Goal: Information Seeking & Learning: Learn about a topic

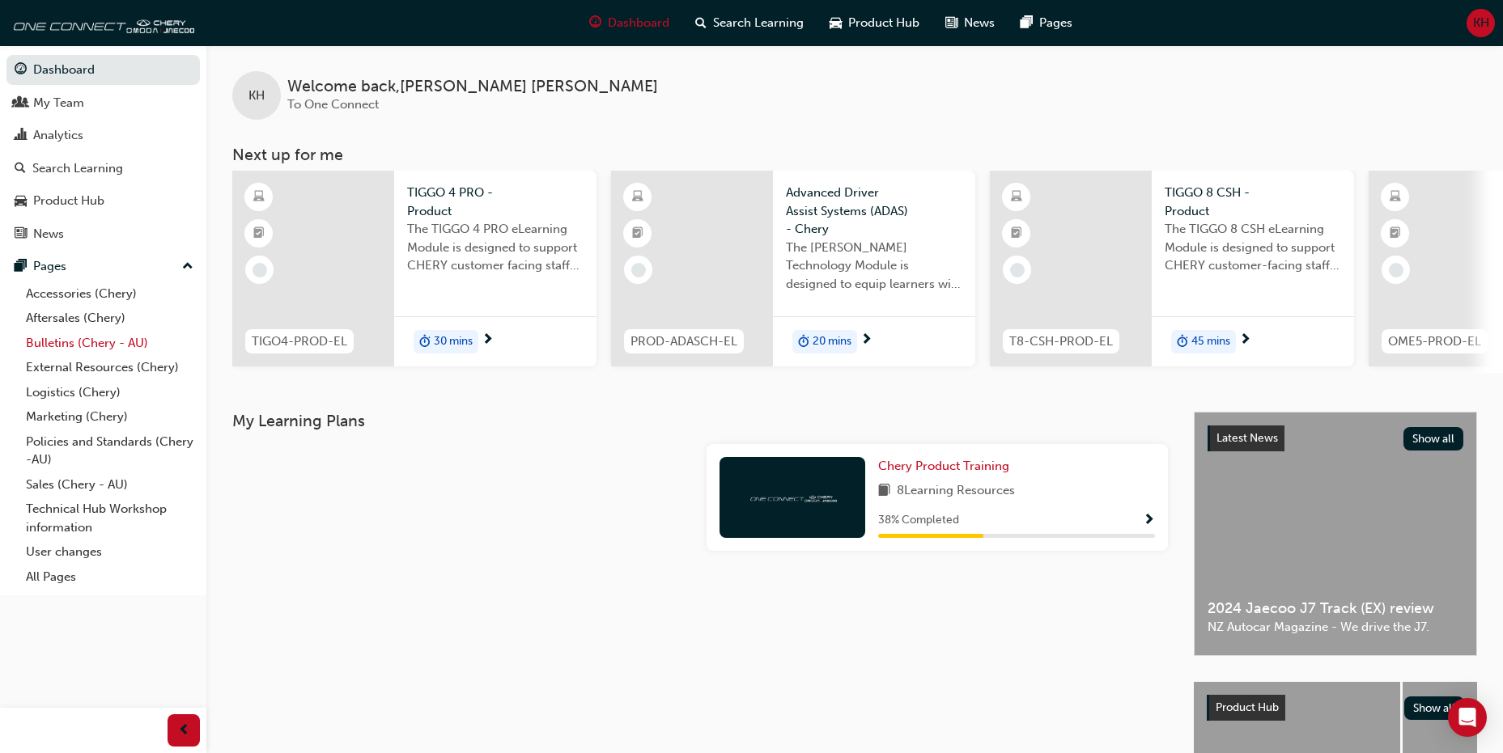
click at [113, 348] on link "Bulletins (Chery - AU)" at bounding box center [109, 343] width 180 height 25
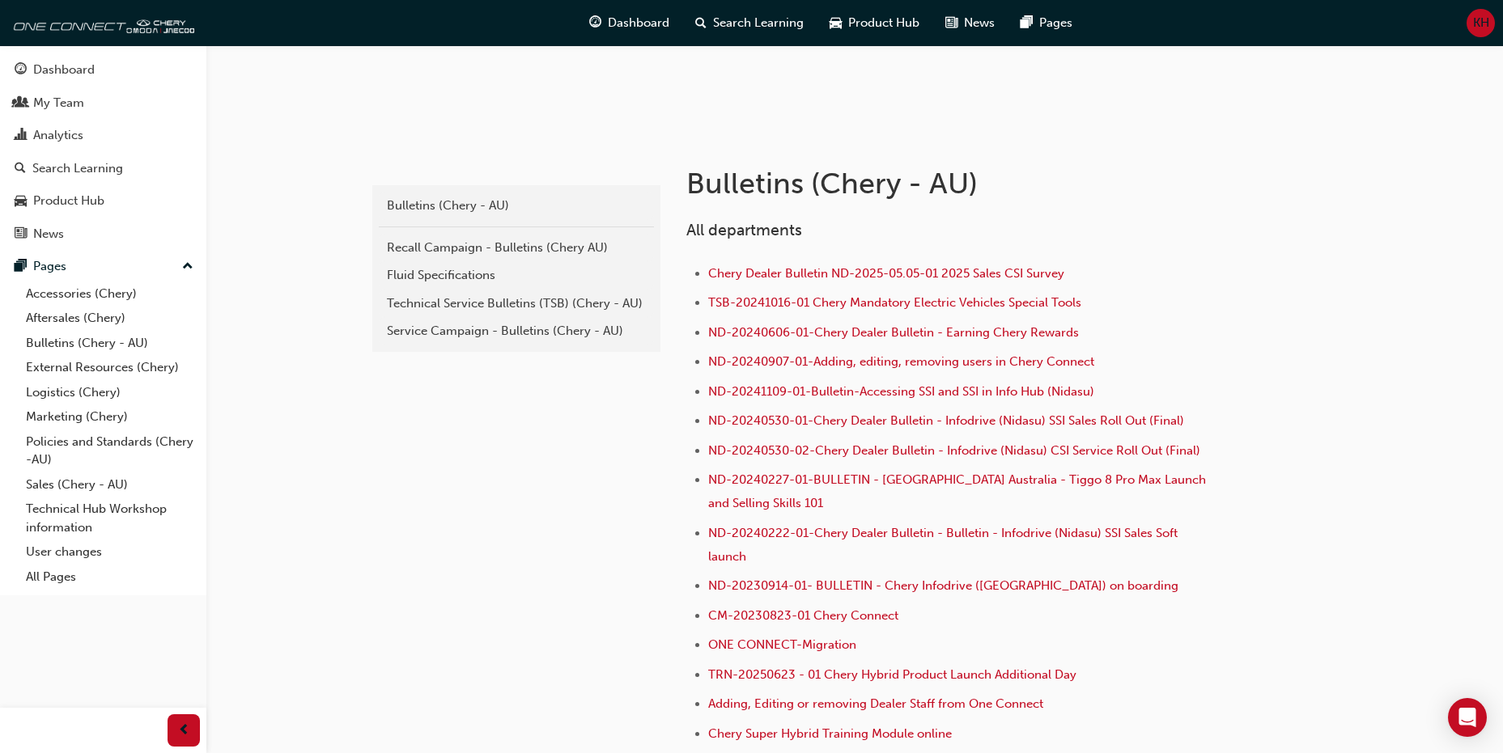
scroll to position [243, 0]
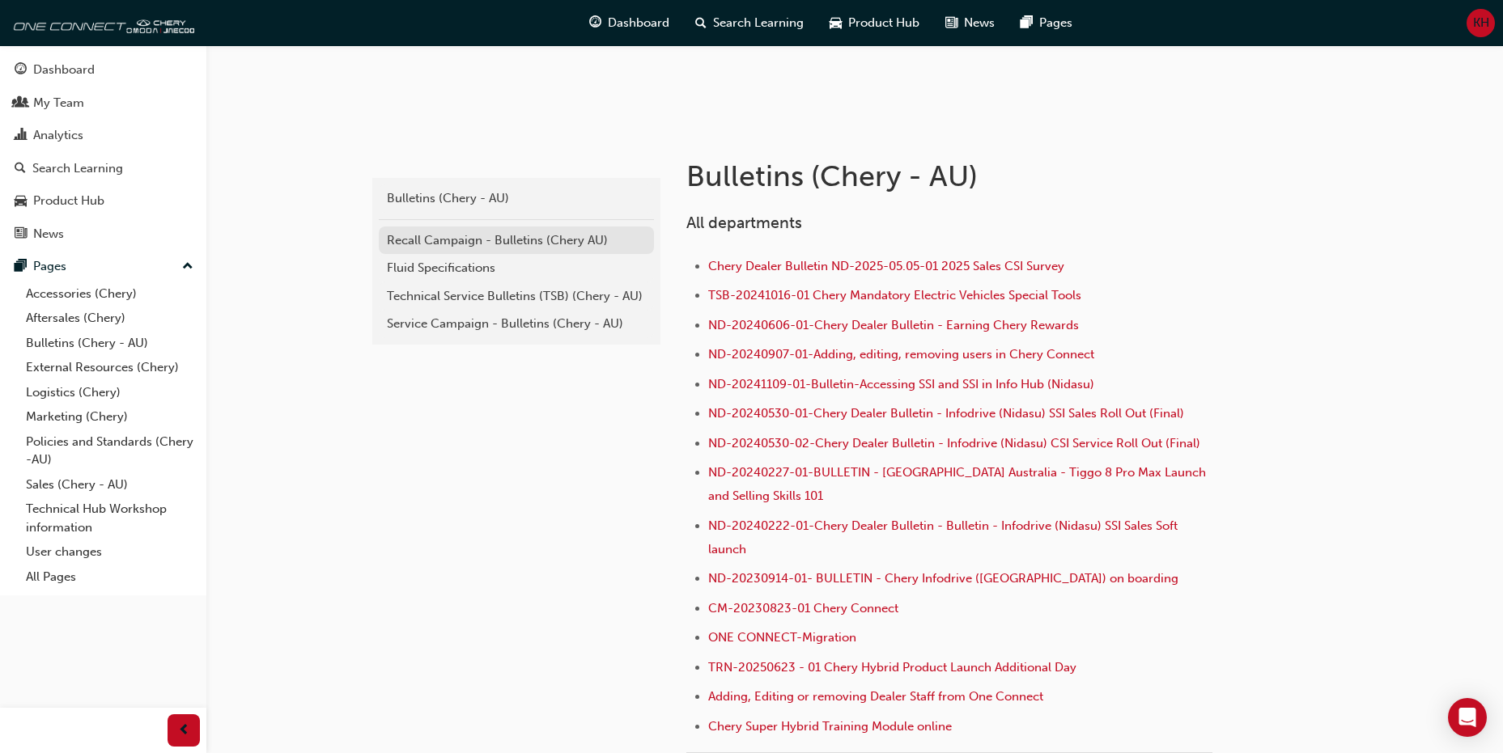
click at [533, 244] on div "Recall Campaign - Bulletins (Chery AU)" at bounding box center [516, 240] width 259 height 19
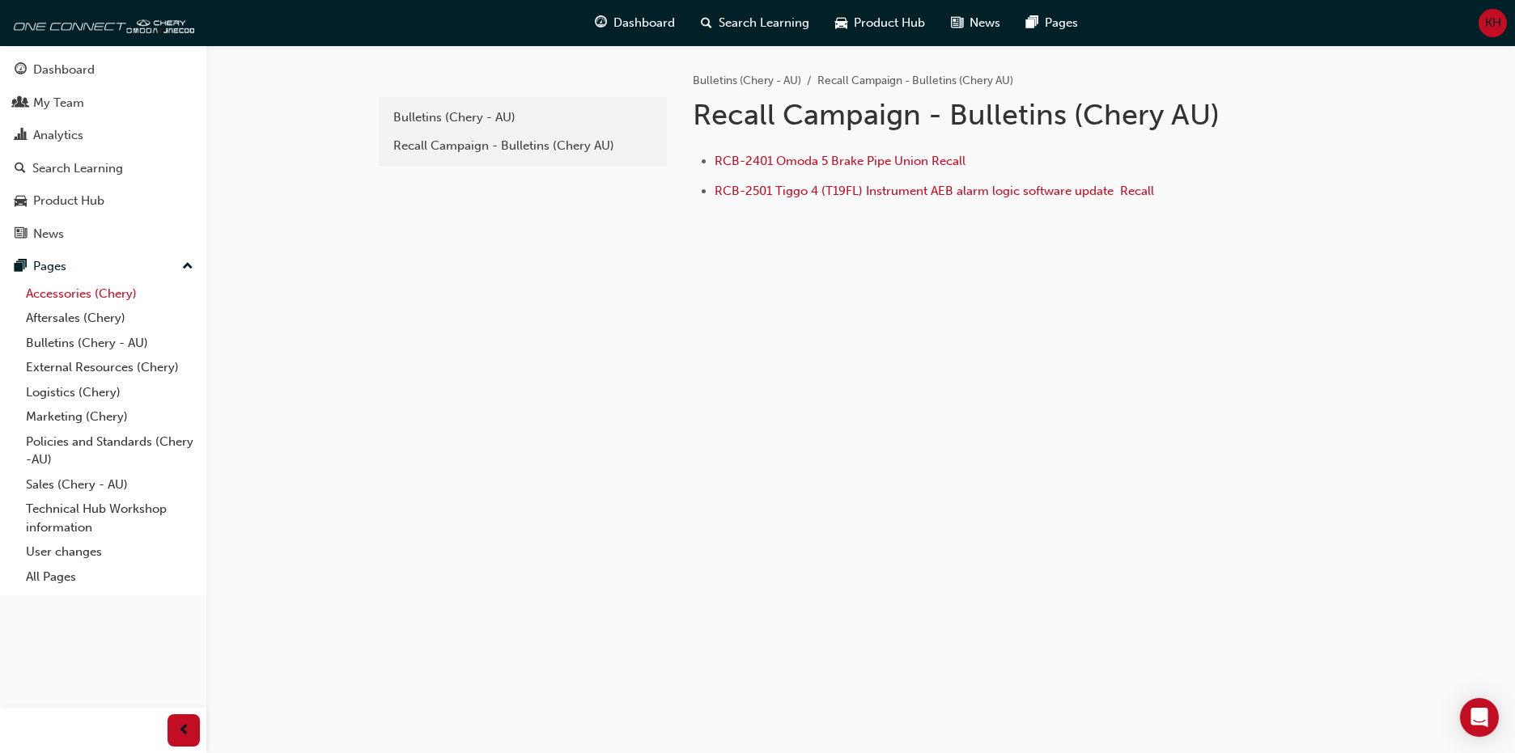
click at [117, 287] on link "Accessories (Chery)" at bounding box center [109, 294] width 180 height 25
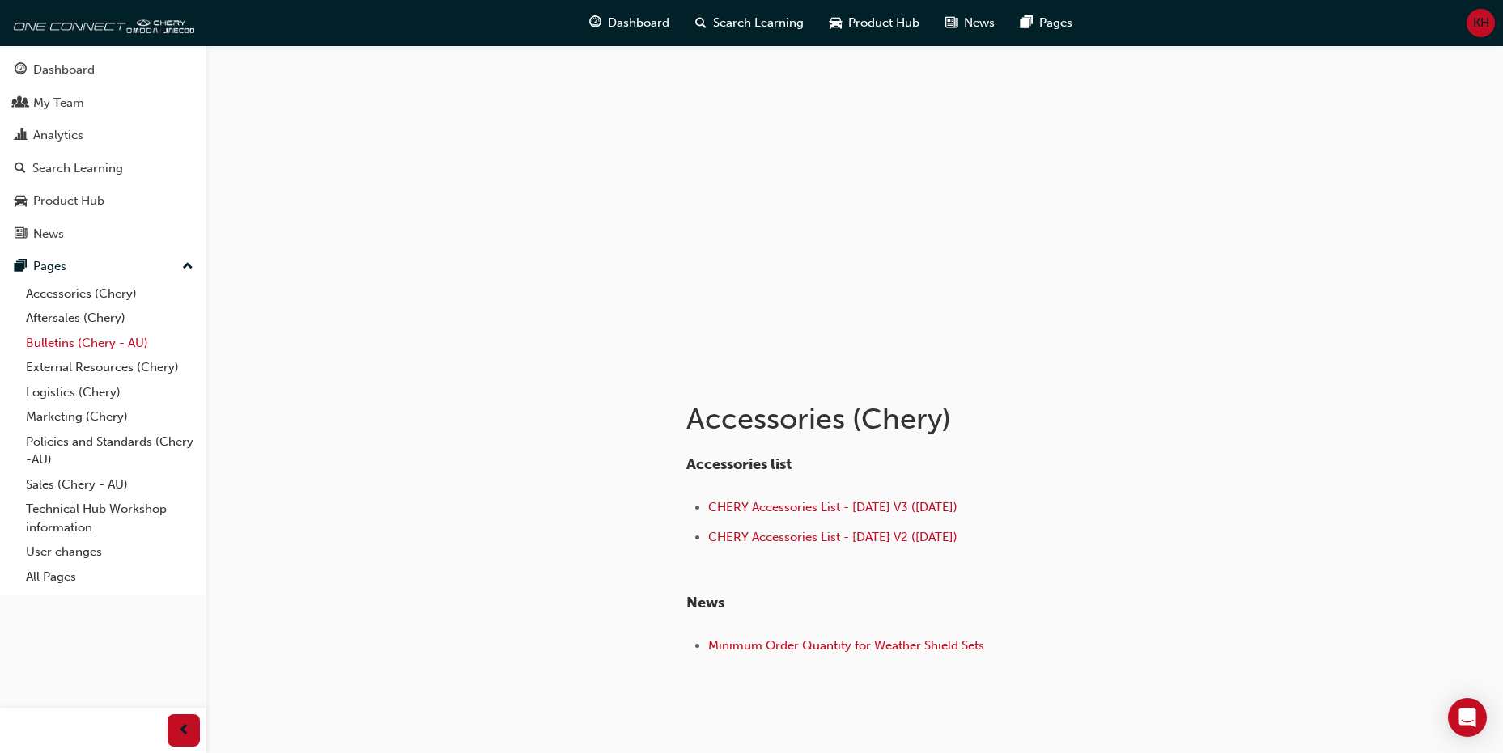
click at [90, 349] on link "Bulletins (Chery - AU)" at bounding box center [109, 343] width 180 height 25
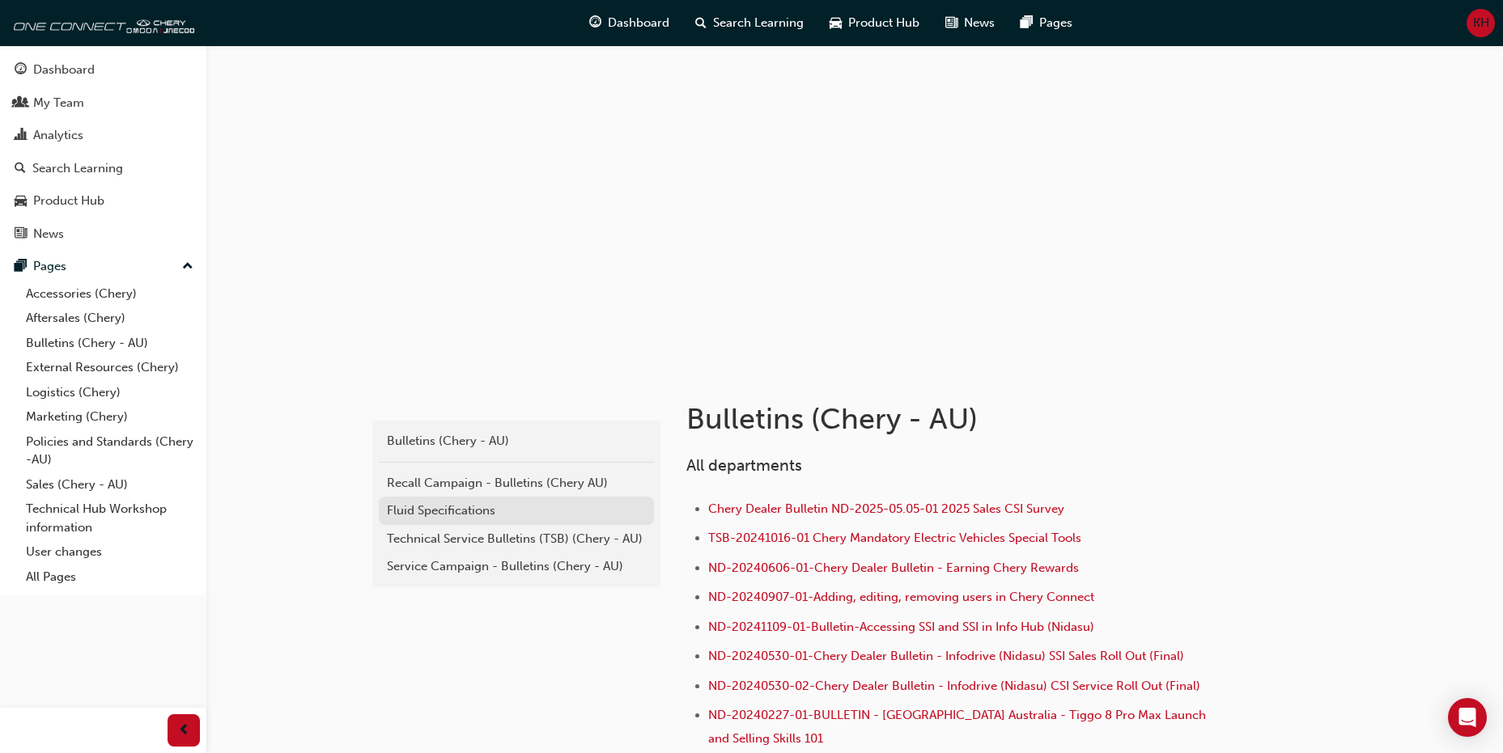
click at [457, 513] on div "Fluid Specifications" at bounding box center [516, 511] width 259 height 19
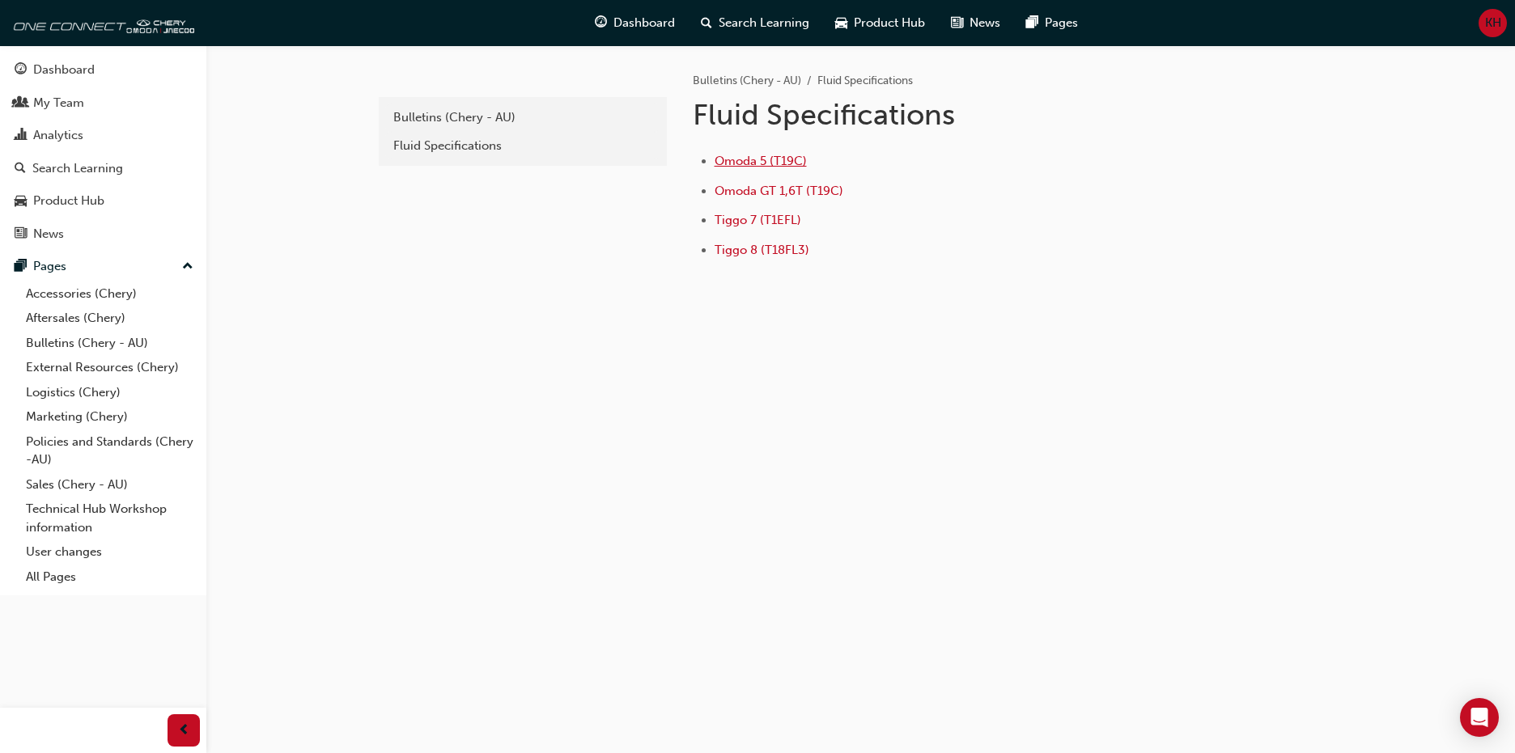
click at [768, 157] on span "Omoda 5 (T19C)" at bounding box center [761, 161] width 92 height 15
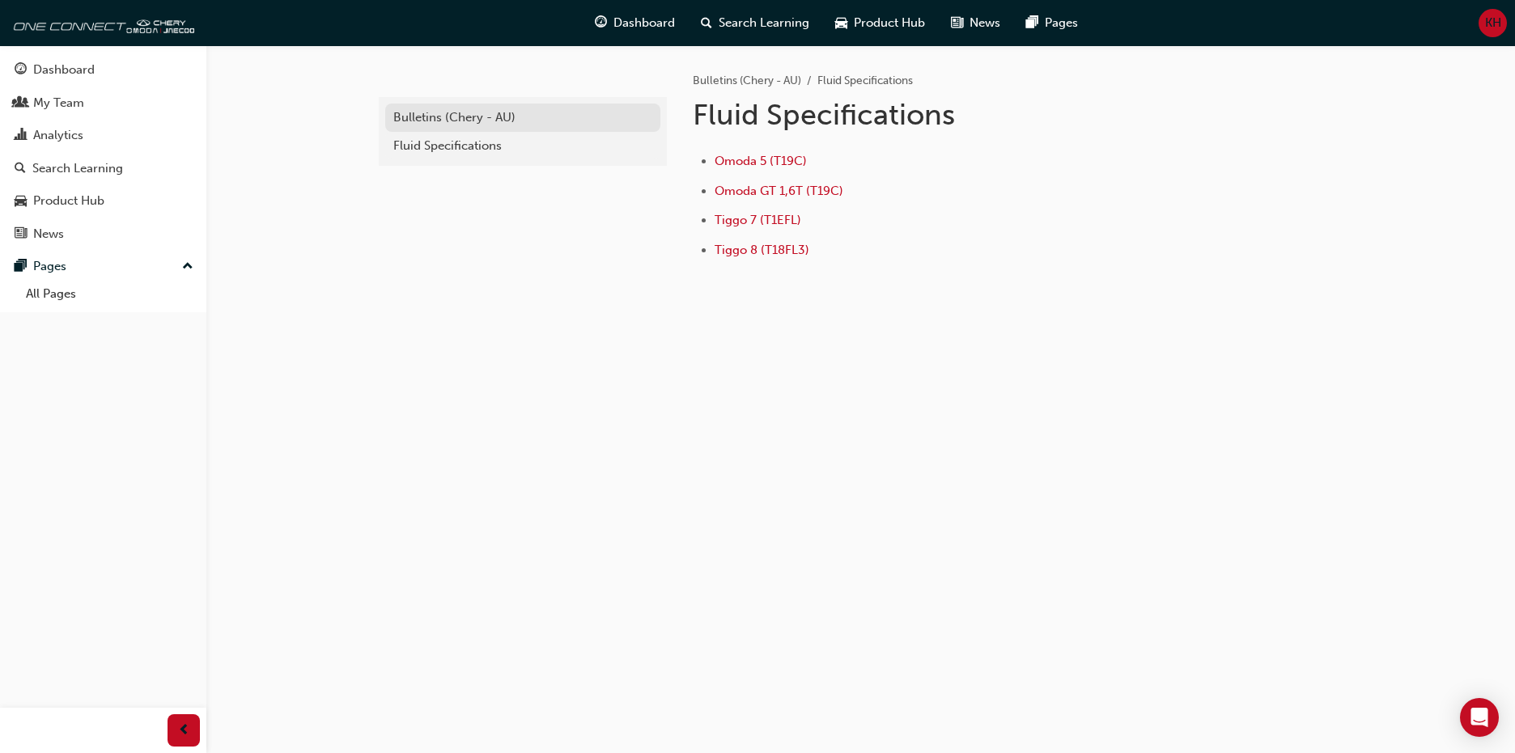
click at [474, 117] on div "Bulletins (Chery - AU)" at bounding box center [522, 117] width 259 height 19
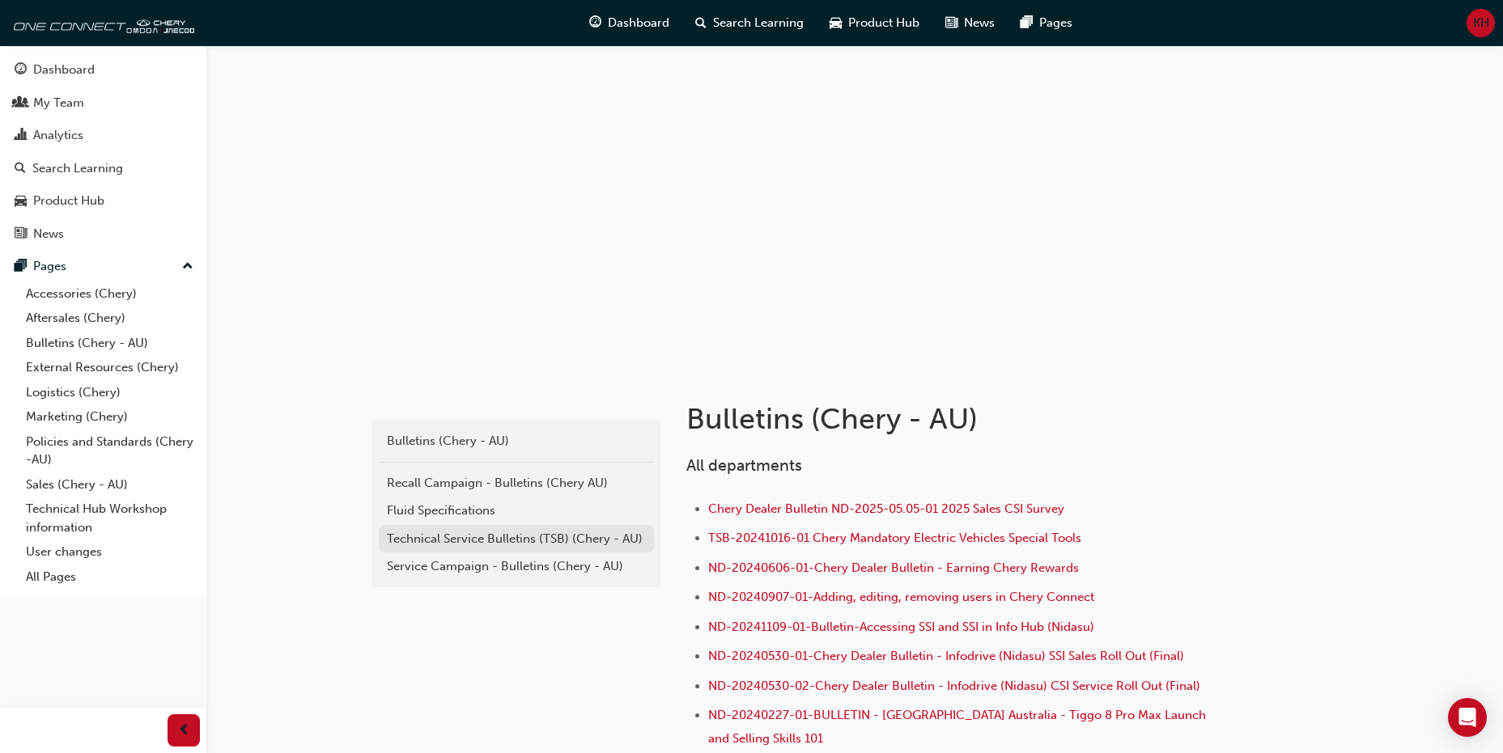
click at [503, 541] on div "Technical Service Bulletins (TSB) (Chery - AU)" at bounding box center [516, 539] width 259 height 19
click at [530, 567] on div "Service Campaign - Bulletins (Chery - AU)" at bounding box center [516, 567] width 259 height 19
click at [744, 25] on span "Search Learning" at bounding box center [758, 23] width 91 height 19
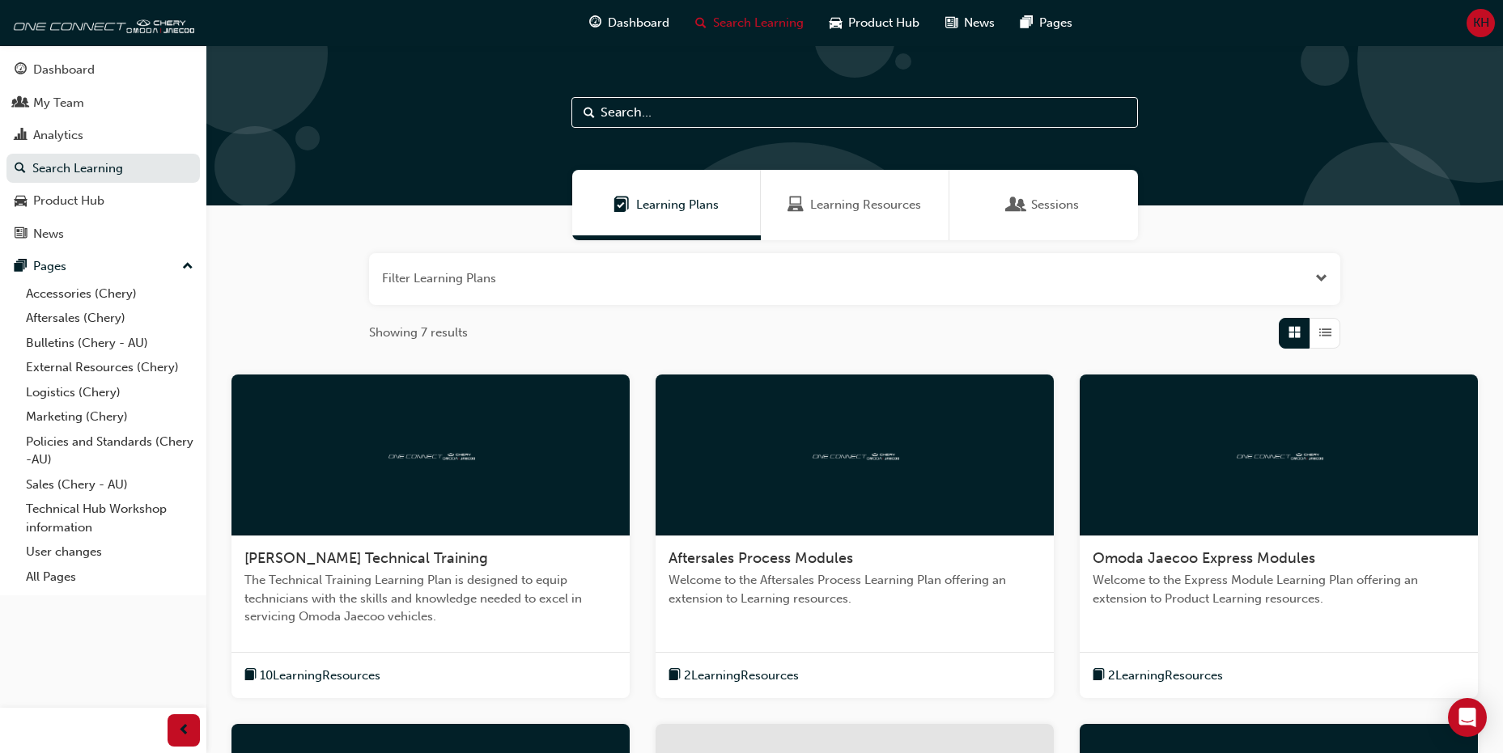
click at [860, 202] on span "Learning Resources" at bounding box center [865, 205] width 111 height 19
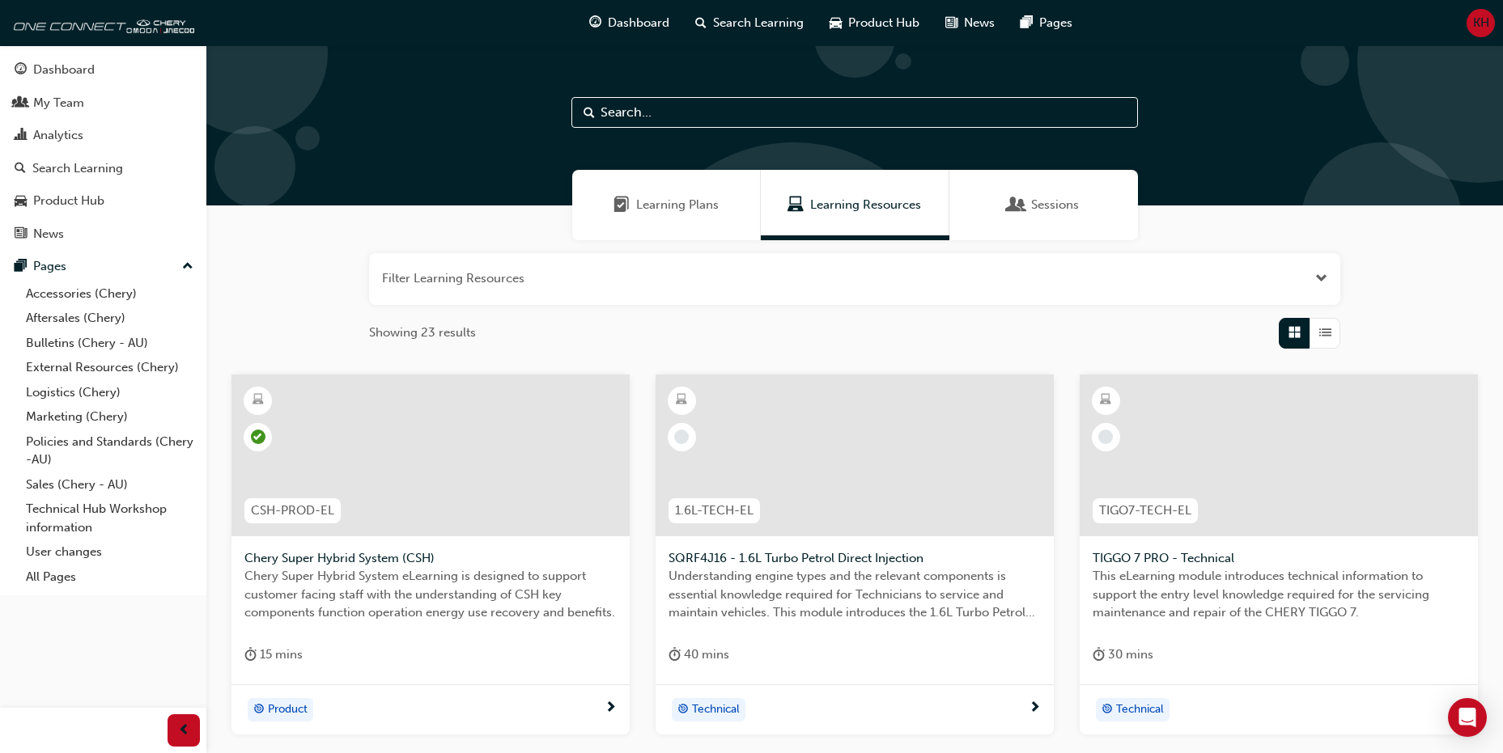
click at [707, 206] on span "Learning Plans" at bounding box center [677, 205] width 83 height 19
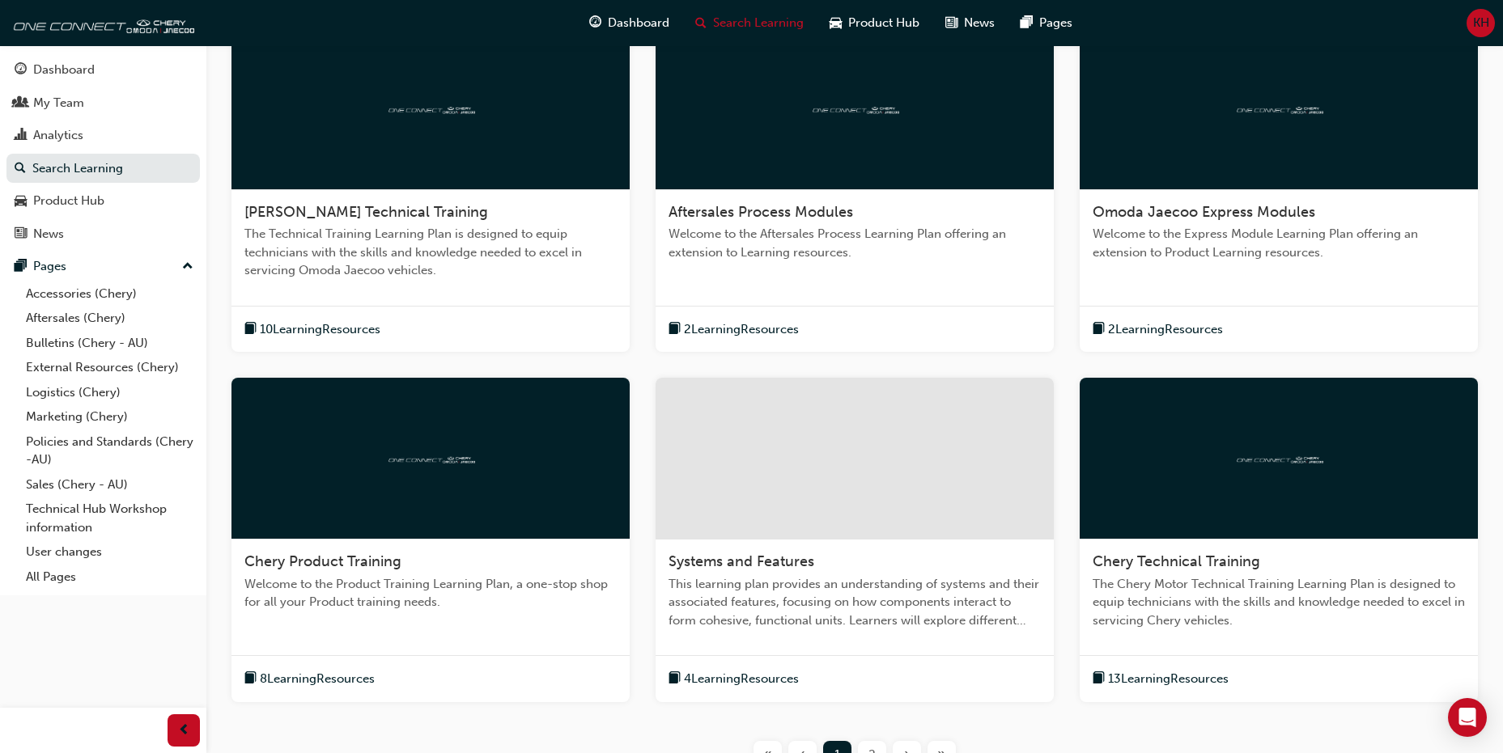
scroll to position [494, 0]
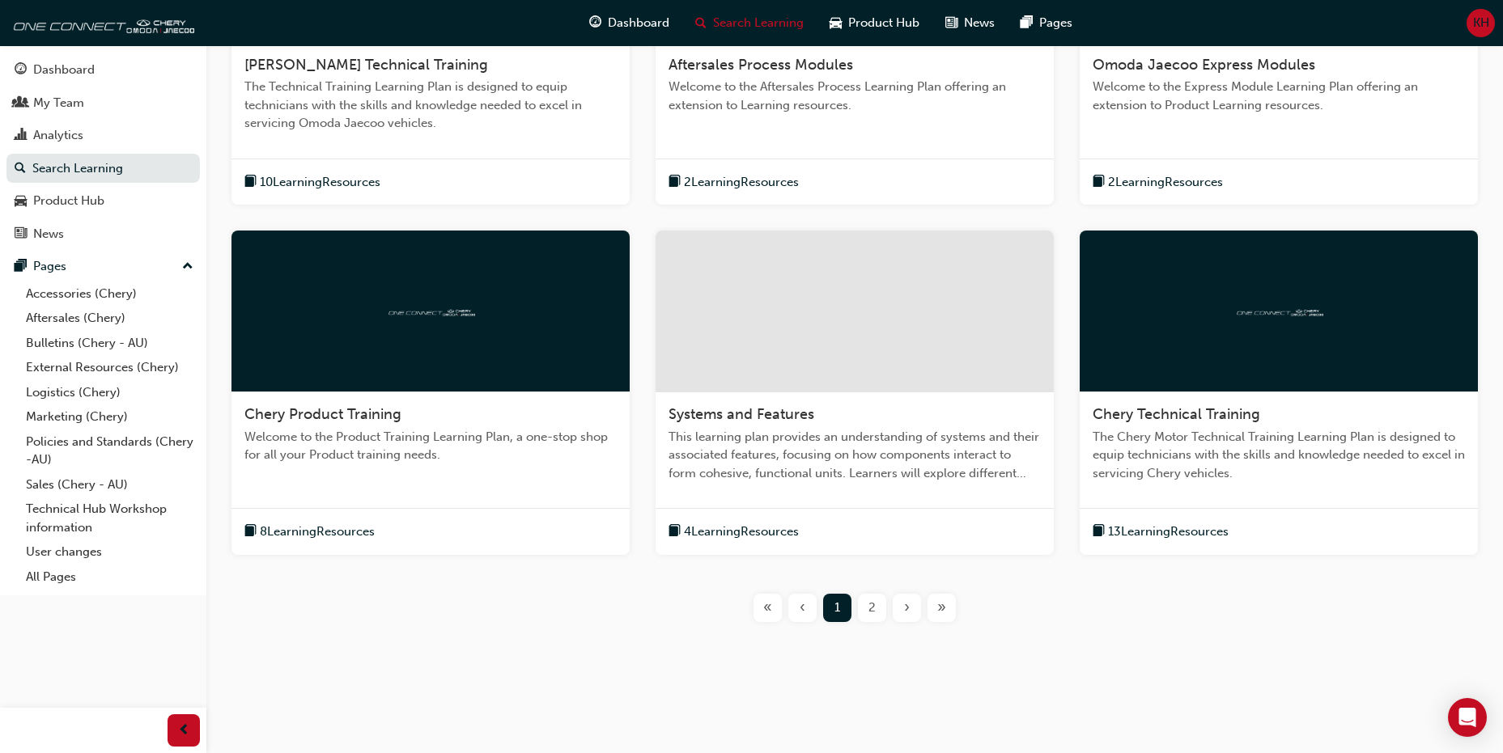
click at [876, 613] on div "2" at bounding box center [872, 608] width 28 height 28
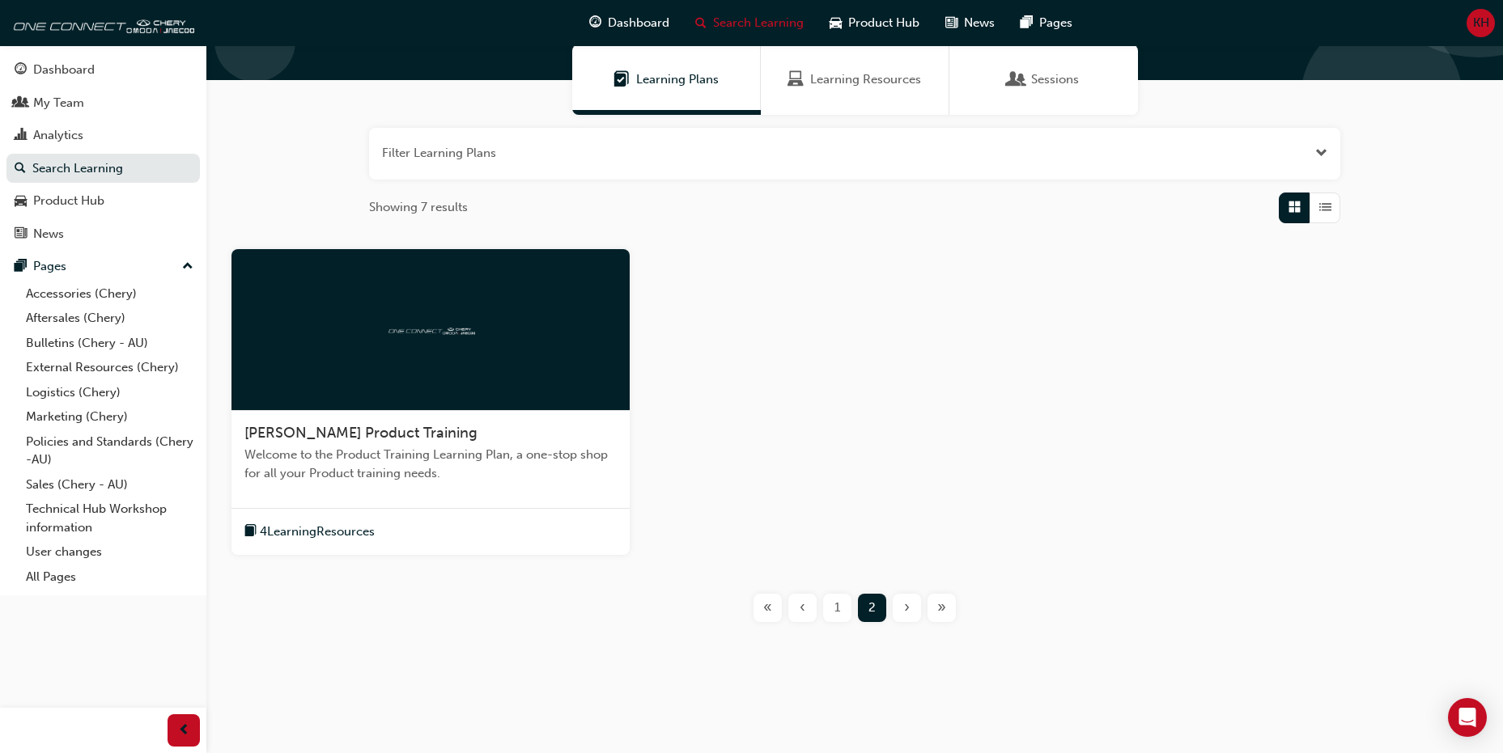
click at [841, 602] on div "1" at bounding box center [837, 608] width 28 height 28
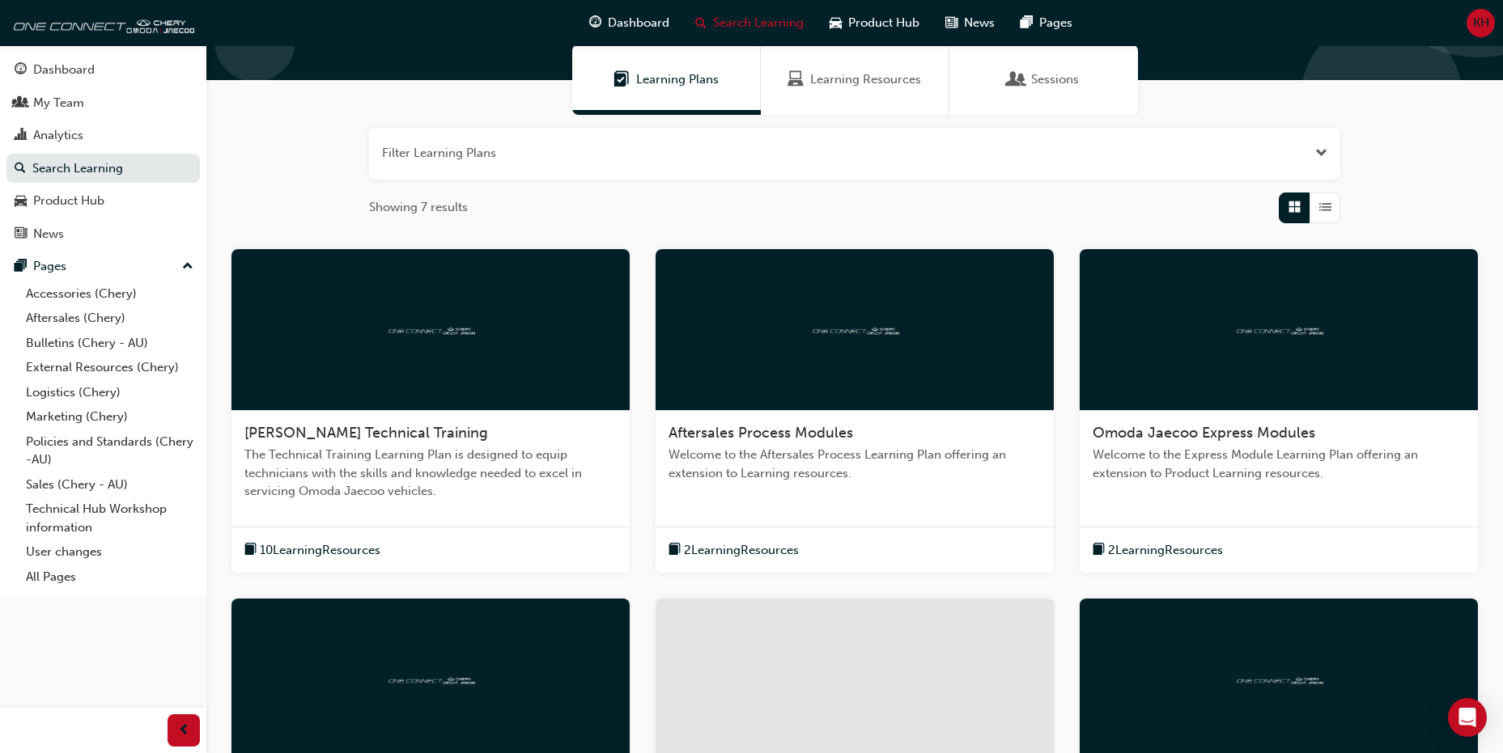
scroll to position [494, 0]
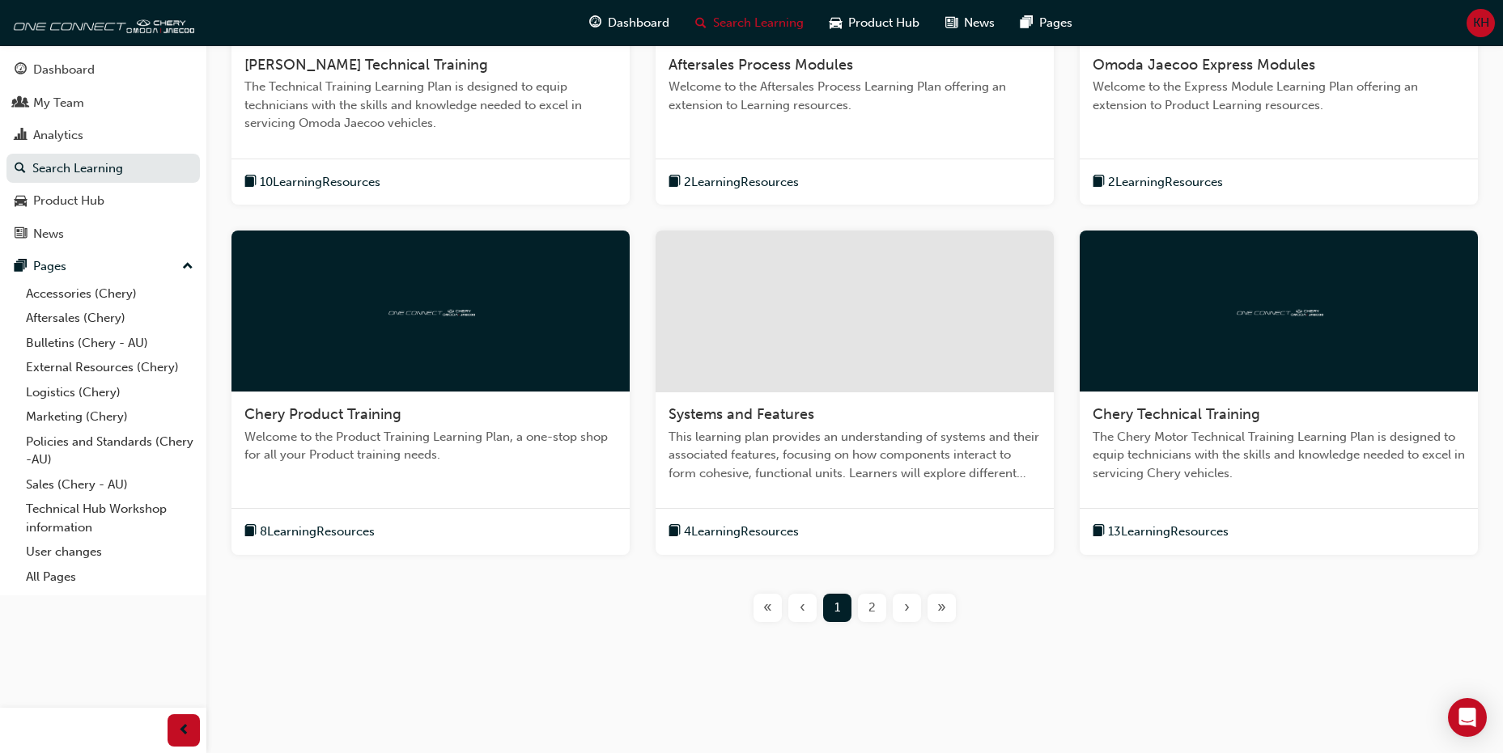
click at [867, 381] on div at bounding box center [855, 312] width 398 height 162
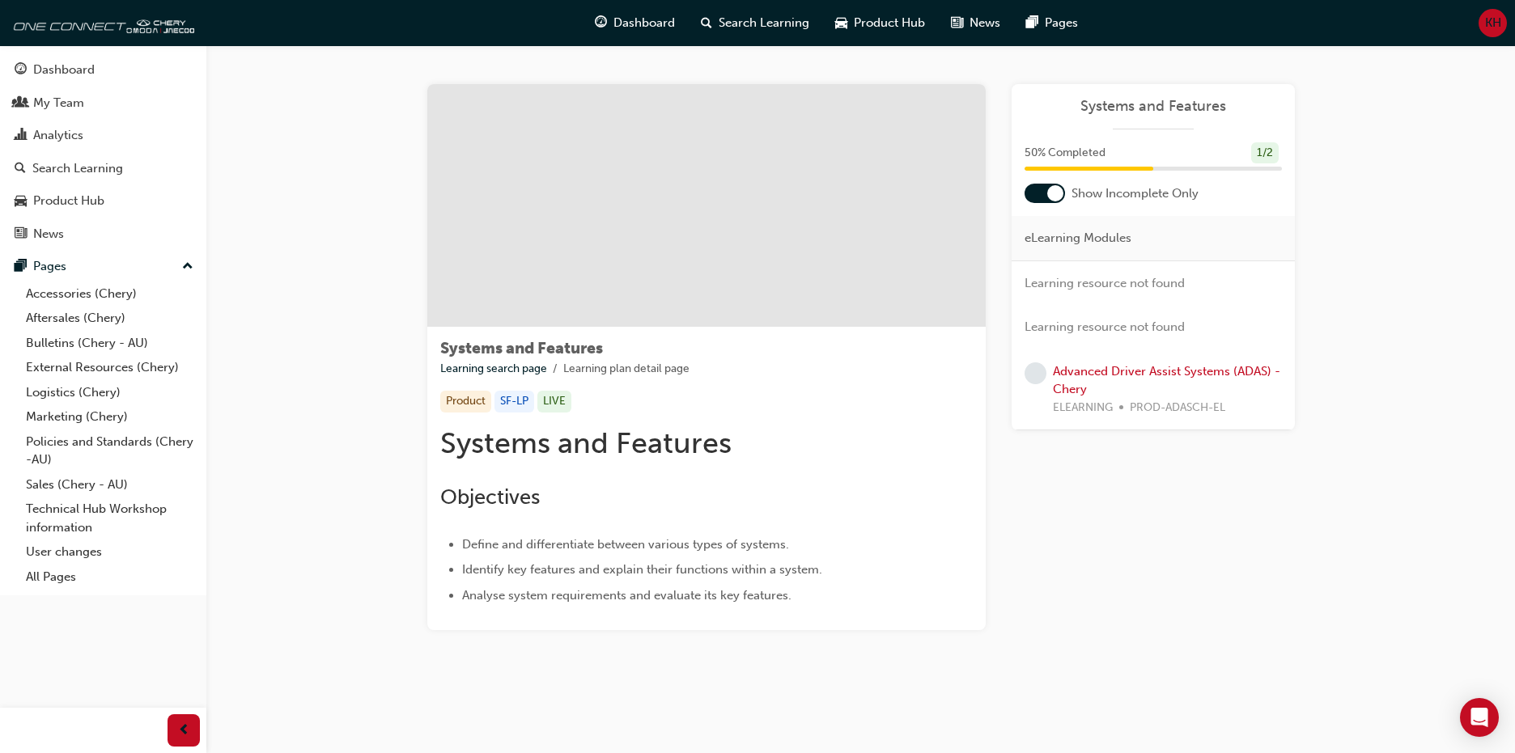
click at [1053, 189] on div at bounding box center [1055, 193] width 16 height 16
click at [1051, 189] on div at bounding box center [1045, 193] width 40 height 19
click at [1186, 371] on link "Advanced Driver Assist Systems (ADAS) - Chery" at bounding box center [1166, 380] width 227 height 33
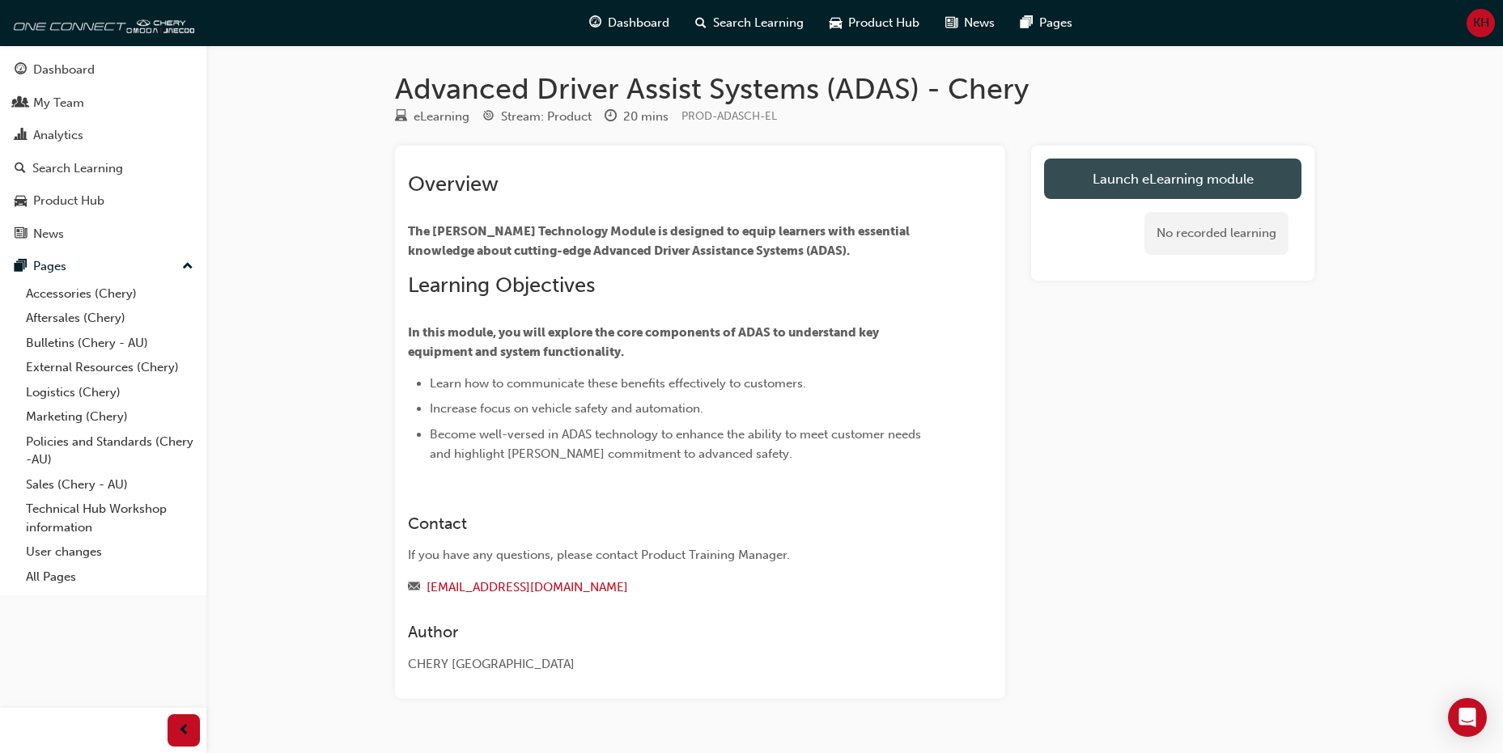
click at [1178, 191] on link "Launch eLearning module" at bounding box center [1172, 179] width 257 height 40
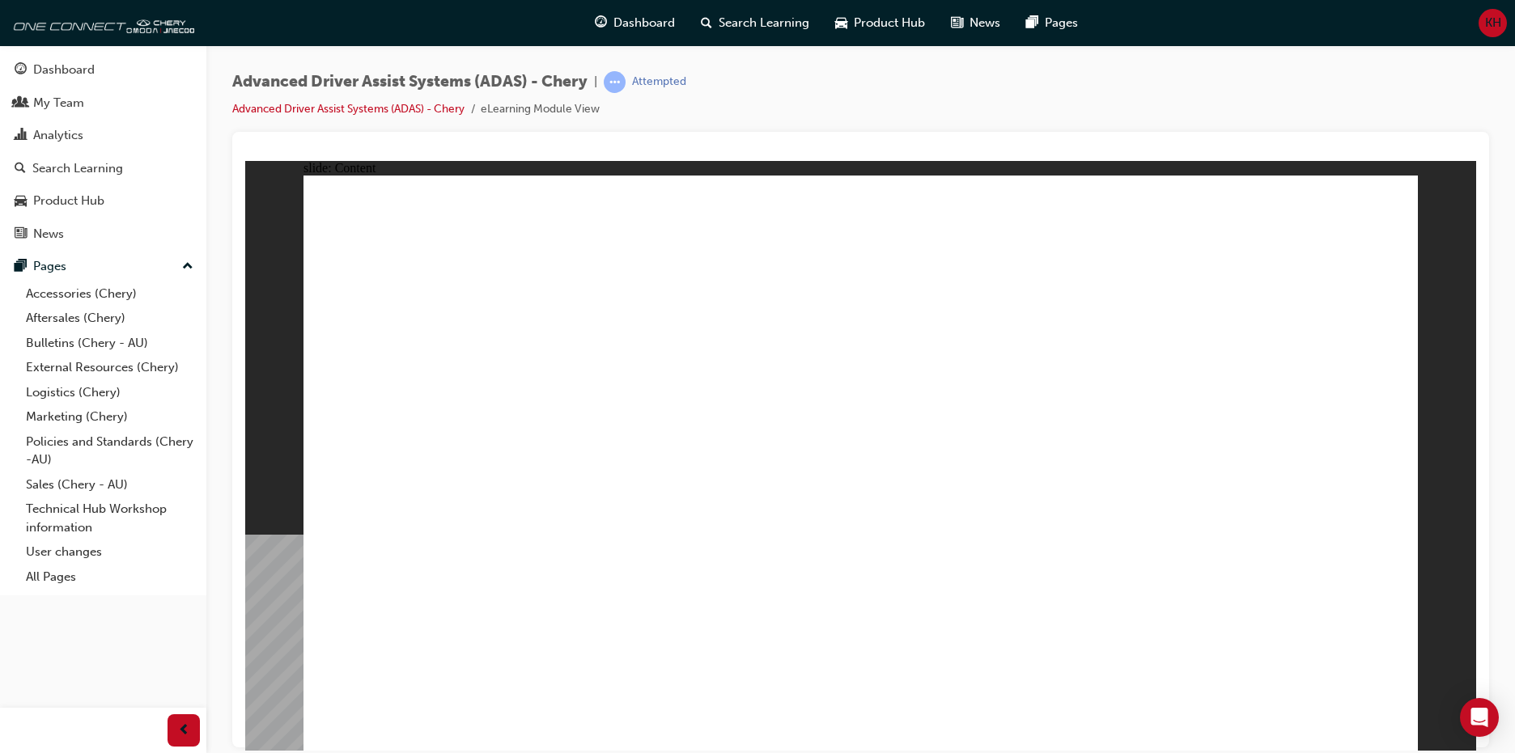
drag, startPoint x: 860, startPoint y: 494, endPoint x: 880, endPoint y: 494, distance: 19.4
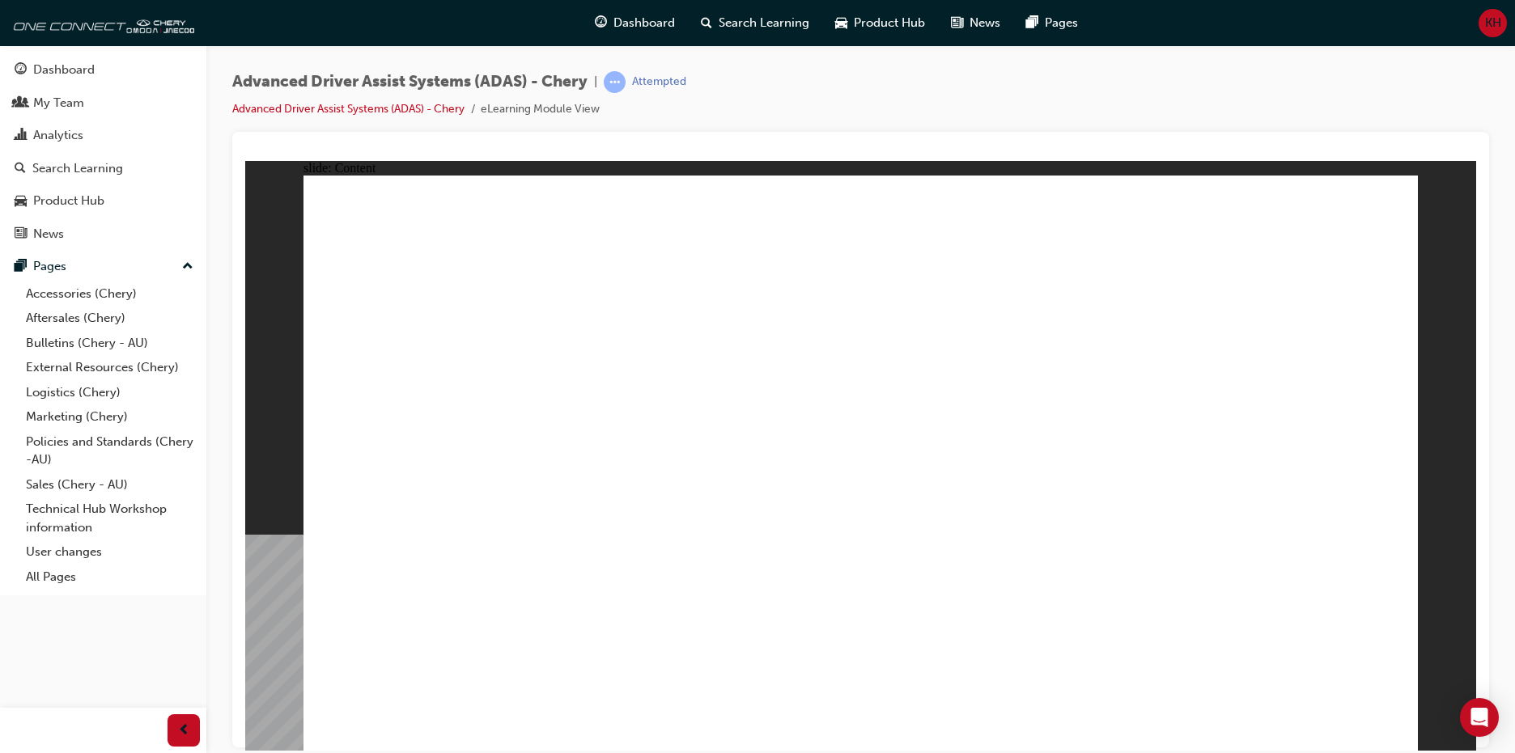
drag, startPoint x: 1284, startPoint y: 380, endPoint x: 1334, endPoint y: 313, distance: 83.8
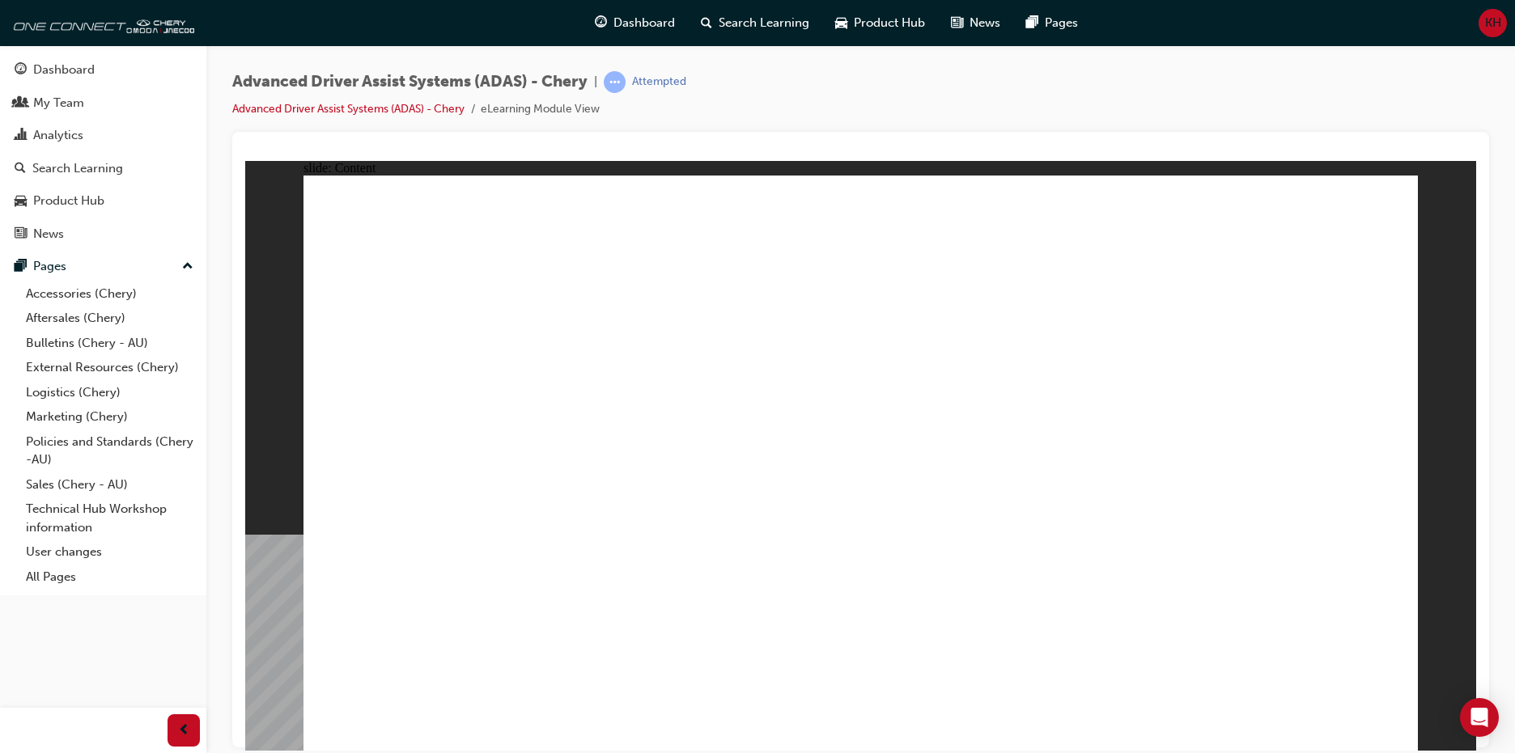
click at [1419, 187] on div "slide: Content Rectangle 1 Rectangle 1 Rectangle 22 close.png close.png FEATURE…" at bounding box center [860, 455] width 1231 height 590
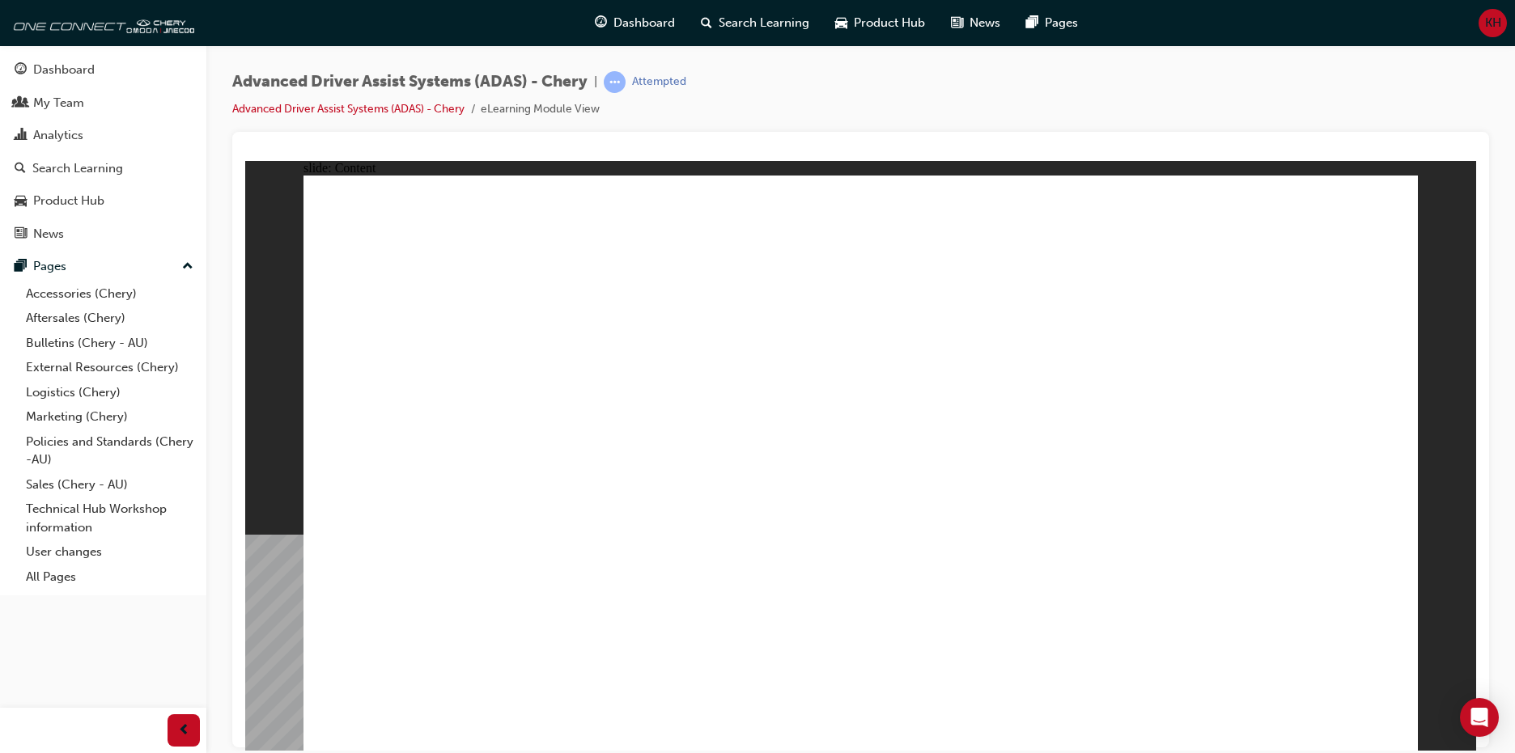
drag, startPoint x: 603, startPoint y: 291, endPoint x: 566, endPoint y: 291, distance: 36.4
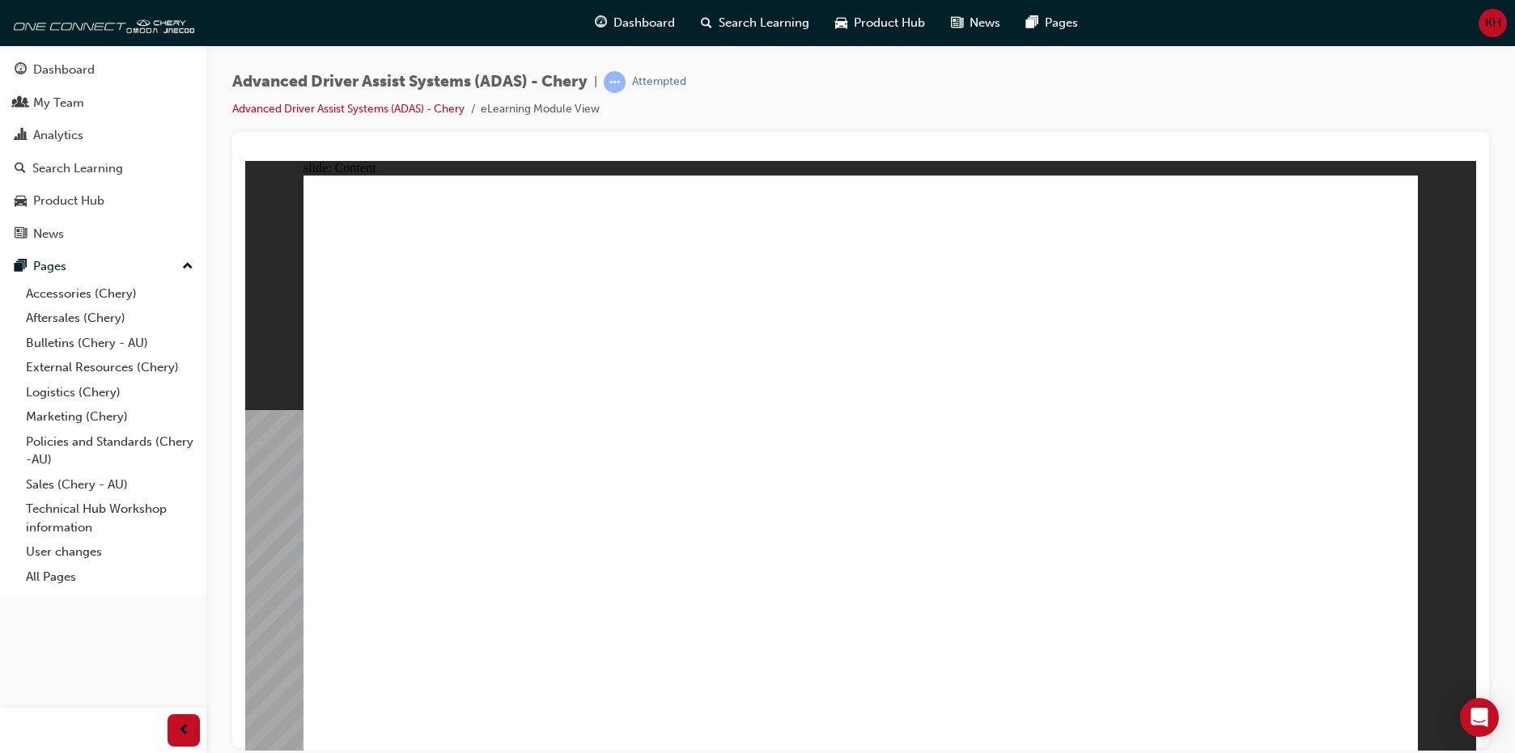
drag, startPoint x: 1408, startPoint y: 205, endPoint x: 1399, endPoint y: 205, distance: 8.9
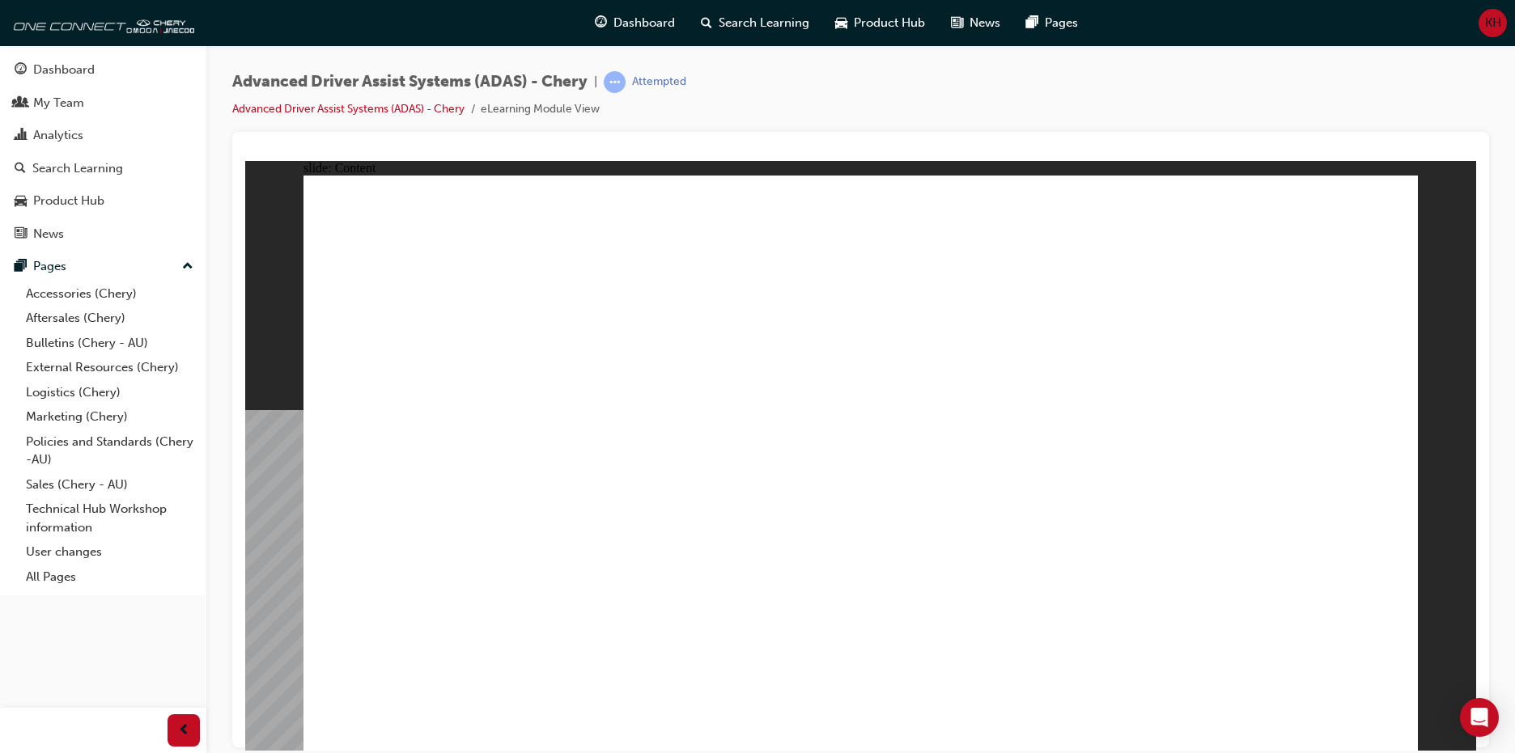
drag, startPoint x: 359, startPoint y: 554, endPoint x: 405, endPoint y: 553, distance: 46.1
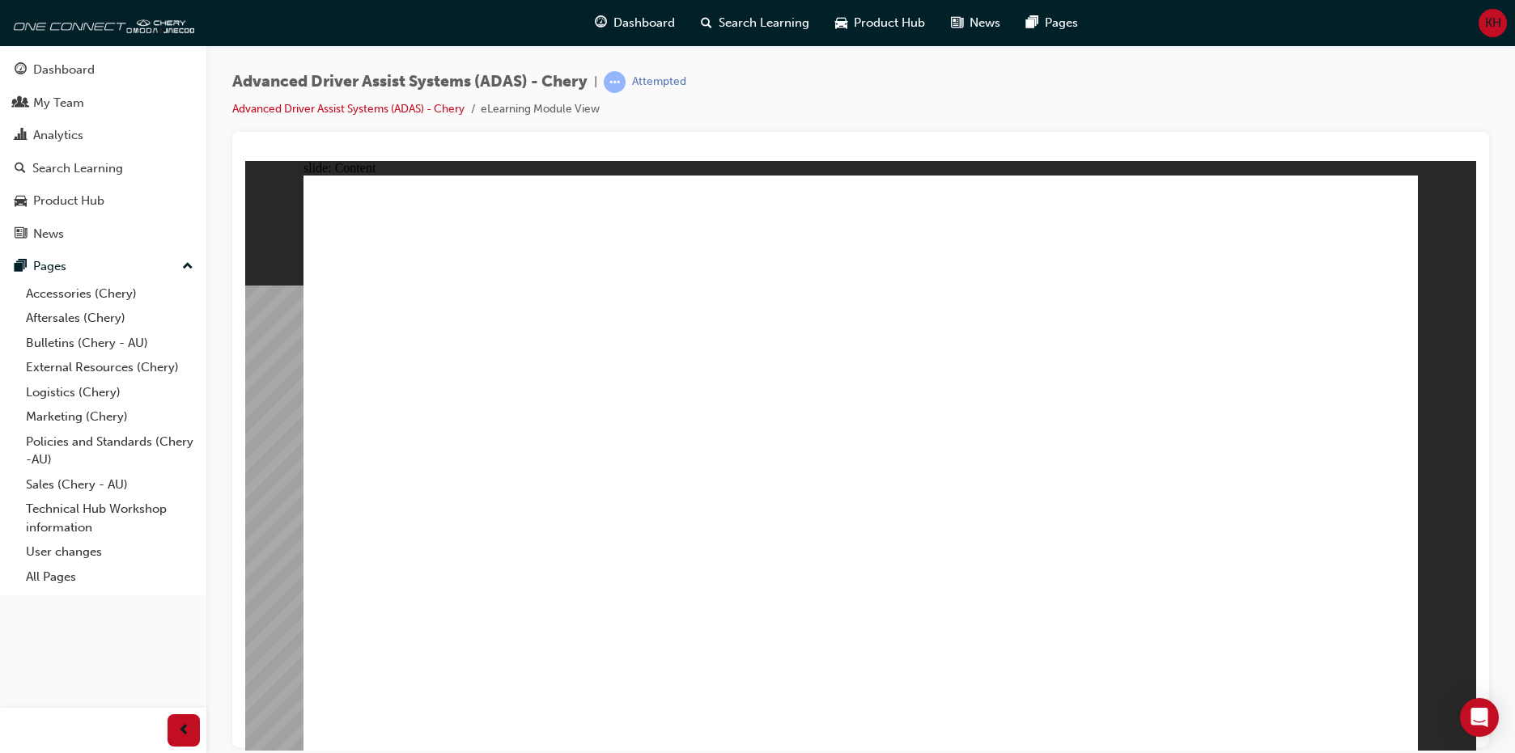
drag, startPoint x: 613, startPoint y: 310, endPoint x: 566, endPoint y: 305, distance: 47.2
drag, startPoint x: 607, startPoint y: 297, endPoint x: 622, endPoint y: 295, distance: 15.5
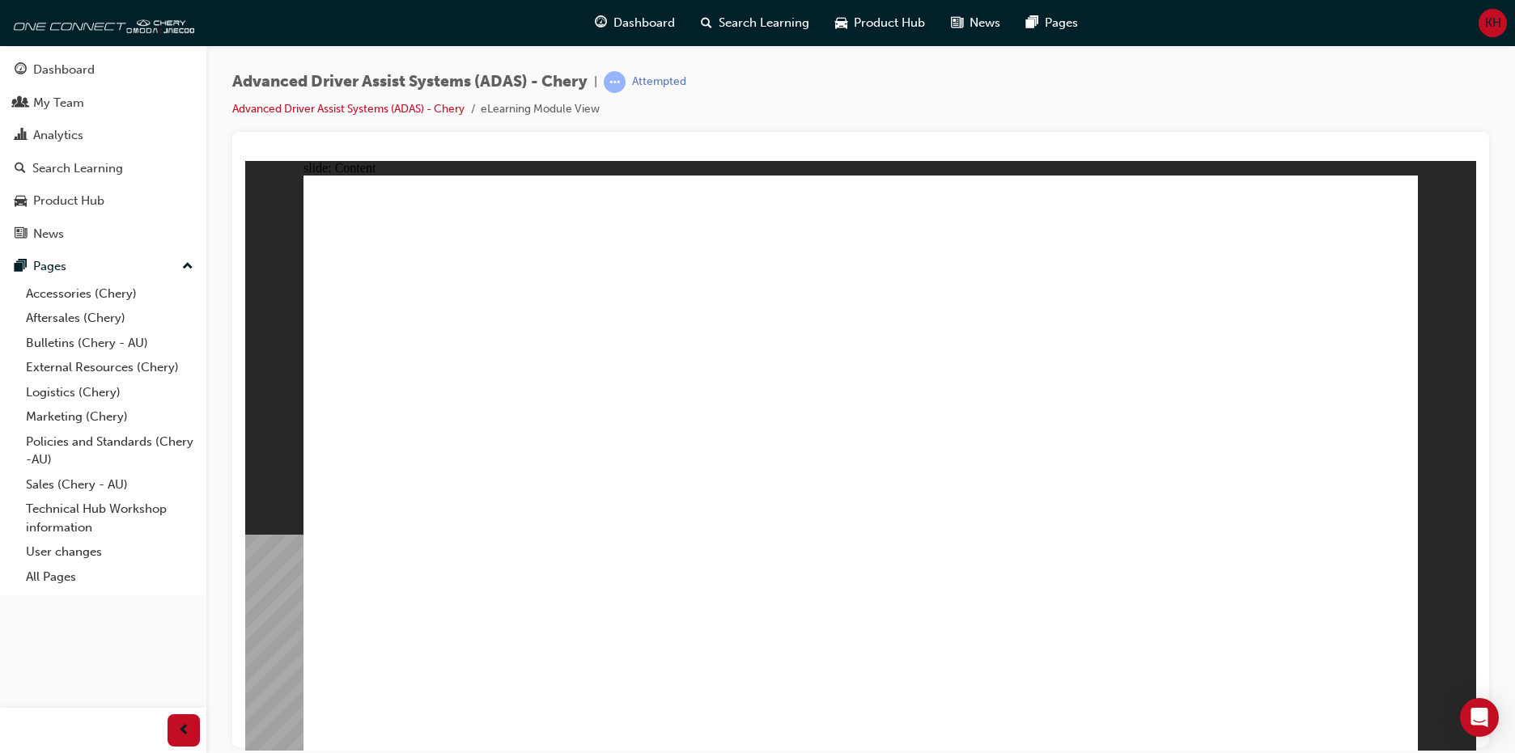
drag, startPoint x: 1148, startPoint y: 301, endPoint x: 1165, endPoint y: 305, distance: 17.5
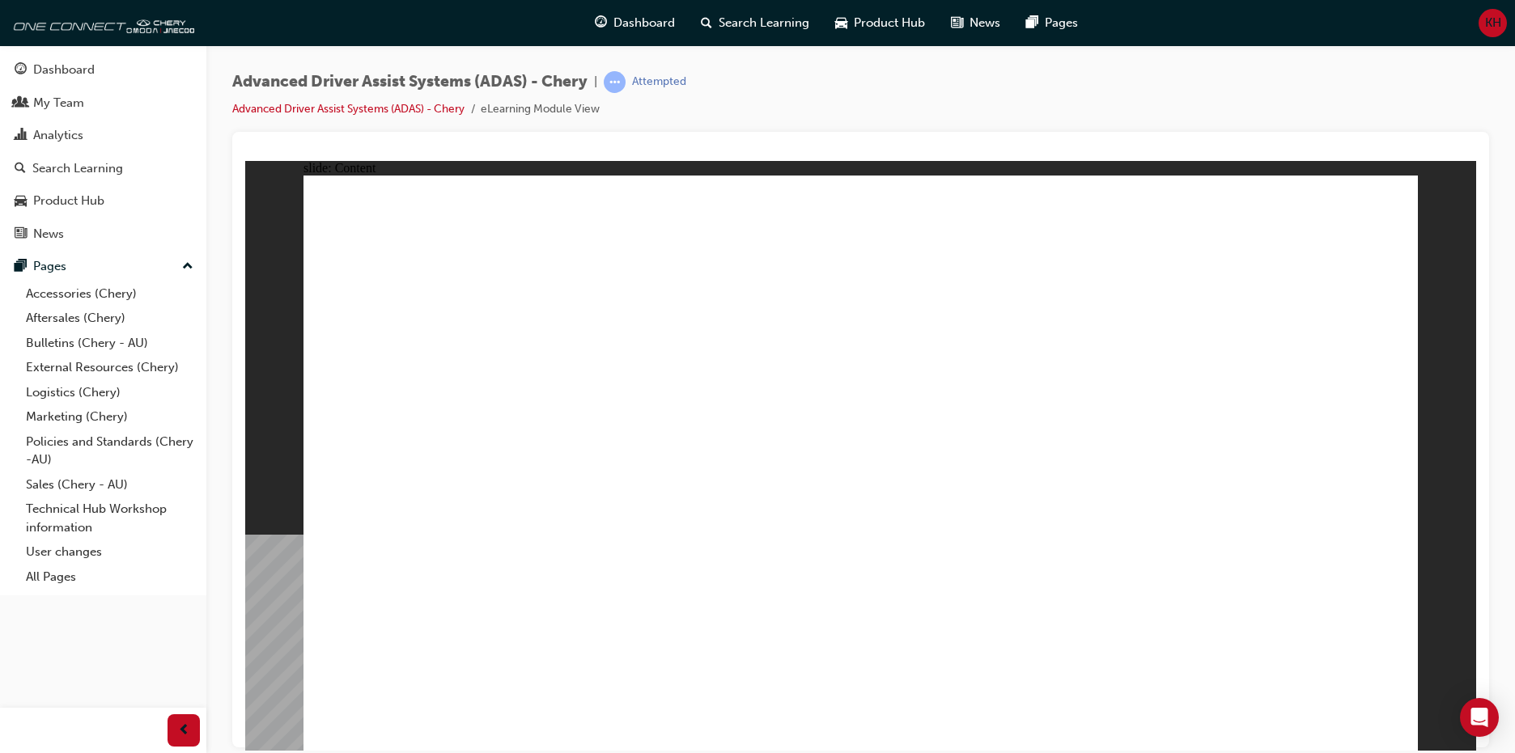
drag, startPoint x: 1178, startPoint y: 594, endPoint x: 1173, endPoint y: 587, distance: 9.2
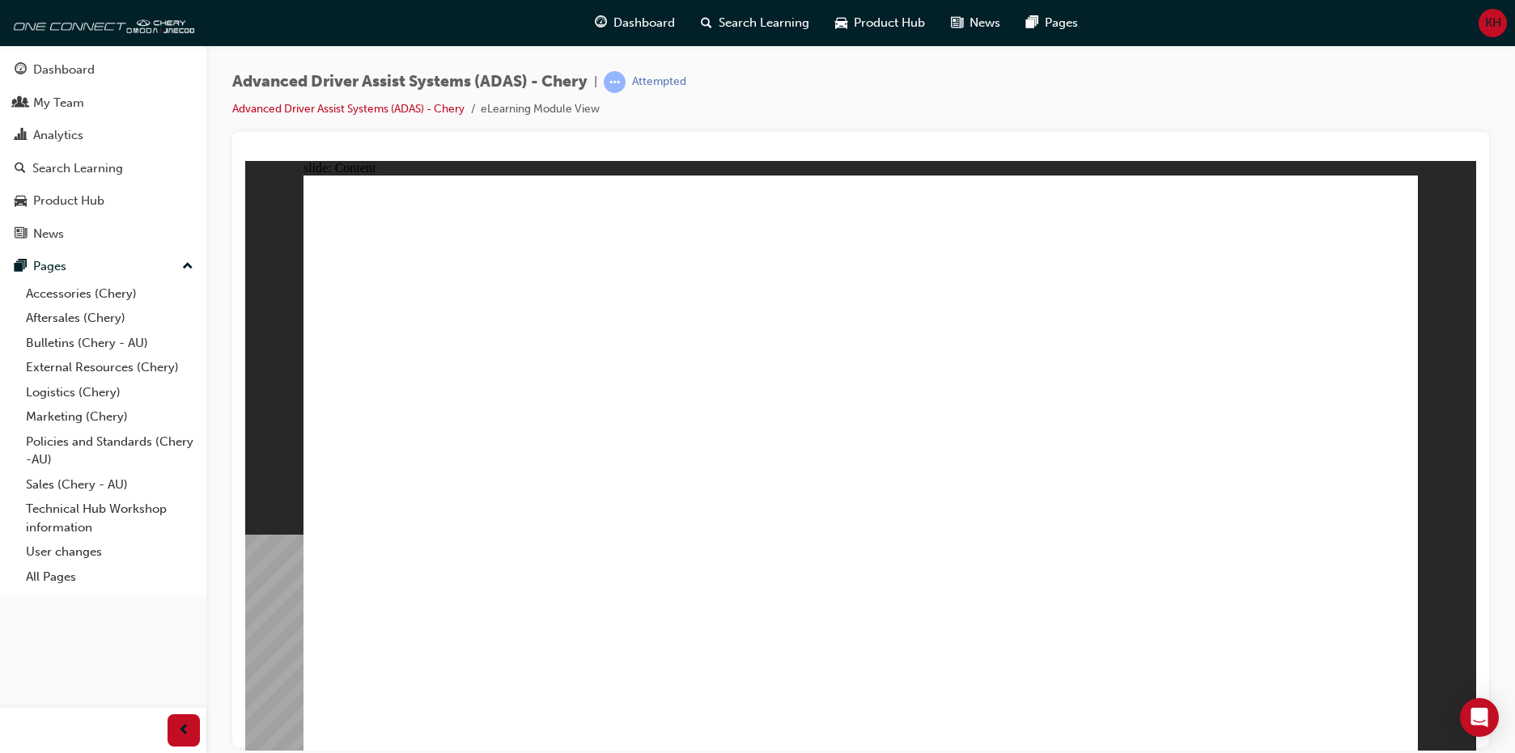
drag, startPoint x: 512, startPoint y: 231, endPoint x: 1285, endPoint y: 633, distance: 870.9
drag, startPoint x: 1387, startPoint y: 728, endPoint x: 1384, endPoint y: 707, distance: 22.1
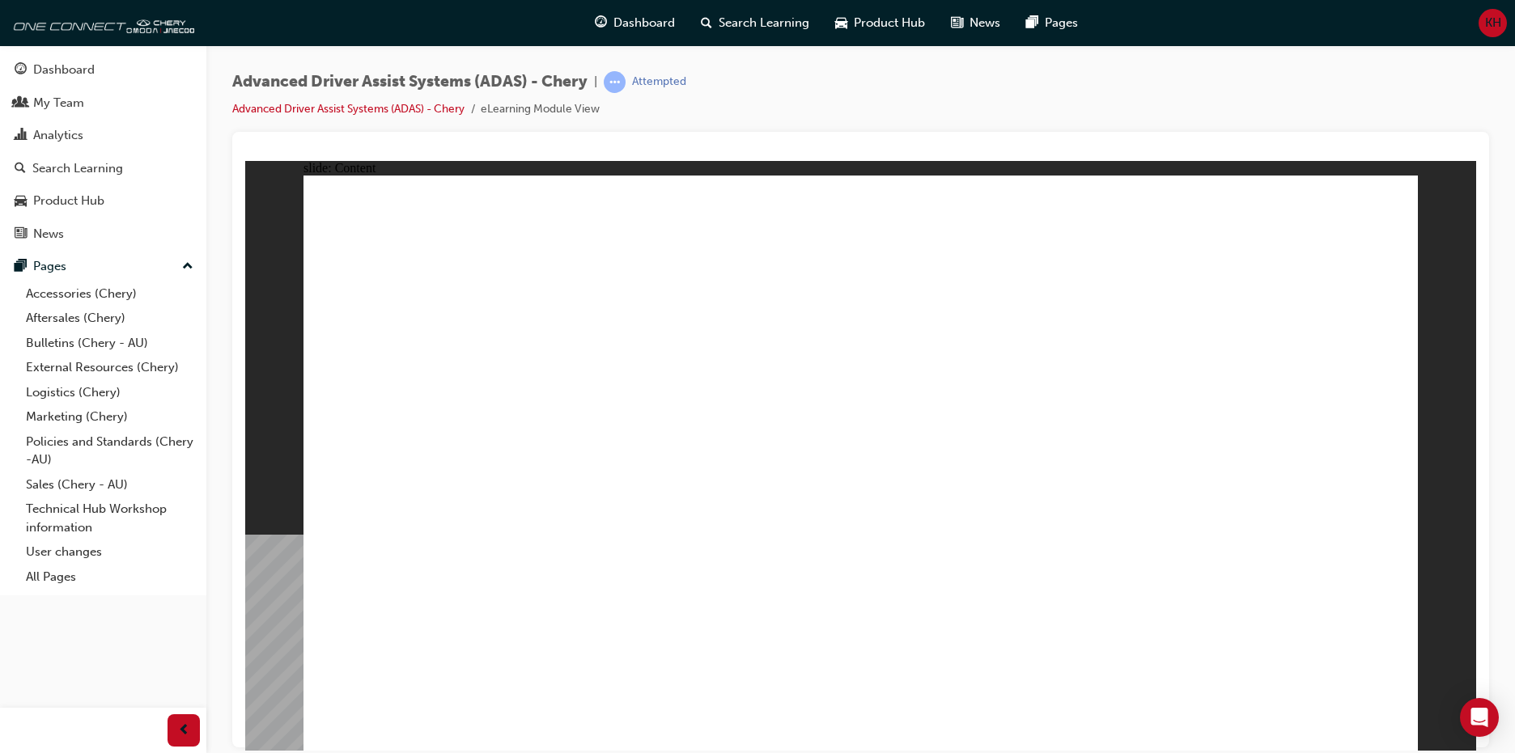
drag, startPoint x: 644, startPoint y: 371, endPoint x: 655, endPoint y: 387, distance: 18.6
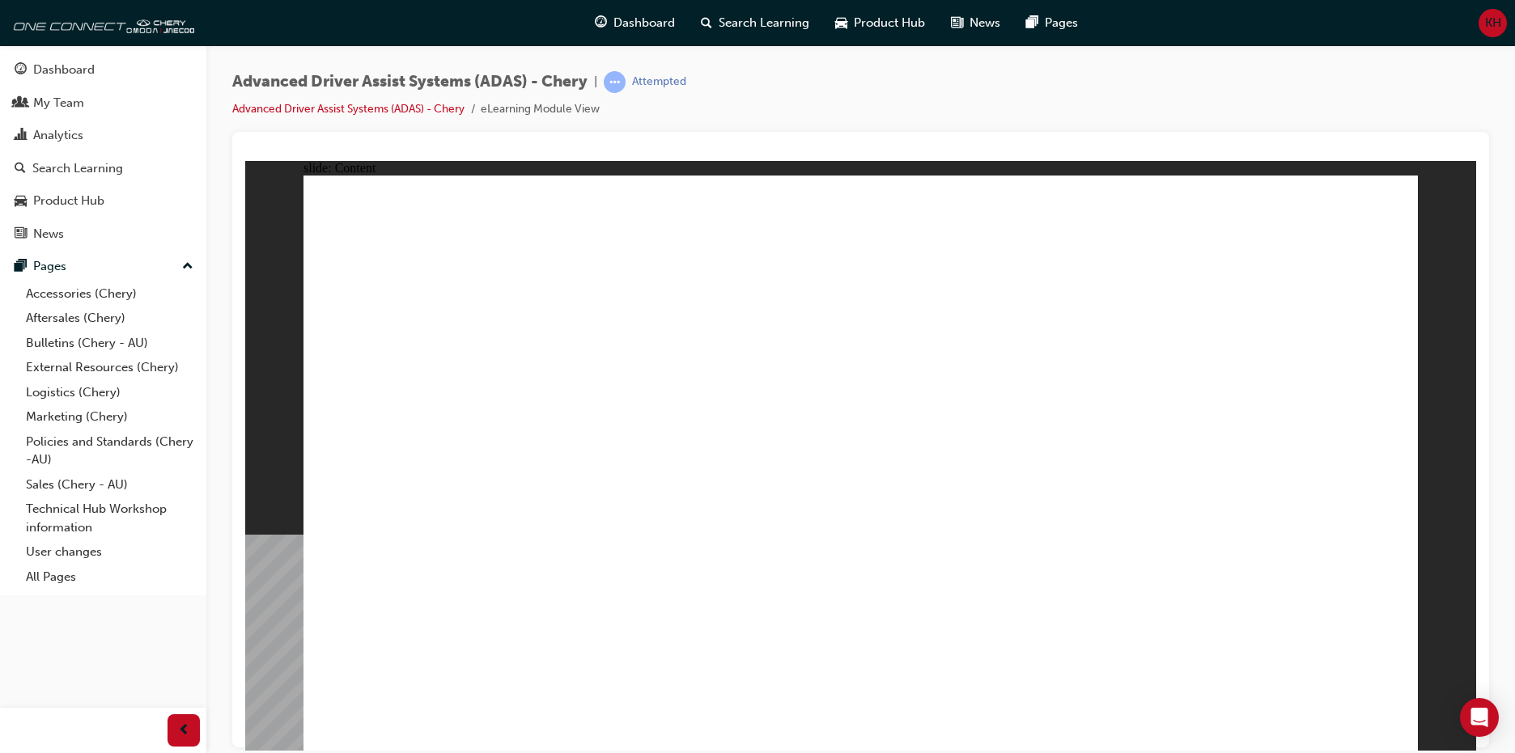
drag, startPoint x: 609, startPoint y: 528, endPoint x: 522, endPoint y: 446, distance: 120.2
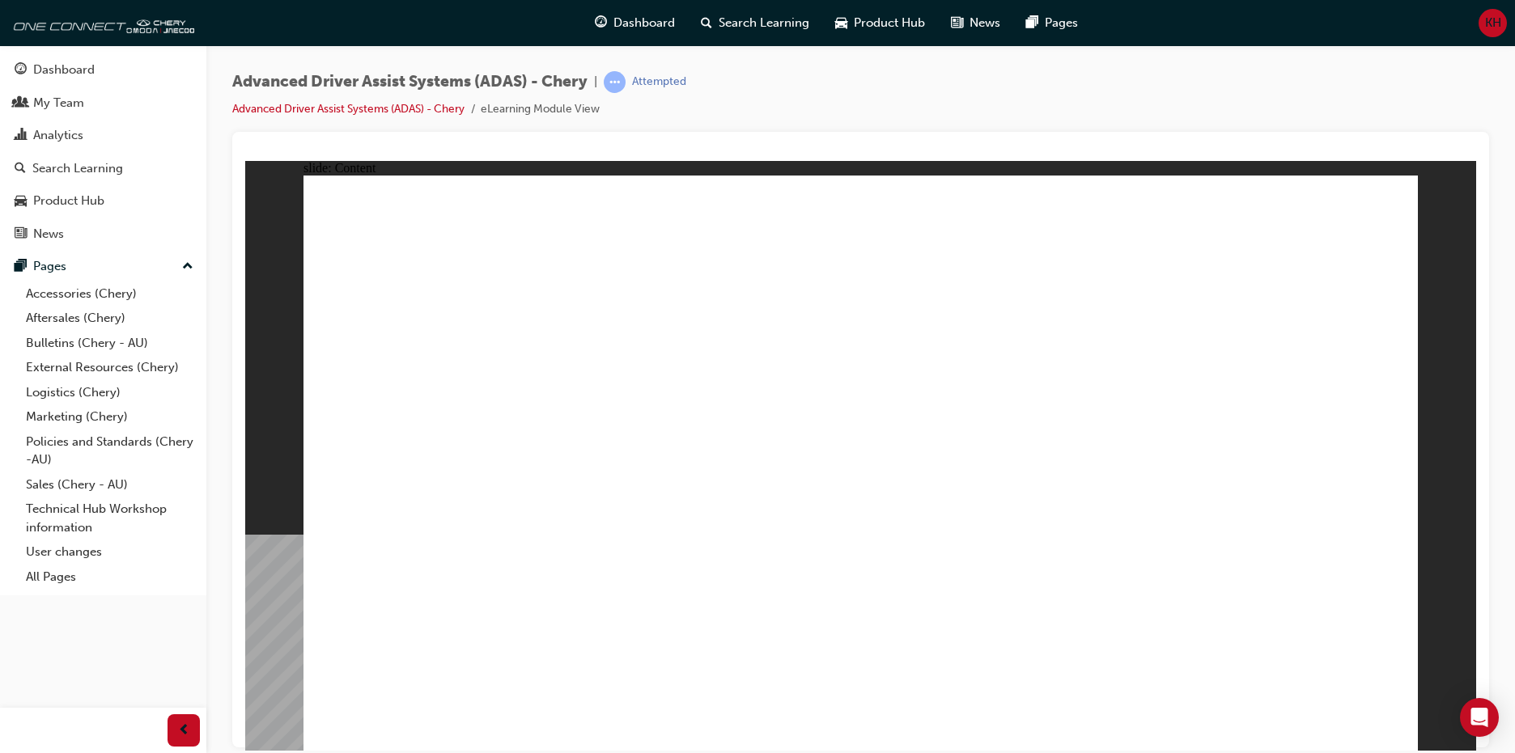
drag, startPoint x: 522, startPoint y: 446, endPoint x: 487, endPoint y: 446, distance: 34.8
drag, startPoint x: 487, startPoint y: 446, endPoint x: 666, endPoint y: 337, distance: 209.6
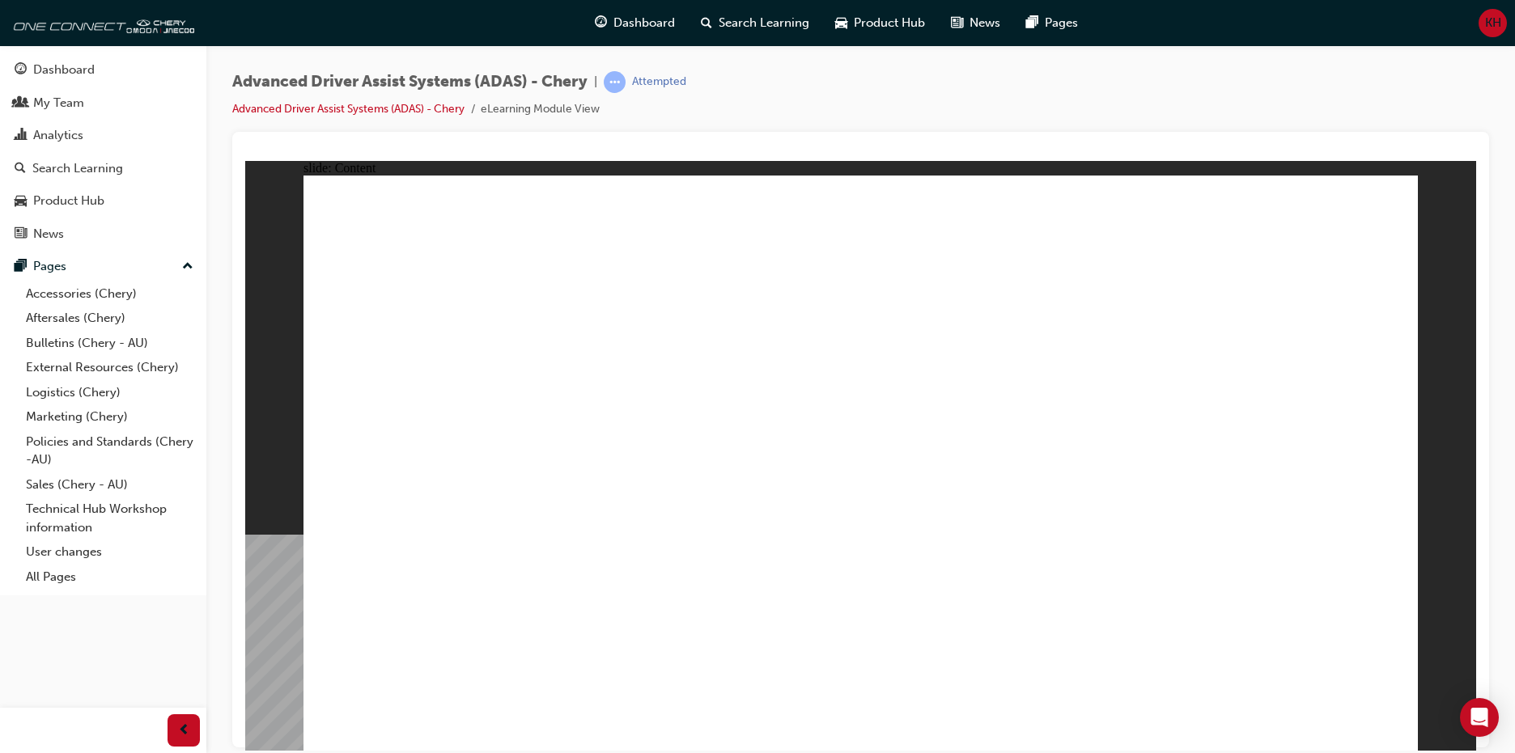
drag, startPoint x: 788, startPoint y: 234, endPoint x: 766, endPoint y: 244, distance: 24.7
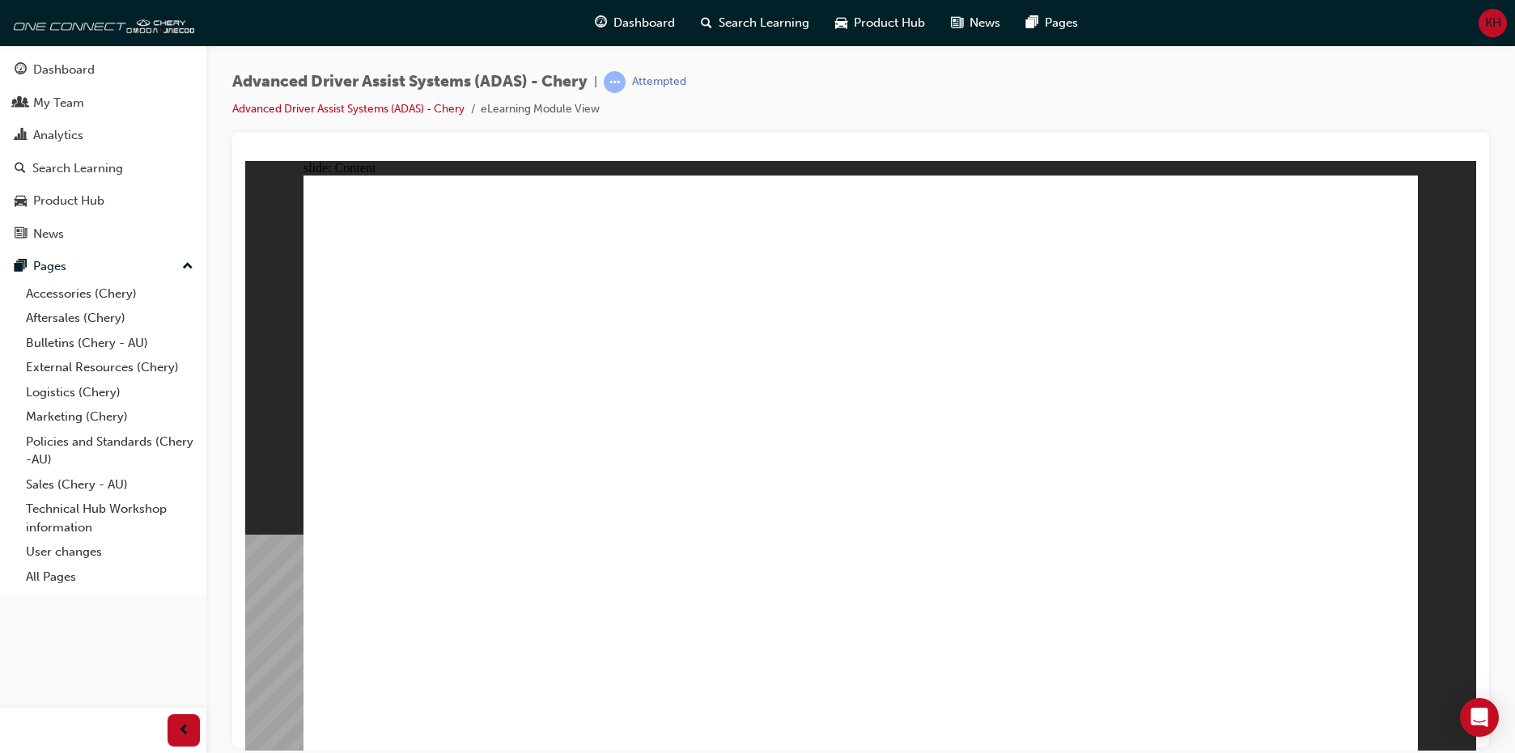
drag, startPoint x: 796, startPoint y: 411, endPoint x: 827, endPoint y: 392, distance: 36.4
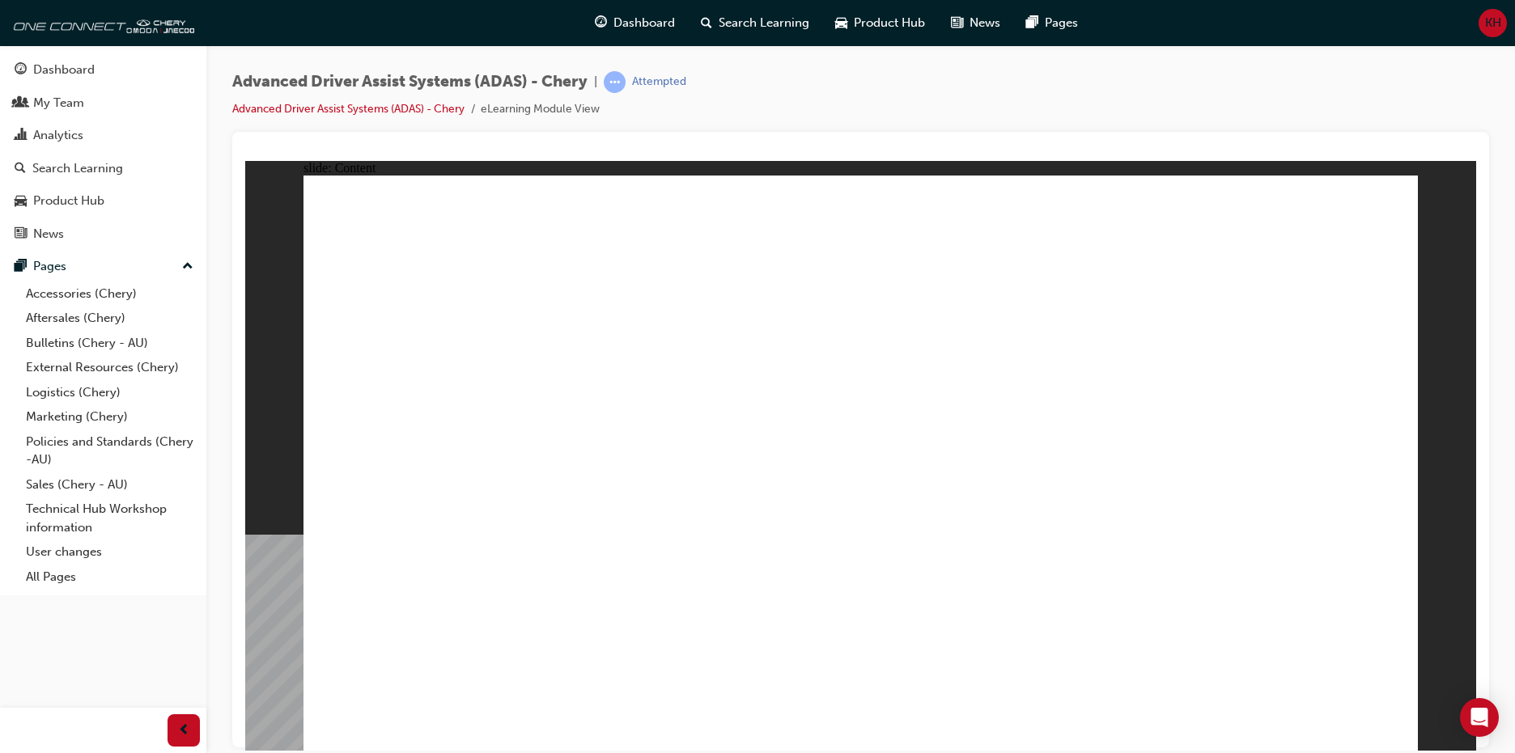
click at [453, 159] on div at bounding box center [860, 153] width 1231 height 16
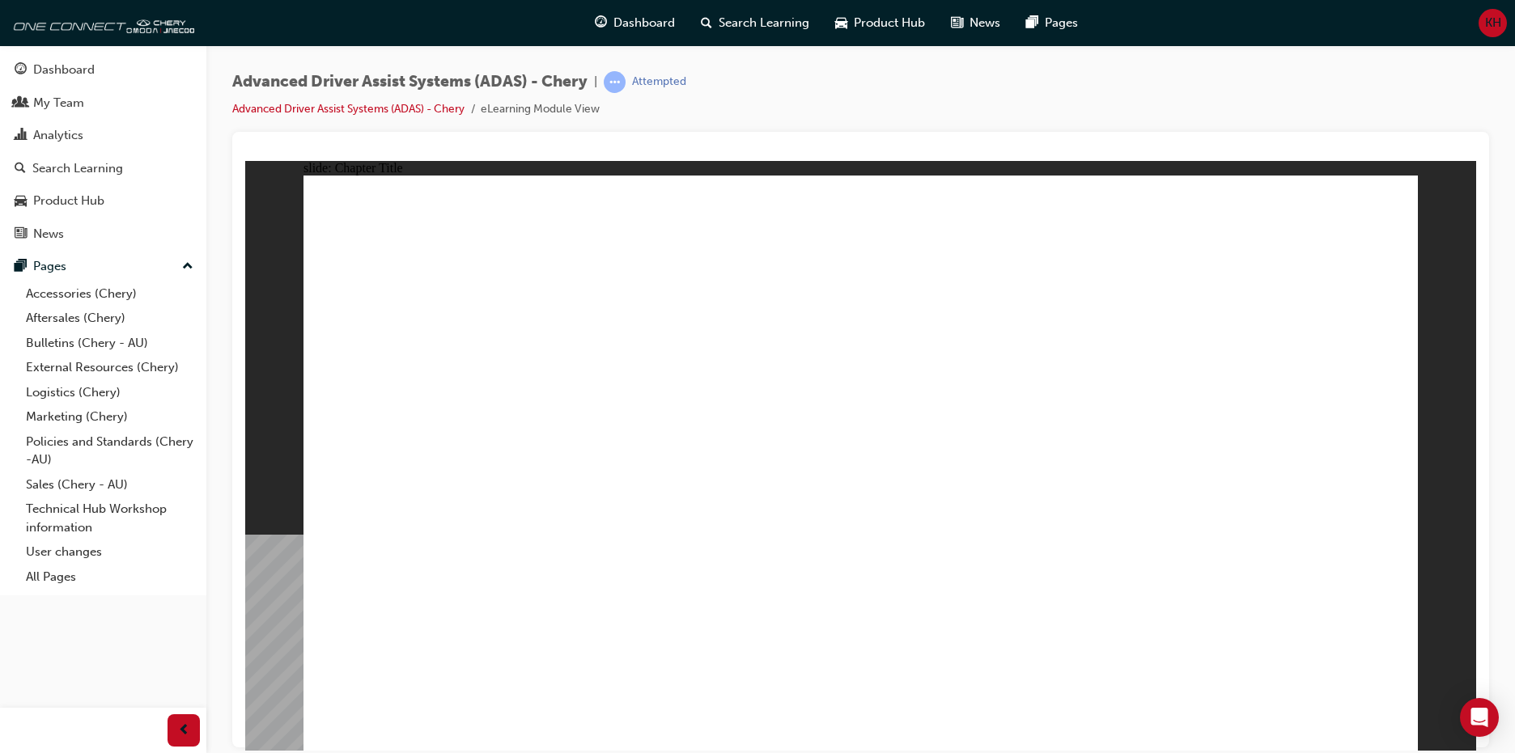
drag, startPoint x: 499, startPoint y: 295, endPoint x: 555, endPoint y: 344, distance: 75.1
drag, startPoint x: 842, startPoint y: 473, endPoint x: 769, endPoint y: 474, distance: 73.6
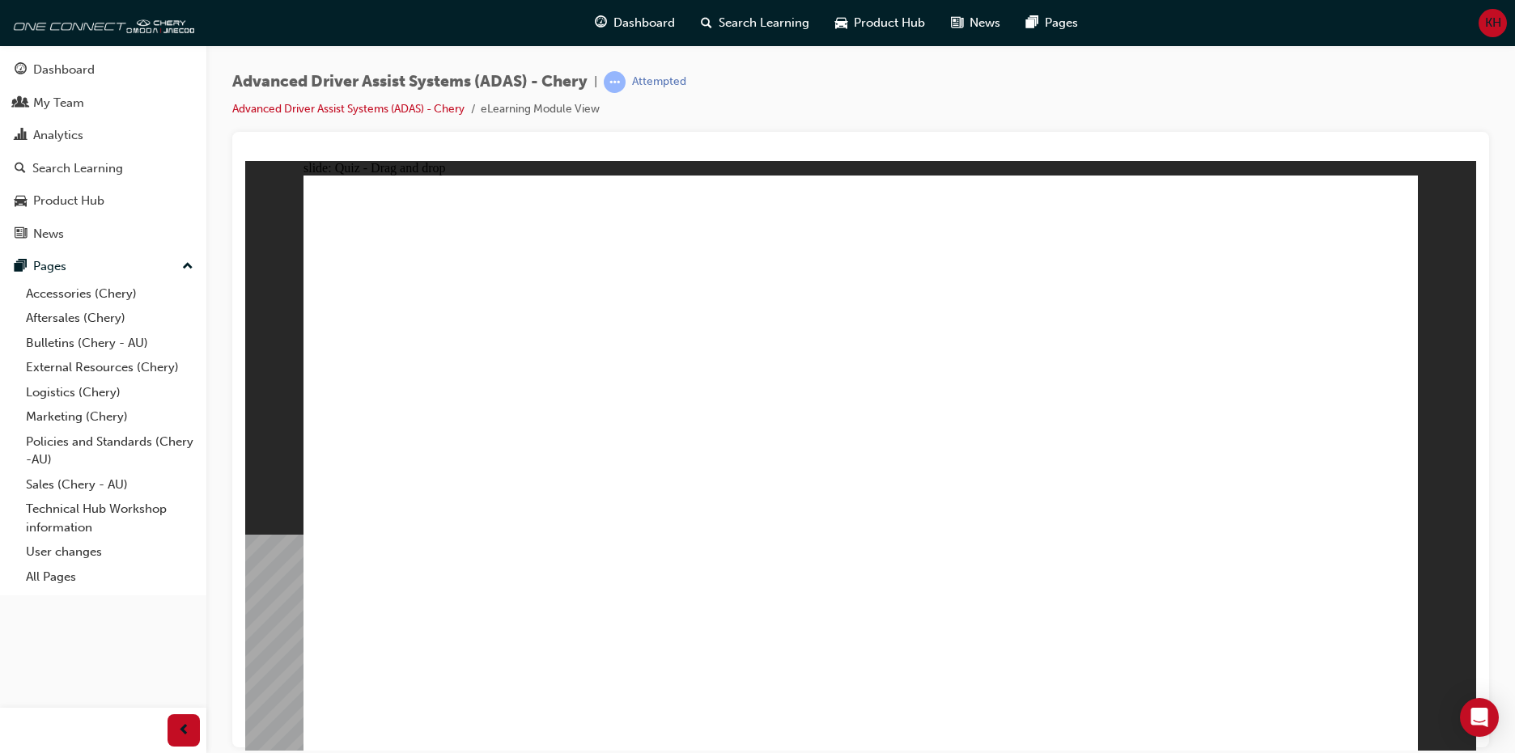
drag, startPoint x: 451, startPoint y: 640, endPoint x: 896, endPoint y: 365, distance: 523.3
drag, startPoint x: 657, startPoint y: 613, endPoint x: 1012, endPoint y: 350, distance: 441.4
drag, startPoint x: 970, startPoint y: 627, endPoint x: 1122, endPoint y: 426, distance: 252.3
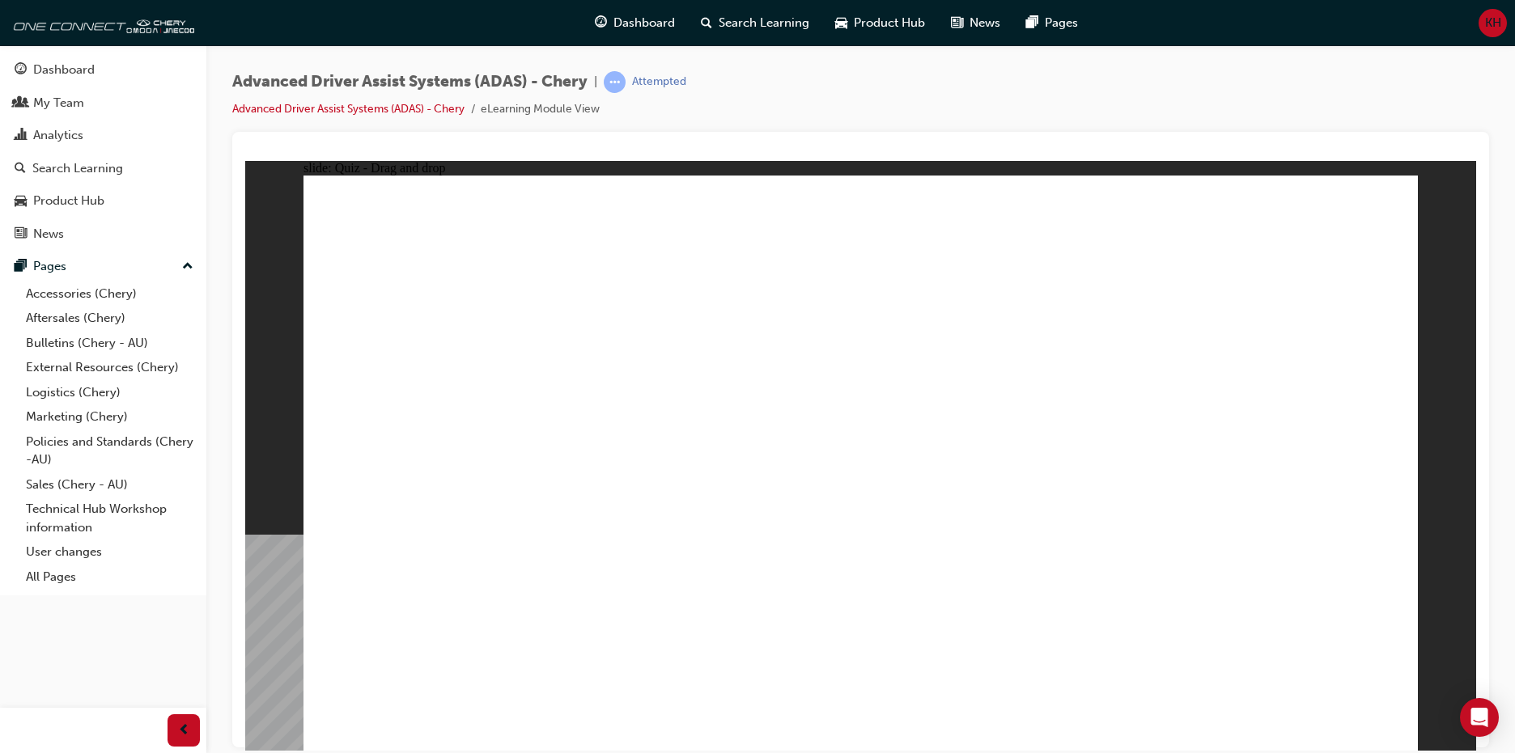
drag, startPoint x: 1158, startPoint y: 635, endPoint x: 1196, endPoint y: 376, distance: 262.5
drag, startPoint x: 812, startPoint y: 648, endPoint x: 891, endPoint y: 396, distance: 264.7
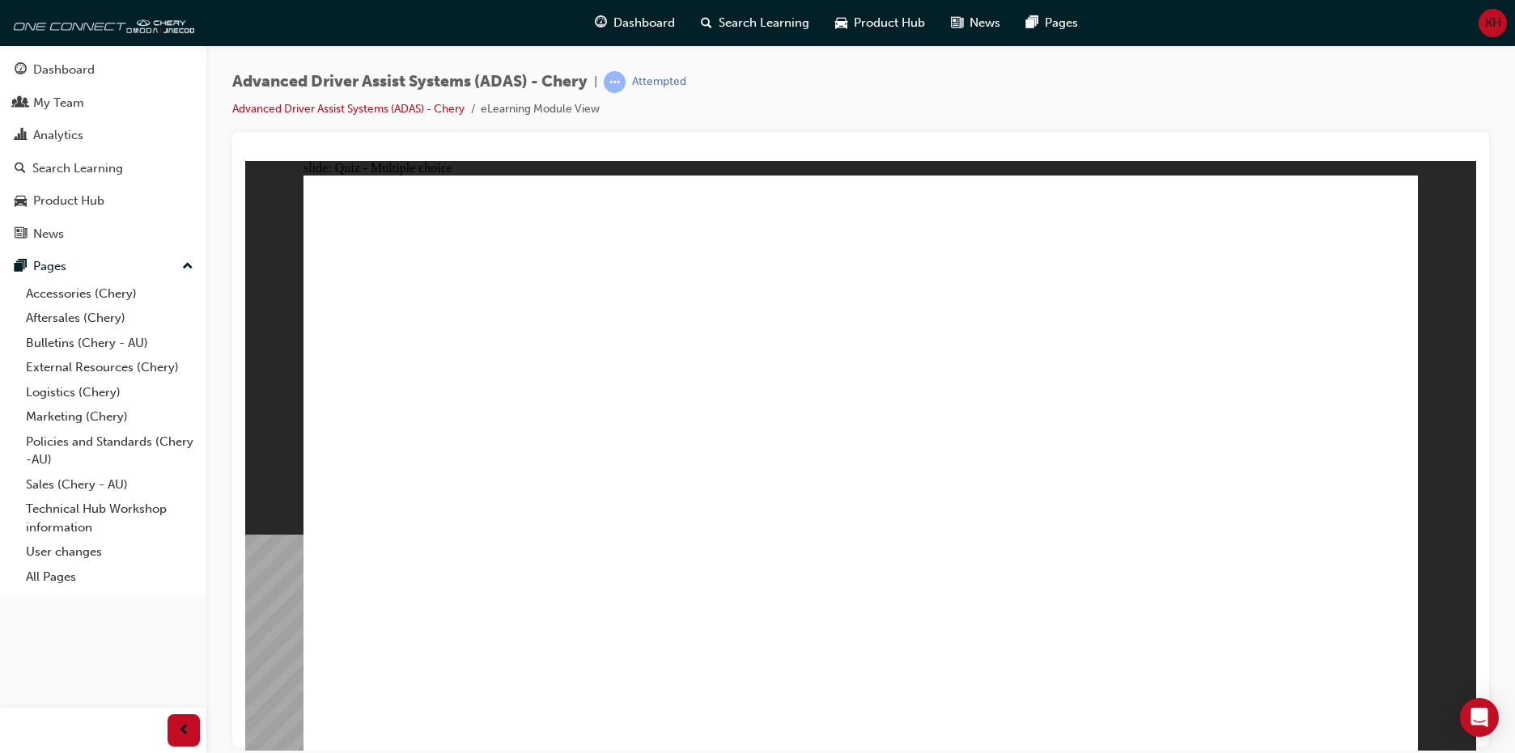
checkbox input "true"
checkbox input "false"
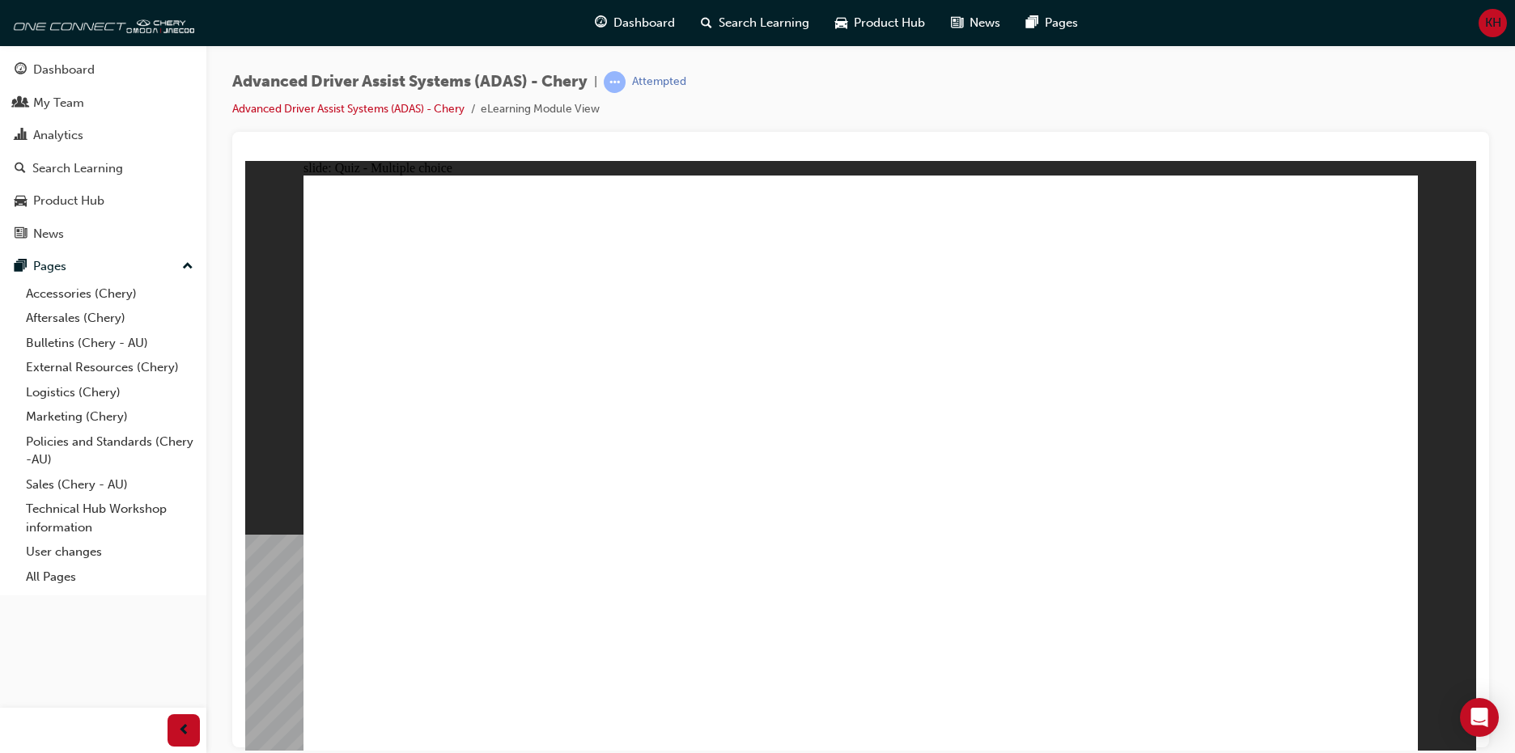
checkbox input "true"
drag, startPoint x: 1072, startPoint y: 334, endPoint x: 1067, endPoint y: 419, distance: 85.1
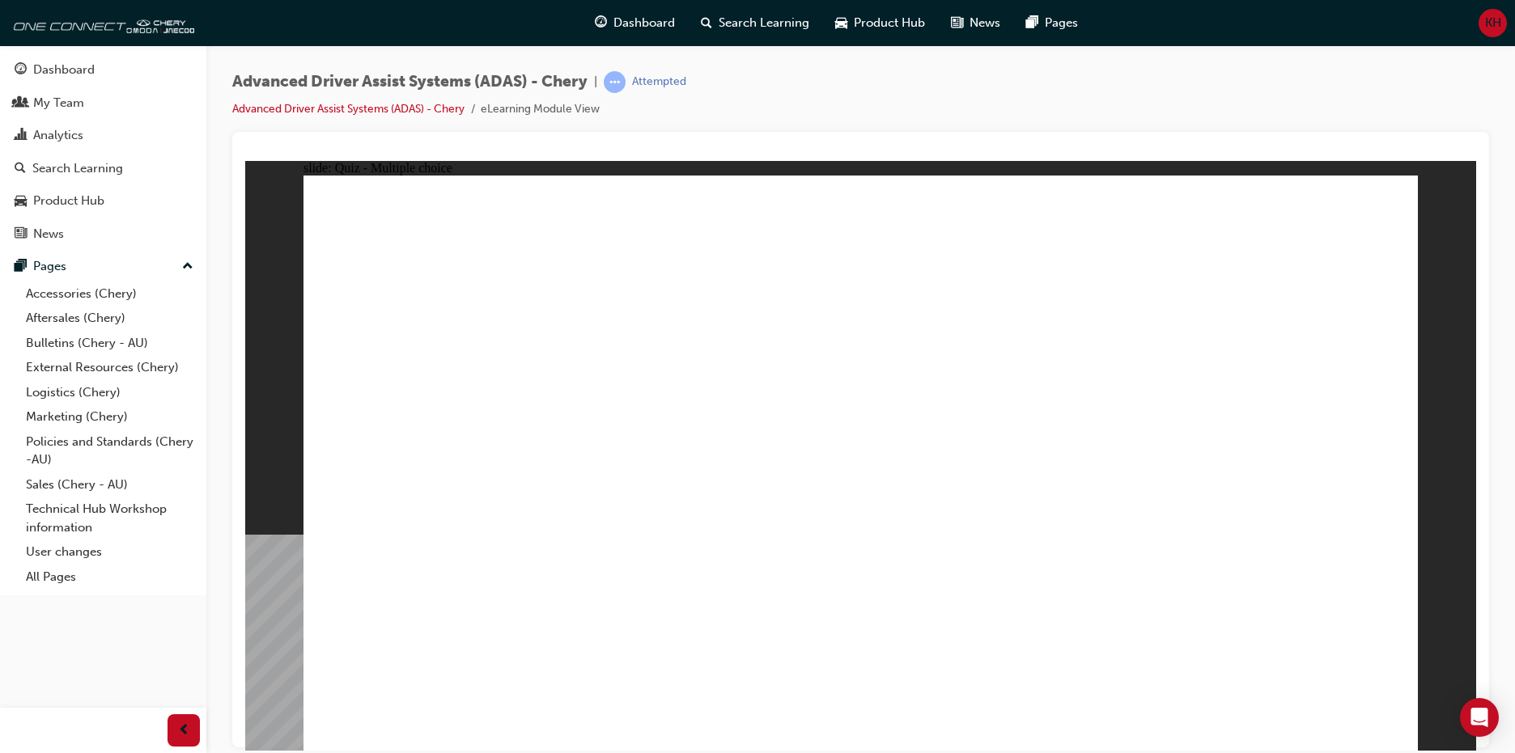
checkbox input "true"
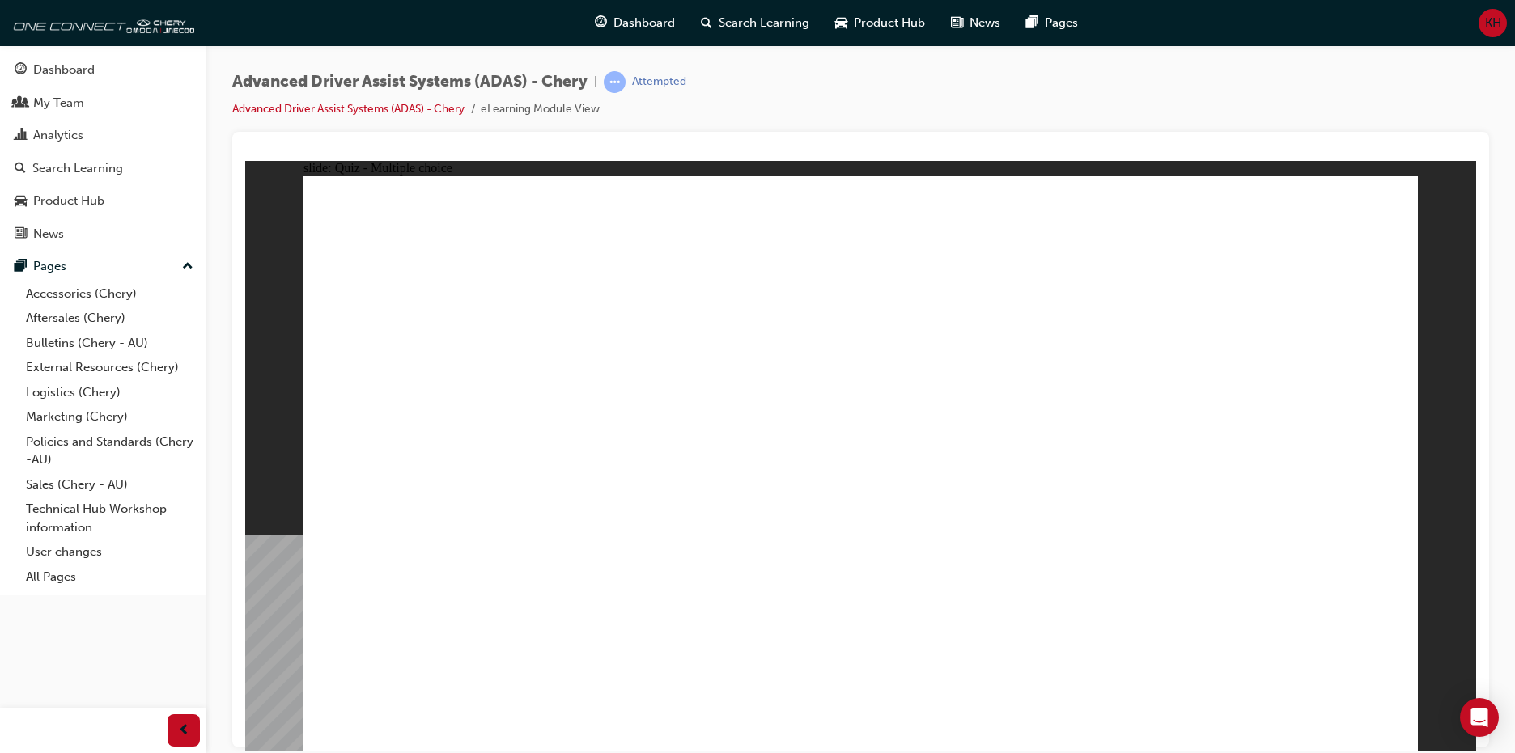
checkbox input "true"
drag, startPoint x: 853, startPoint y: 236, endPoint x: 644, endPoint y: 577, distance: 400.3
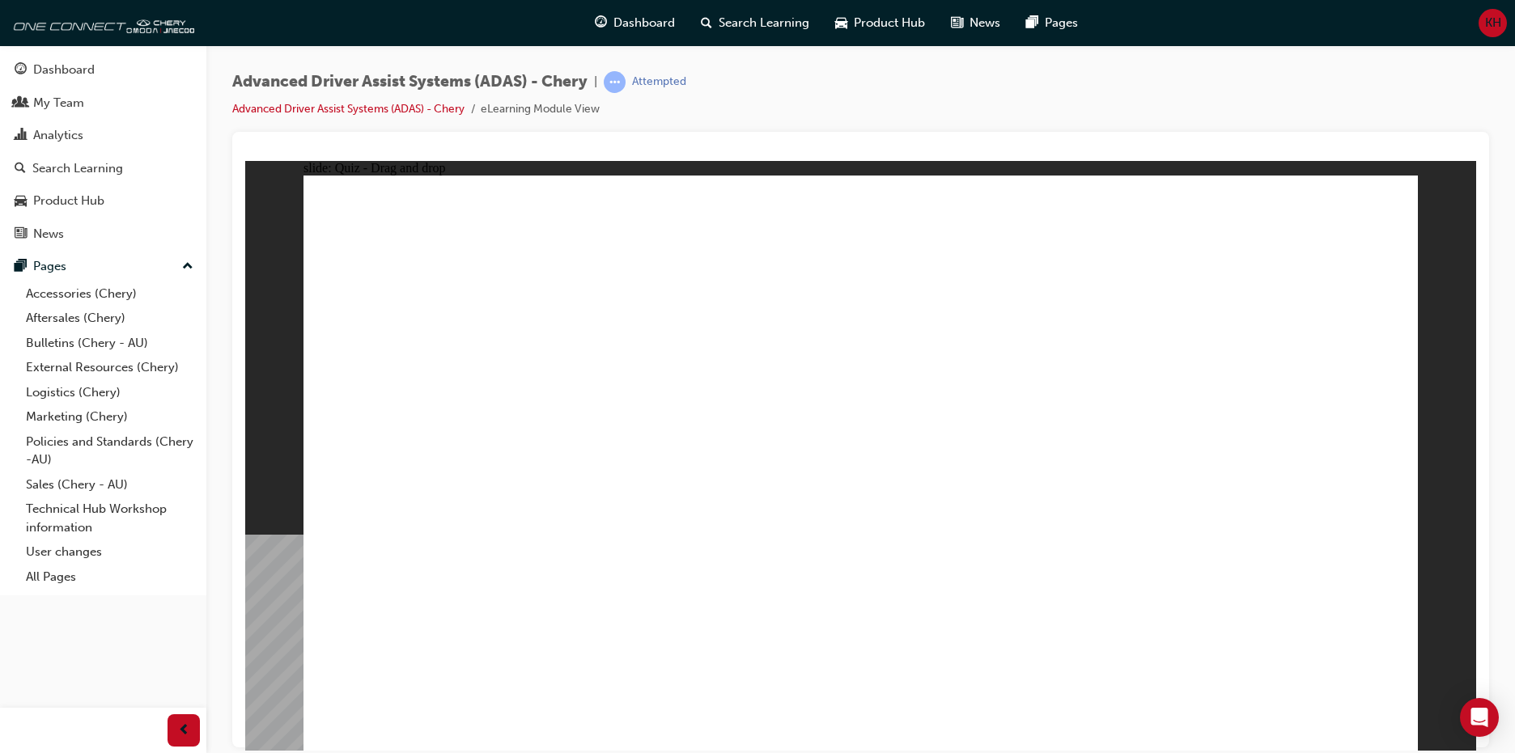
drag, startPoint x: 977, startPoint y: 297, endPoint x: 638, endPoint y: 555, distance: 426.2
drag, startPoint x: 1065, startPoint y: 239, endPoint x: 635, endPoint y: 552, distance: 531.7
drag, startPoint x: 1222, startPoint y: 229, endPoint x: 679, endPoint y: 548, distance: 629.7
drag, startPoint x: 1088, startPoint y: 278, endPoint x: 648, endPoint y: 579, distance: 533.8
drag, startPoint x: 858, startPoint y: 291, endPoint x: 978, endPoint y: 261, distance: 124.4
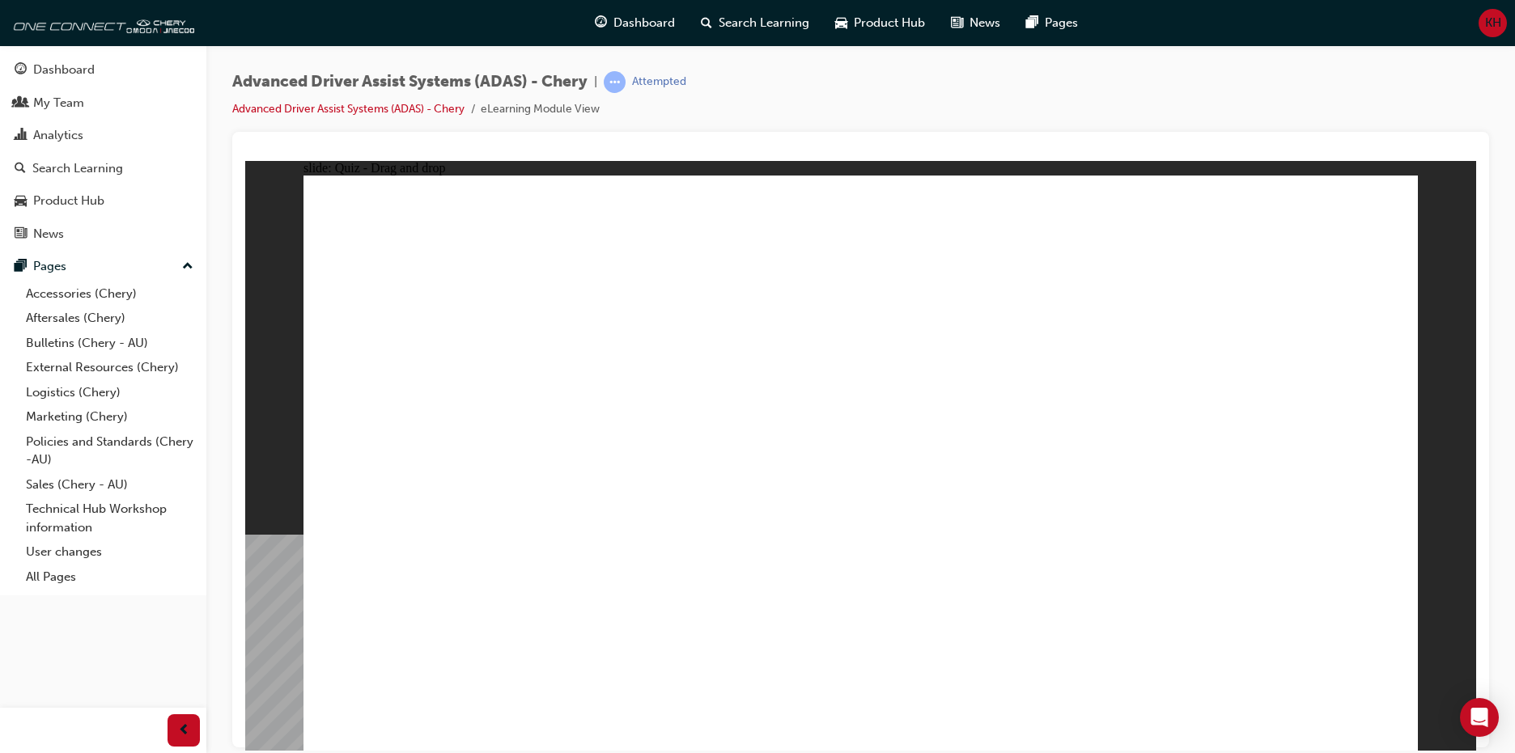
drag, startPoint x: 978, startPoint y: 251, endPoint x: 978, endPoint y: 242, distance: 8.9
drag, startPoint x: 978, startPoint y: 242, endPoint x: 1010, endPoint y: 546, distance: 305.9
drag, startPoint x: 1245, startPoint y: 278, endPoint x: 1122, endPoint y: 548, distance: 297.0
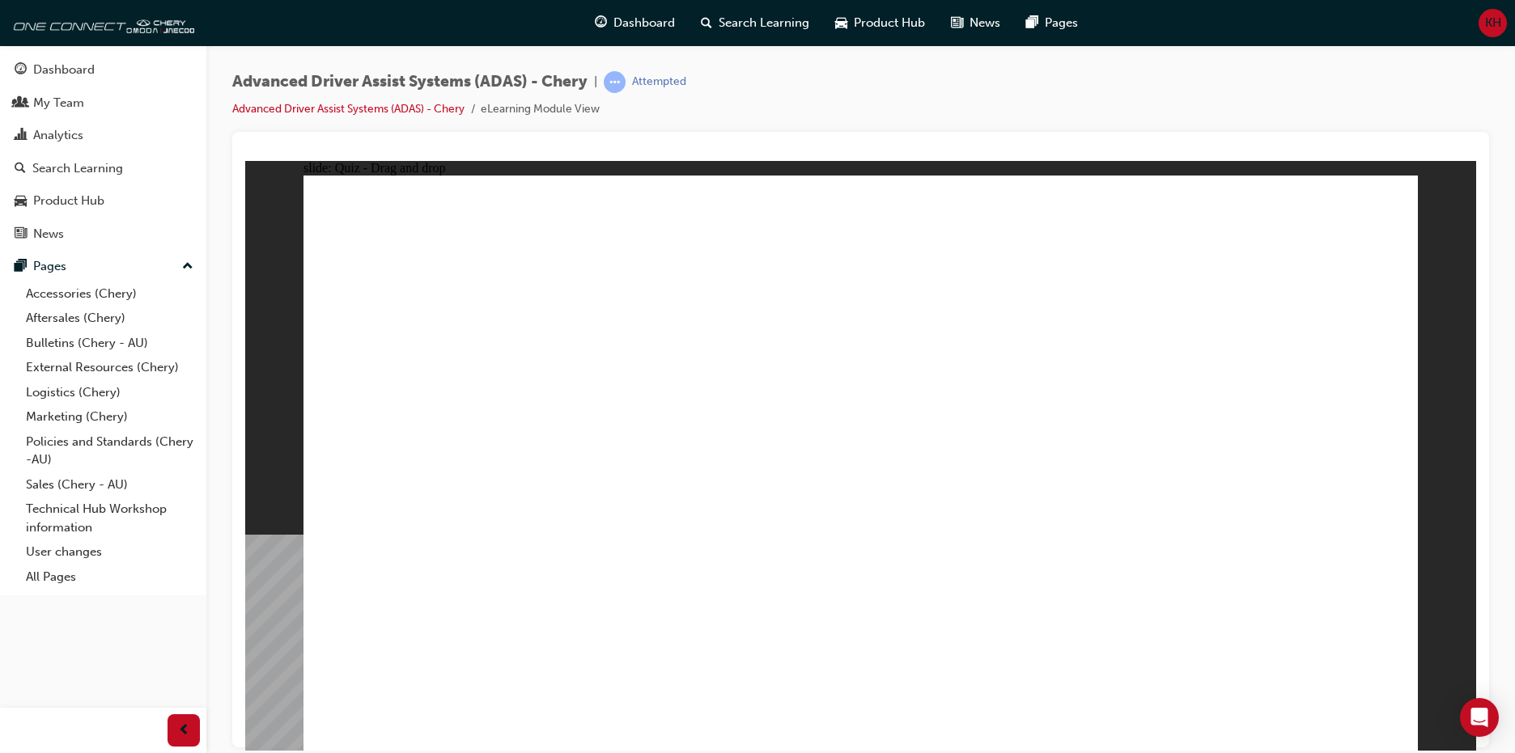
drag, startPoint x: 643, startPoint y: 637, endPoint x: 884, endPoint y: 348, distance: 375.8
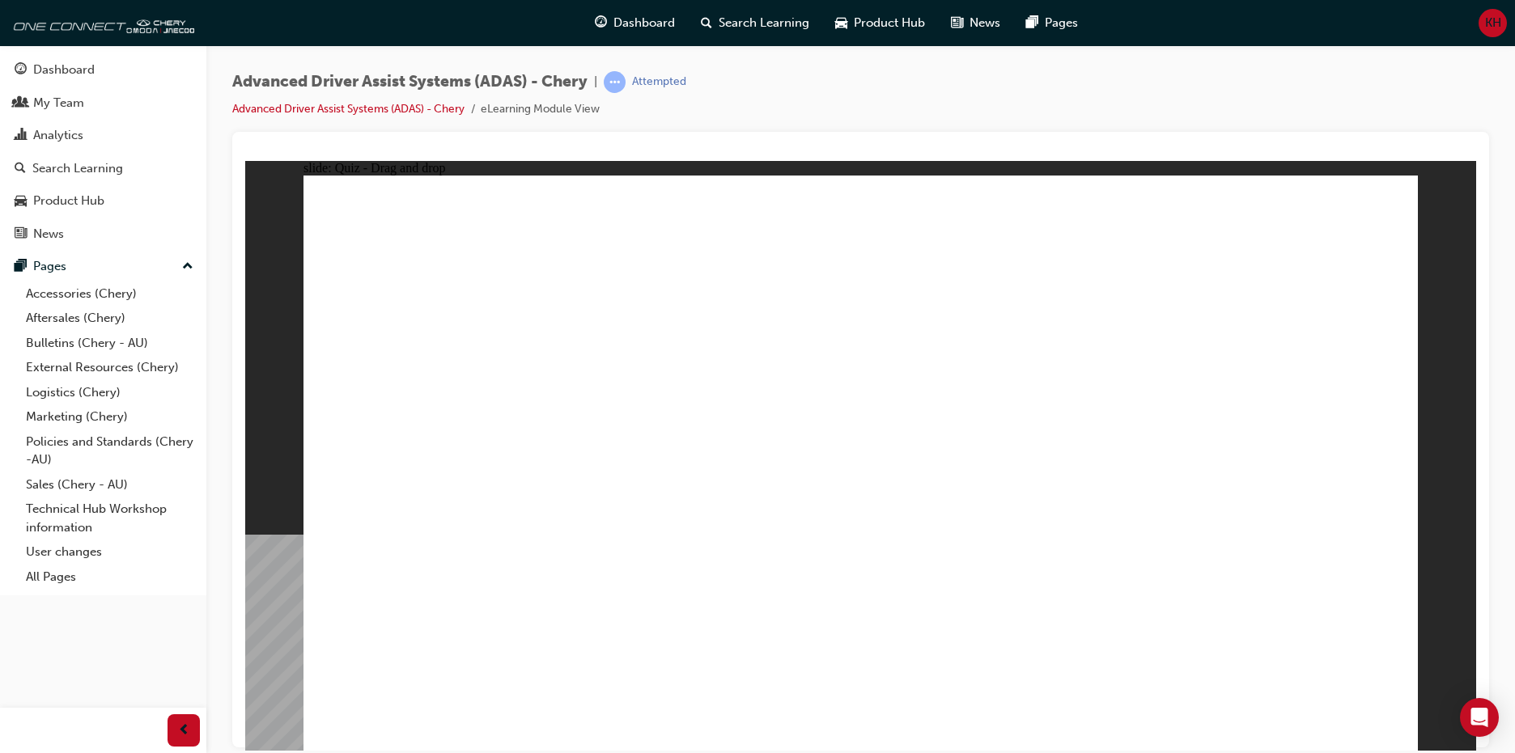
drag, startPoint x: 801, startPoint y: 643, endPoint x: 804, endPoint y: 626, distance: 17.2
drag, startPoint x: 1170, startPoint y: 632, endPoint x: 957, endPoint y: 409, distance: 309.1
drag, startPoint x: 432, startPoint y: 633, endPoint x: 874, endPoint y: 357, distance: 521.0
drag, startPoint x: 786, startPoint y: 626, endPoint x: 1170, endPoint y: 354, distance: 470.9
drag, startPoint x: 986, startPoint y: 626, endPoint x: 1215, endPoint y: 346, distance: 362.4
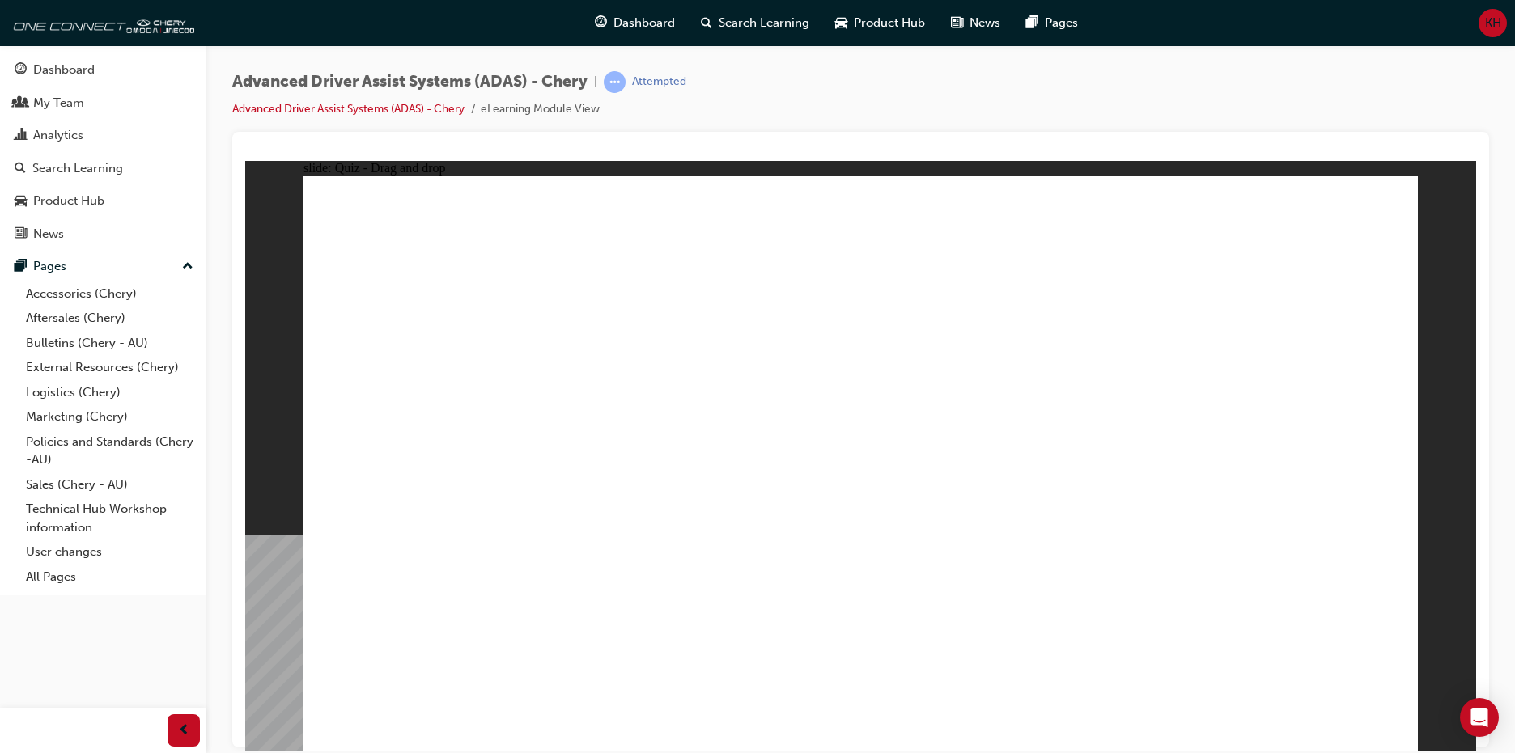
checkbox input "true"
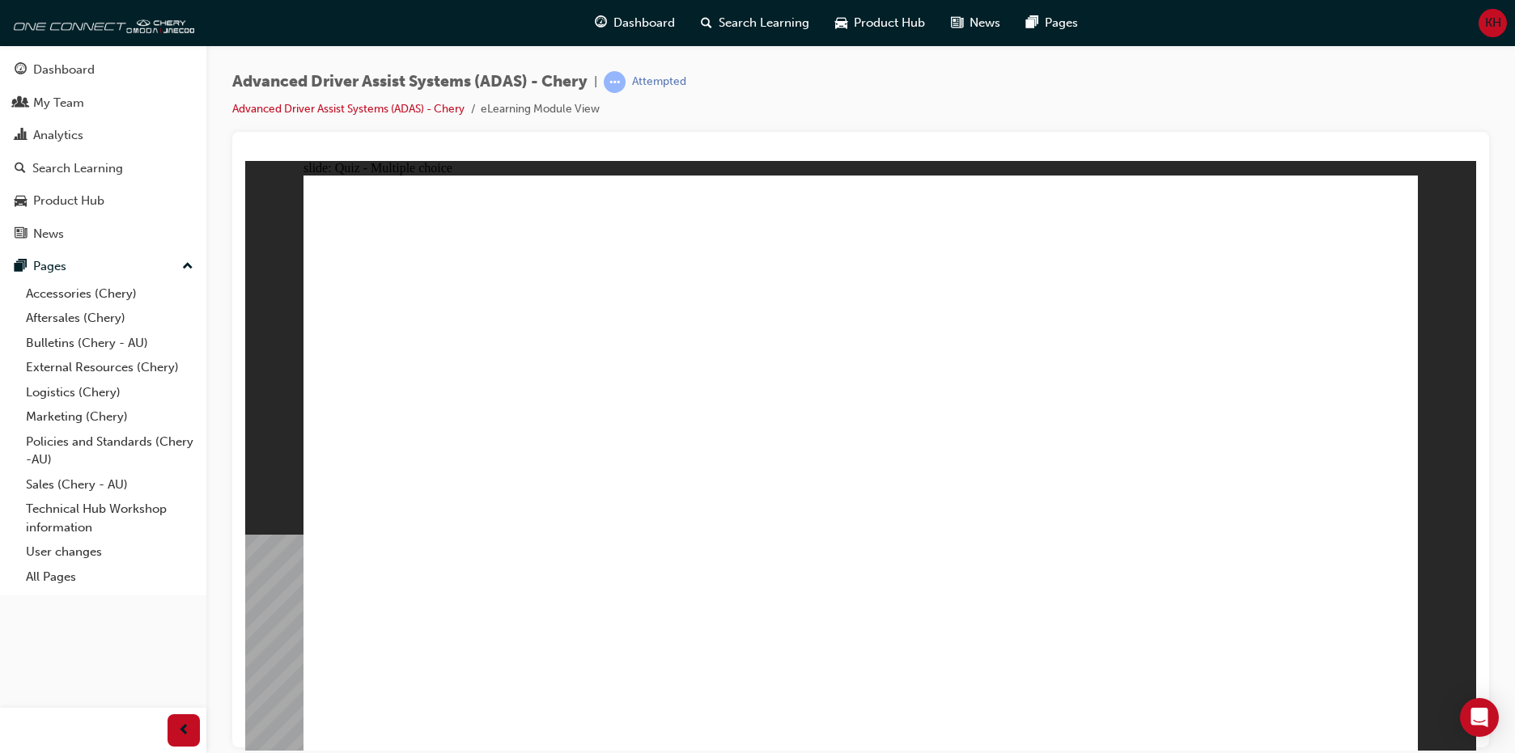
checkbox input "true"
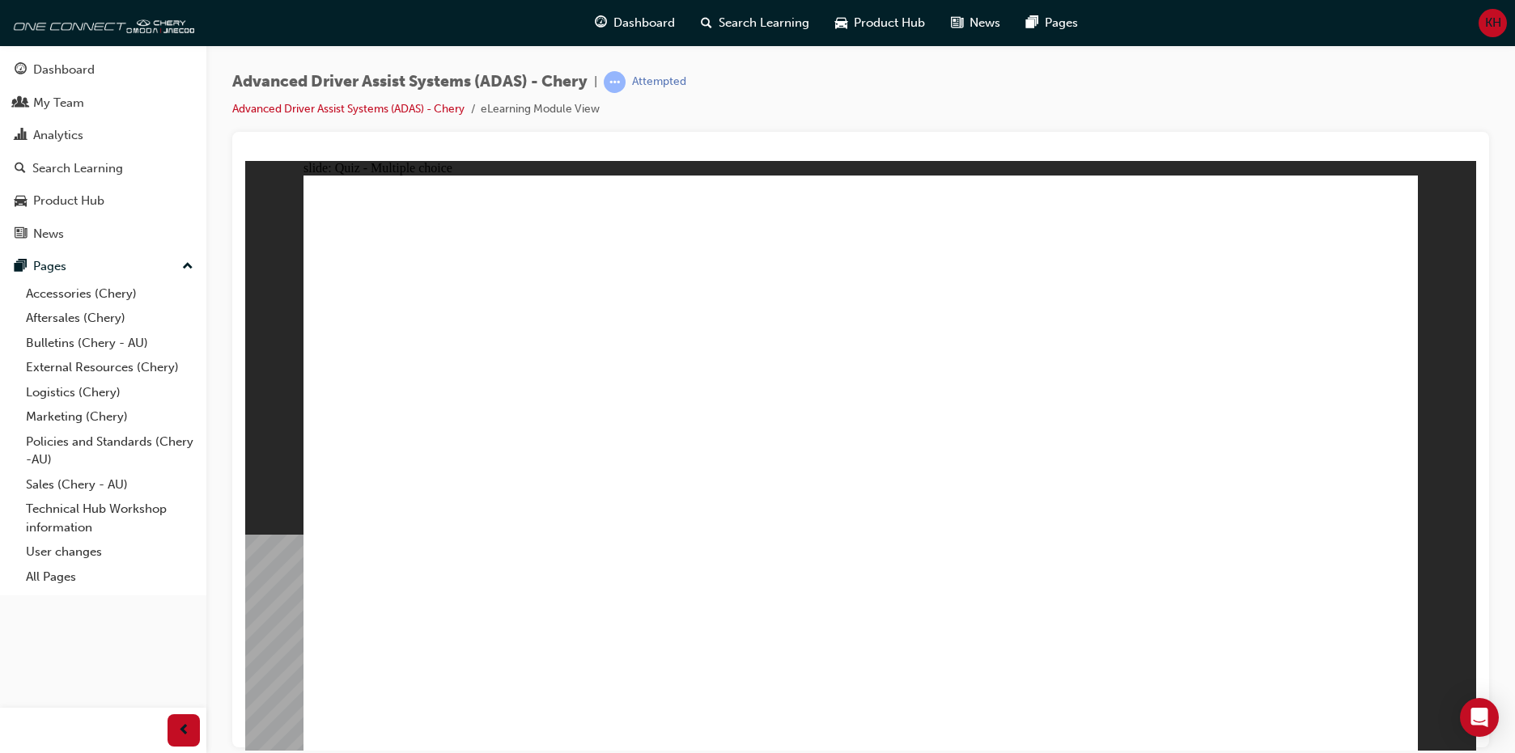
checkbox input "true"
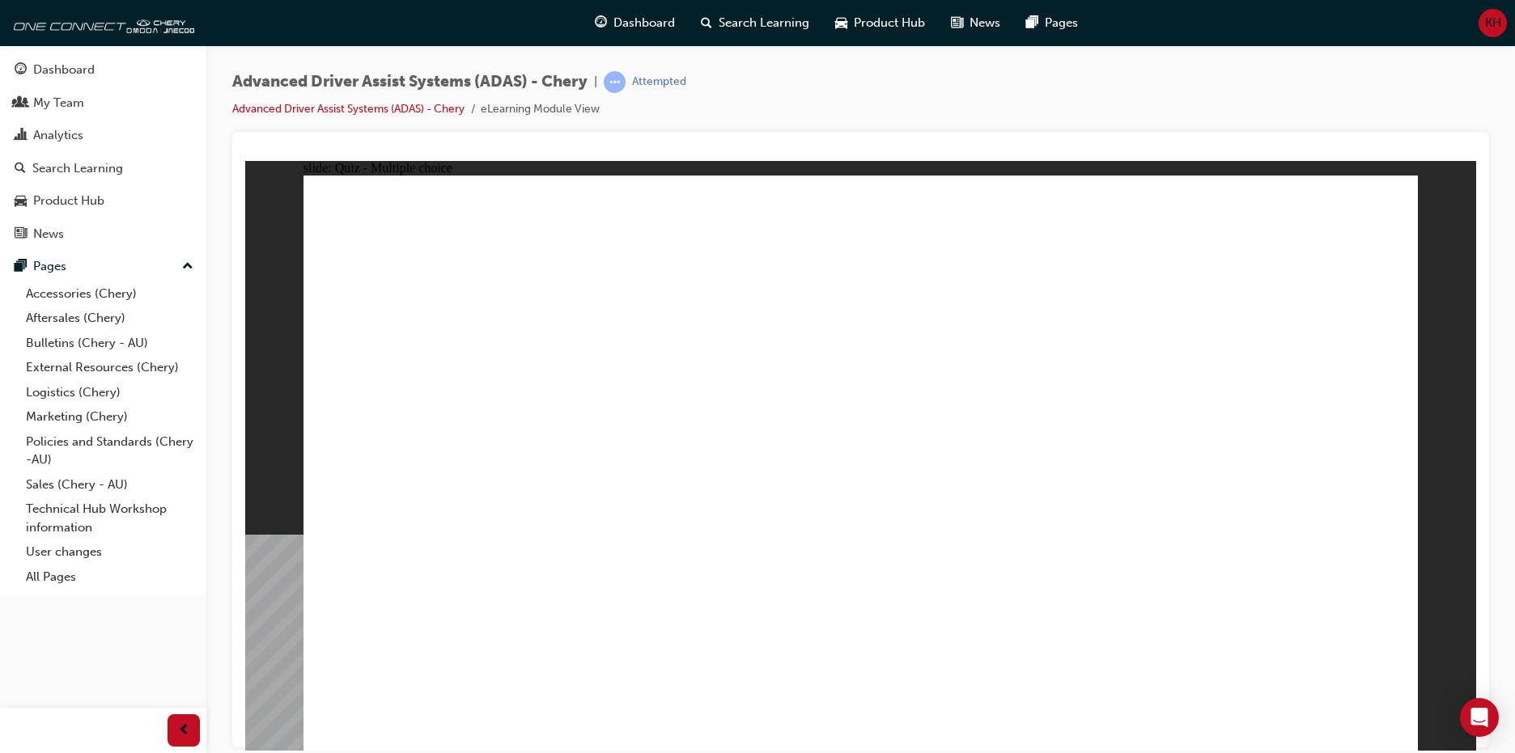
drag, startPoint x: 979, startPoint y: 286, endPoint x: 639, endPoint y: 567, distance: 440.9
drag, startPoint x: 1110, startPoint y: 231, endPoint x: 633, endPoint y: 592, distance: 598.1
drag, startPoint x: 901, startPoint y: 227, endPoint x: 967, endPoint y: 568, distance: 347.1
drag, startPoint x: 1233, startPoint y: 242, endPoint x: 1226, endPoint y: 249, distance: 10.3
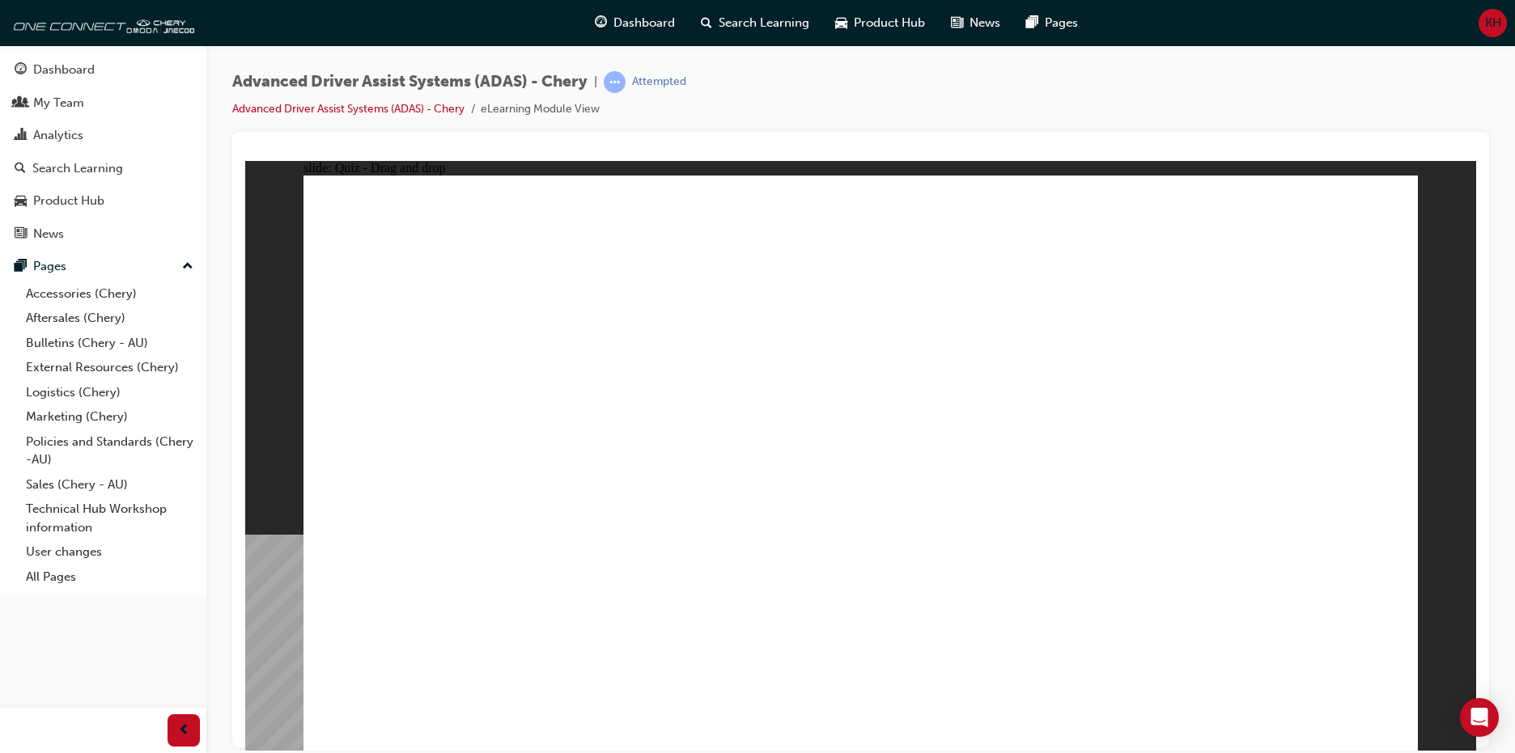
drag, startPoint x: 909, startPoint y: 329, endPoint x: 1042, endPoint y: 585, distance: 289.2
drag, startPoint x: 1016, startPoint y: 242, endPoint x: 1115, endPoint y: 545, distance: 319.1
drag, startPoint x: 1147, startPoint y: 282, endPoint x: 1171, endPoint y: 546, distance: 264.9
drag, startPoint x: 1235, startPoint y: 280, endPoint x: 950, endPoint y: 600, distance: 428.2
drag, startPoint x: 1216, startPoint y: 242, endPoint x: 938, endPoint y: 613, distance: 463.6
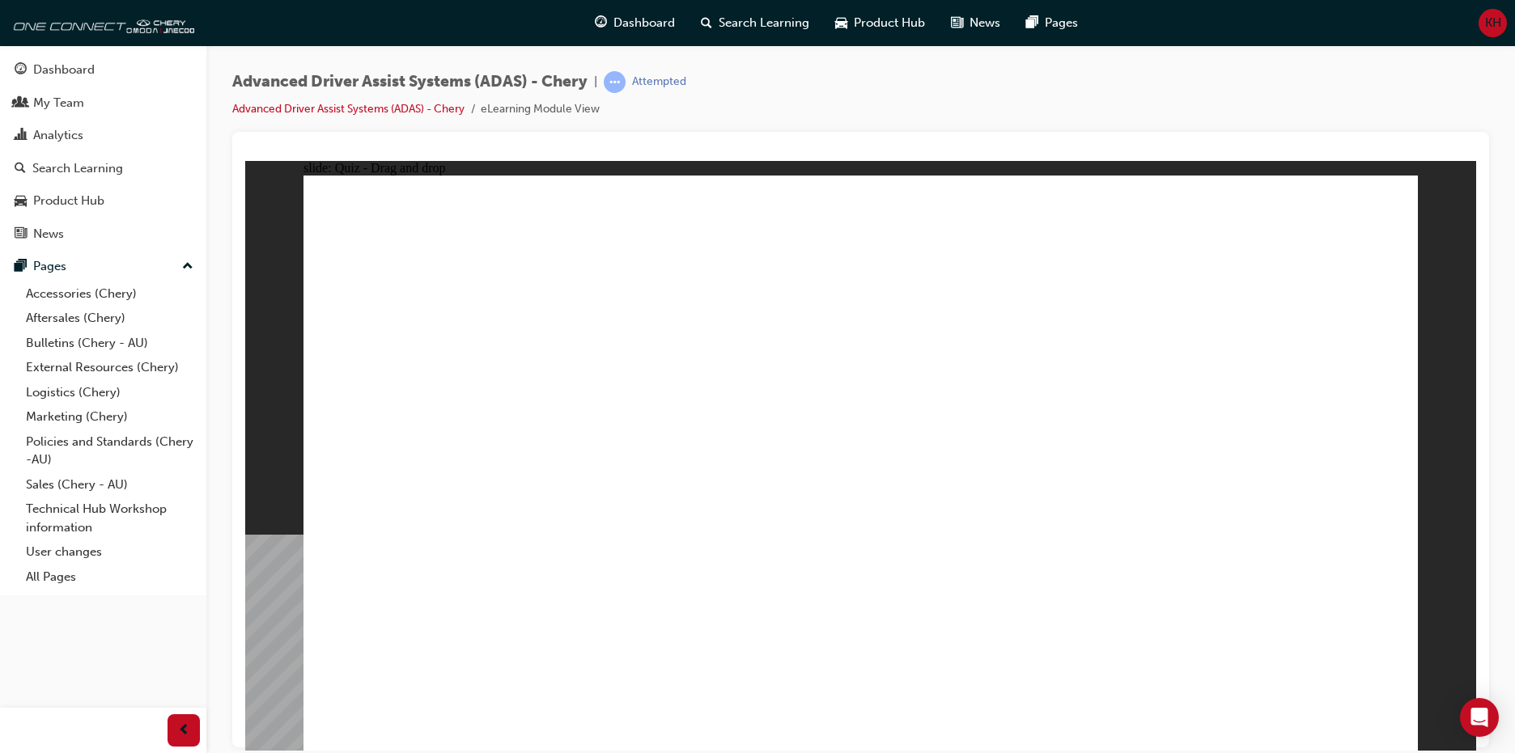
drag, startPoint x: 990, startPoint y: 639, endPoint x: 944, endPoint y: 386, distance: 257.5
drag, startPoint x: 1150, startPoint y: 642, endPoint x: 926, endPoint y: 330, distance: 383.8
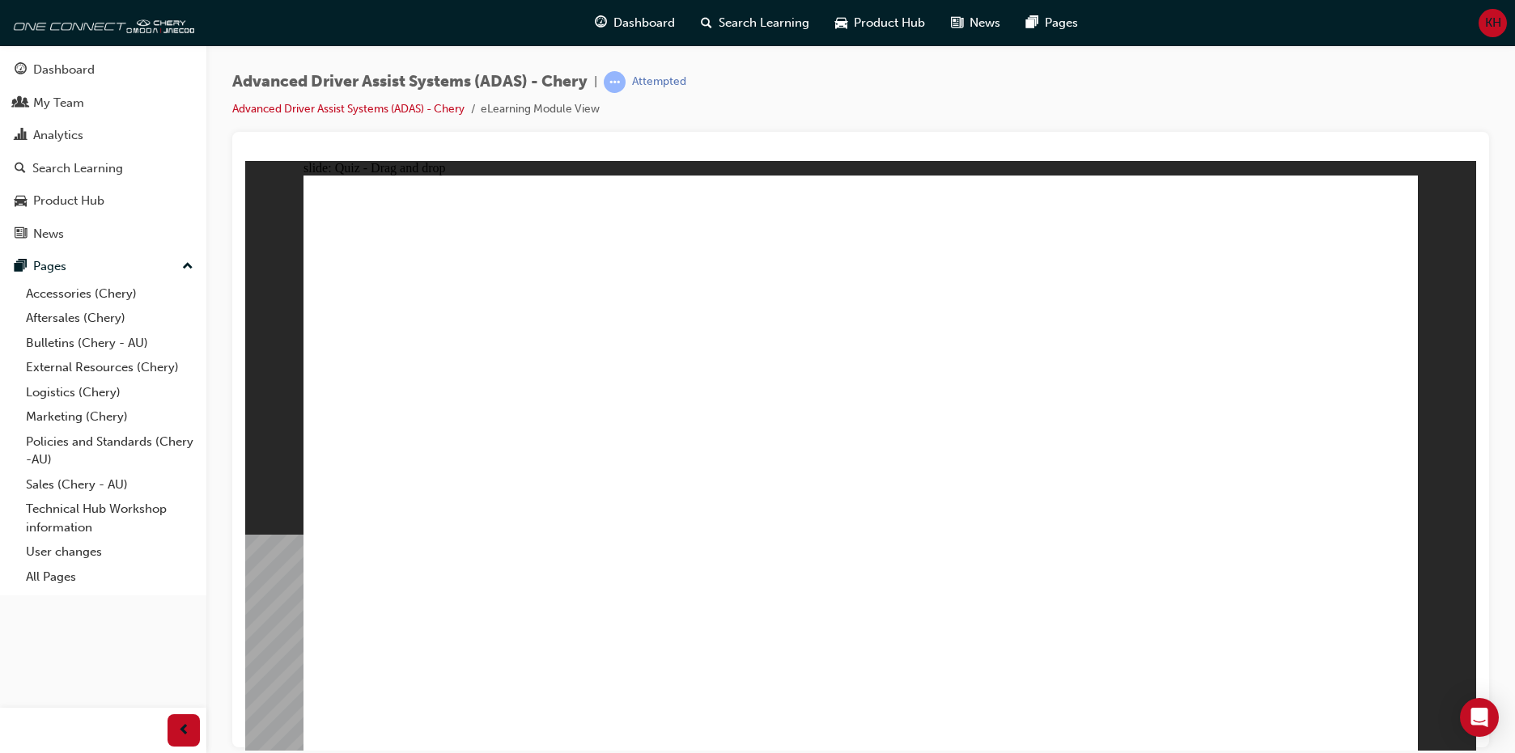
drag, startPoint x: 449, startPoint y: 634, endPoint x: 1257, endPoint y: 315, distance: 868.6
drag, startPoint x: 798, startPoint y: 648, endPoint x: 1183, endPoint y: 352, distance: 485.9
drag, startPoint x: 622, startPoint y: 643, endPoint x: 1211, endPoint y: 367, distance: 650.2
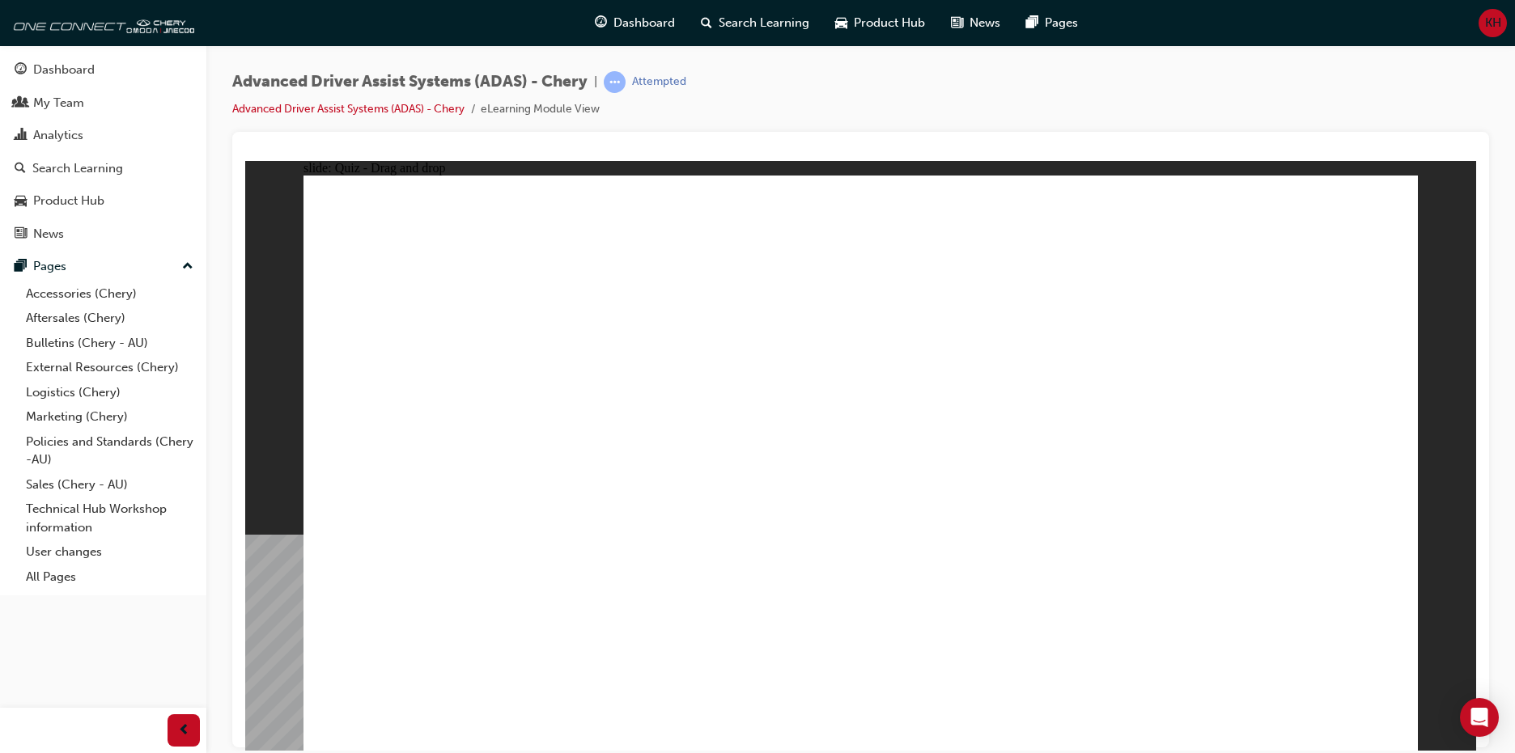
checkbox input "true"
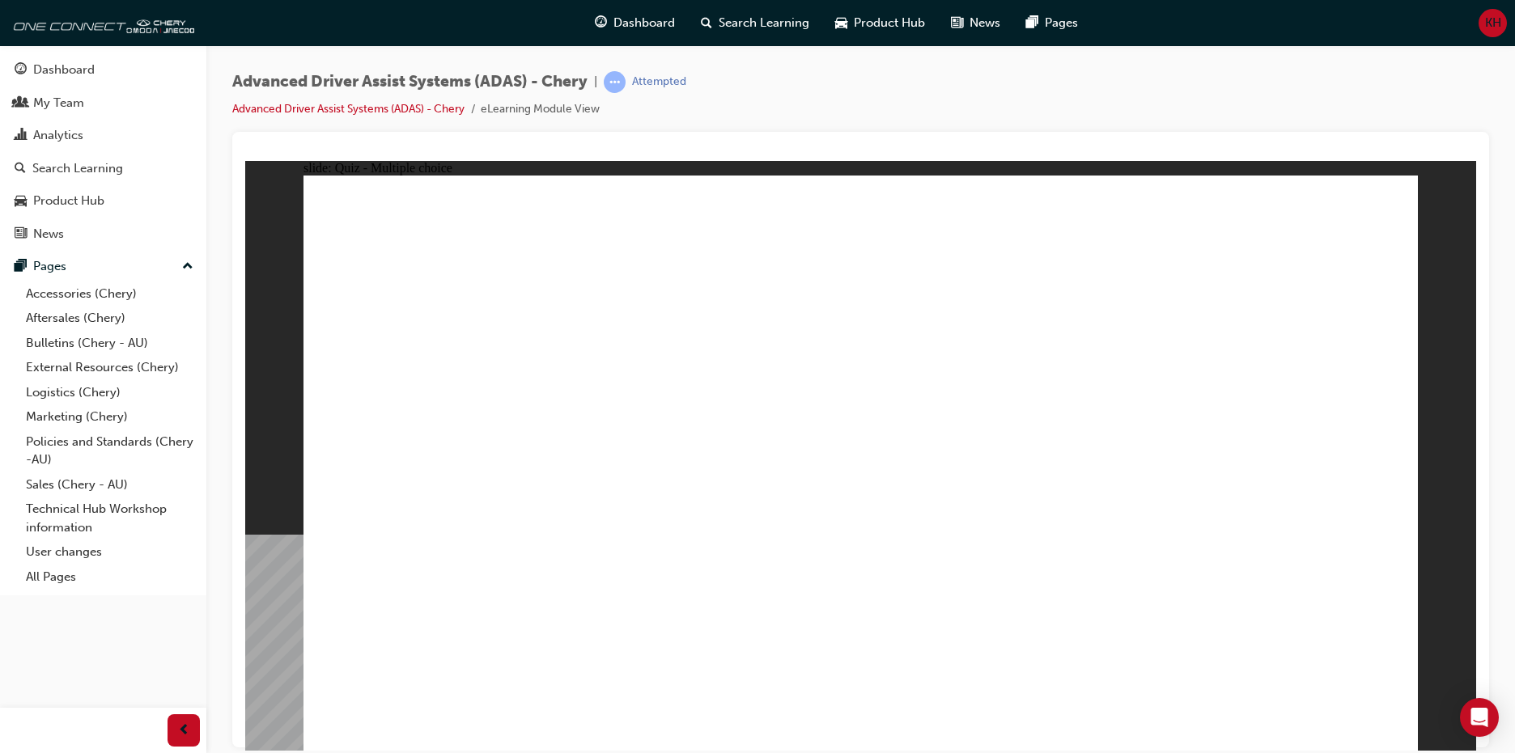
checkbox input "true"
drag, startPoint x: 999, startPoint y: 508, endPoint x: 986, endPoint y: 580, distance: 73.3
checkbox input "true"
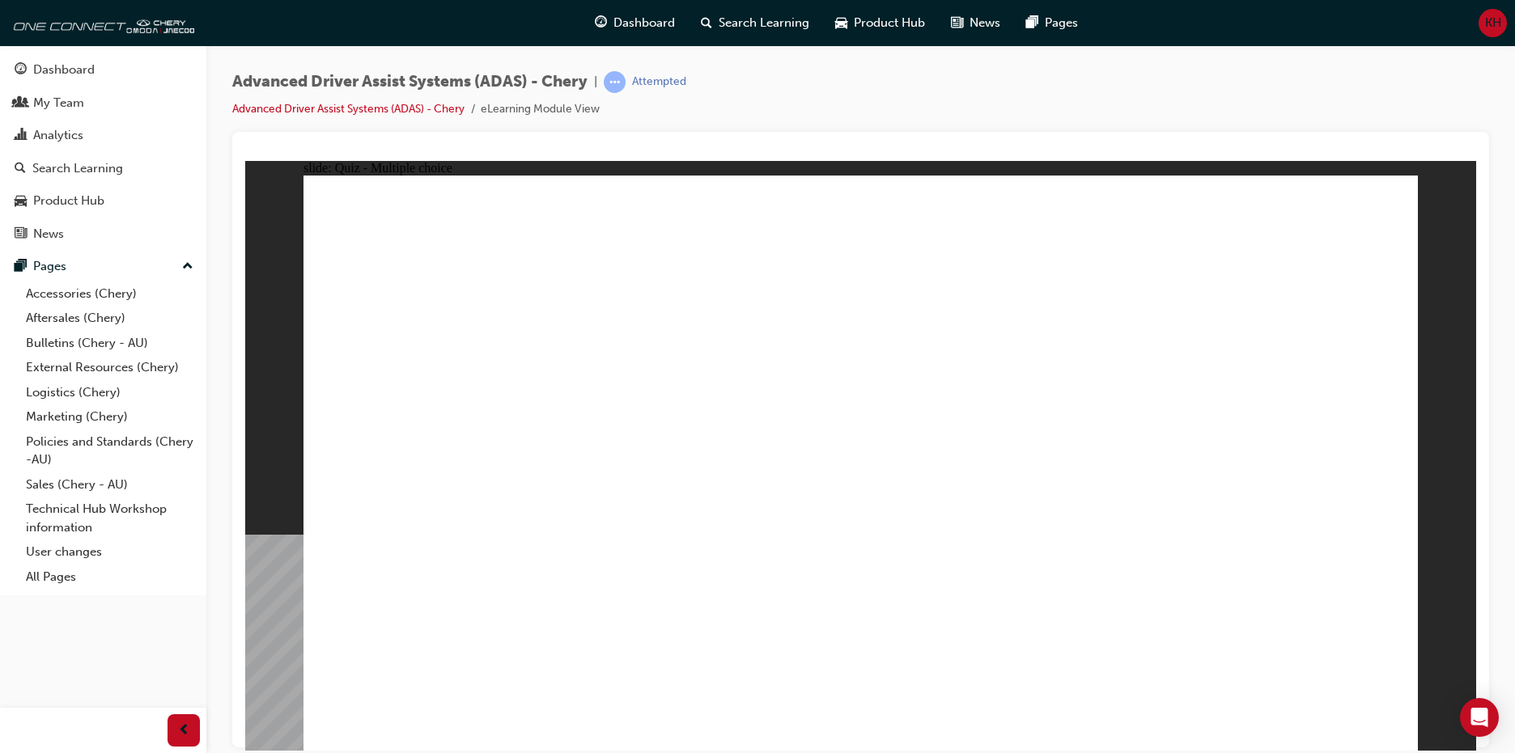
checkbox input "true"
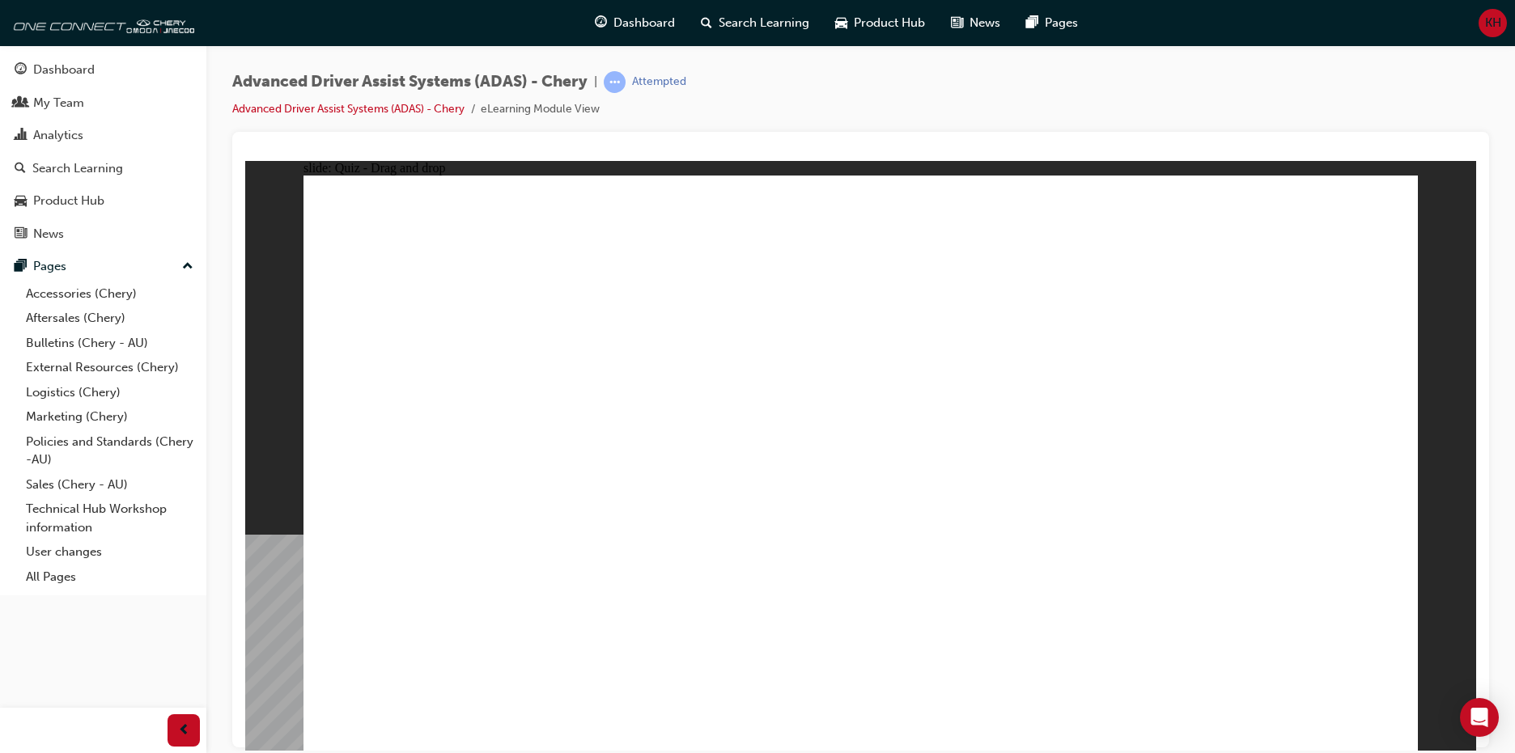
drag, startPoint x: 1014, startPoint y: 271, endPoint x: 1009, endPoint y: 386, distance: 115.0
drag, startPoint x: 787, startPoint y: 644, endPoint x: 846, endPoint y: 361, distance: 289.2
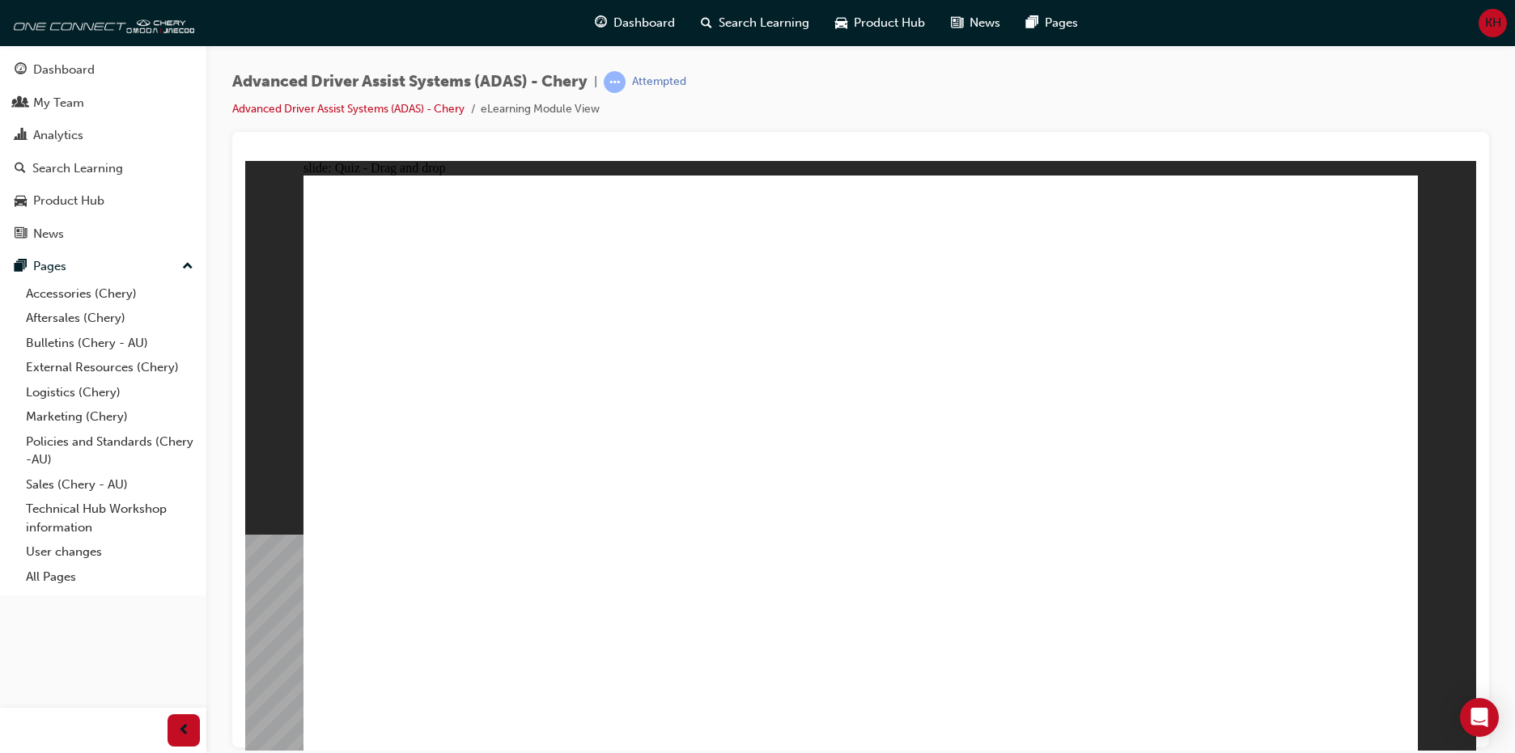
drag, startPoint x: 461, startPoint y: 637, endPoint x: 879, endPoint y: 373, distance: 493.9
drag, startPoint x: 966, startPoint y: 215, endPoint x: 1220, endPoint y: 281, distance: 262.4
drag, startPoint x: 632, startPoint y: 637, endPoint x: 915, endPoint y: 339, distance: 411.0
drag, startPoint x: 971, startPoint y: 624, endPoint x: 857, endPoint y: 332, distance: 313.6
drag, startPoint x: 962, startPoint y: 229, endPoint x: 1228, endPoint y: 297, distance: 274.8
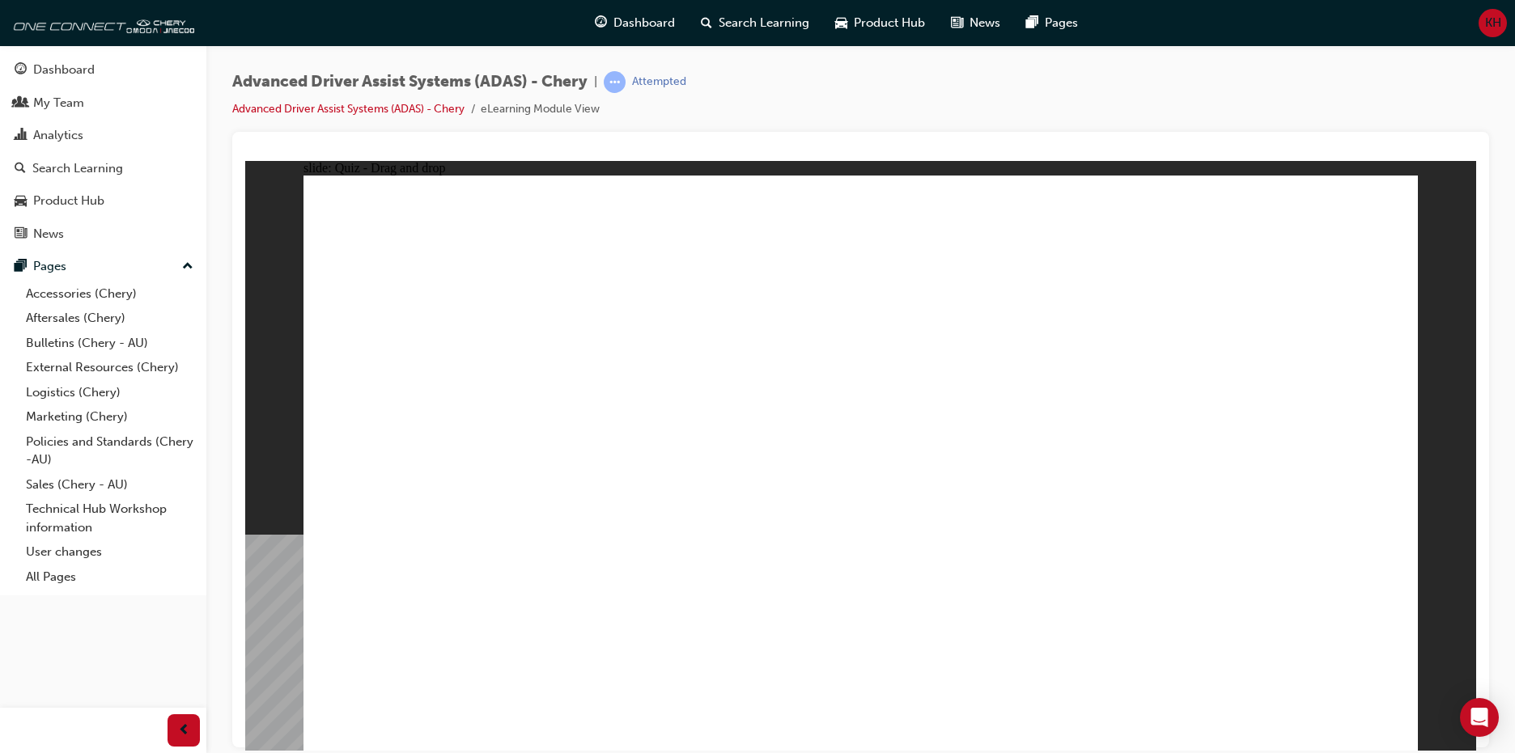
drag, startPoint x: 957, startPoint y: 230, endPoint x: 787, endPoint y: 629, distance: 433.7
drag, startPoint x: 804, startPoint y: 467, endPoint x: 794, endPoint y: 594, distance: 127.5
drag, startPoint x: 796, startPoint y: 629, endPoint x: 869, endPoint y: 372, distance: 266.7
drag, startPoint x: 963, startPoint y: 243, endPoint x: 980, endPoint y: 244, distance: 17.1
drag, startPoint x: 1158, startPoint y: 223, endPoint x: 775, endPoint y: 624, distance: 554.1
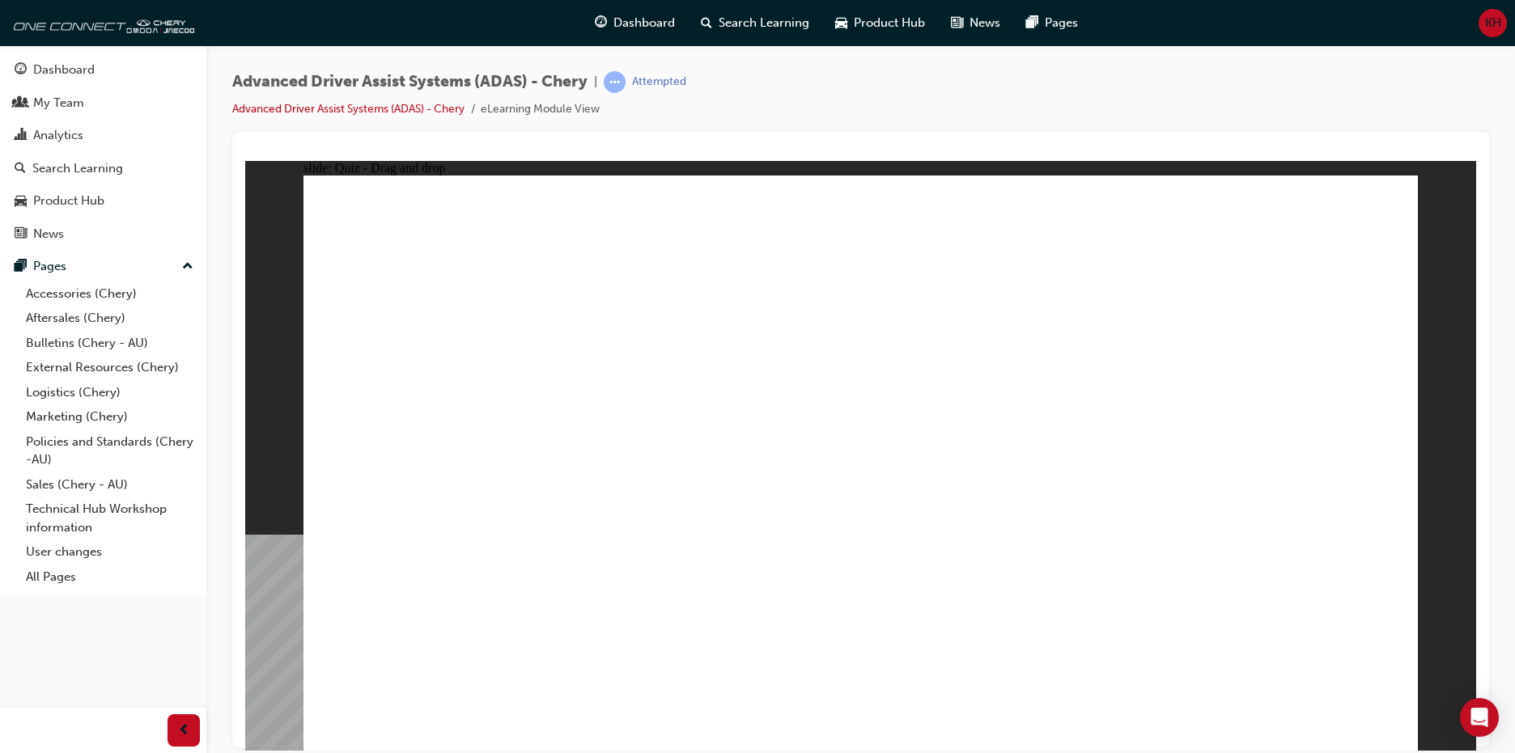
drag, startPoint x: 971, startPoint y: 641, endPoint x: 1228, endPoint y: 315, distance: 415.4
drag, startPoint x: 1054, startPoint y: 418, endPoint x: 1242, endPoint y: 350, distance: 200.2
drag, startPoint x: 1135, startPoint y: 626, endPoint x: 1237, endPoint y: 376, distance: 270.1
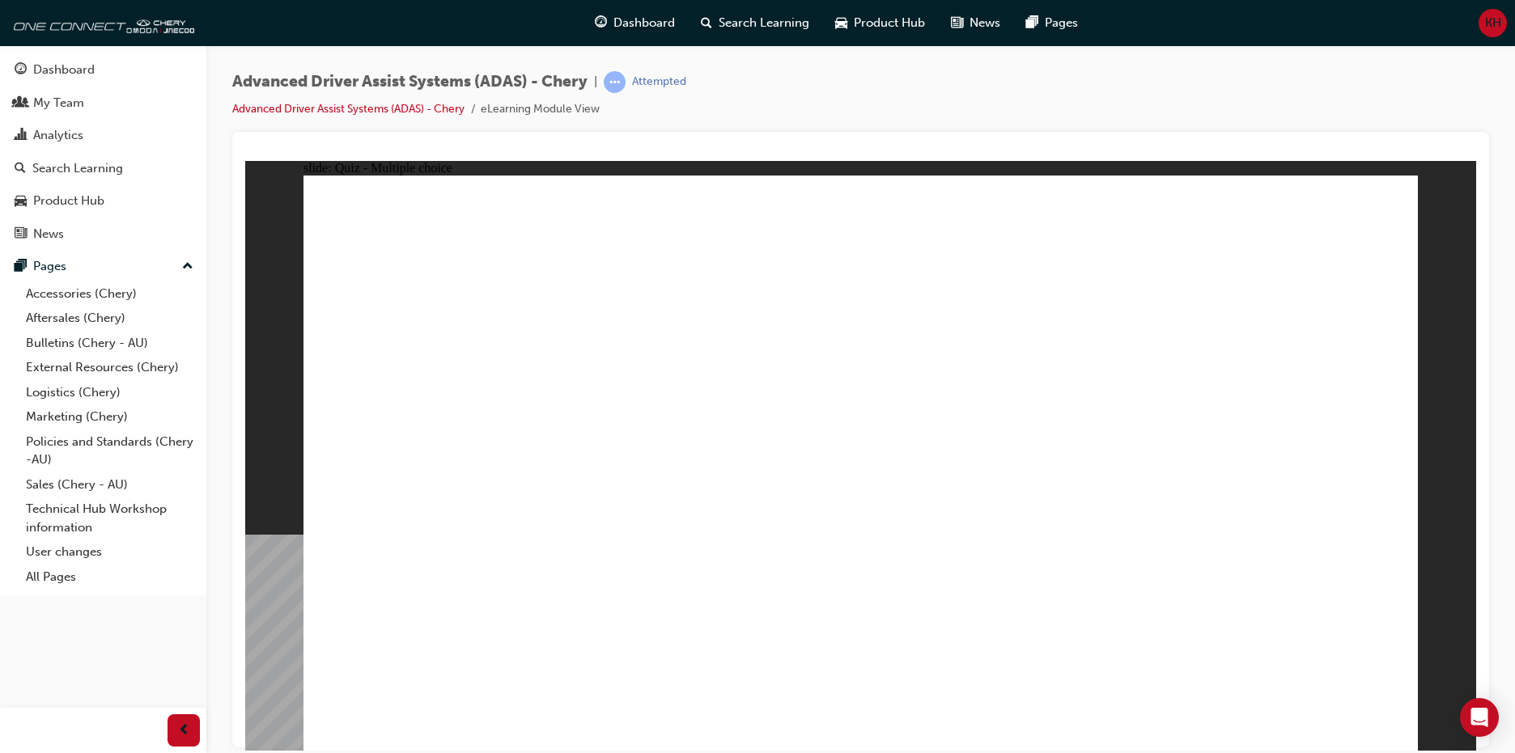
checkbox input "true"
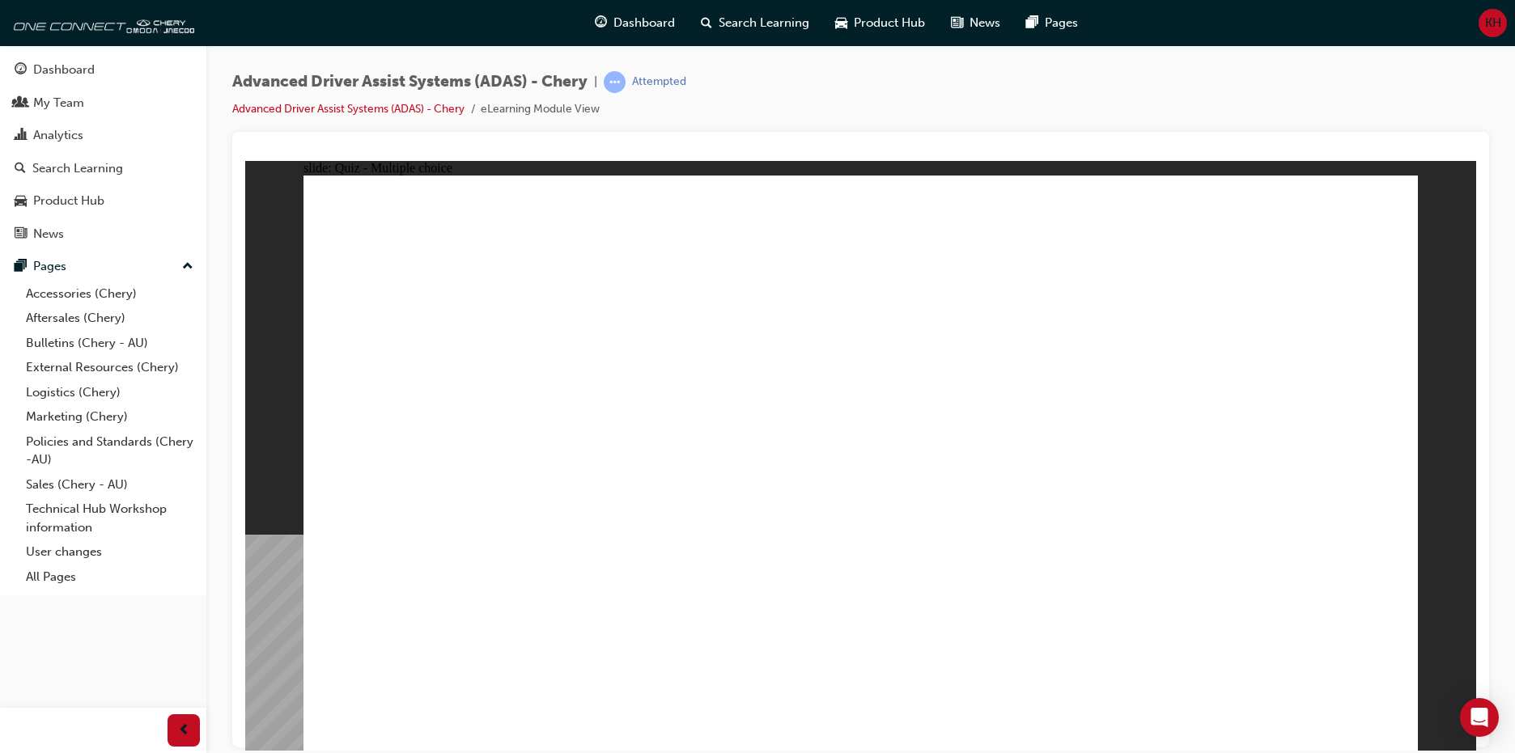
checkbox input "true"
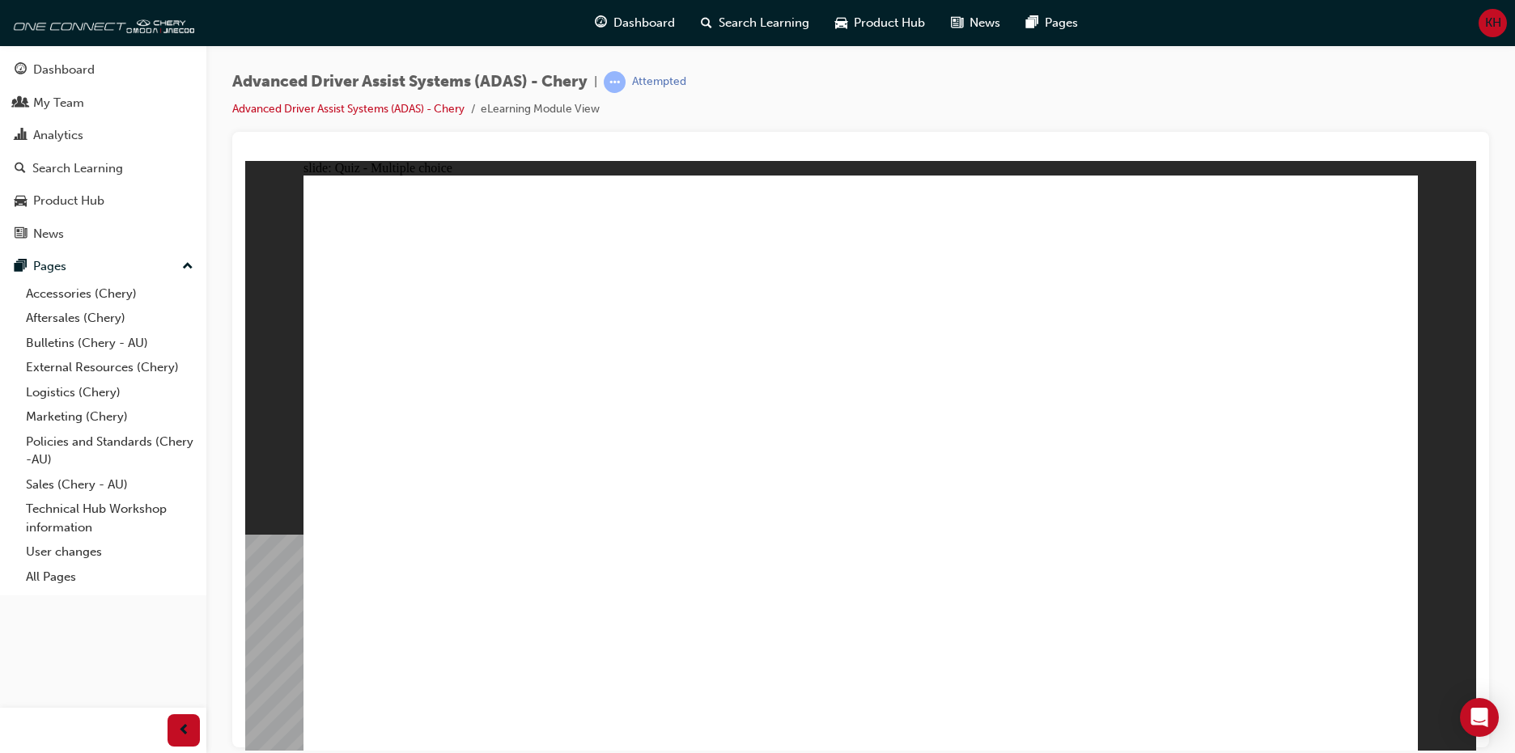
drag, startPoint x: 1362, startPoint y: 676, endPoint x: 1356, endPoint y: 660, distance: 17.1
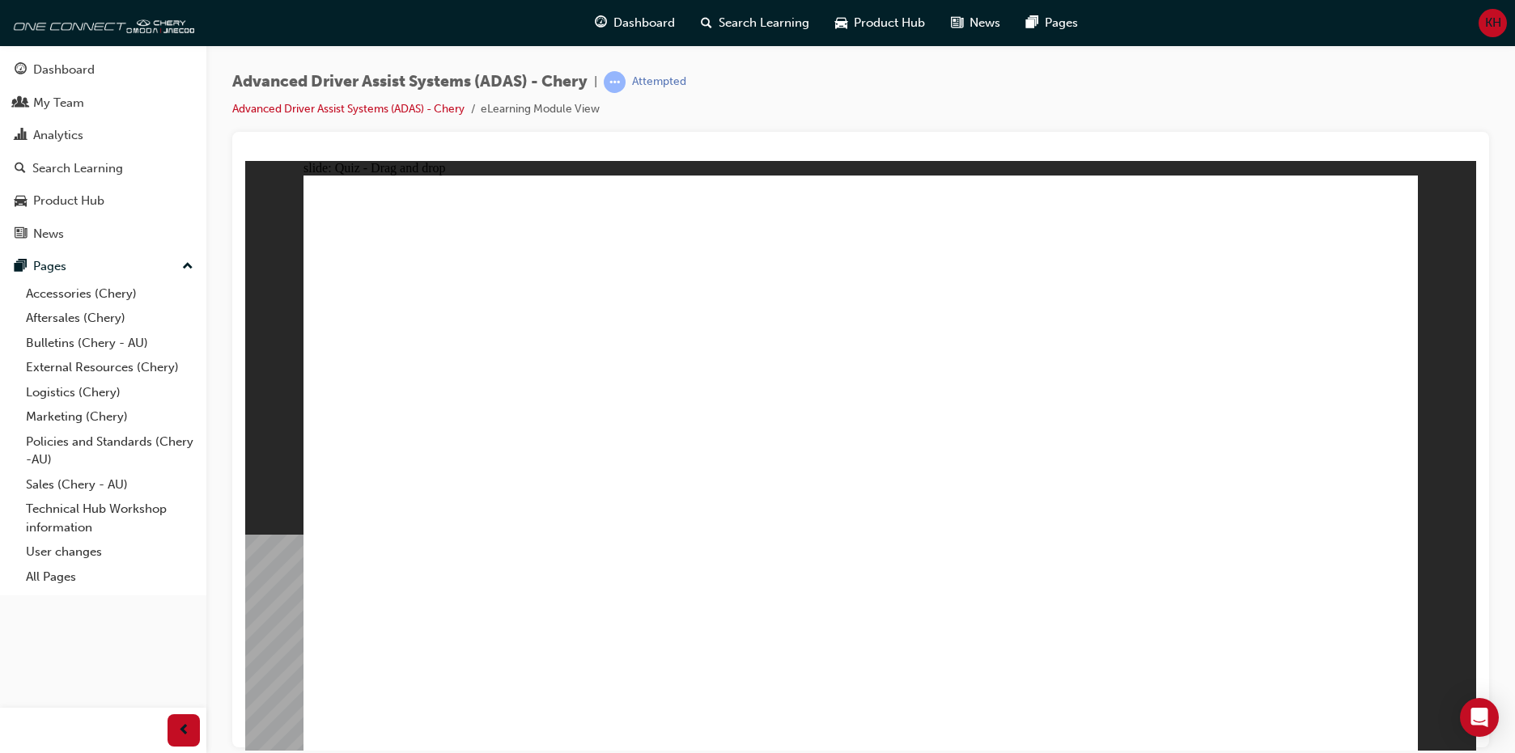
drag, startPoint x: 953, startPoint y: 274, endPoint x: 940, endPoint y: 588, distance: 314.3
drag, startPoint x: 861, startPoint y: 529, endPoint x: 861, endPoint y: 548, distance: 18.6
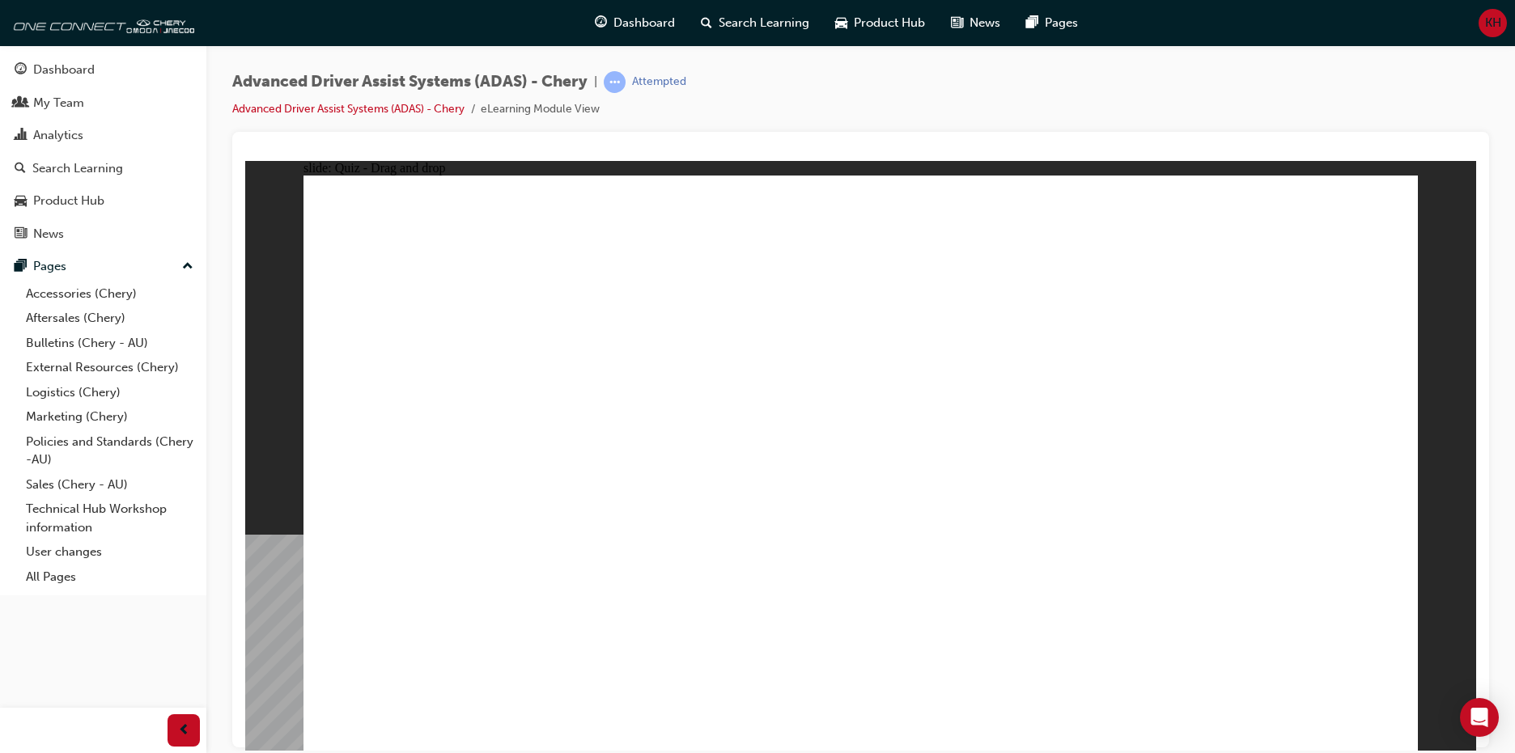
drag, startPoint x: 422, startPoint y: 635, endPoint x: 916, endPoint y: 308, distance: 592.8
drag, startPoint x: 811, startPoint y: 633, endPoint x: 899, endPoint y: 328, distance: 317.6
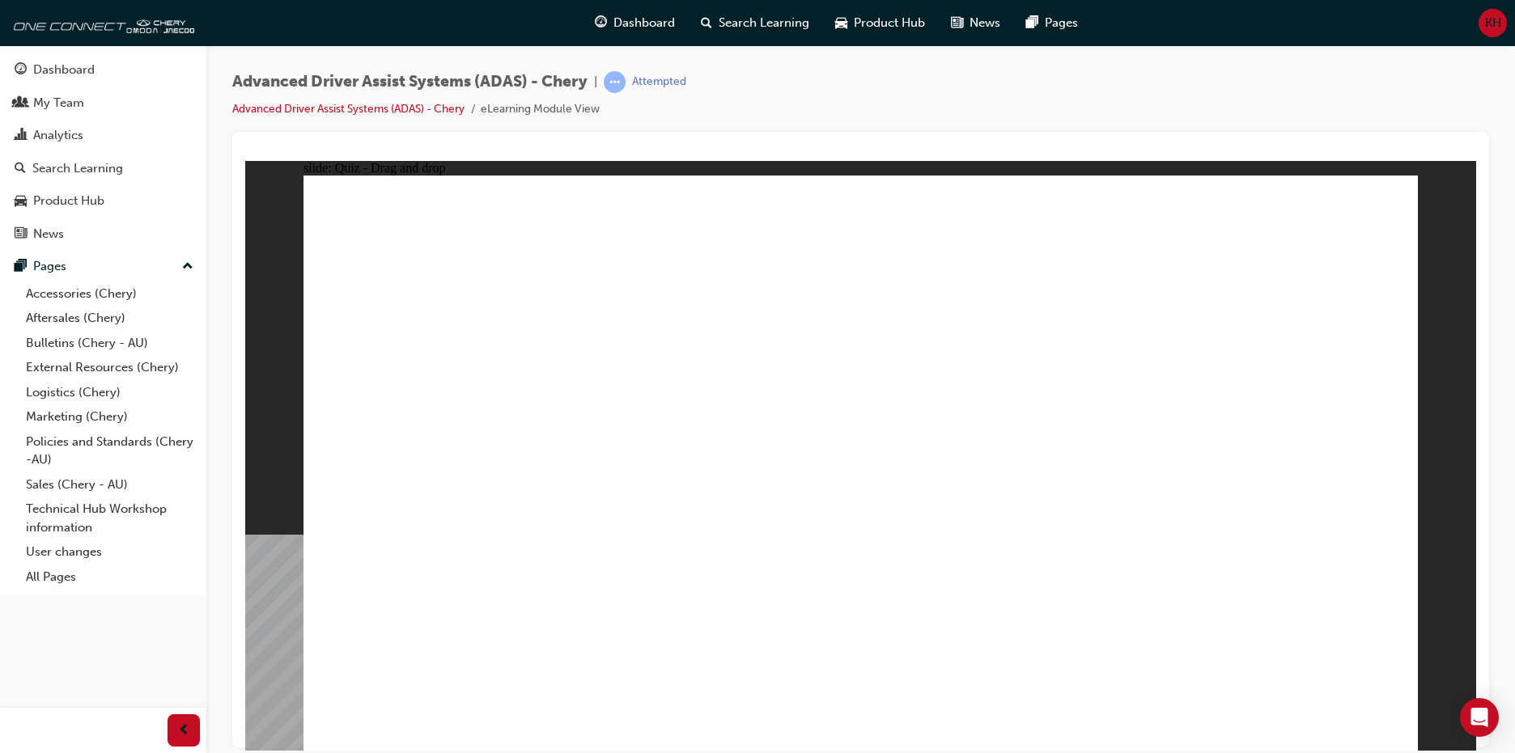
drag, startPoint x: 970, startPoint y: 238, endPoint x: 790, endPoint y: 610, distance: 413.7
drag, startPoint x: 559, startPoint y: 626, endPoint x: 613, endPoint y: 627, distance: 54.2
drag, startPoint x: 807, startPoint y: 631, endPoint x: 953, endPoint y: 283, distance: 377.3
drag, startPoint x: 1001, startPoint y: 634, endPoint x: 1239, endPoint y: 320, distance: 394.0
drag, startPoint x: 628, startPoint y: 617, endPoint x: 1179, endPoint y: 312, distance: 629.5
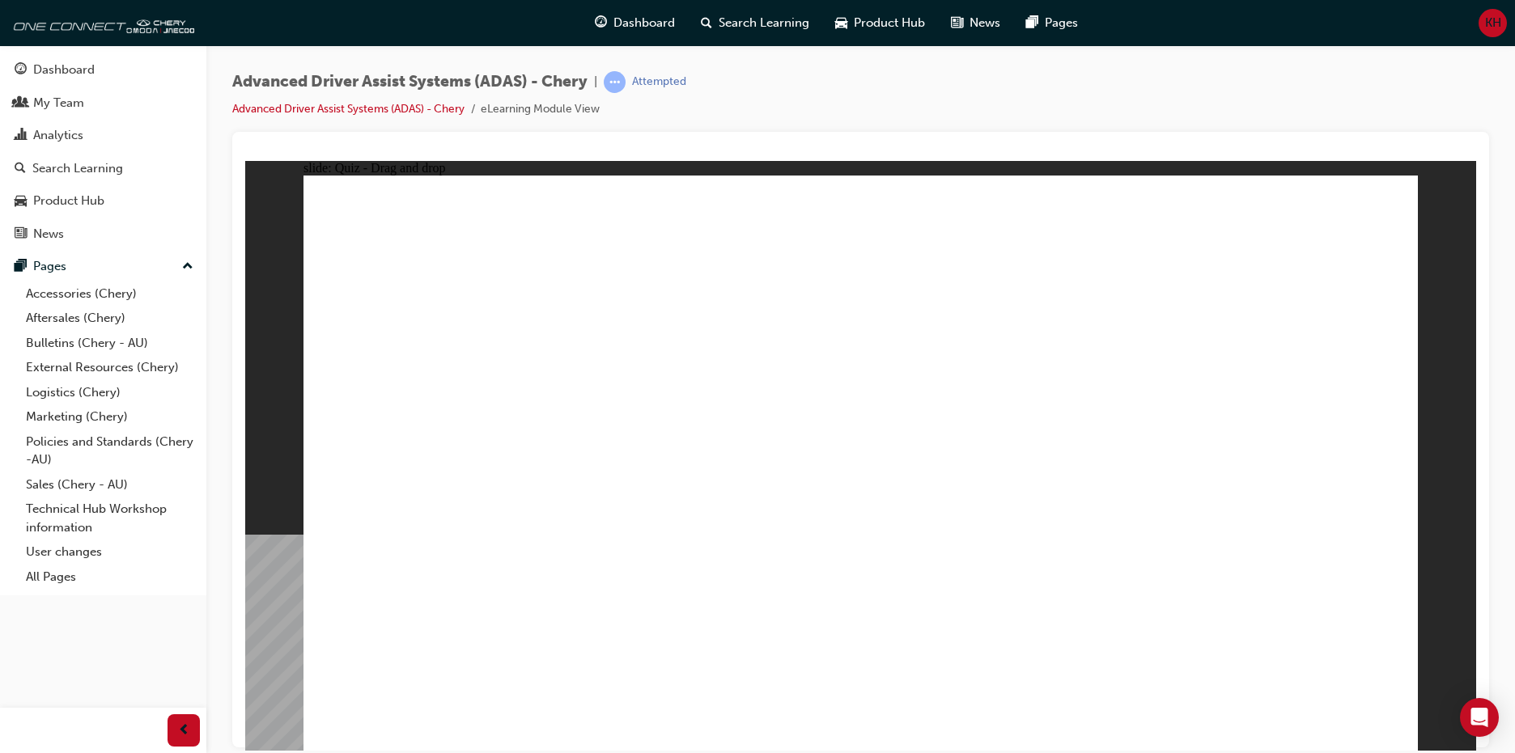
drag, startPoint x: 1139, startPoint y: 617, endPoint x: 1254, endPoint y: 337, distance: 303.0
drag, startPoint x: 912, startPoint y: 575, endPoint x: 908, endPoint y: 558, distance: 16.7
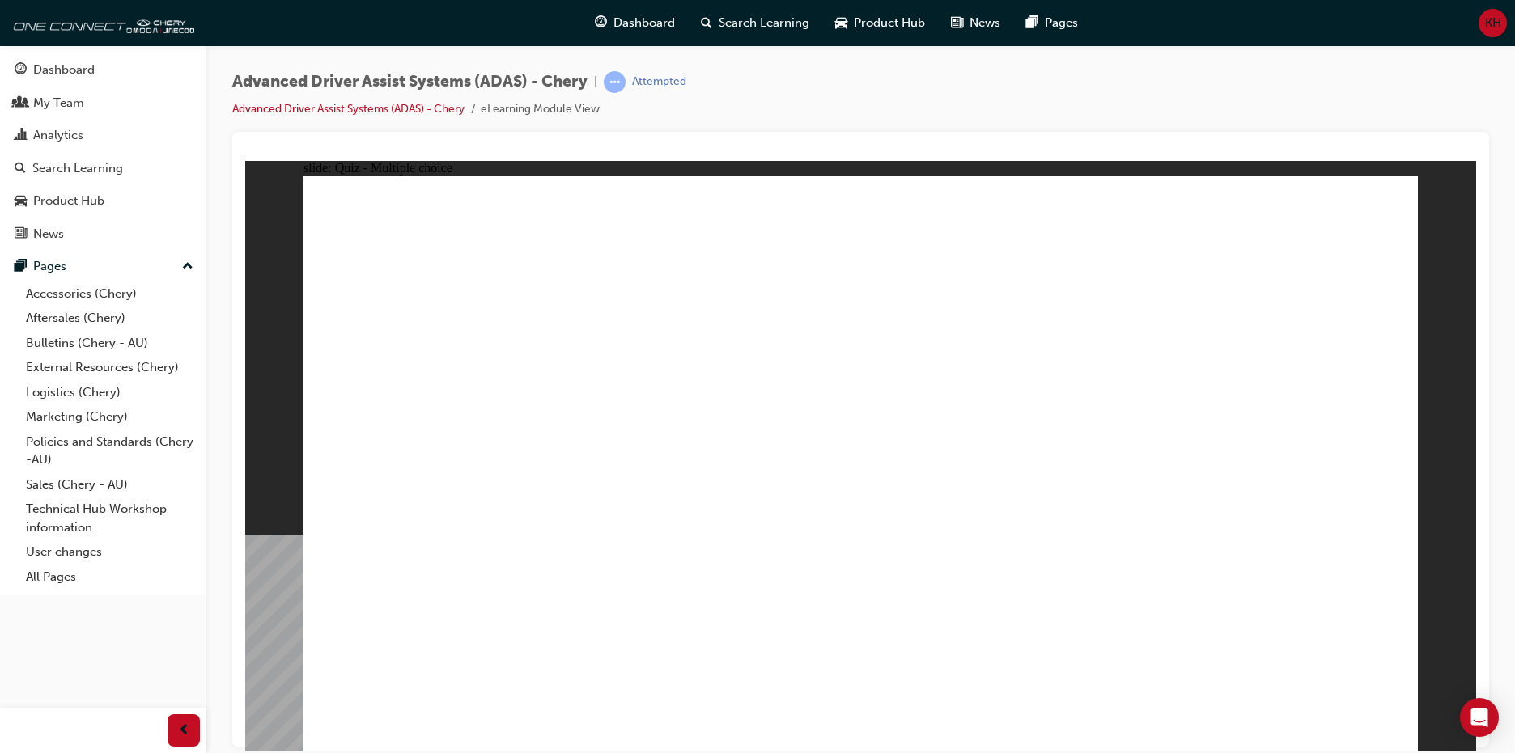
drag, startPoint x: 953, startPoint y: 371, endPoint x: 995, endPoint y: 349, distance: 47.4
checkbox input "true"
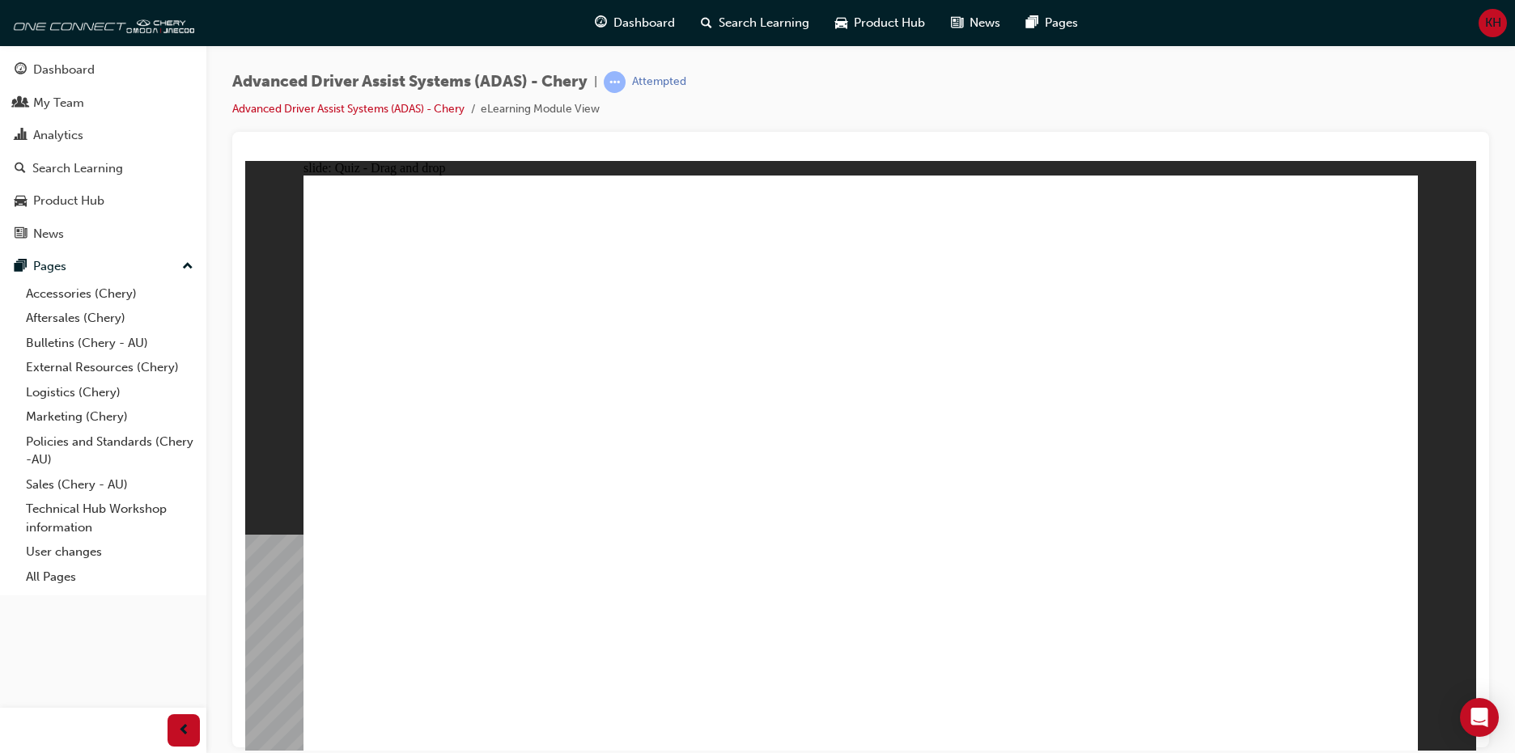
drag, startPoint x: 850, startPoint y: 230, endPoint x: 961, endPoint y: 614, distance: 400.1
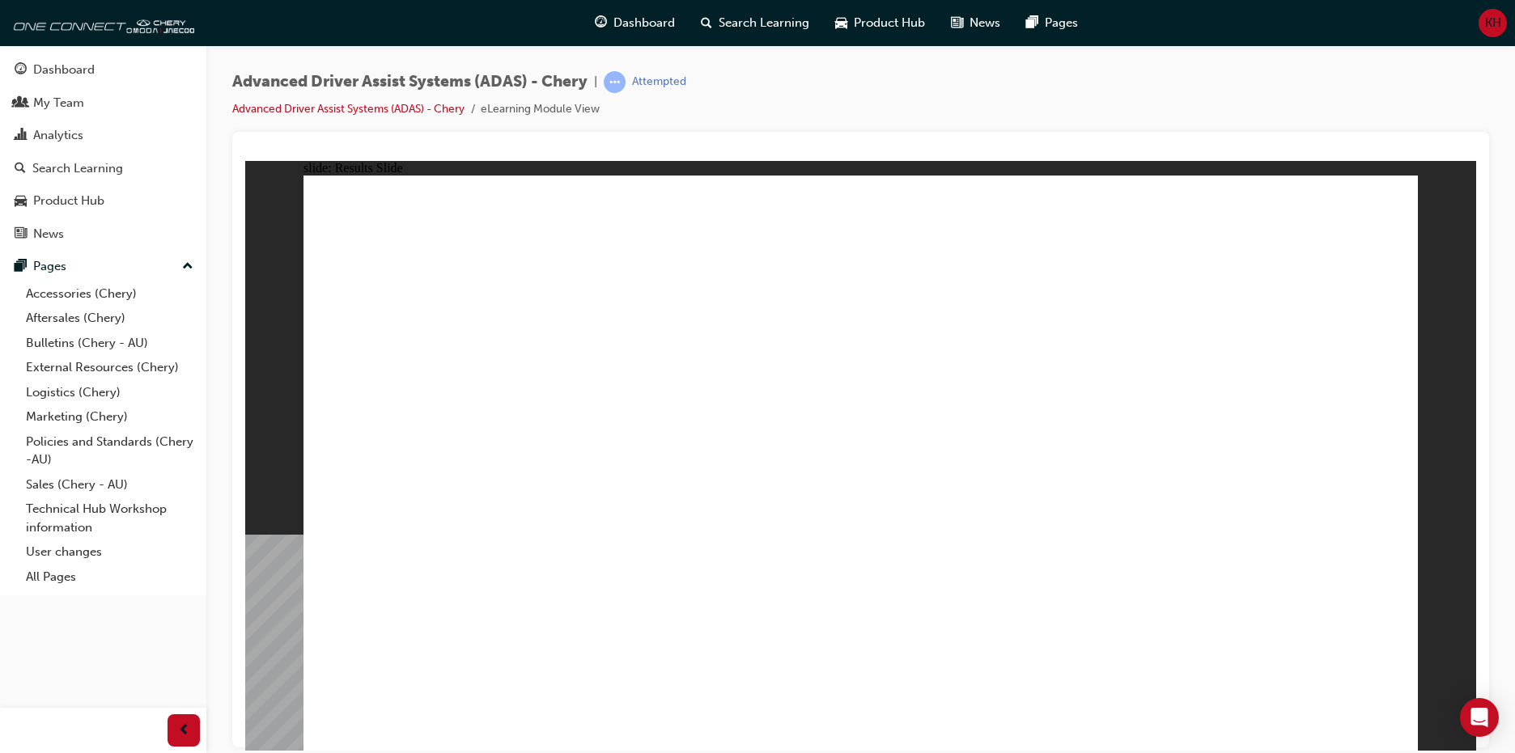
drag, startPoint x: 895, startPoint y: 540, endPoint x: 541, endPoint y: 629, distance: 364.7
drag, startPoint x: 496, startPoint y: 652, endPoint x: 921, endPoint y: 372, distance: 508.8
drag, startPoint x: 982, startPoint y: 630, endPoint x: 912, endPoint y: 351, distance: 287.2
drag, startPoint x: 1131, startPoint y: 636, endPoint x: 886, endPoint y: 394, distance: 344.5
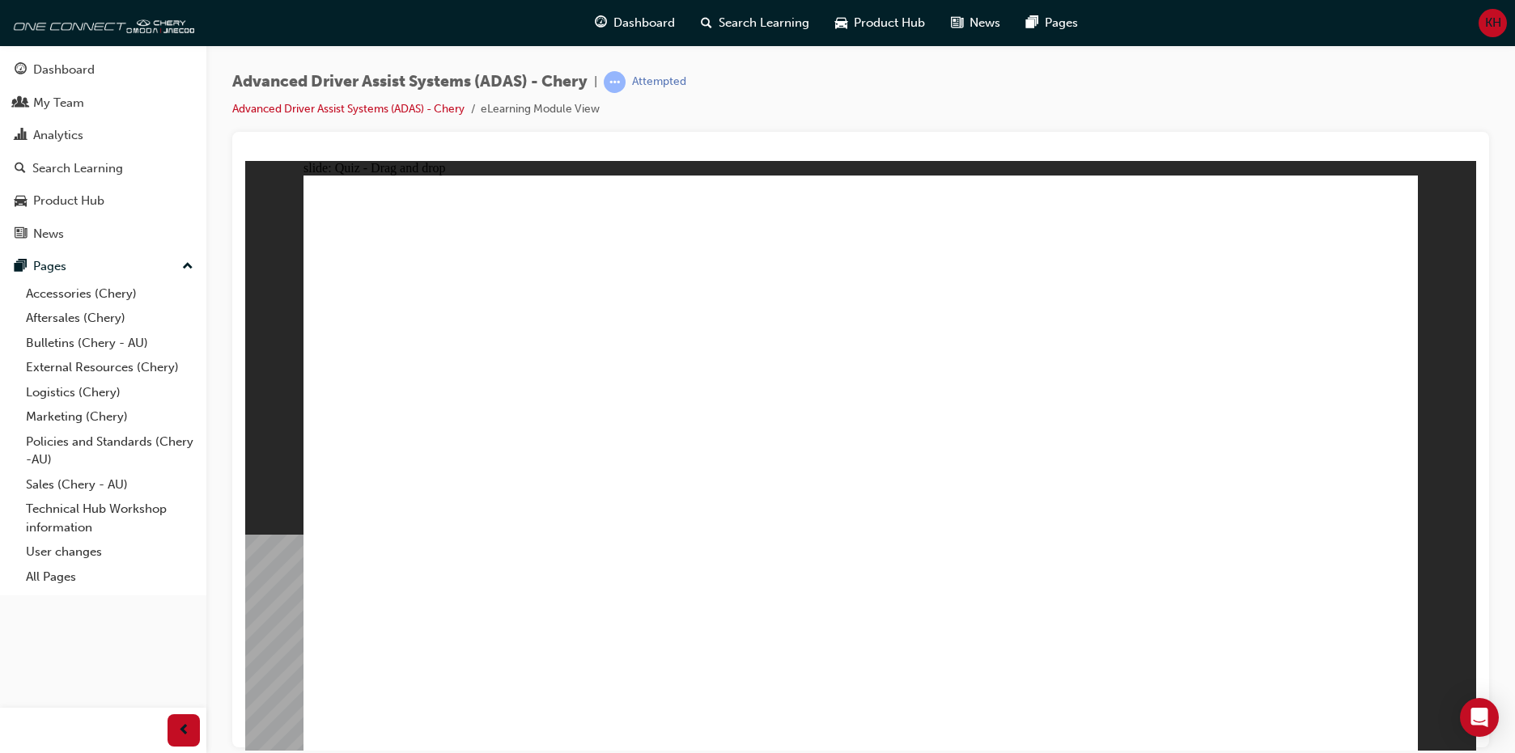
drag, startPoint x: 1127, startPoint y: 483, endPoint x: 1223, endPoint y: 409, distance: 120.6
drag, startPoint x: 674, startPoint y: 628, endPoint x: 1192, endPoint y: 360, distance: 583.1
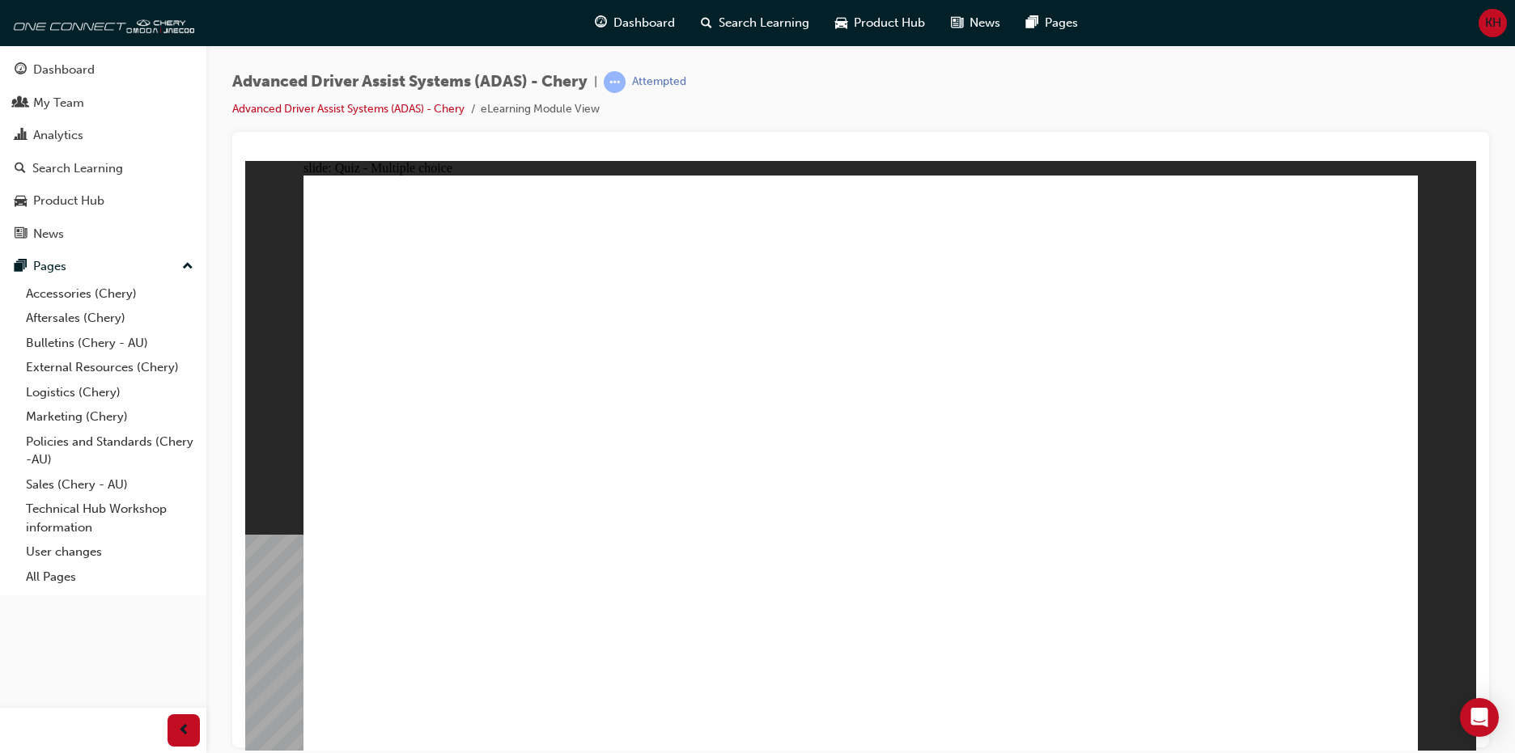
checkbox input "true"
drag, startPoint x: 1112, startPoint y: 299, endPoint x: 1074, endPoint y: 613, distance: 315.5
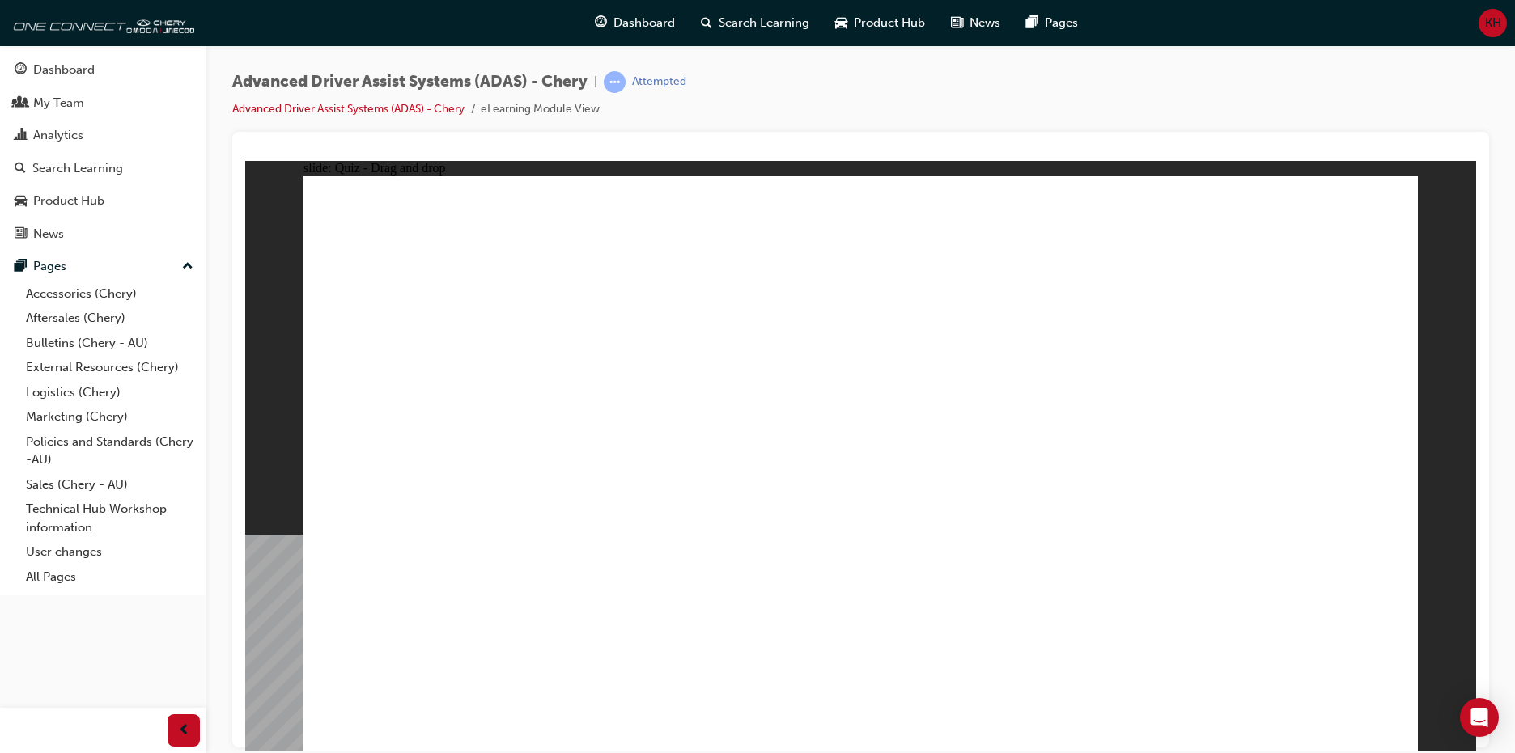
drag, startPoint x: 435, startPoint y: 630, endPoint x: 851, endPoint y: 327, distance: 514.4
drag, startPoint x: 605, startPoint y: 635, endPoint x: 1172, endPoint y: 314, distance: 652.0
drag, startPoint x: 810, startPoint y: 656, endPoint x: 1215, endPoint y: 387, distance: 486.2
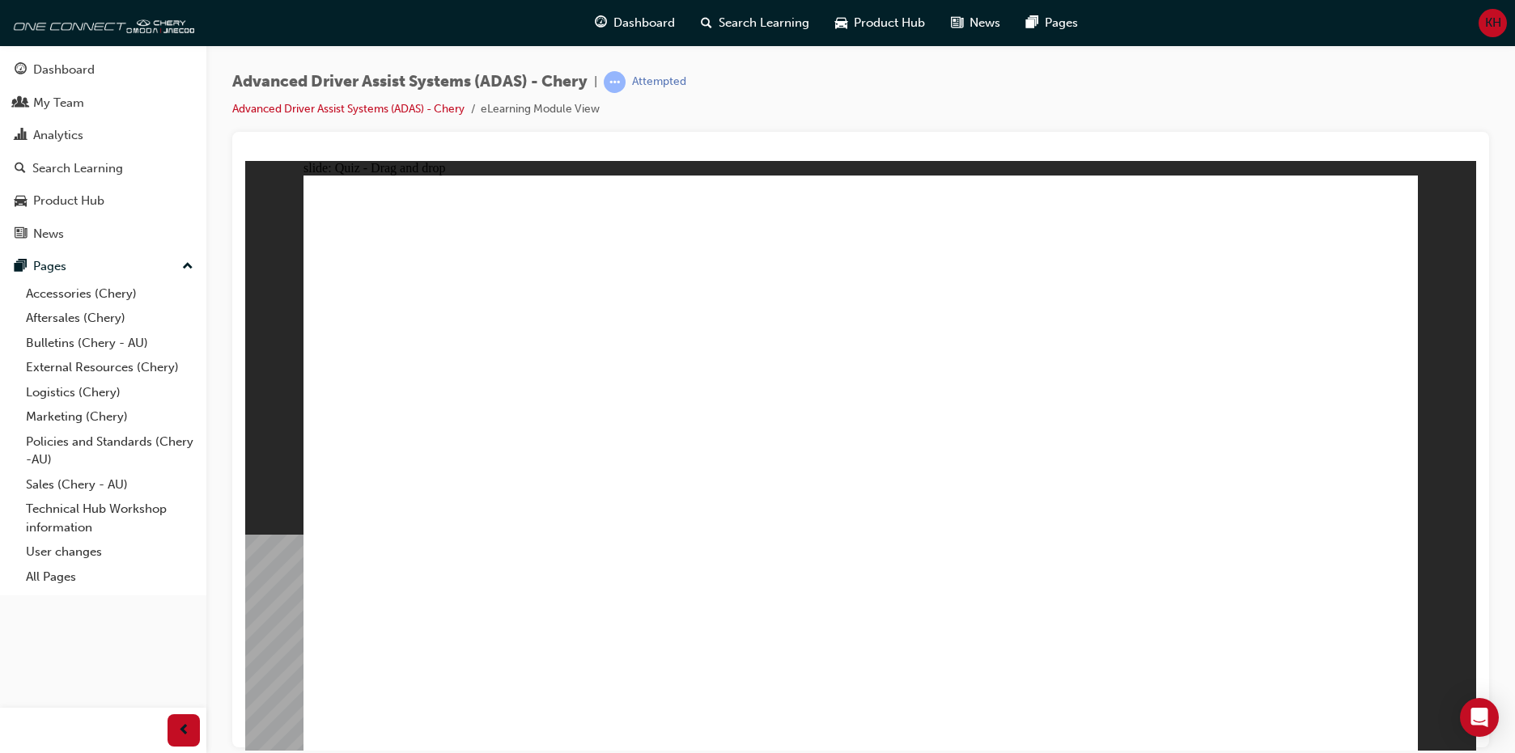
drag, startPoint x: 972, startPoint y: 643, endPoint x: 1090, endPoint y: 609, distance: 122.9
drag, startPoint x: 1122, startPoint y: 635, endPoint x: 996, endPoint y: 454, distance: 220.4
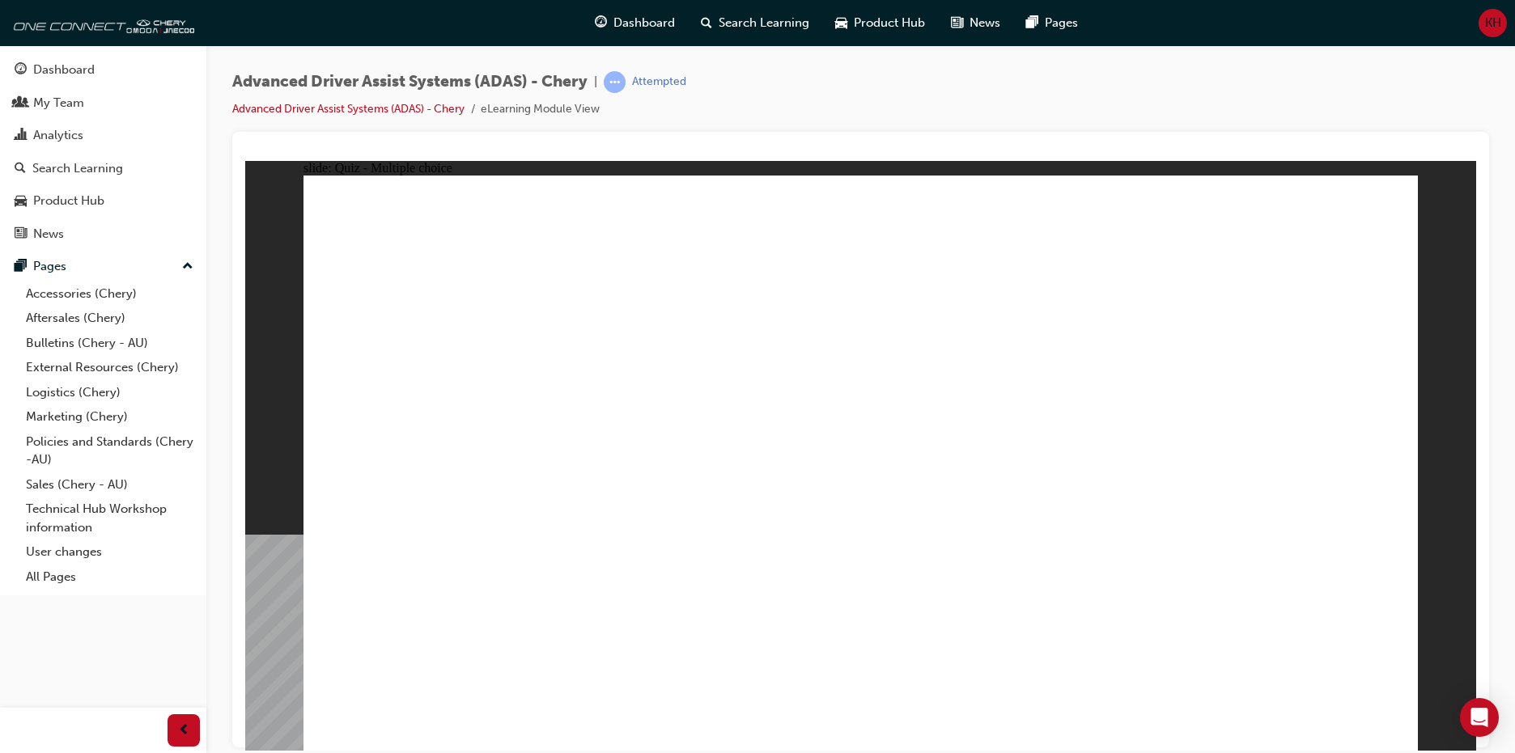
checkbox input "false"
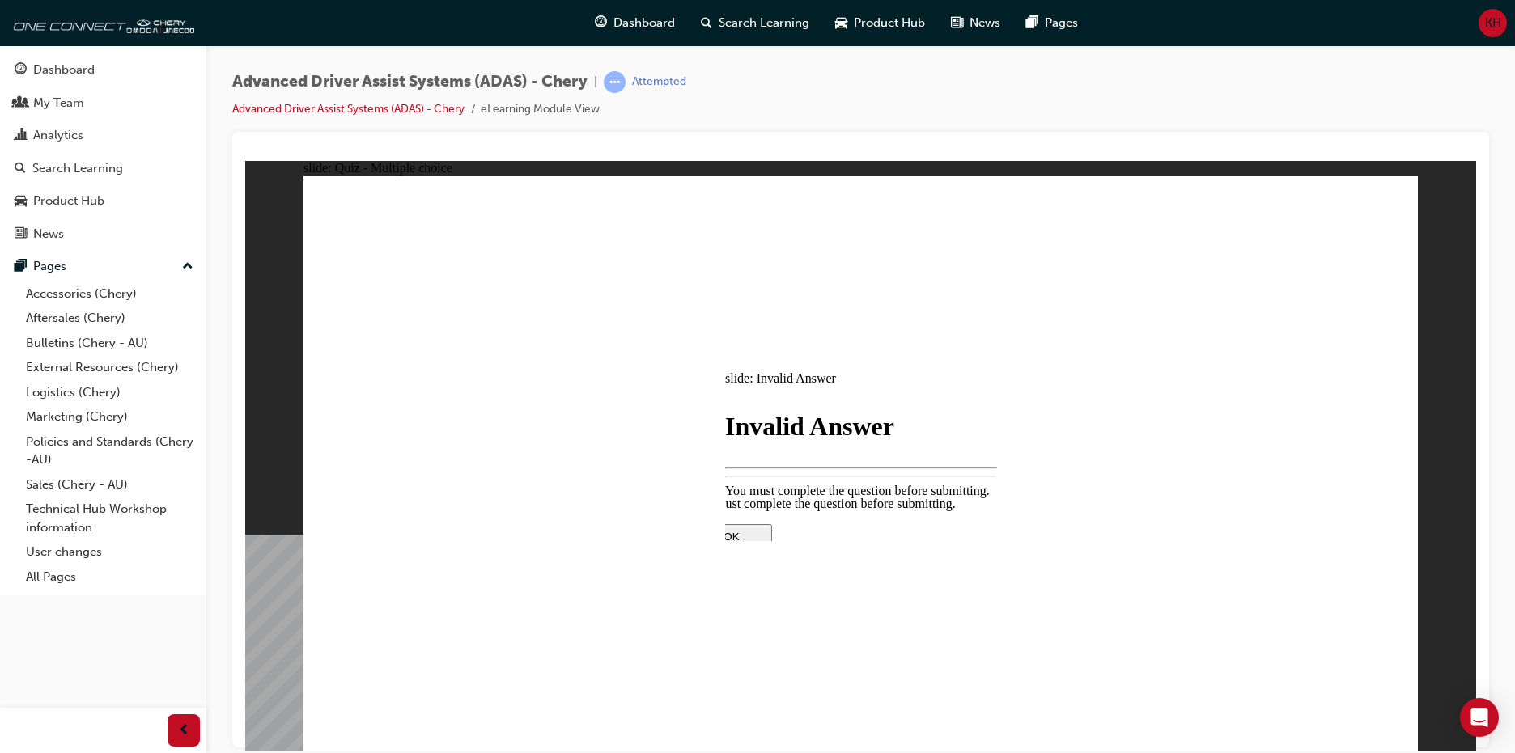
click at [715, 543] on div at bounding box center [860, 455] width 1231 height 590
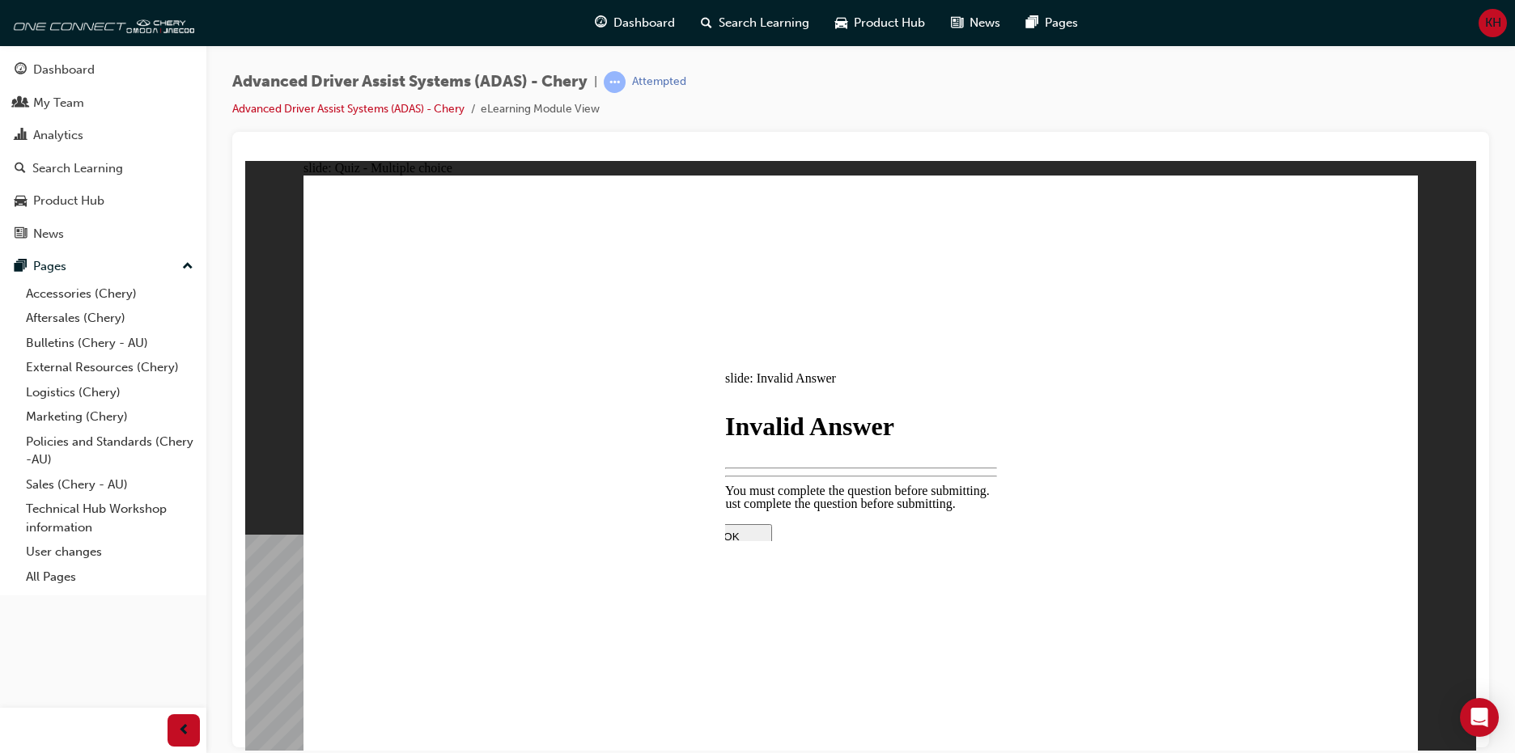
click at [973, 666] on div at bounding box center [861, 666] width 340 height 0
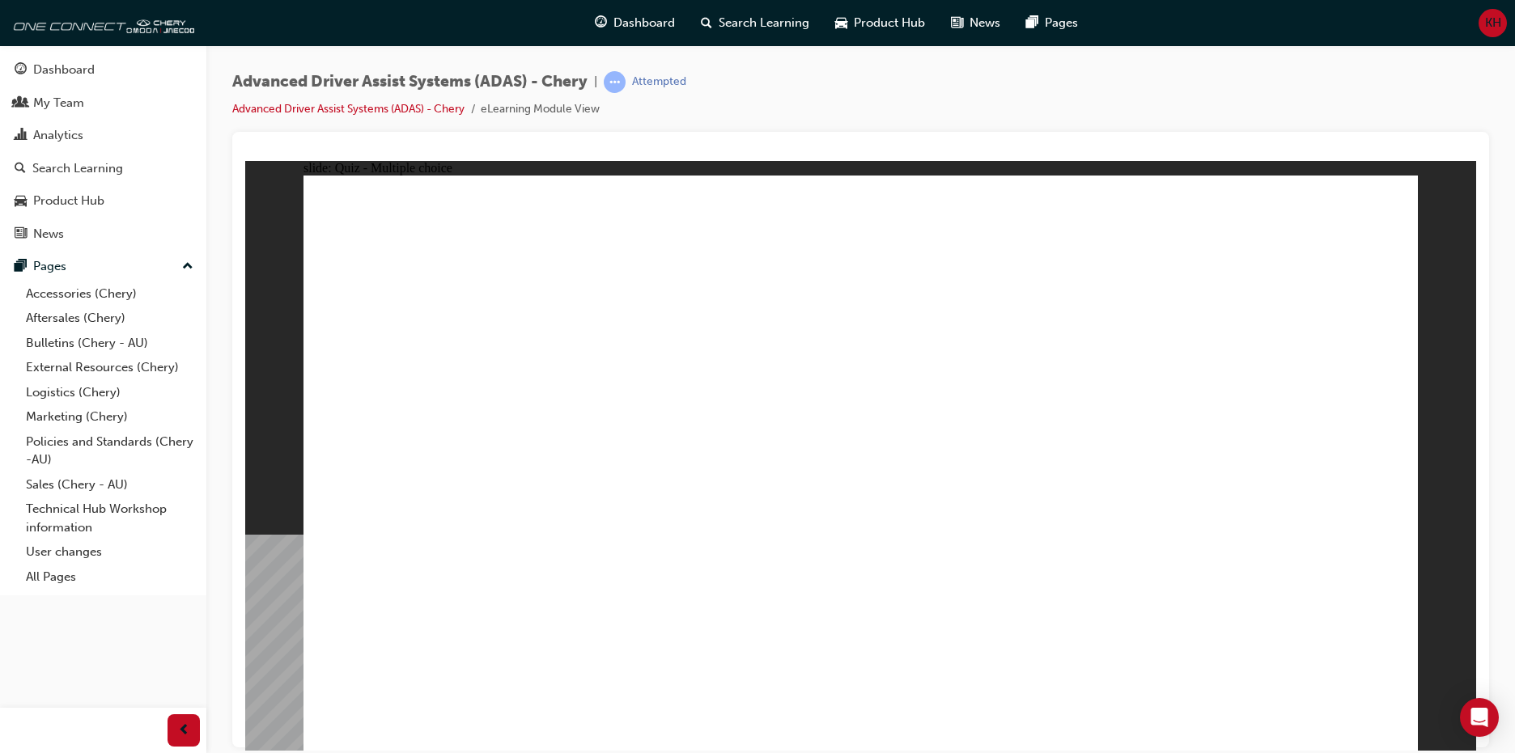
checkbox input "true"
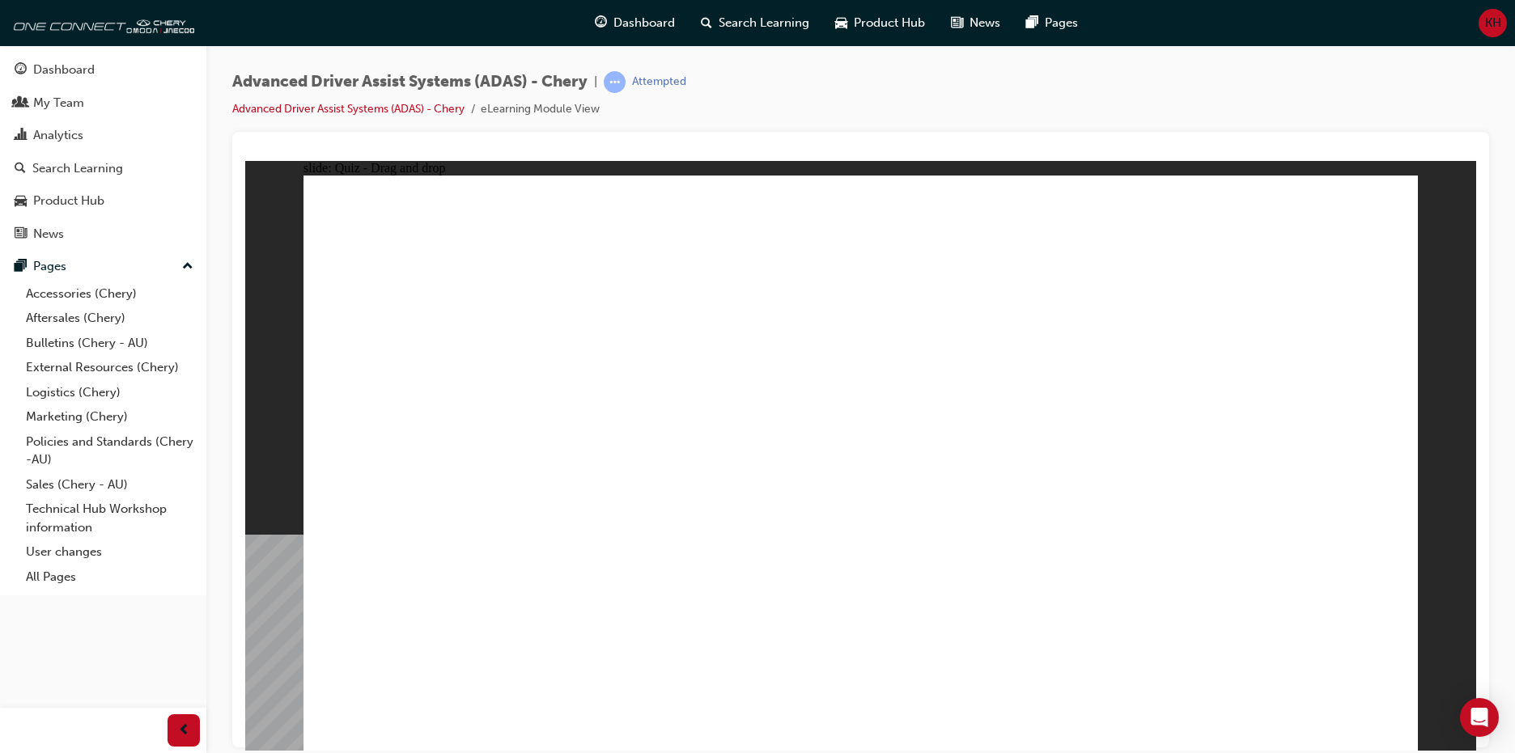
drag, startPoint x: 884, startPoint y: 274, endPoint x: 1009, endPoint y: 587, distance: 337.4
drag, startPoint x: 963, startPoint y: 638, endPoint x: 846, endPoint y: 314, distance: 344.3
drag, startPoint x: 788, startPoint y: 625, endPoint x: 907, endPoint y: 307, distance: 339.6
drag, startPoint x: 630, startPoint y: 647, endPoint x: 791, endPoint y: 346, distance: 341.4
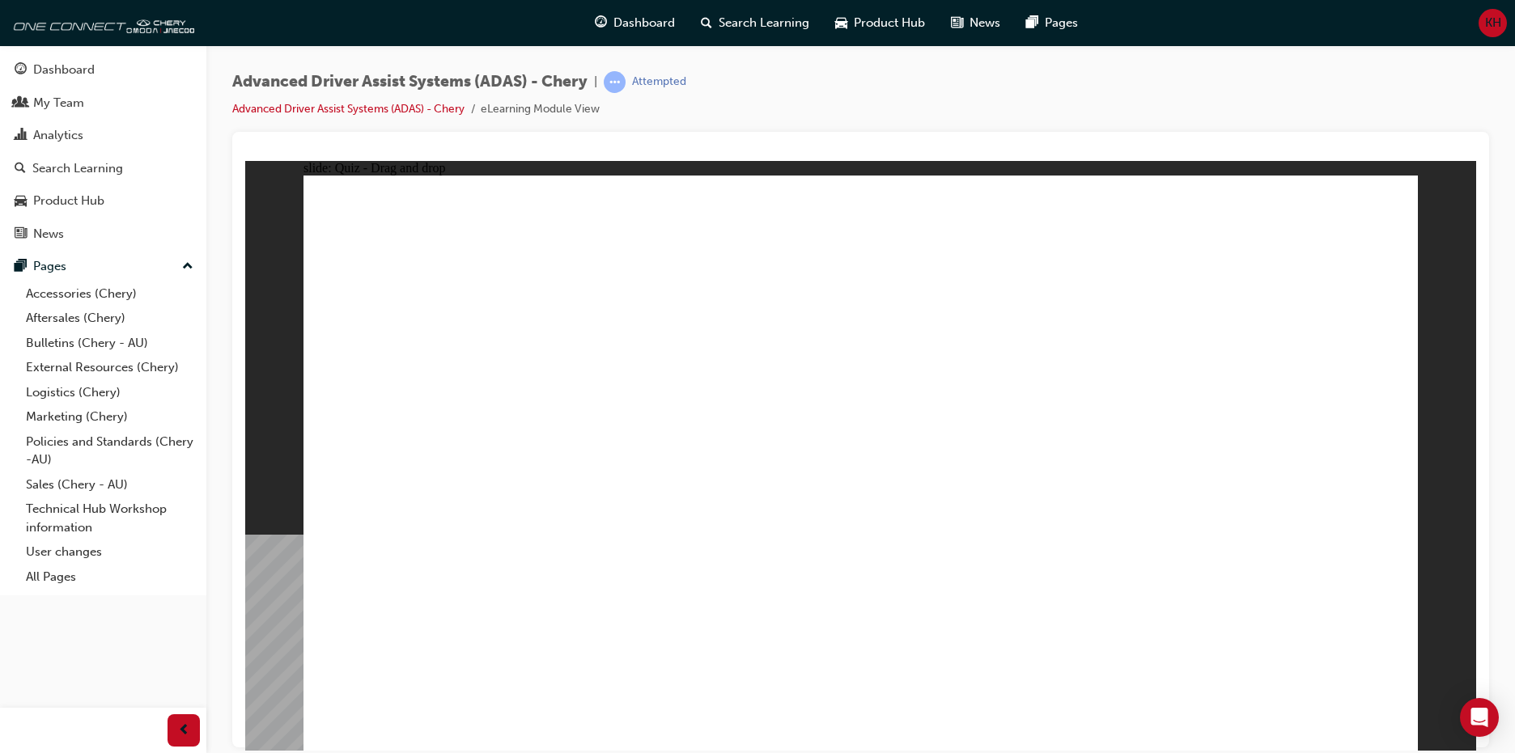
drag, startPoint x: 1134, startPoint y: 619, endPoint x: 977, endPoint y: 366, distance: 298.0
drag, startPoint x: 601, startPoint y: 538, endPoint x: 1294, endPoint y: 339, distance: 720.8
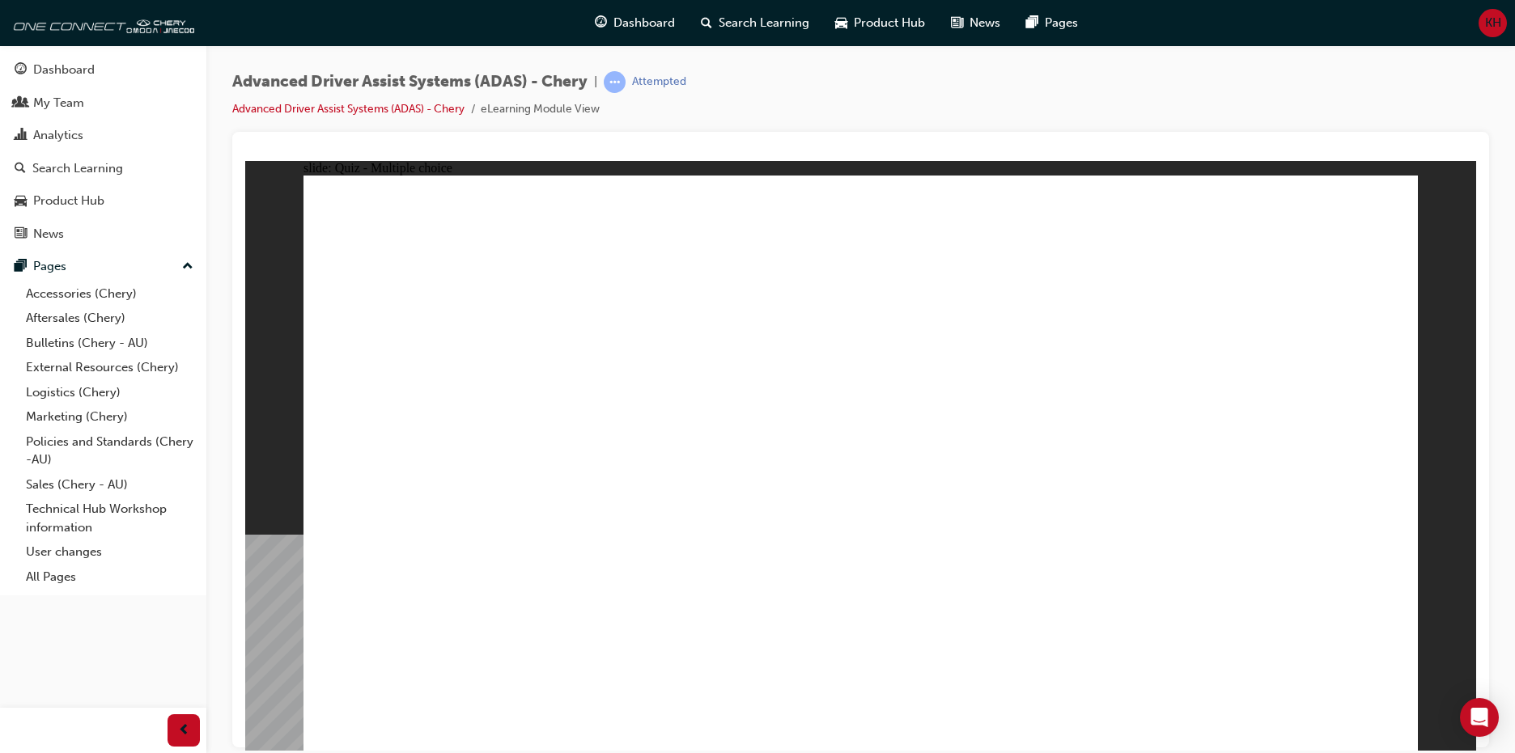
checkbox input "true"
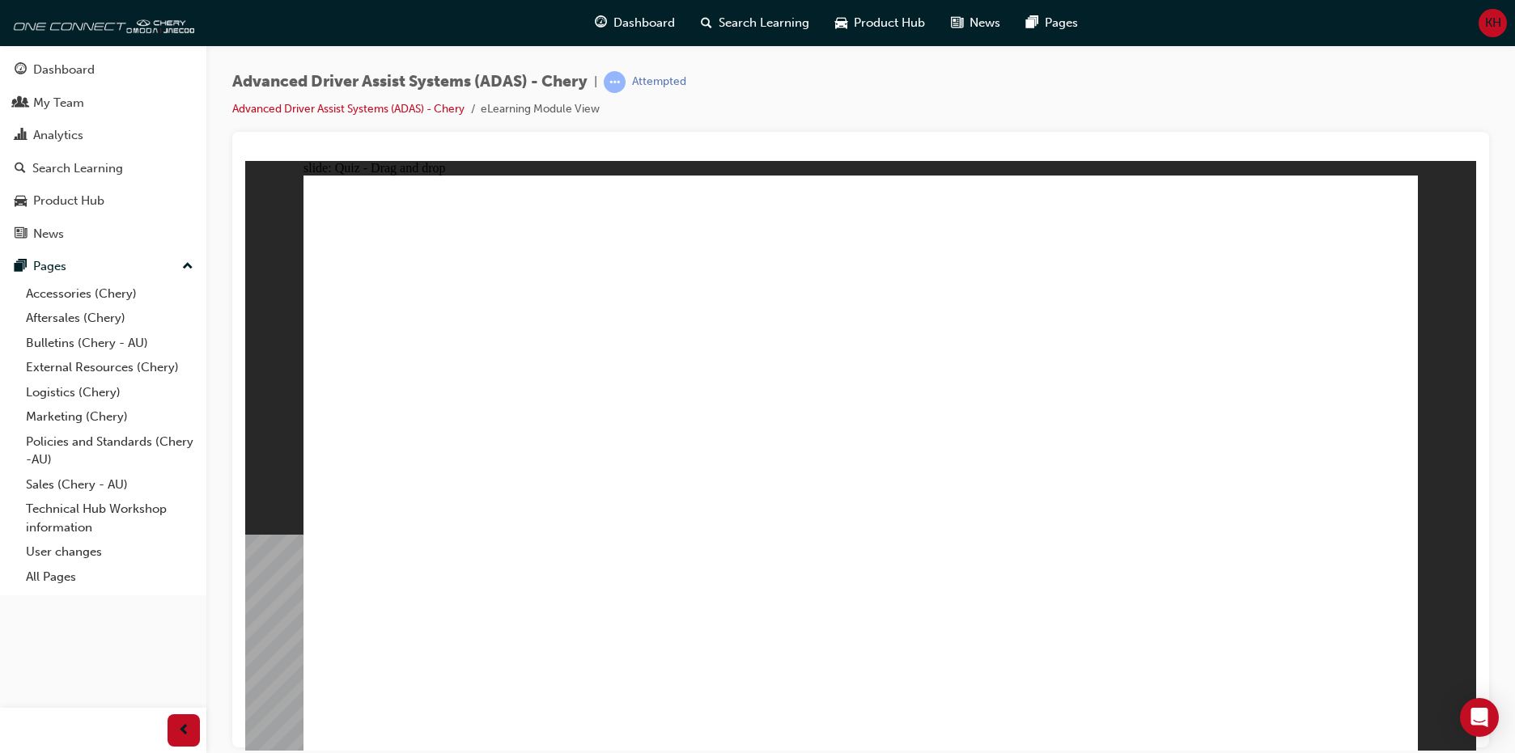
drag, startPoint x: 872, startPoint y: 290, endPoint x: 944, endPoint y: 579, distance: 297.8
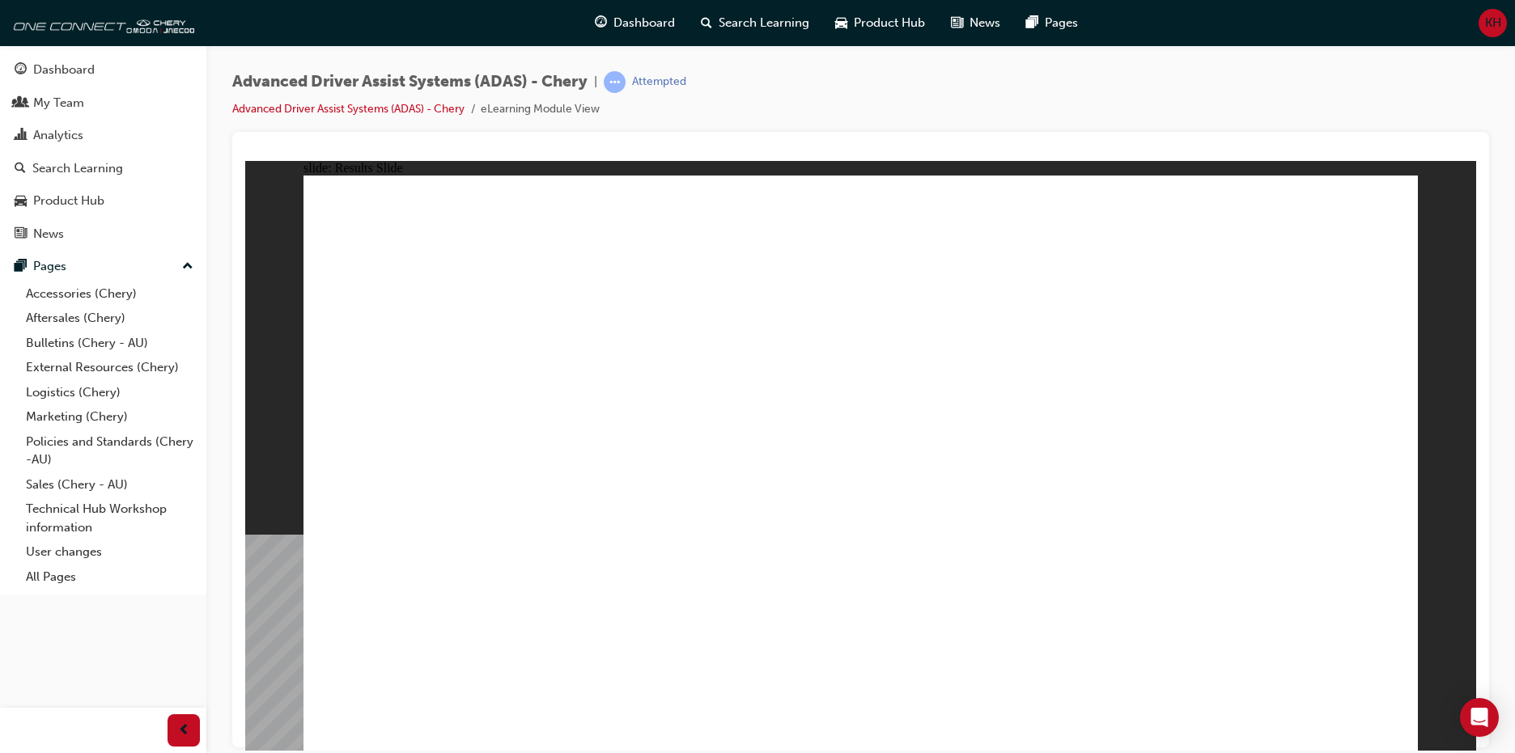
drag, startPoint x: 466, startPoint y: 617, endPoint x: 909, endPoint y: 329, distance: 528.2
drag, startPoint x: 1143, startPoint y: 625, endPoint x: 931, endPoint y: 333, distance: 360.3
drag, startPoint x: 945, startPoint y: 615, endPoint x: 874, endPoint y: 412, distance: 215.3
drag, startPoint x: 836, startPoint y: 626, endPoint x: 1252, endPoint y: 336, distance: 507.4
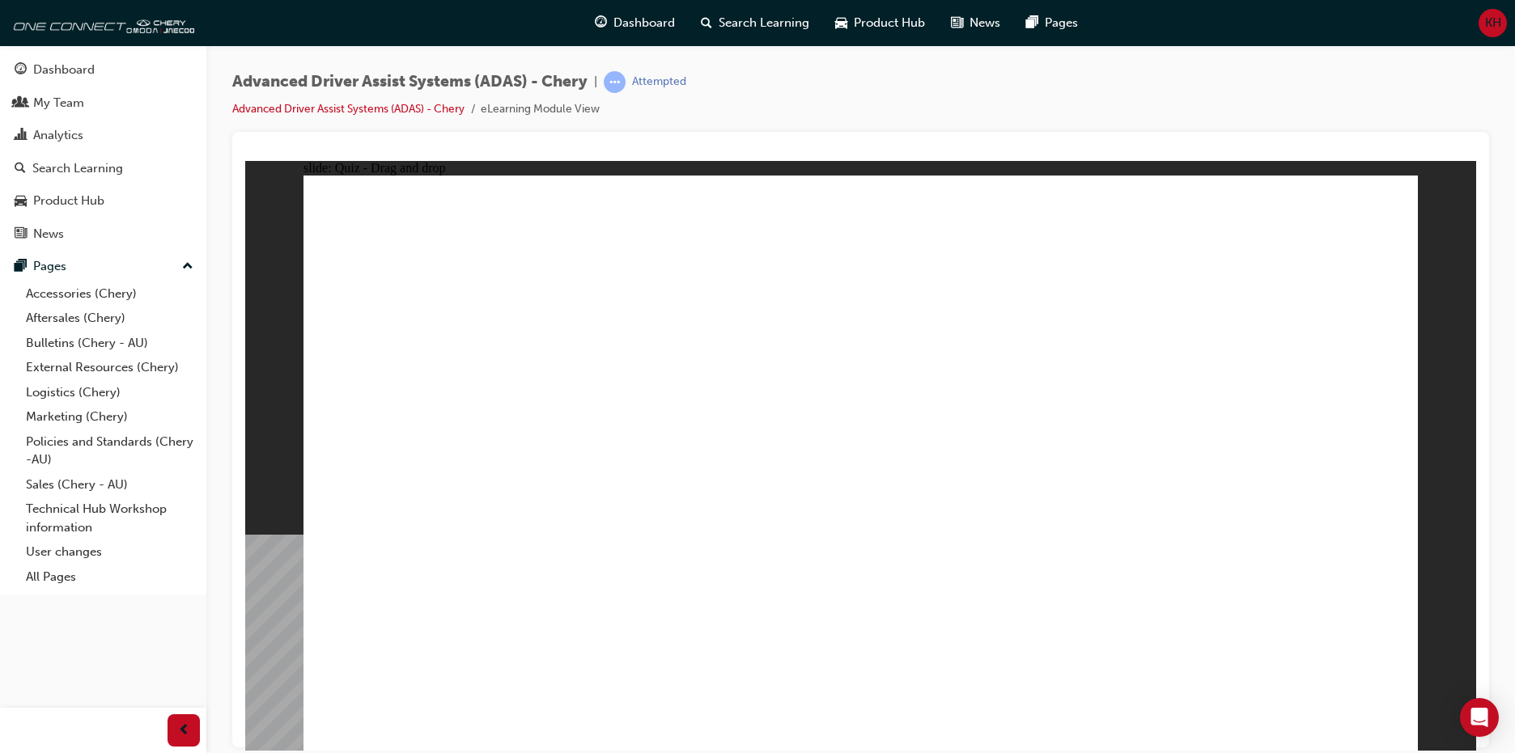
drag, startPoint x: 579, startPoint y: 645, endPoint x: 1160, endPoint y: 374, distance: 641.2
drag, startPoint x: 1344, startPoint y: 223, endPoint x: 1004, endPoint y: 284, distance: 345.4
drag, startPoint x: 808, startPoint y: 306, endPoint x: 1241, endPoint y: 302, distance: 433.8
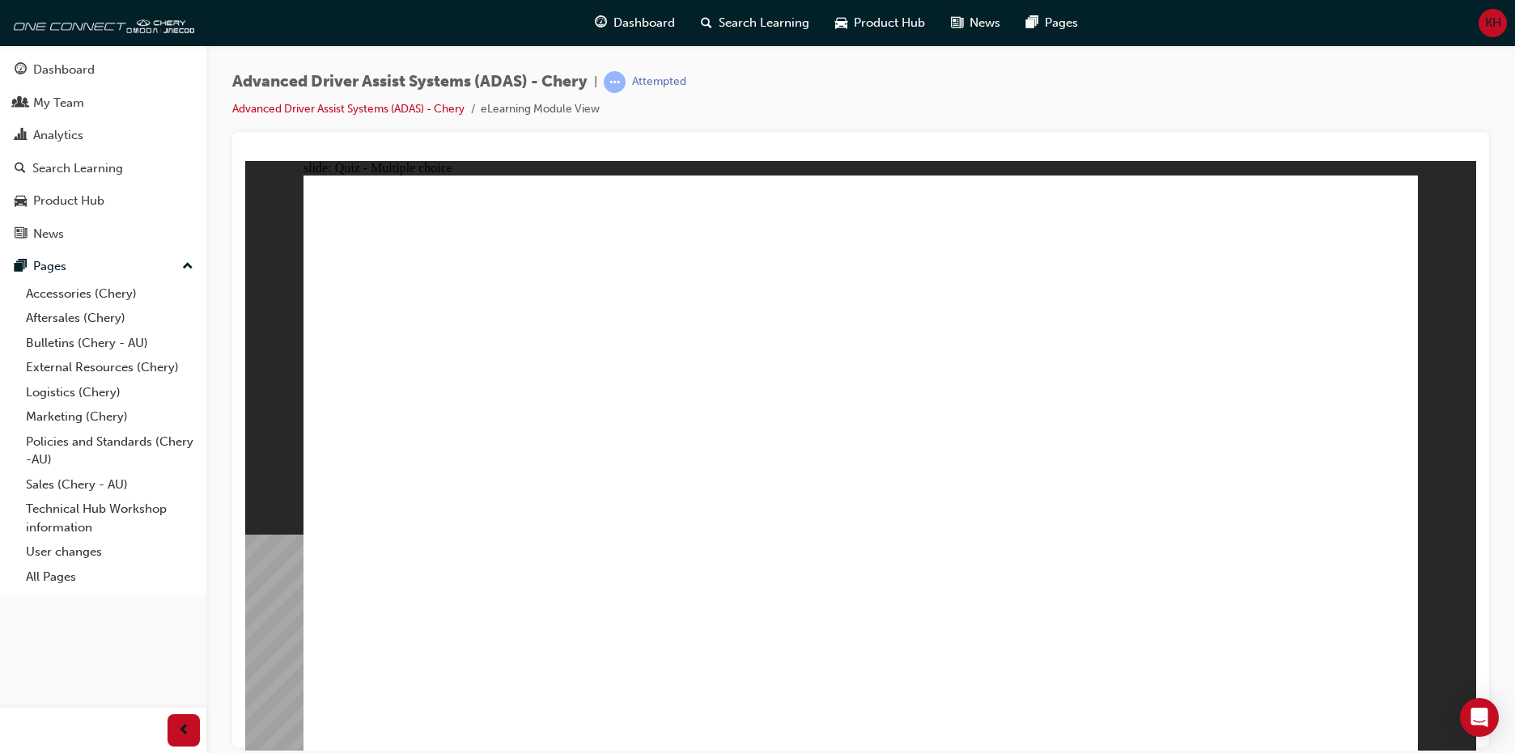
checkbox input "false"
checkbox input "true"
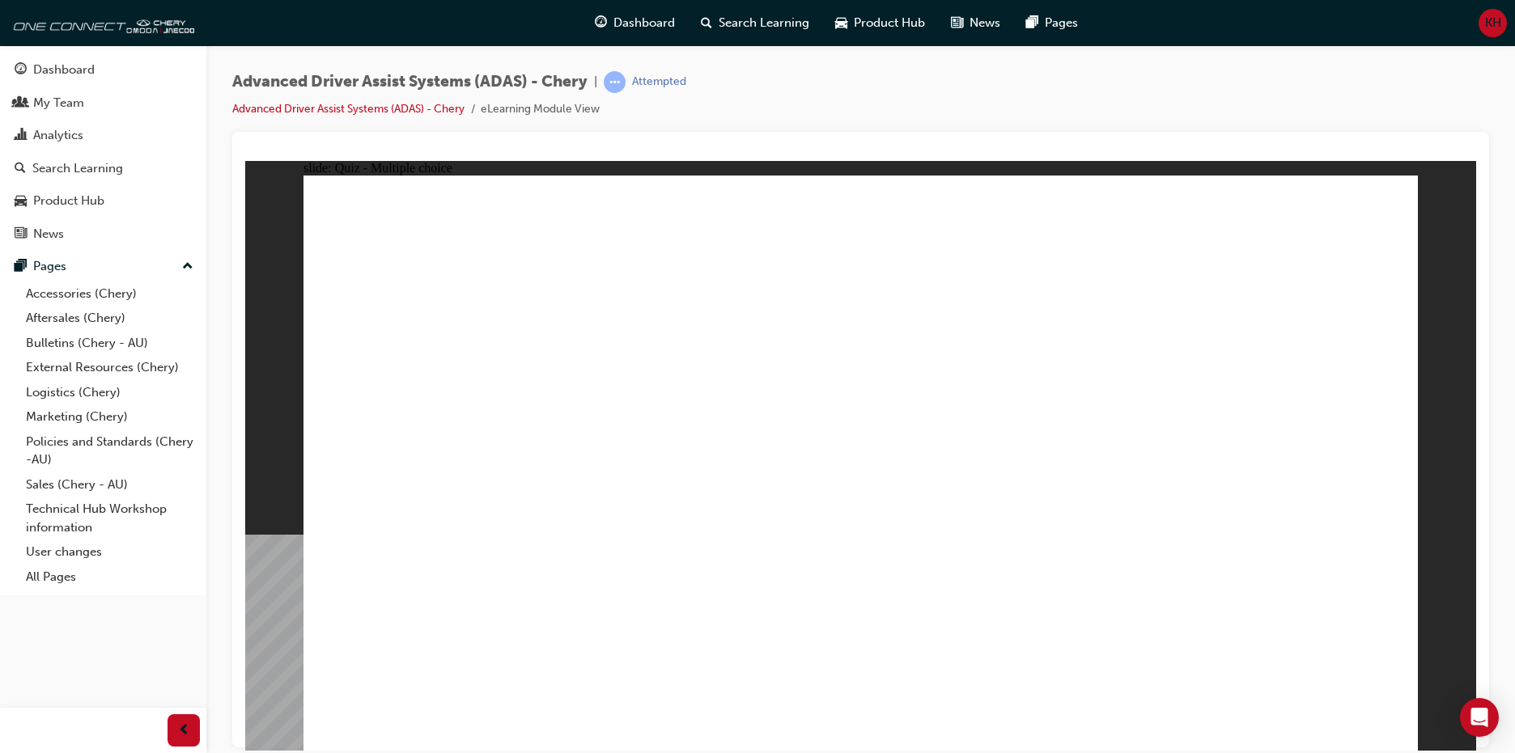
drag, startPoint x: 889, startPoint y: 329, endPoint x: 1053, endPoint y: 622, distance: 335.5
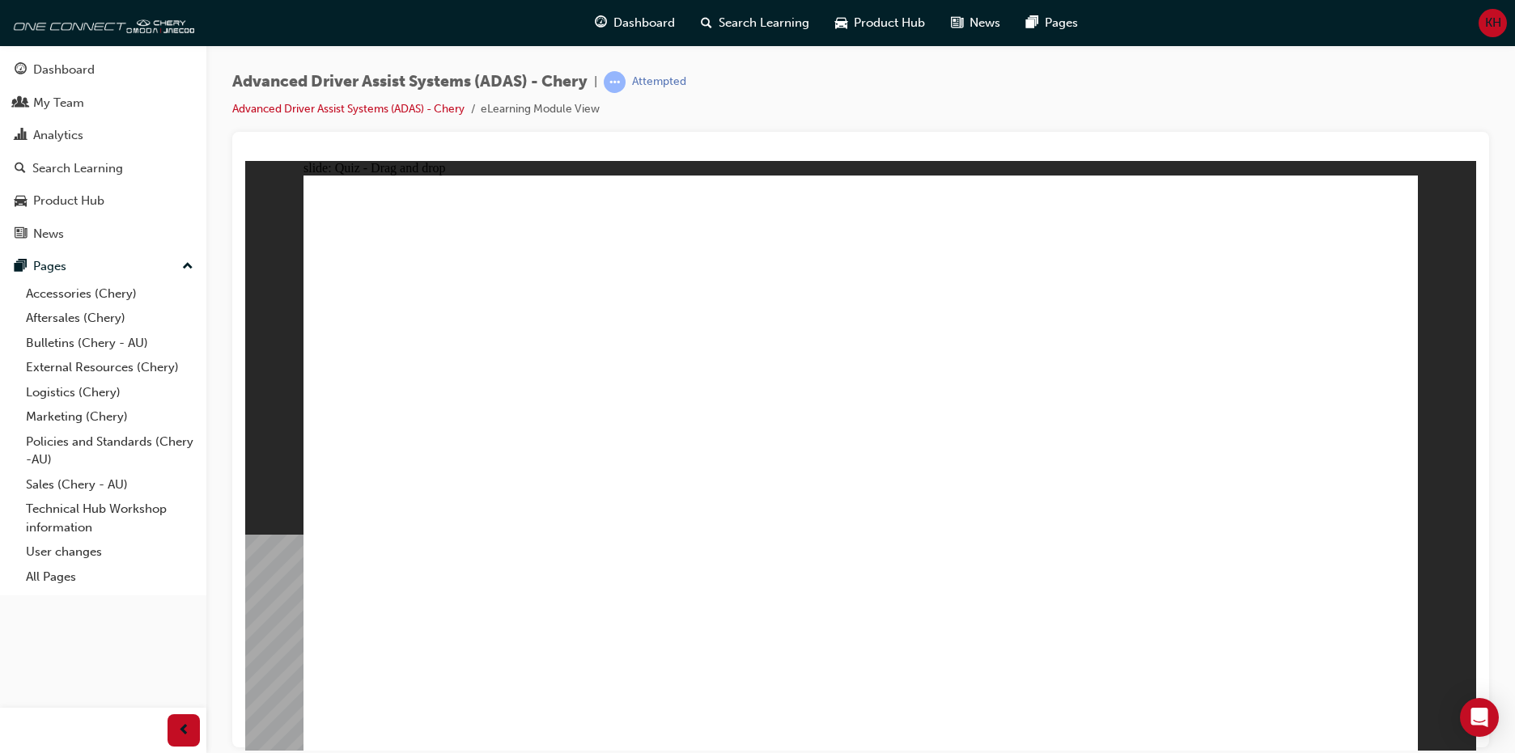
drag, startPoint x: 784, startPoint y: 627, endPoint x: 1202, endPoint y: 346, distance: 503.2
drag, startPoint x: 656, startPoint y: 639, endPoint x: 928, endPoint y: 315, distance: 422.8
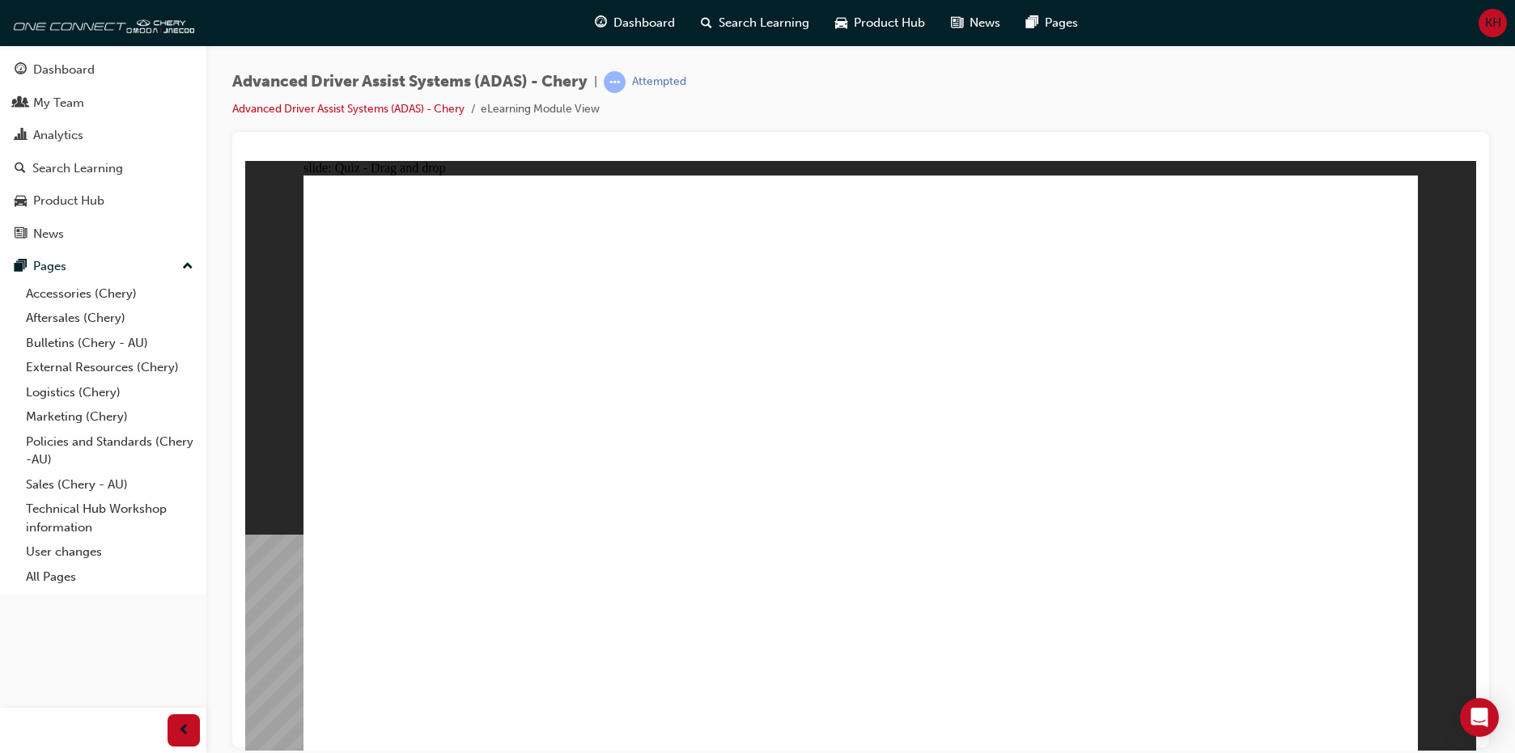
drag, startPoint x: 1148, startPoint y: 603, endPoint x: 863, endPoint y: 240, distance: 461.1
drag, startPoint x: 971, startPoint y: 622, endPoint x: 1211, endPoint y: 313, distance: 391.1
drag, startPoint x: 452, startPoint y: 630, endPoint x: 881, endPoint y: 269, distance: 561.1
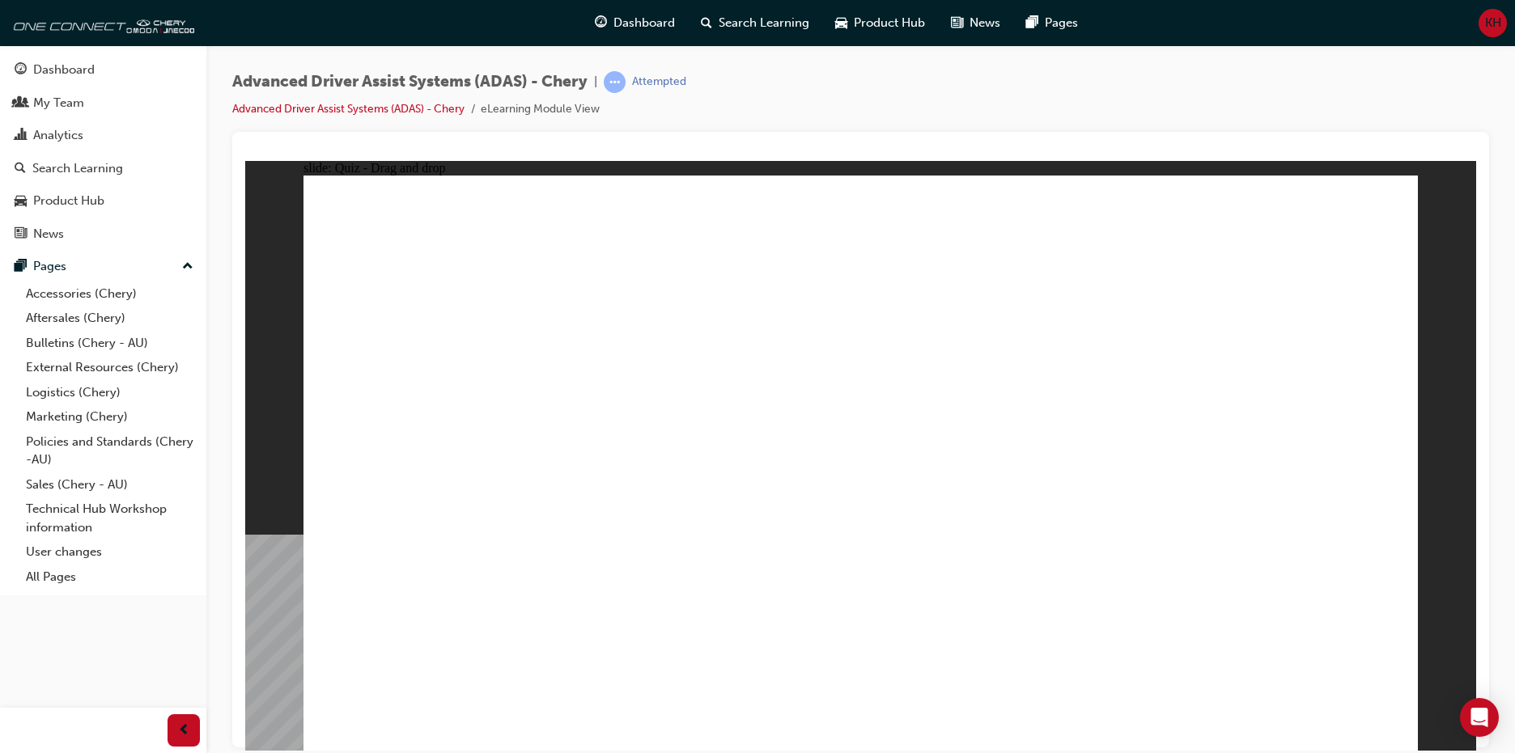
checkbox input "false"
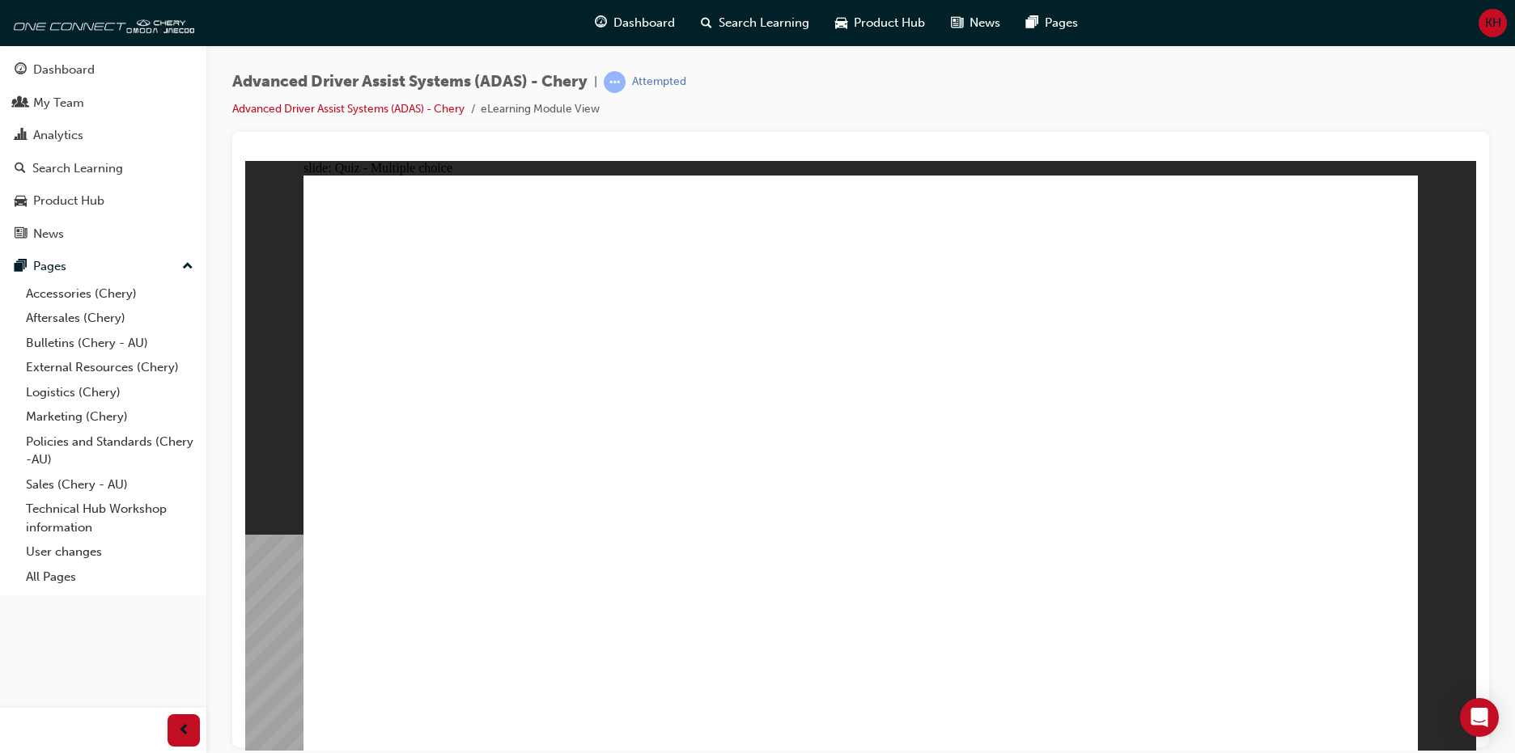
checkbox input "true"
drag, startPoint x: 973, startPoint y: 596, endPoint x: 938, endPoint y: 574, distance: 41.1
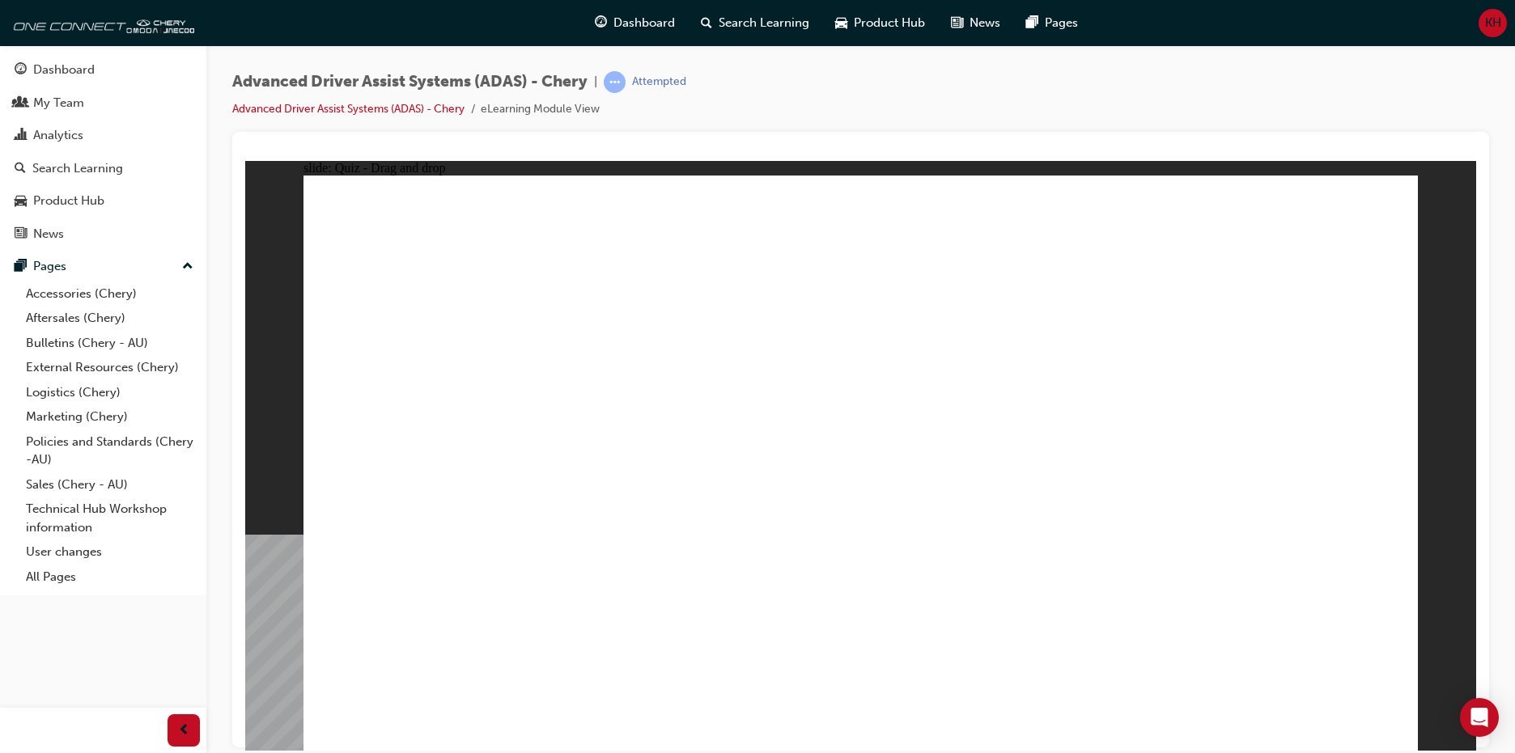
drag, startPoint x: 902, startPoint y: 289, endPoint x: 1009, endPoint y: 587, distance: 316.7
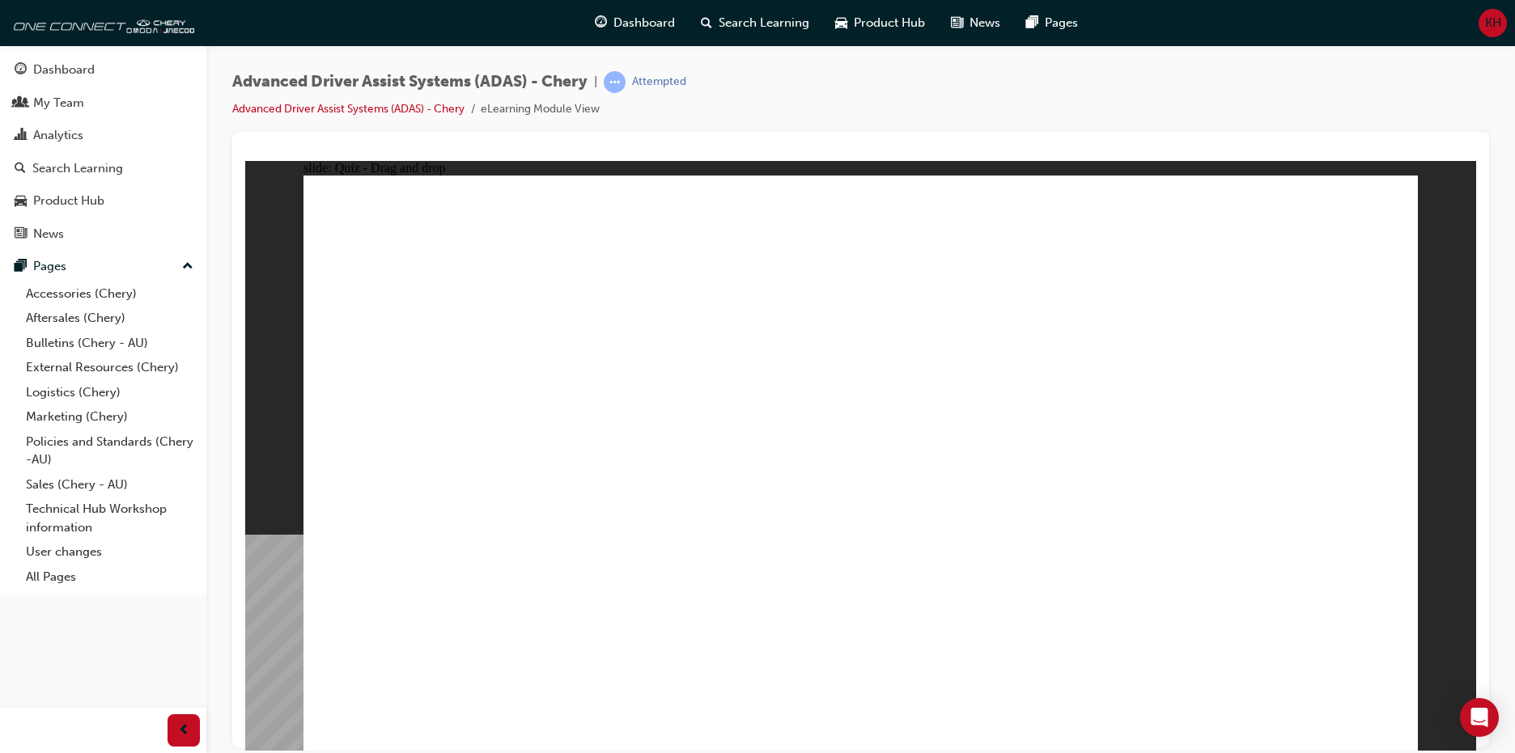
drag, startPoint x: 1180, startPoint y: 643, endPoint x: 882, endPoint y: 368, distance: 404.9
drag, startPoint x: 623, startPoint y: 634, endPoint x: 893, endPoint y: 333, distance: 403.5
drag, startPoint x: 414, startPoint y: 646, endPoint x: 1198, endPoint y: 309, distance: 852.7
drag, startPoint x: 842, startPoint y: 651, endPoint x: 877, endPoint y: 393, distance: 260.6
drag, startPoint x: 947, startPoint y: 653, endPoint x: 1138, endPoint y: 378, distance: 334.9
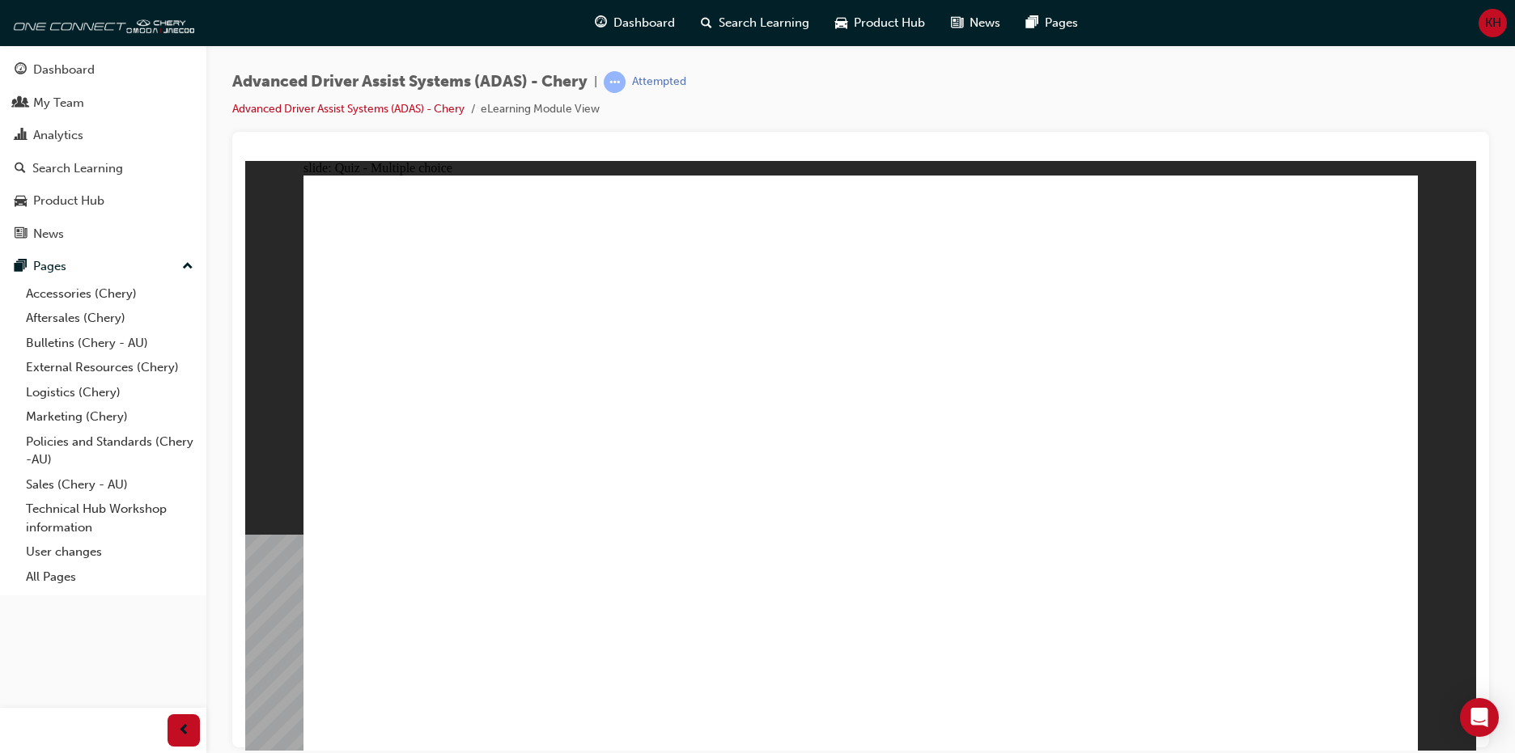
checkbox input "true"
drag, startPoint x: 886, startPoint y: 237, endPoint x: 985, endPoint y: 556, distance: 333.8
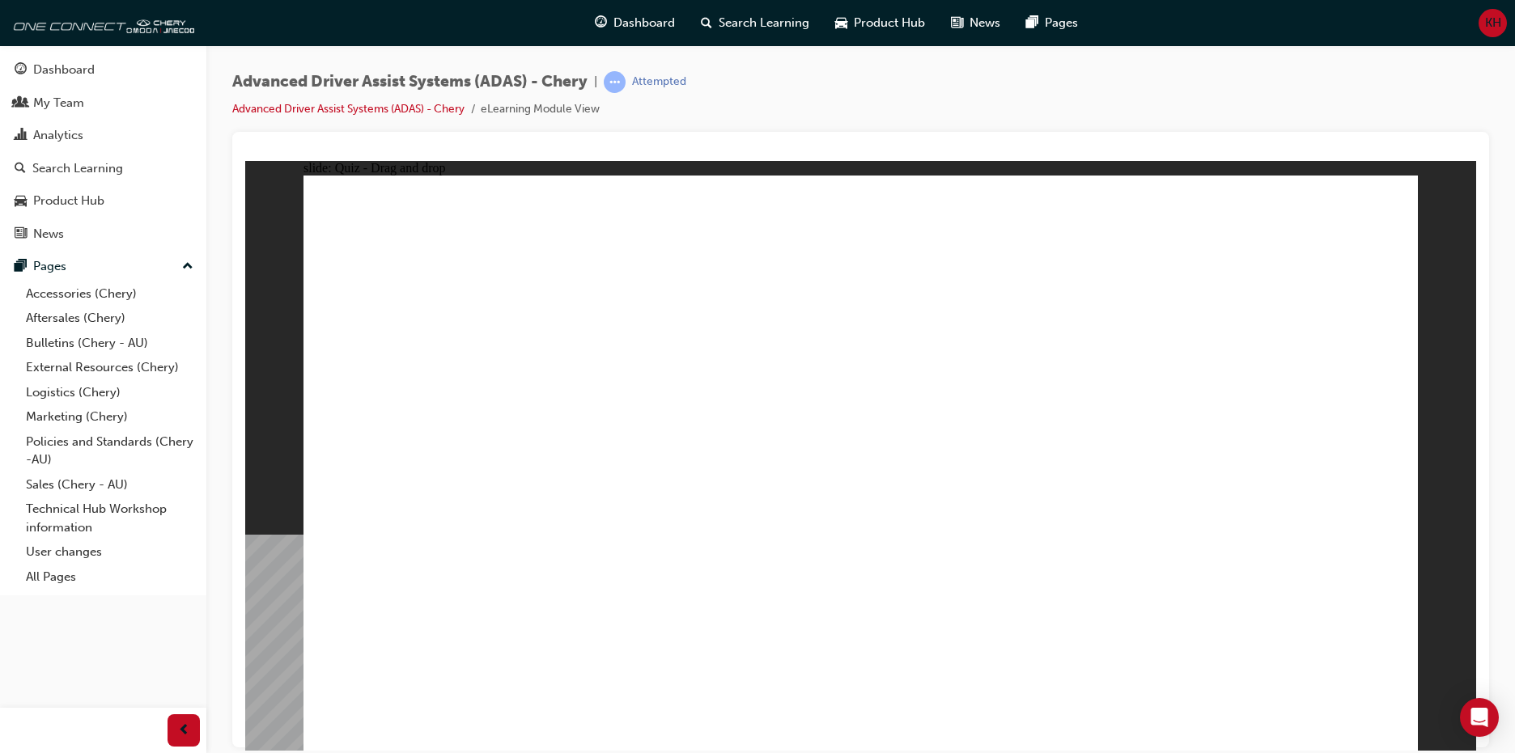
drag, startPoint x: 848, startPoint y: 470, endPoint x: 1237, endPoint y: 306, distance: 422.5
drag, startPoint x: 1012, startPoint y: 634, endPoint x: 1247, endPoint y: 326, distance: 388.0
drag, startPoint x: 1148, startPoint y: 622, endPoint x: 874, endPoint y: 323, distance: 405.5
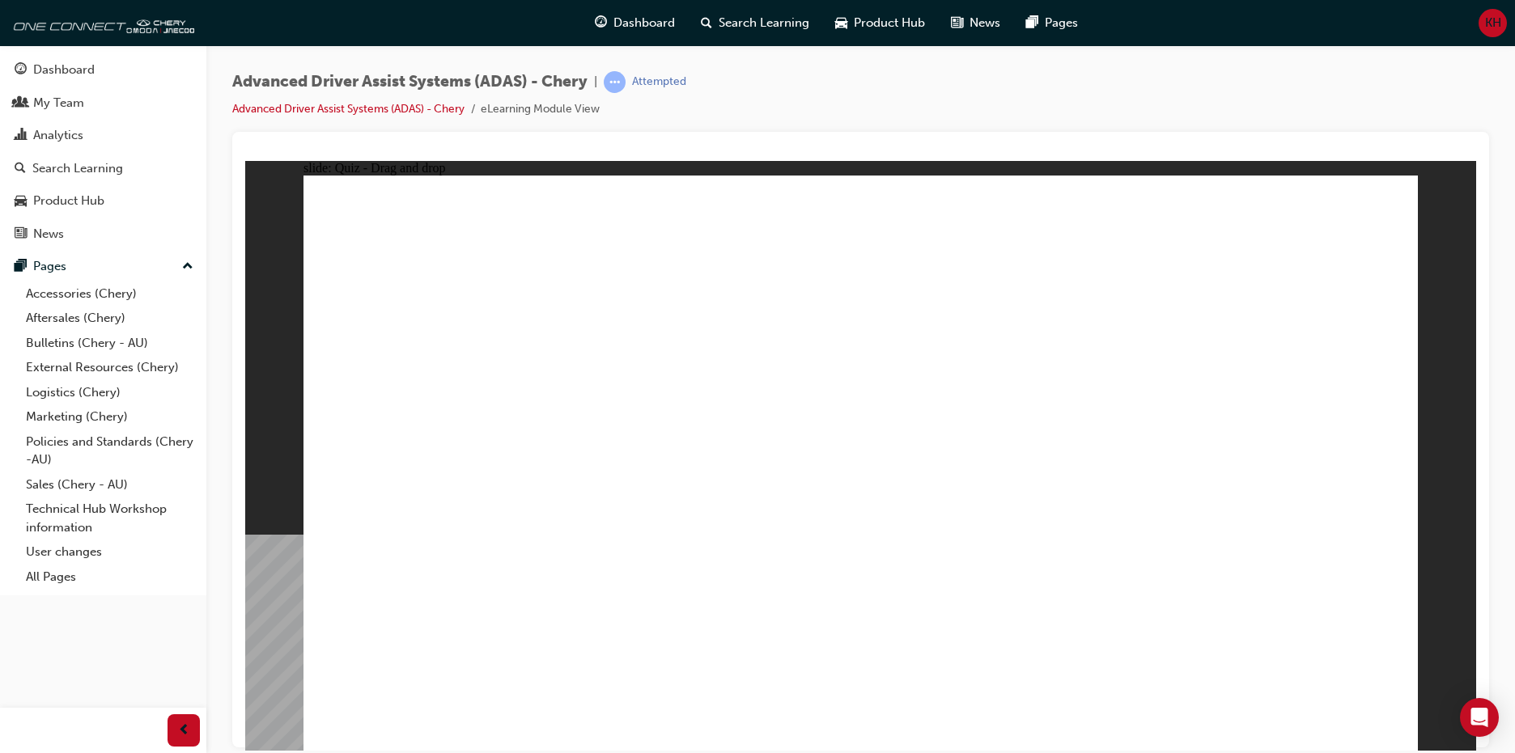
drag, startPoint x: 643, startPoint y: 655, endPoint x: 746, endPoint y: 334, distance: 336.6
drag, startPoint x: 421, startPoint y: 629, endPoint x: 955, endPoint y: 305, distance: 624.6
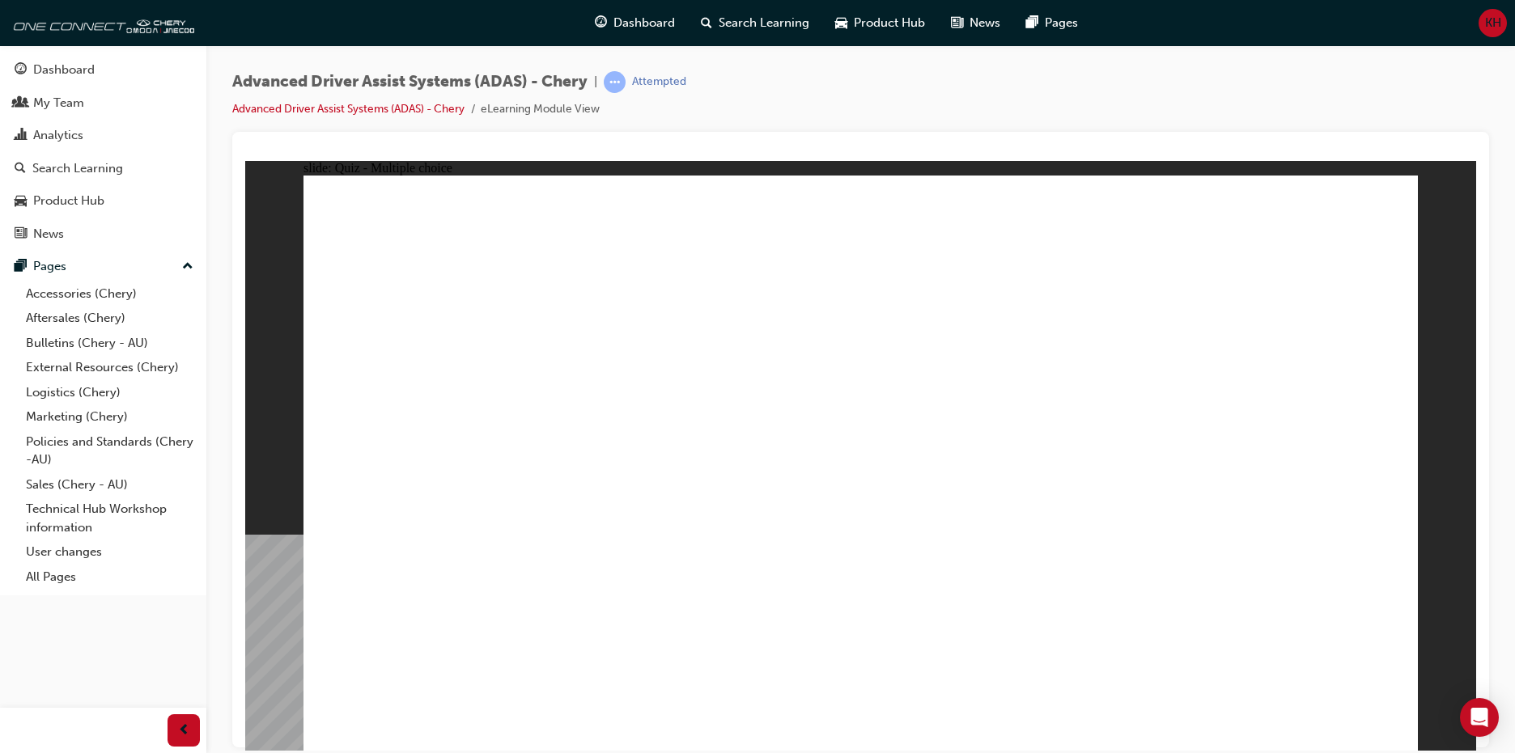
checkbox input "false"
checkbox input "true"
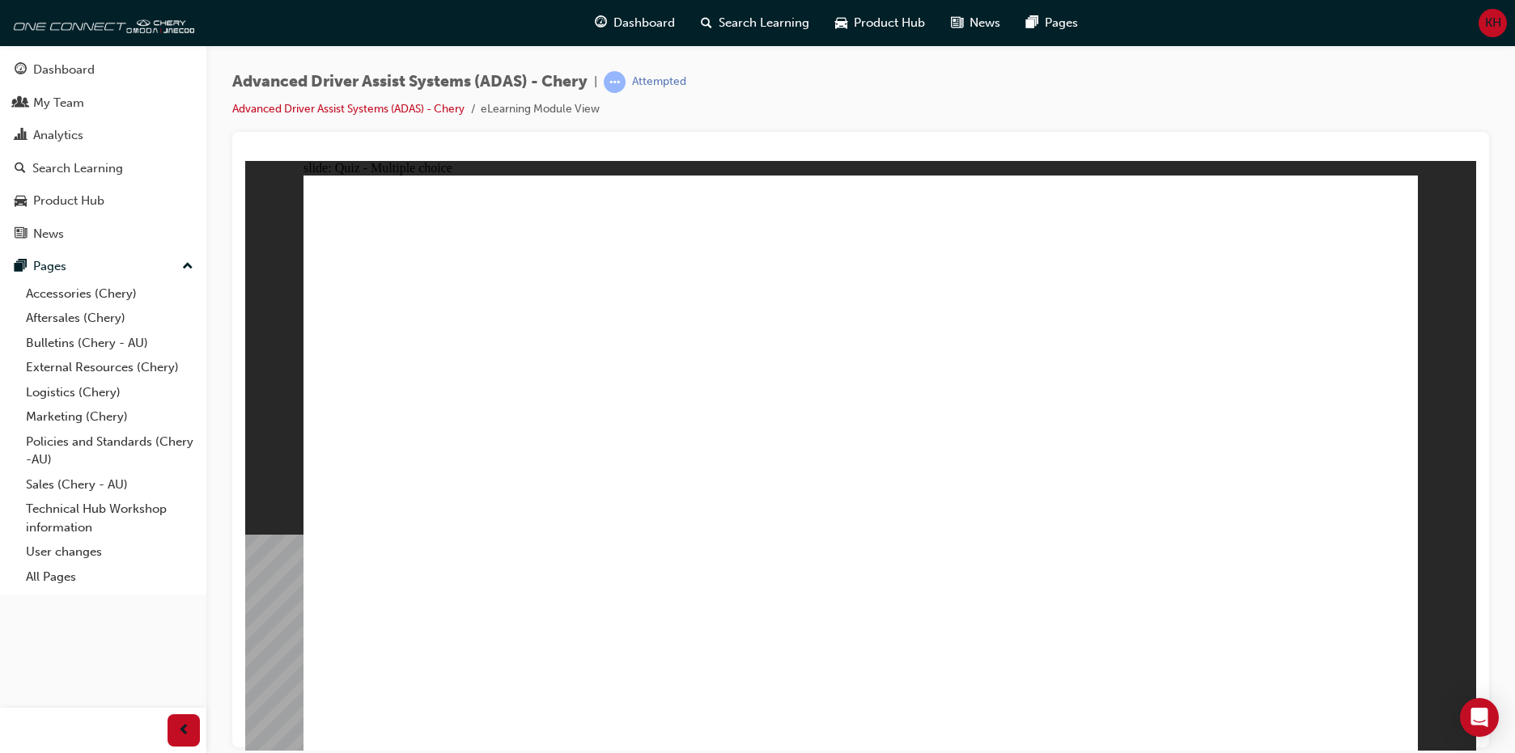
checkbox input "true"
drag, startPoint x: 1005, startPoint y: 437, endPoint x: 998, endPoint y: 514, distance: 77.2
checkbox input "true"
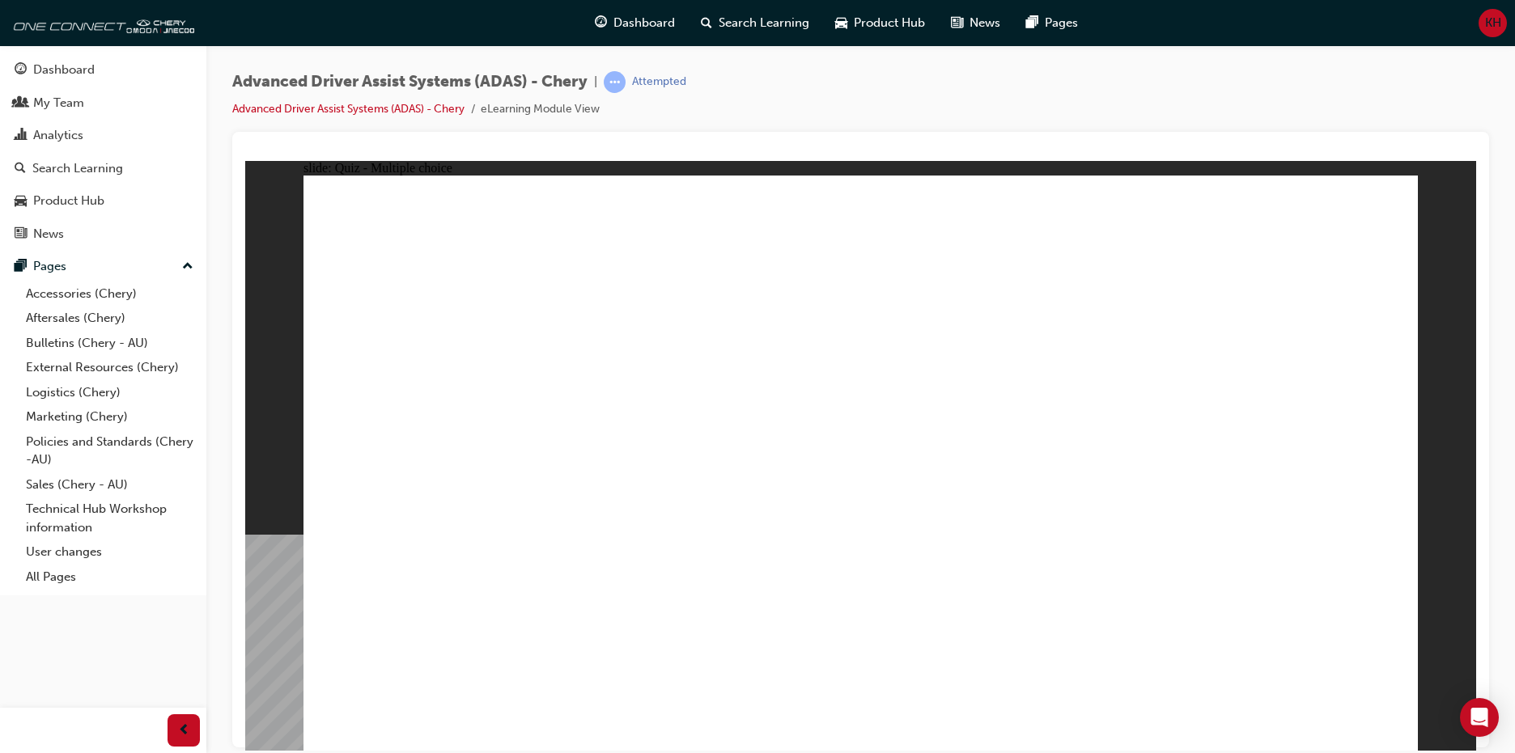
drag, startPoint x: 998, startPoint y: 514, endPoint x: 991, endPoint y: 584, distance: 70.8
checkbox input "true"
drag, startPoint x: 991, startPoint y: 584, endPoint x: 987, endPoint y: 600, distance: 16.7
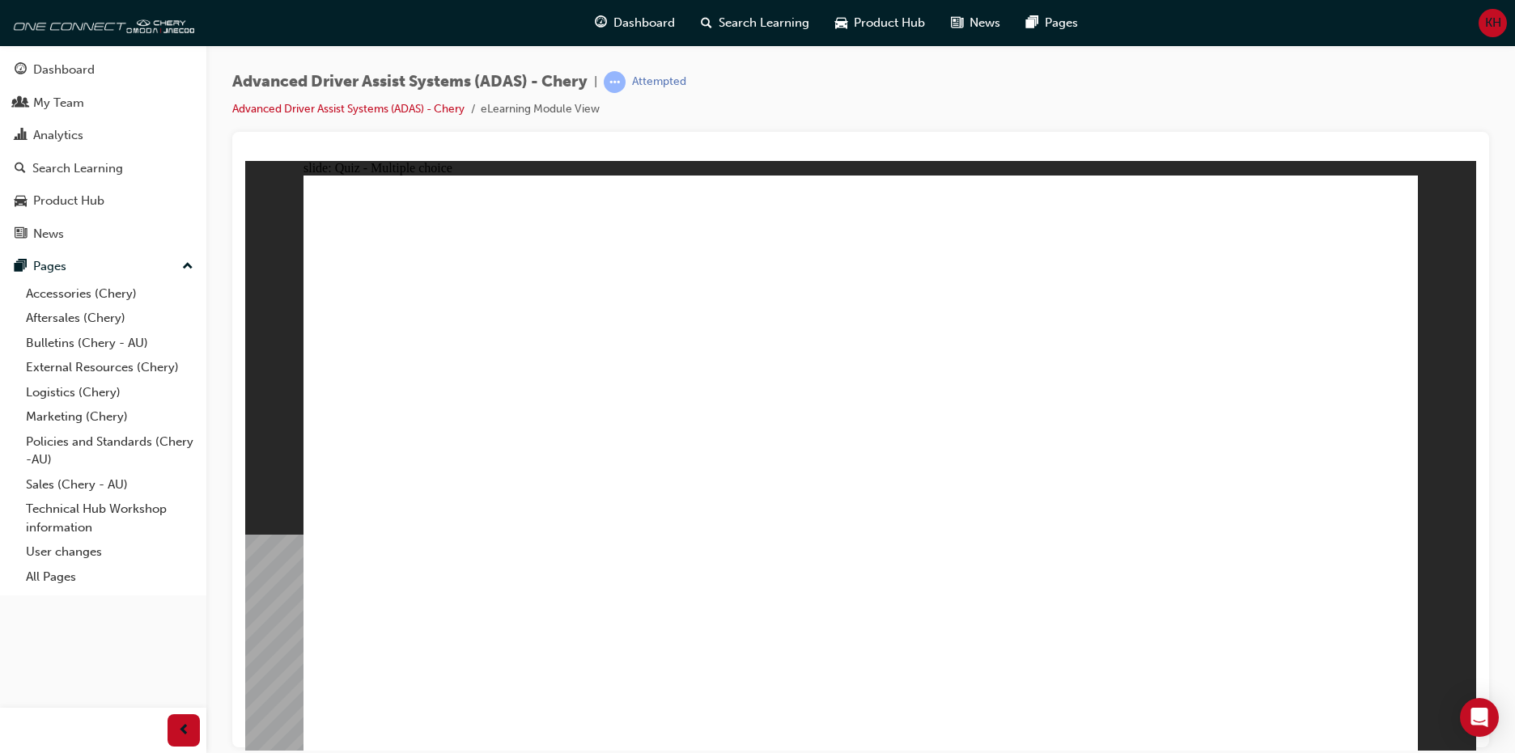
checkbox input "true"
drag, startPoint x: 827, startPoint y: 552, endPoint x: 828, endPoint y: 569, distance: 17.0
drag, startPoint x: 974, startPoint y: 251, endPoint x: 978, endPoint y: 236, distance: 15.9
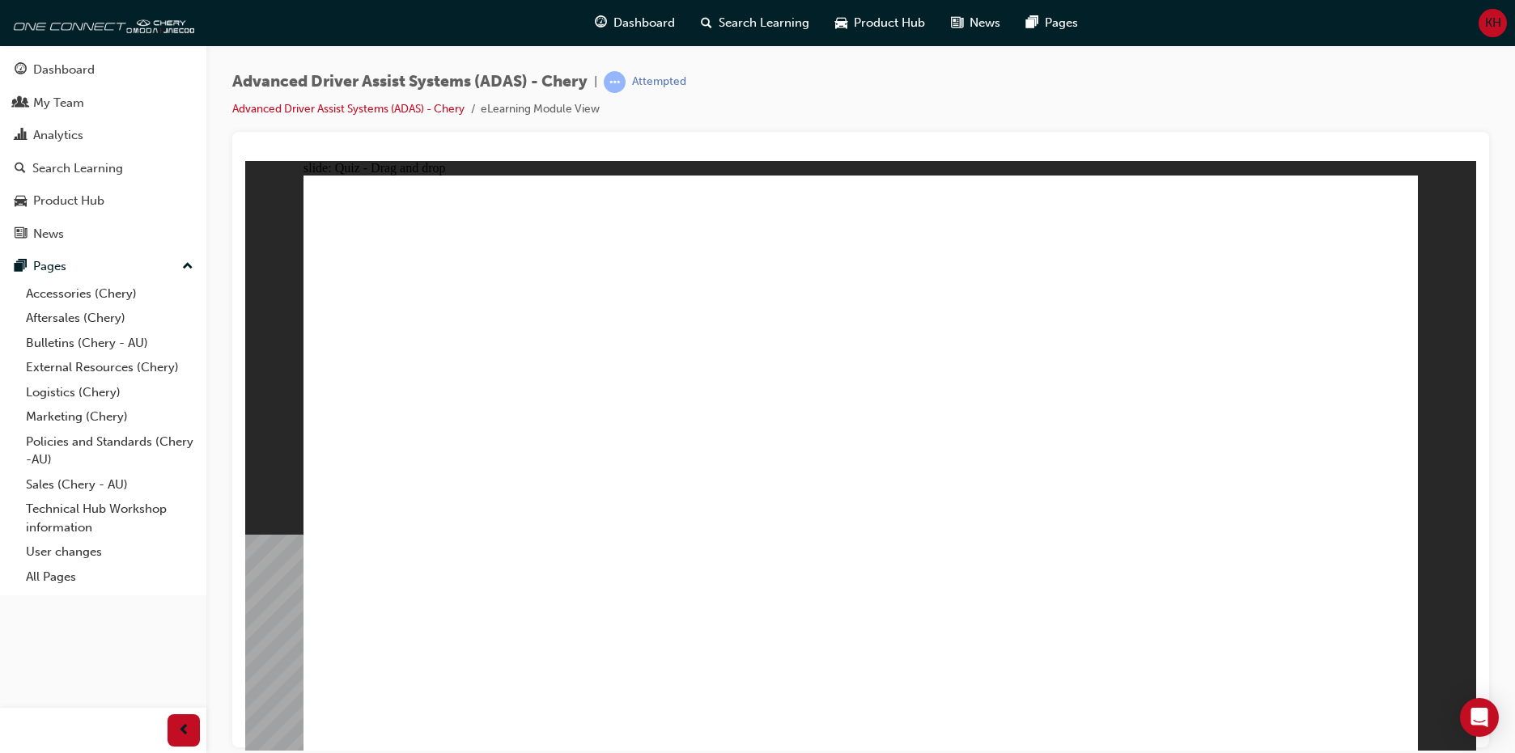
drag, startPoint x: 978, startPoint y: 236, endPoint x: 962, endPoint y: 575, distance: 340.2
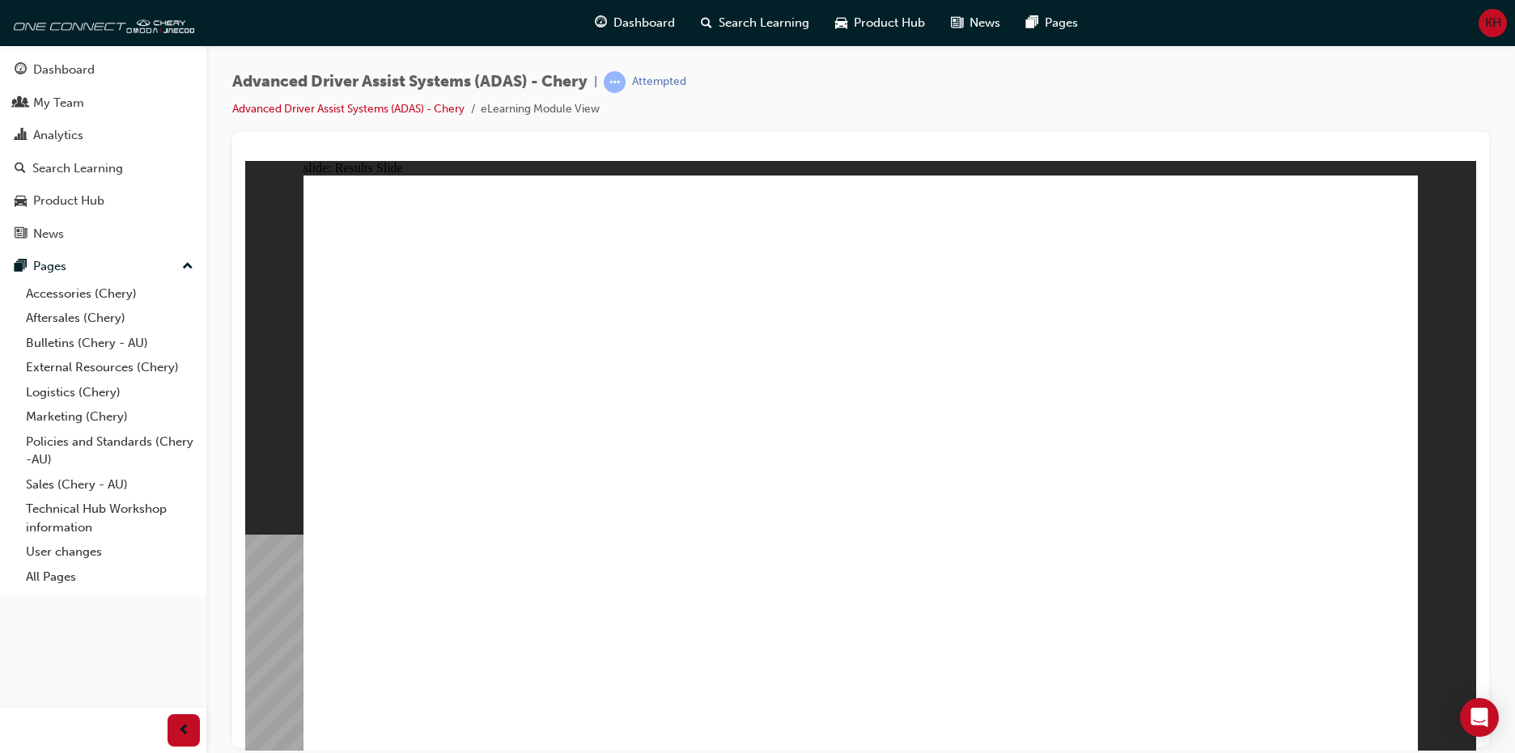
drag, startPoint x: 943, startPoint y: 642, endPoint x: 757, endPoint y: 688, distance: 191.0
drag, startPoint x: 801, startPoint y: 624, endPoint x: 1131, endPoint y: 343, distance: 432.8
drag, startPoint x: 604, startPoint y: 631, endPoint x: 914, endPoint y: 339, distance: 426.5
drag, startPoint x: 1135, startPoint y: 628, endPoint x: 943, endPoint y: 328, distance: 356.7
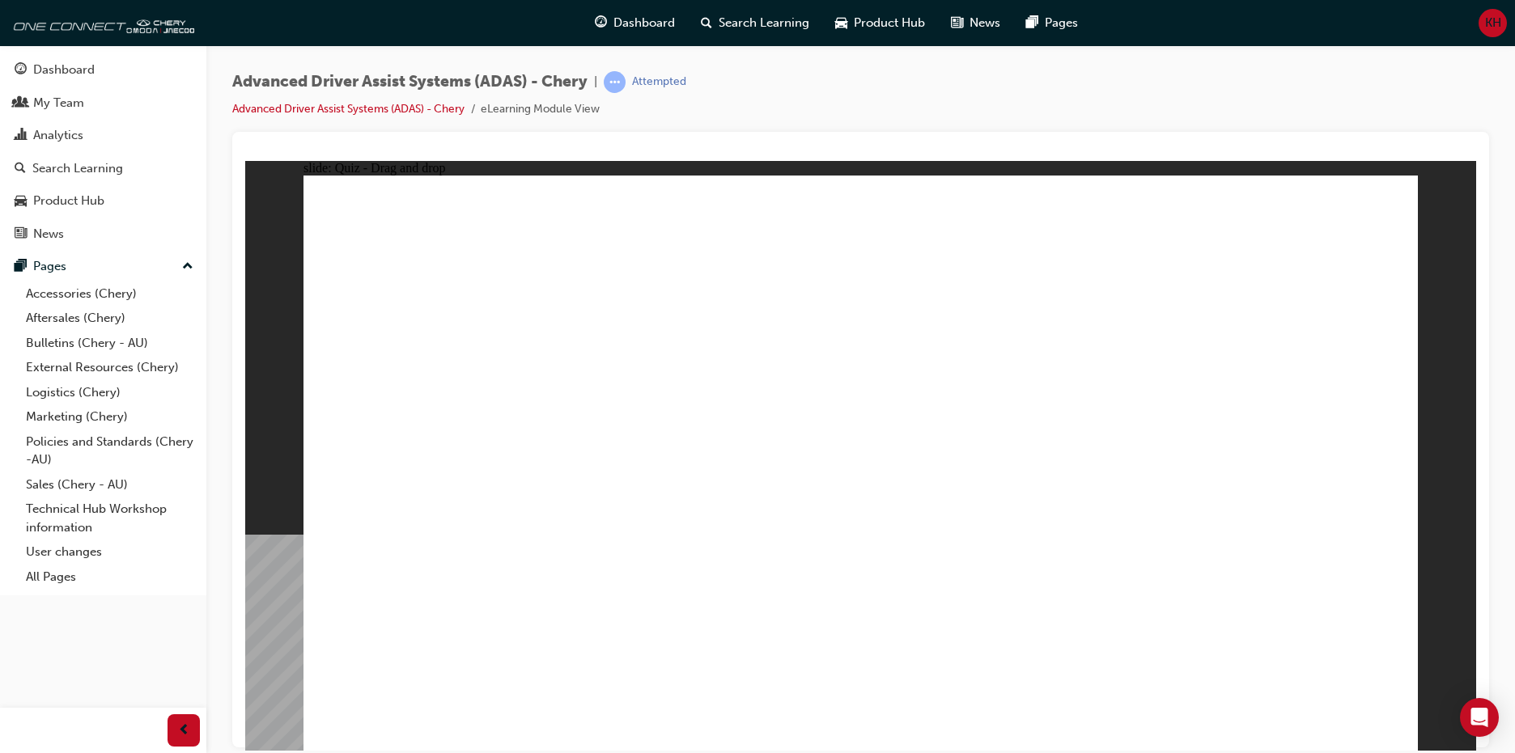
drag, startPoint x: 438, startPoint y: 626, endPoint x: 1228, endPoint y: 292, distance: 857.7
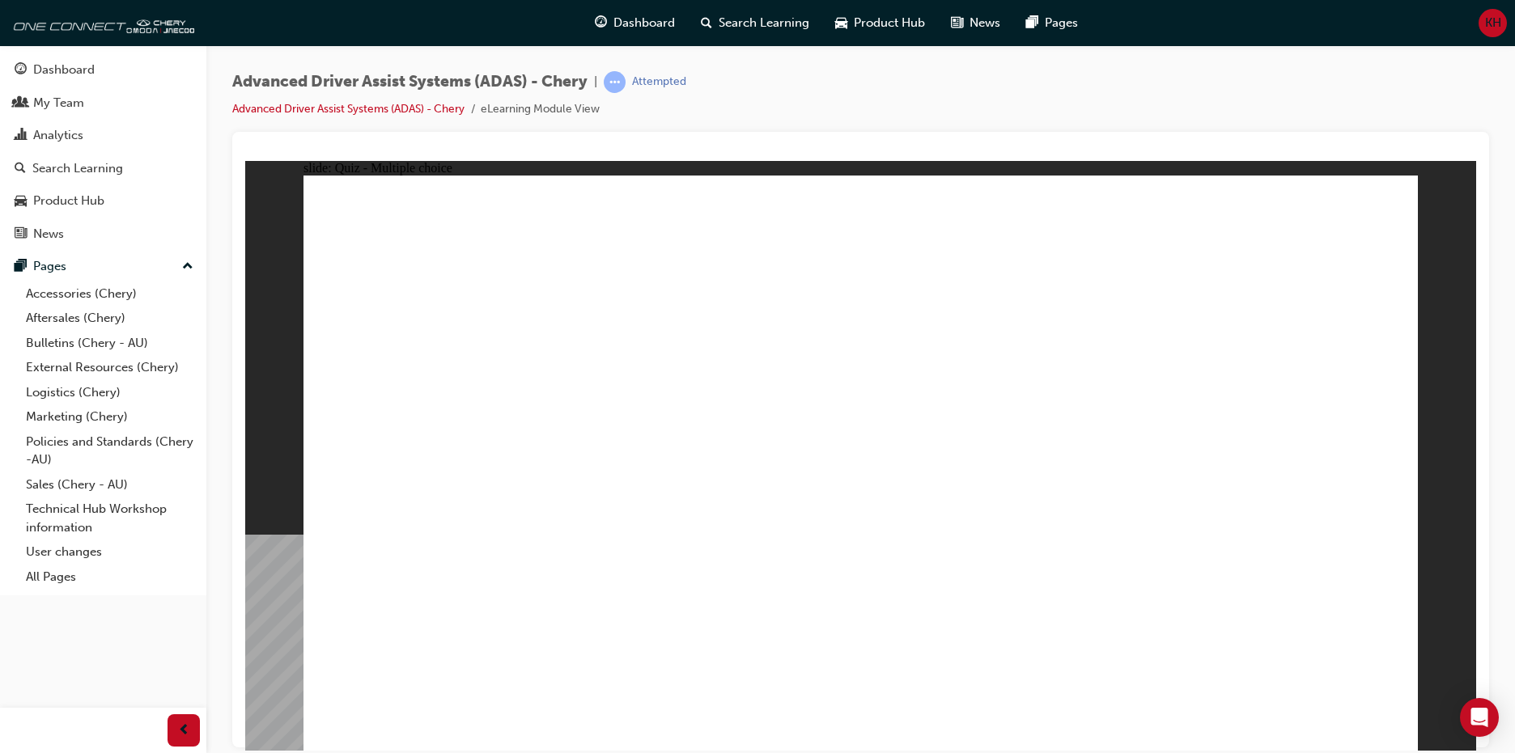
checkbox input "true"
drag, startPoint x: 1135, startPoint y: 422, endPoint x: 1121, endPoint y: 444, distance: 26.3
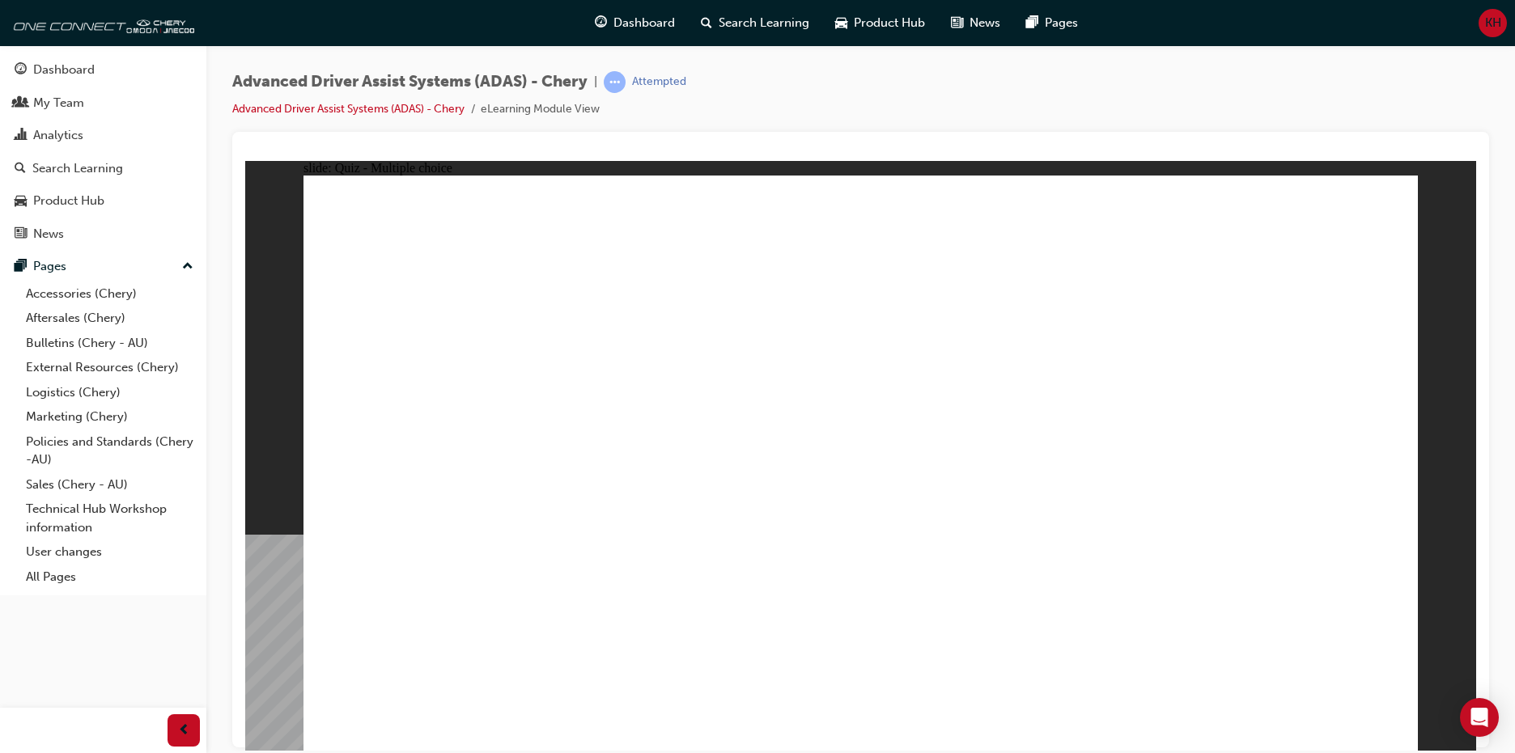
checkbox input "true"
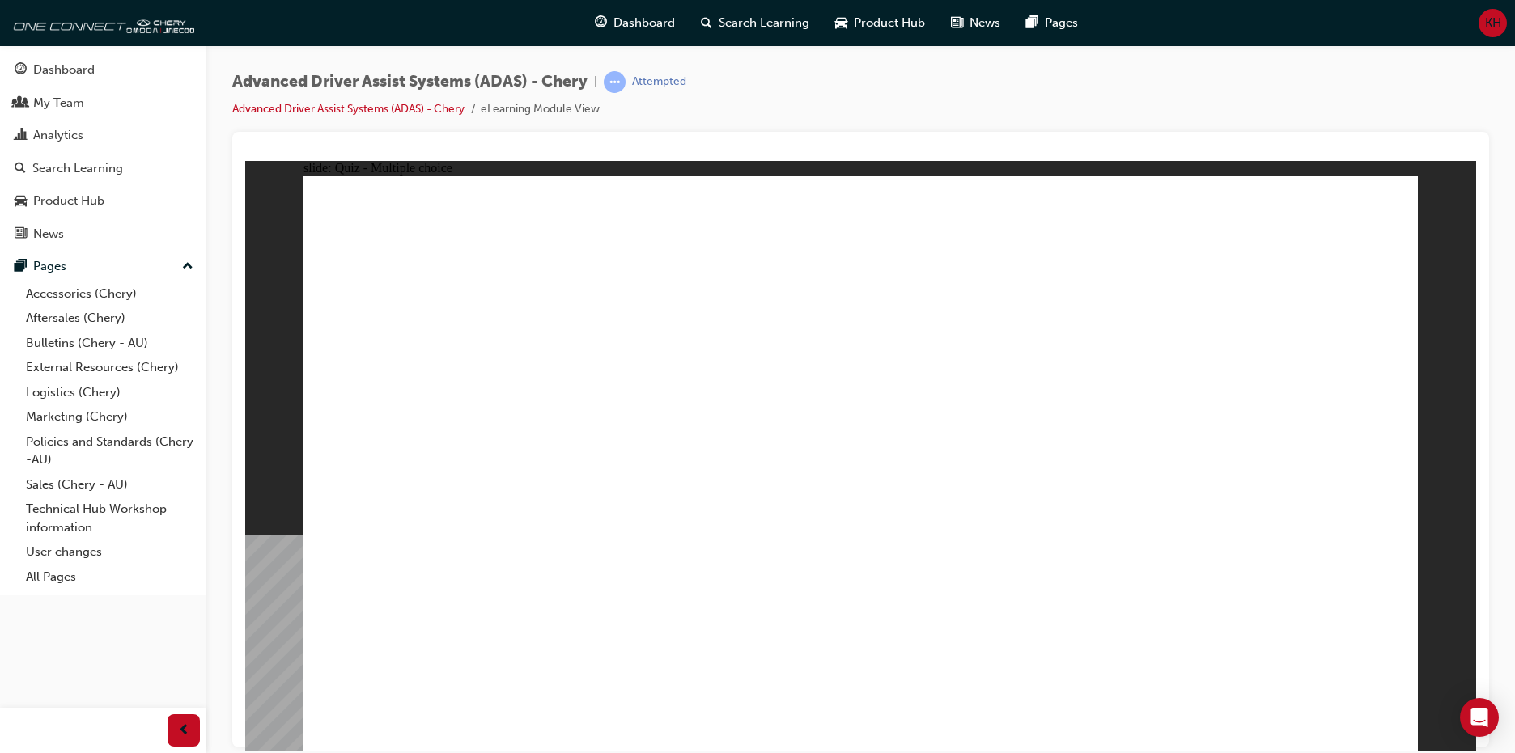
drag, startPoint x: 887, startPoint y: 240, endPoint x: 994, endPoint y: 564, distance: 340.9
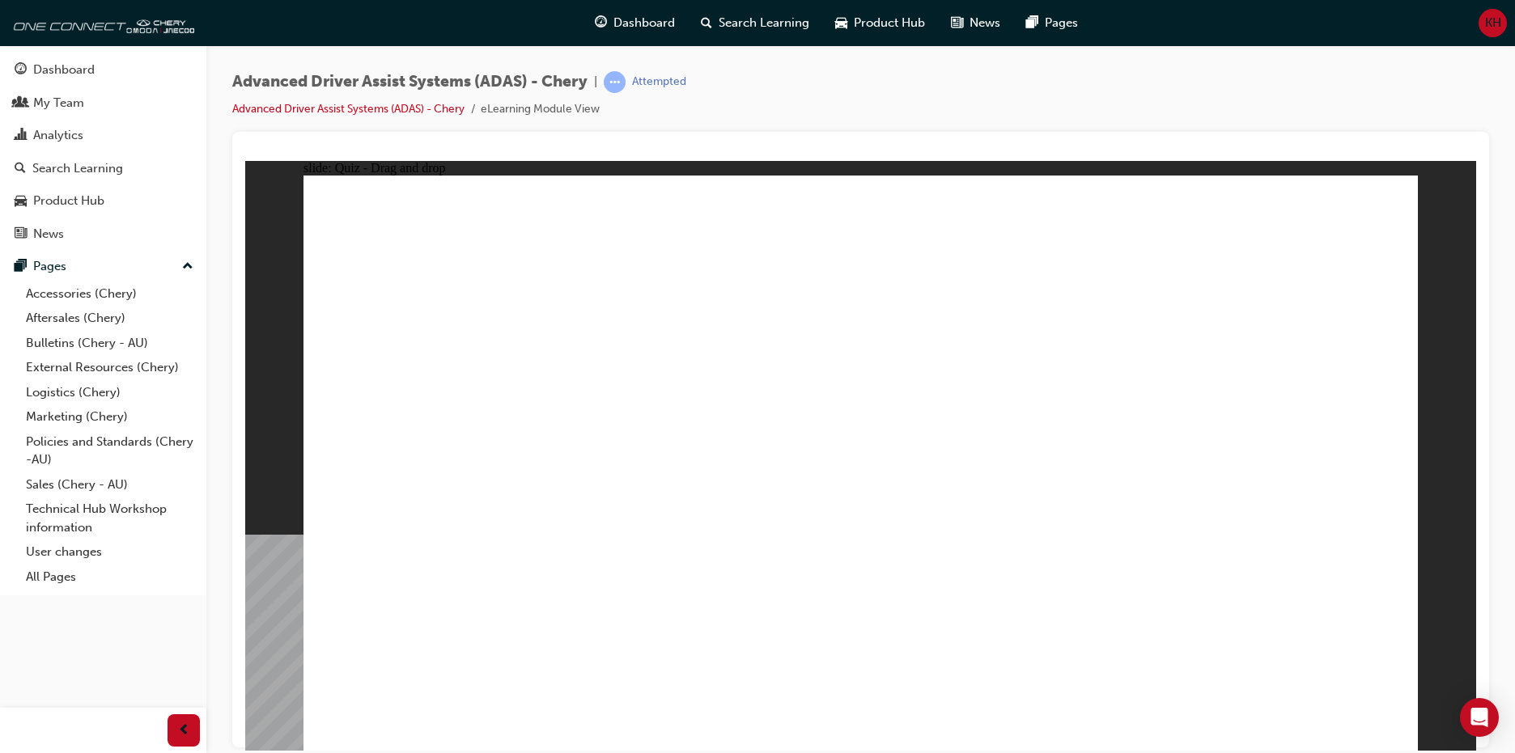
drag, startPoint x: 925, startPoint y: 637, endPoint x: 1132, endPoint y: 316, distance: 382.3
drag, startPoint x: 840, startPoint y: 639, endPoint x: 1146, endPoint y: 388, distance: 395.6
drag, startPoint x: 473, startPoint y: 648, endPoint x: 885, endPoint y: 391, distance: 485.7
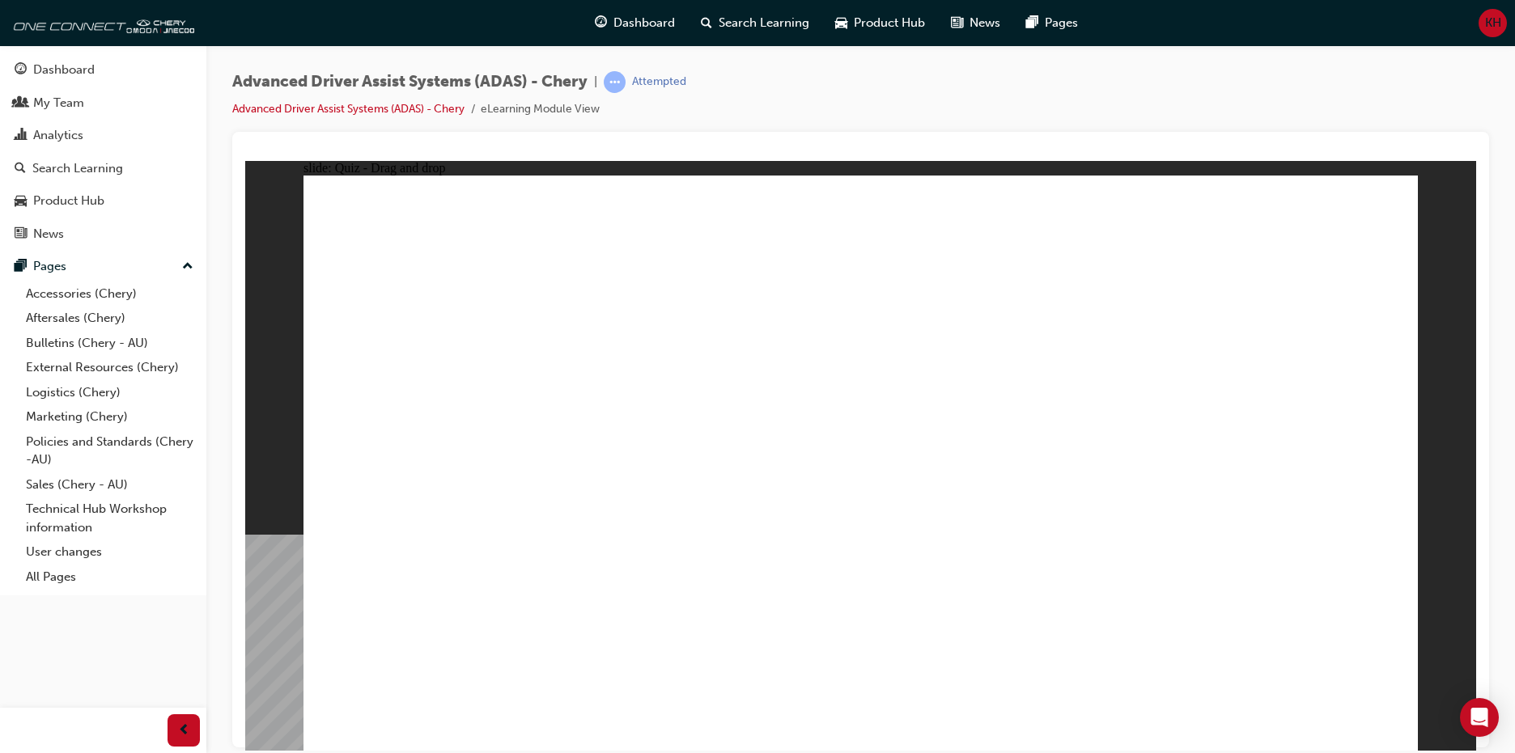
drag, startPoint x: 654, startPoint y: 622, endPoint x: 889, endPoint y: 428, distance: 304.7
drag, startPoint x: 1245, startPoint y: 413, endPoint x: 1257, endPoint y: 357, distance: 57.1
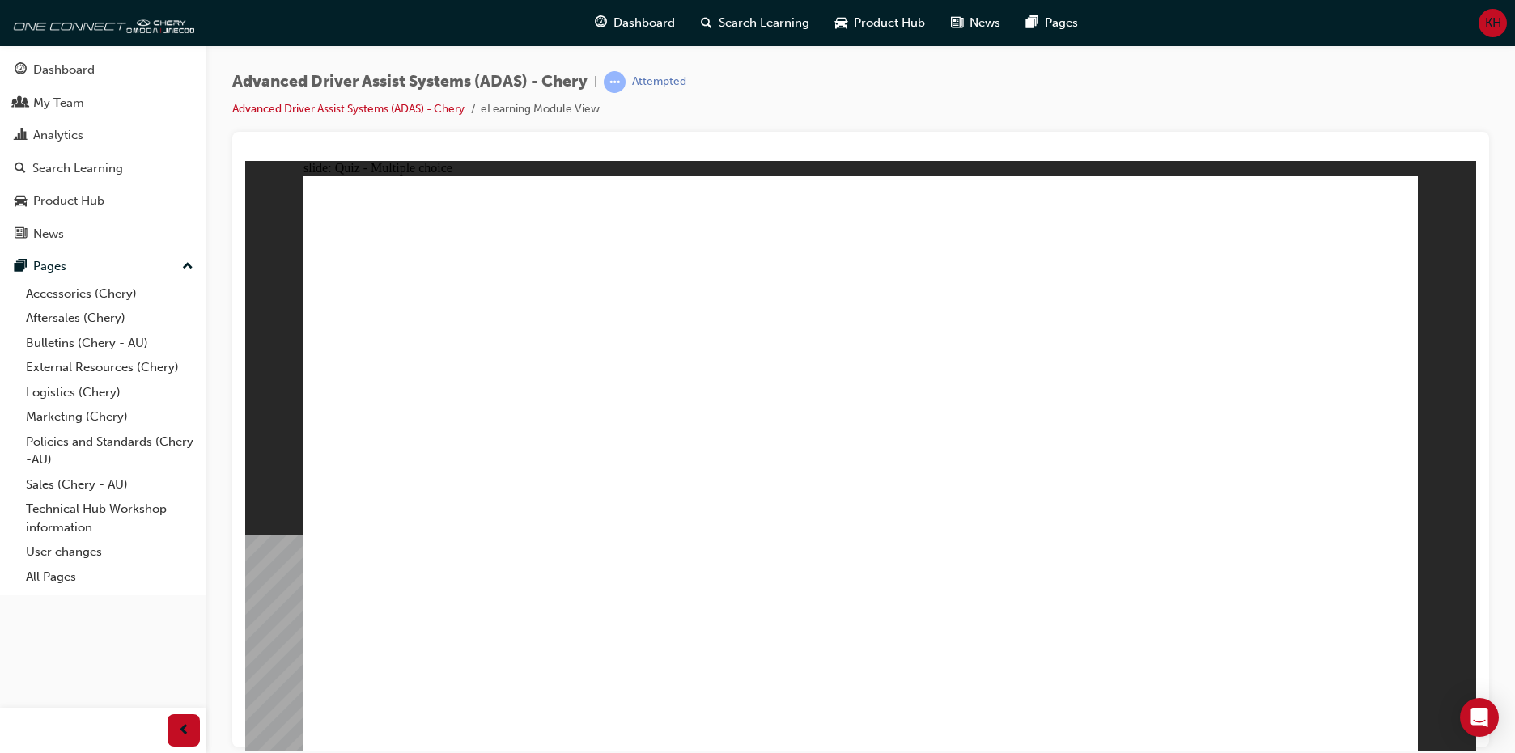
drag, startPoint x: 1051, startPoint y: 293, endPoint x: 1034, endPoint y: 335, distance: 45.4
checkbox input "false"
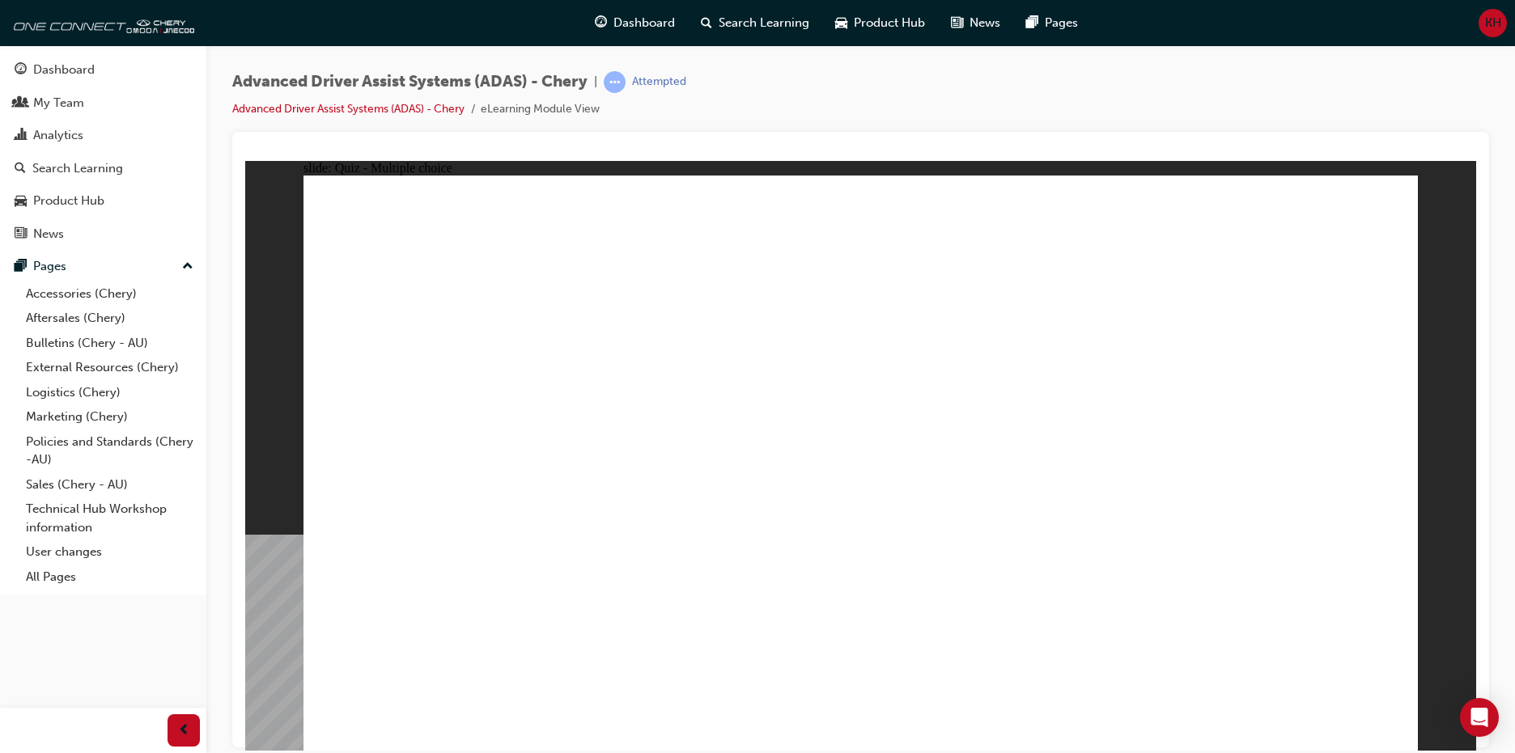
checkbox input "true"
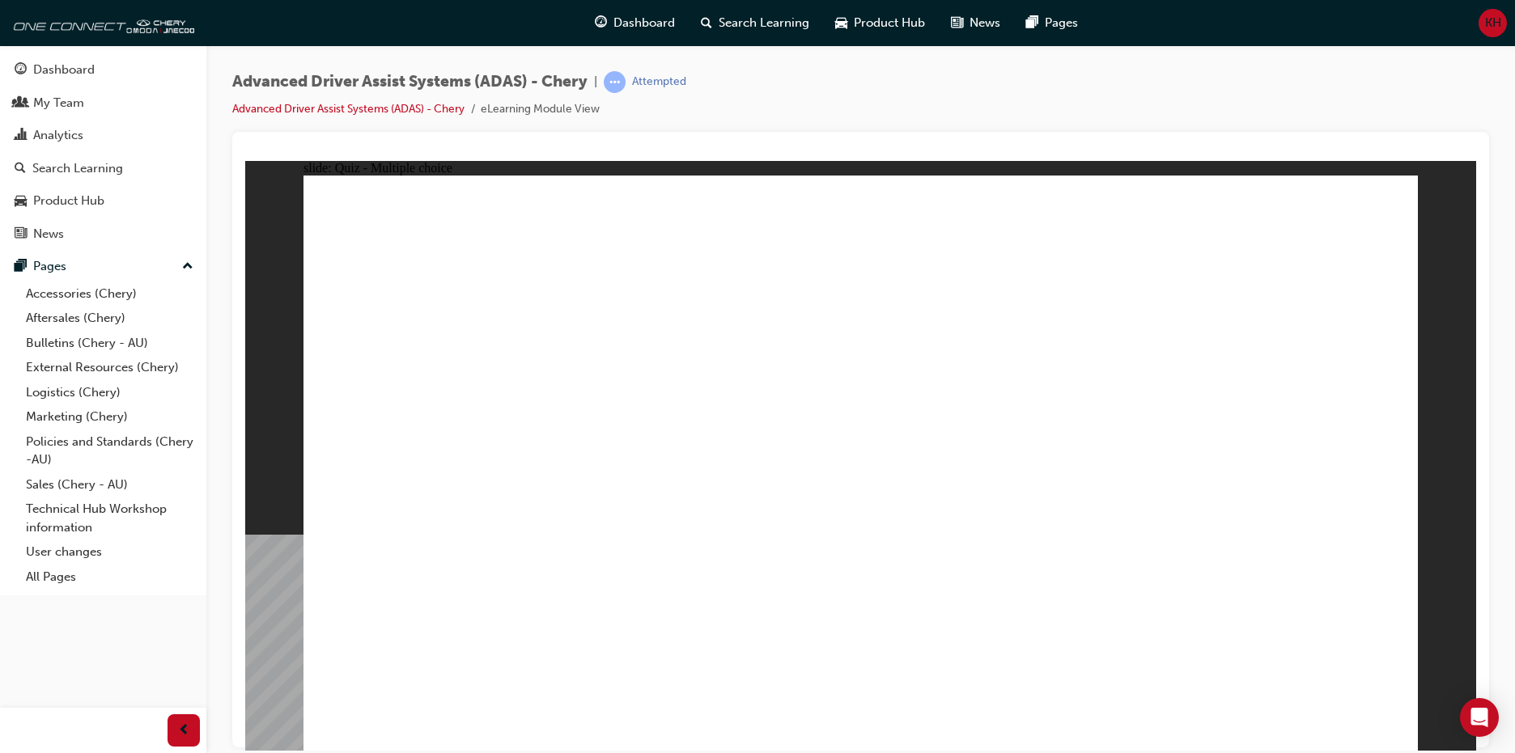
checkbox input "true"
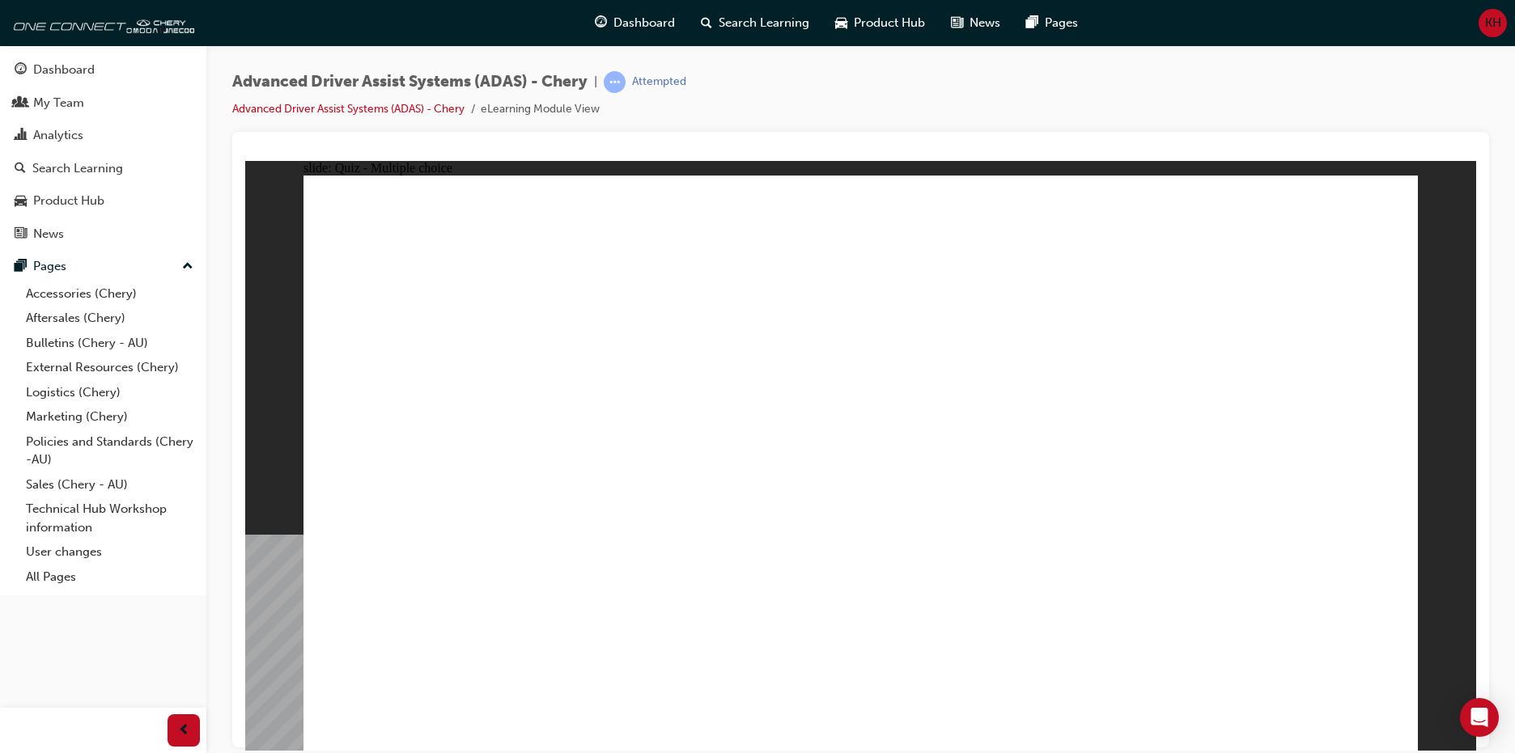
checkbox input "true"
drag, startPoint x: 893, startPoint y: 234, endPoint x: 1056, endPoint y: 583, distance: 385.9
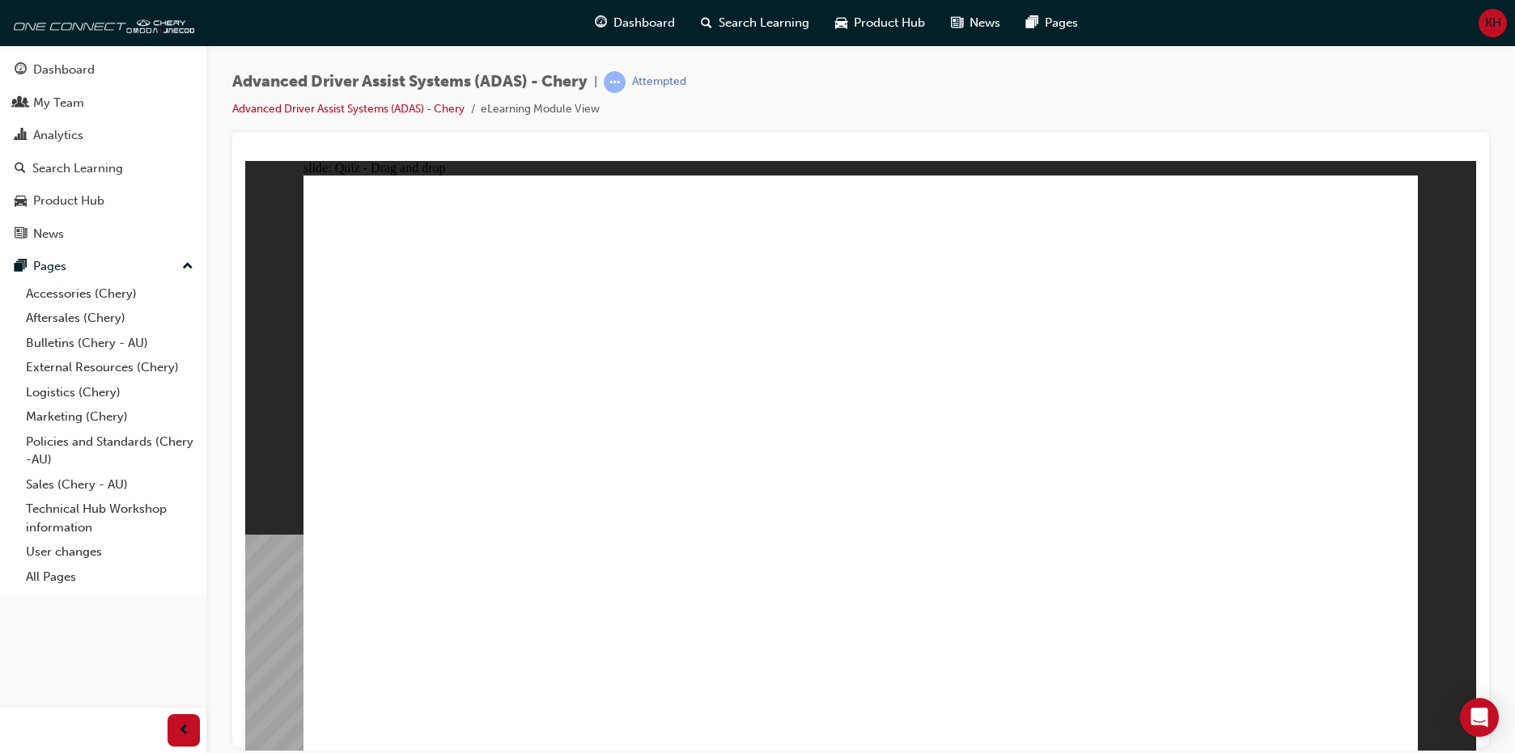
click at [756, 25] on span "Search Learning" at bounding box center [764, 23] width 91 height 19
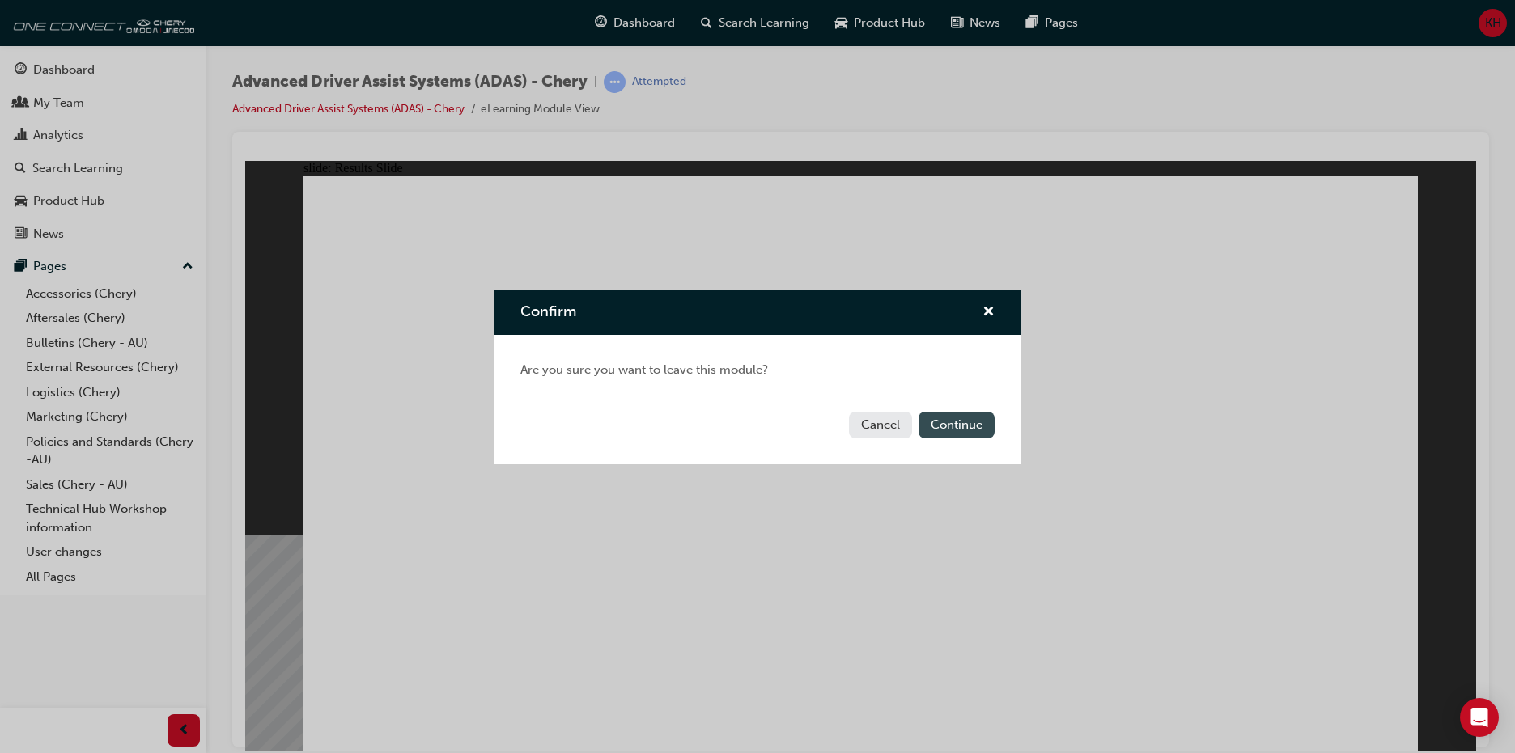
click at [978, 434] on button "Continue" at bounding box center [957, 425] width 76 height 27
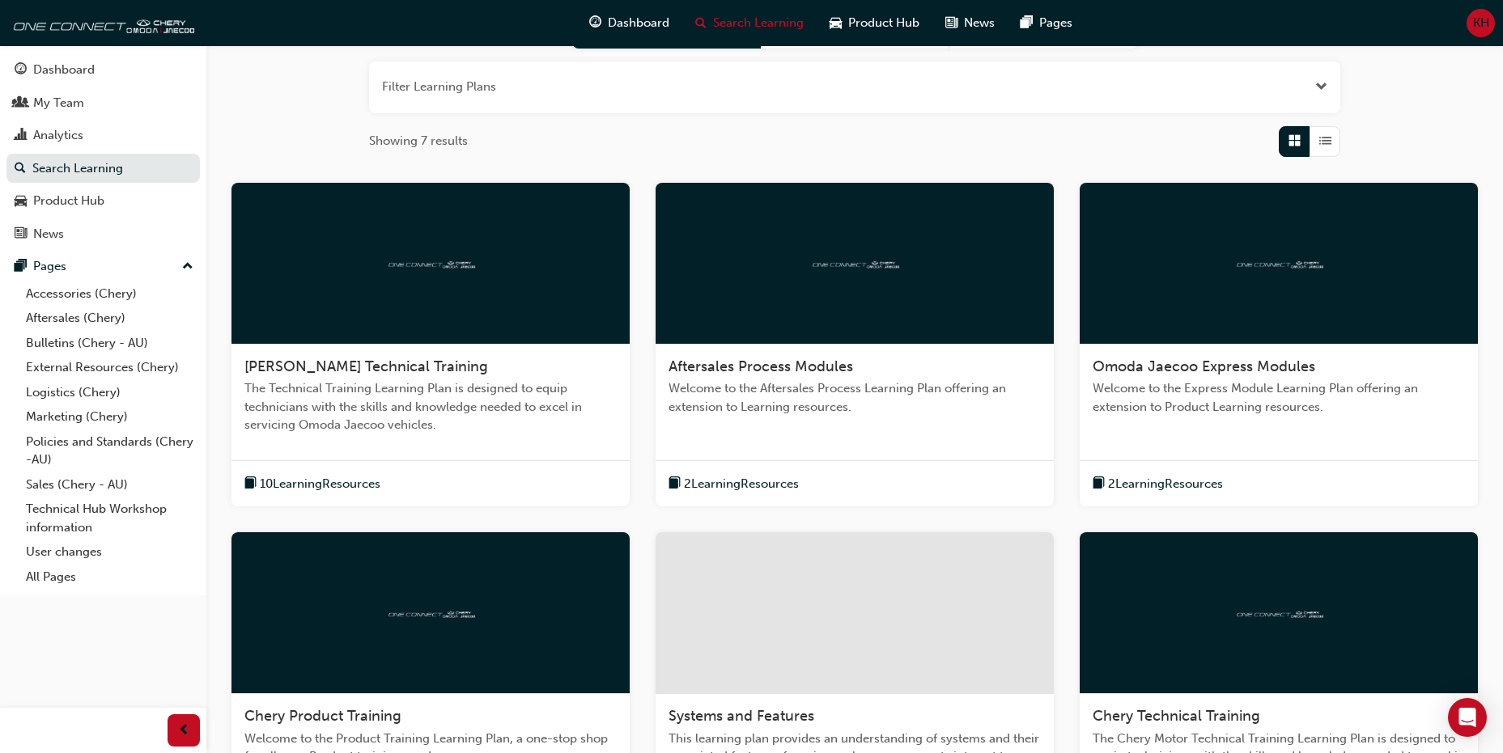
scroll to position [405, 0]
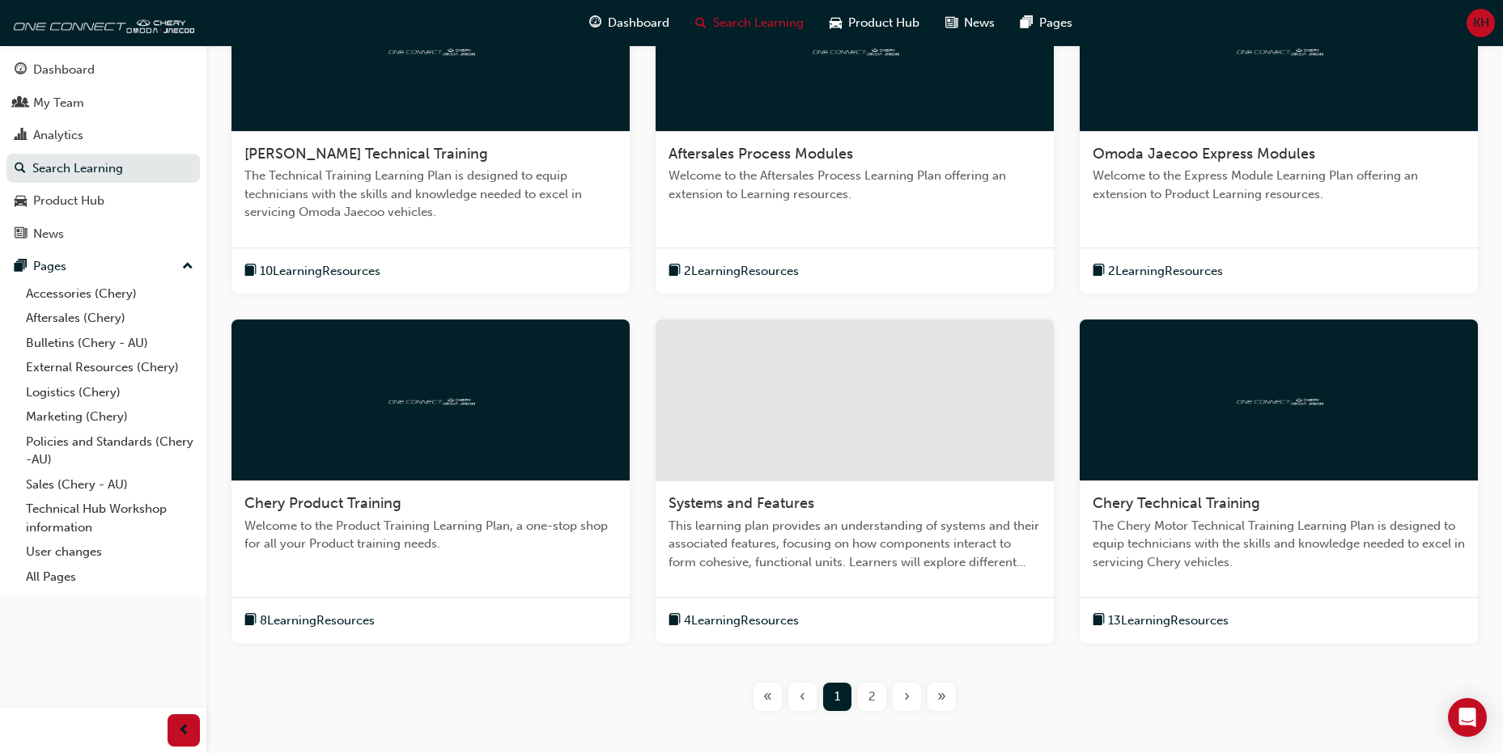
click at [524, 533] on span "Welcome to the Product Training Learning Plan, a one-stop shop for all your Pro…" at bounding box center [430, 535] width 372 height 36
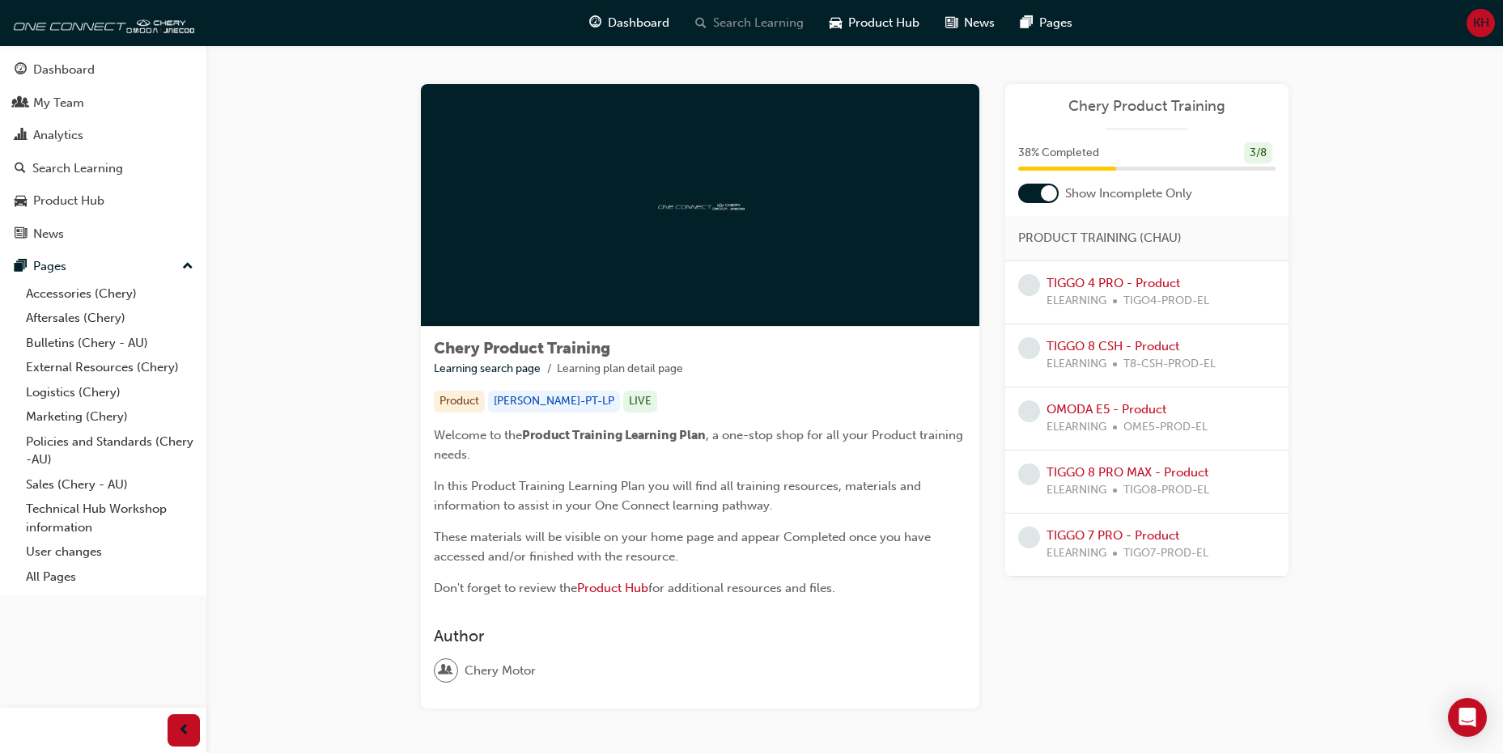
click at [754, 22] on span "Search Learning" at bounding box center [758, 23] width 91 height 19
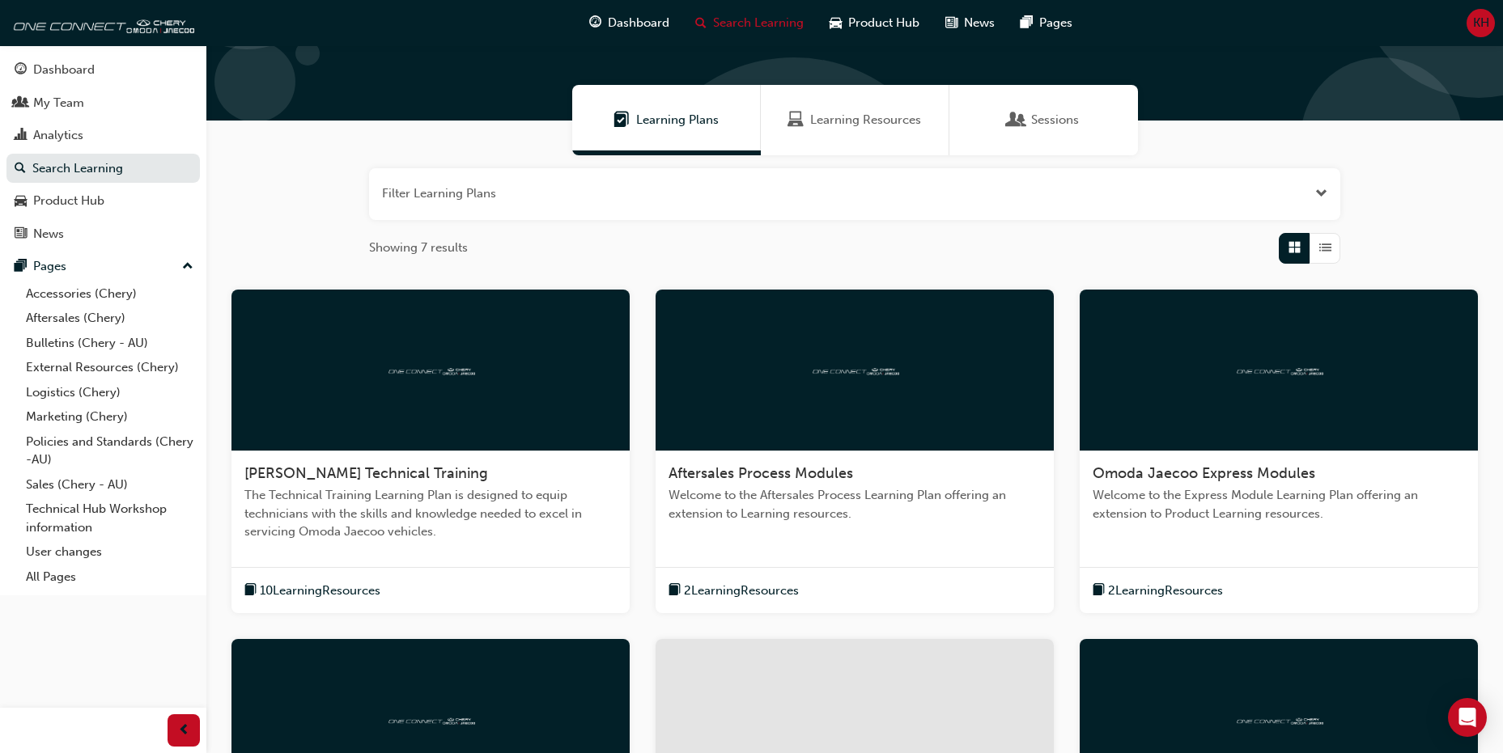
scroll to position [243, 0]
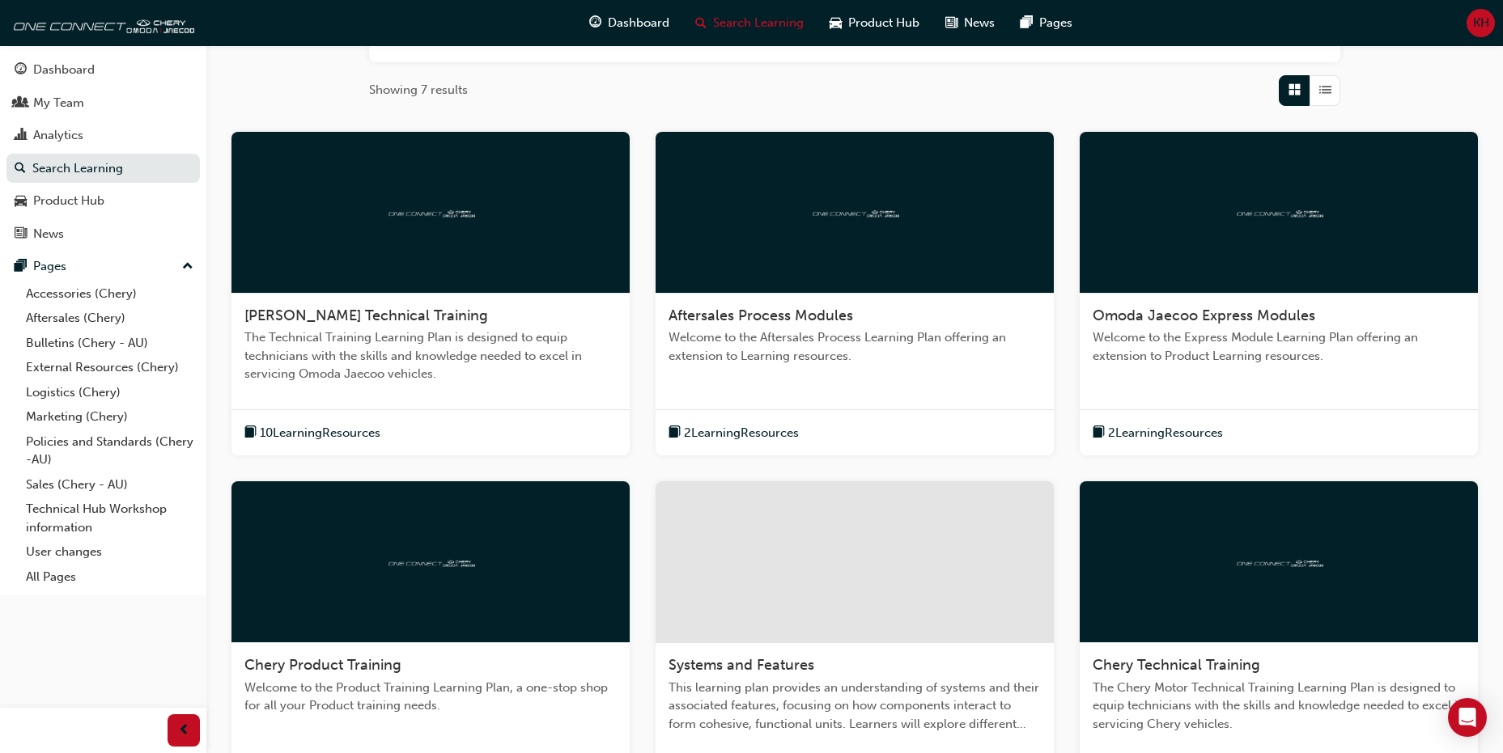
click at [905, 350] on span "Welcome to the Aftersales Process Learning Plan offering an extension to Learni…" at bounding box center [854, 347] width 372 height 36
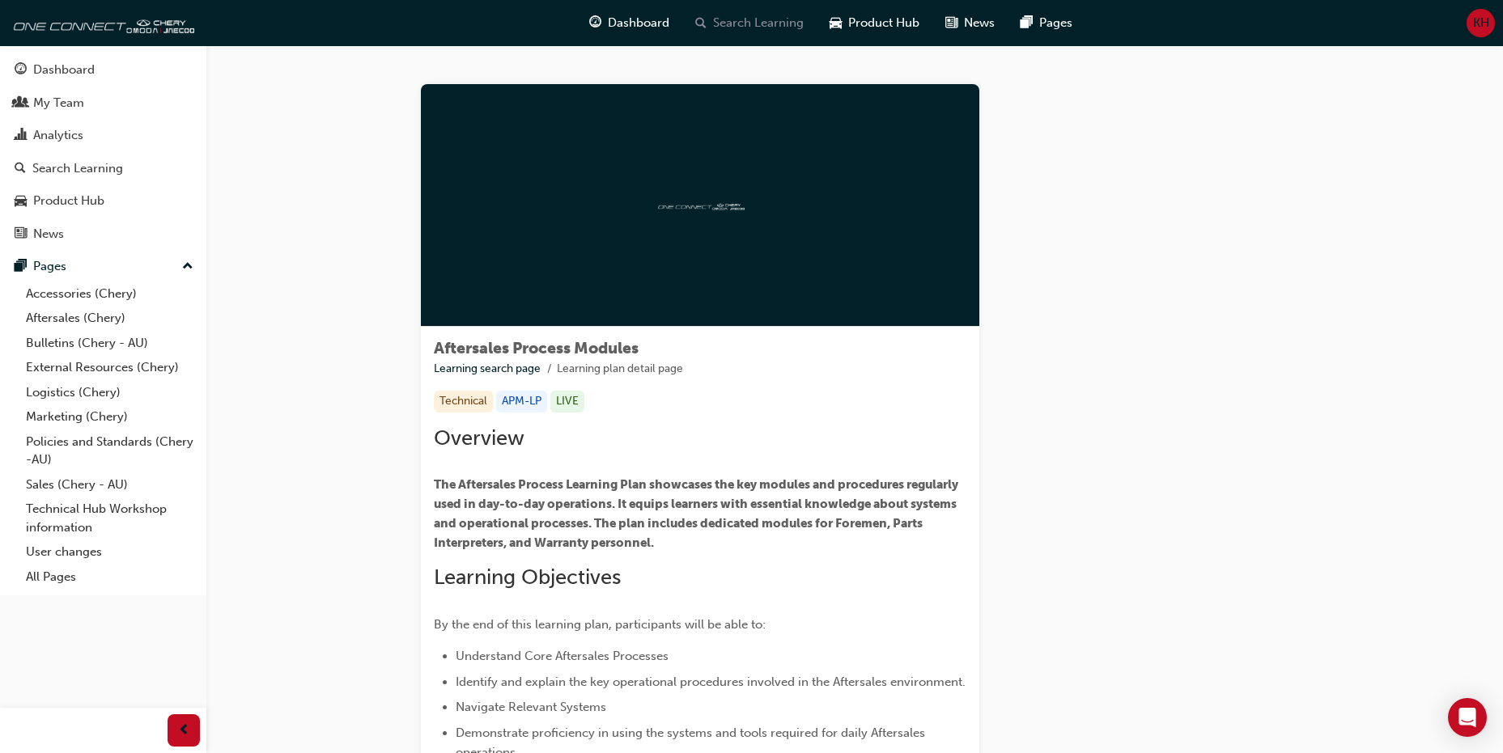
click at [733, 32] on div "Search Learning" at bounding box center [749, 22] width 134 height 33
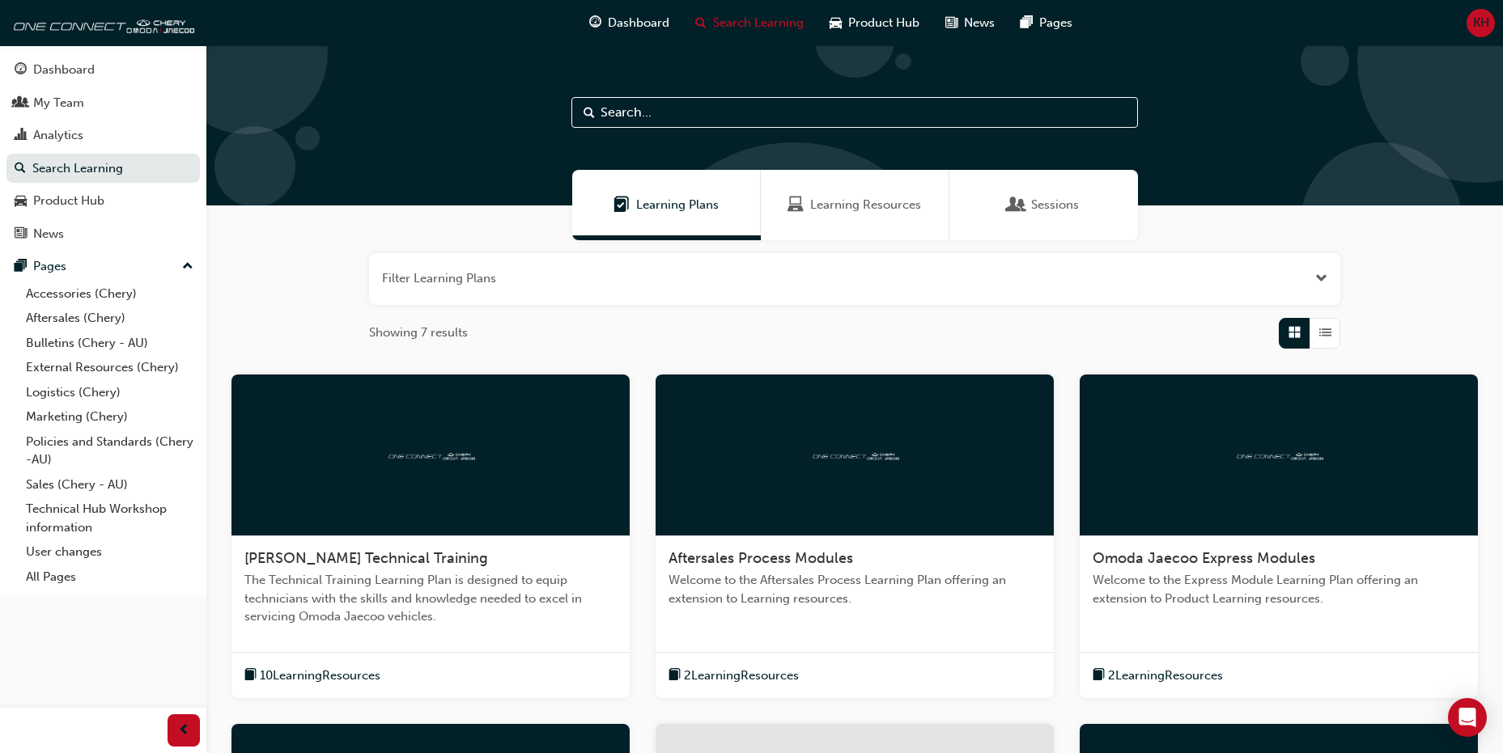
click at [1236, 471] on div at bounding box center [1279, 456] width 398 height 162
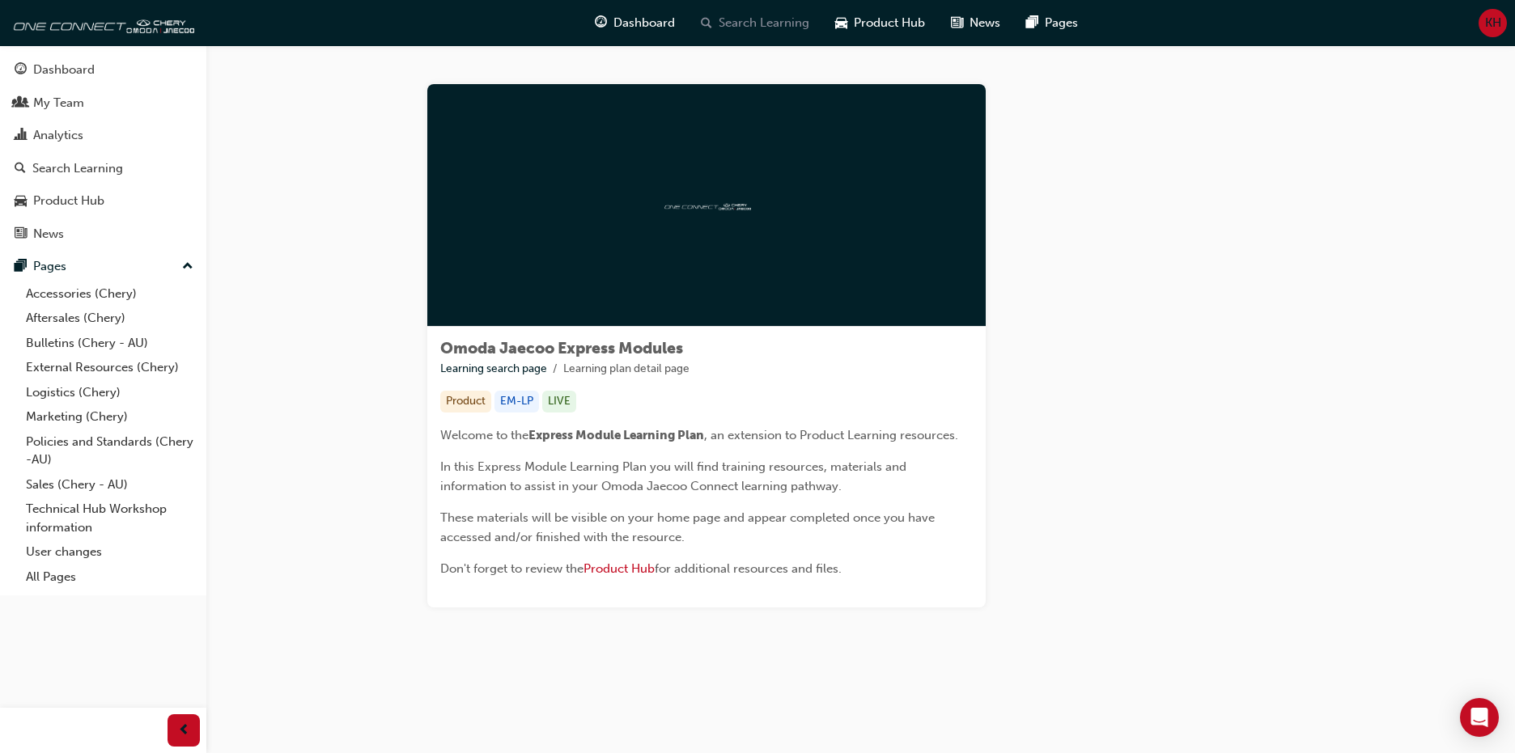
click at [753, 33] on div "Search Learning" at bounding box center [755, 22] width 134 height 33
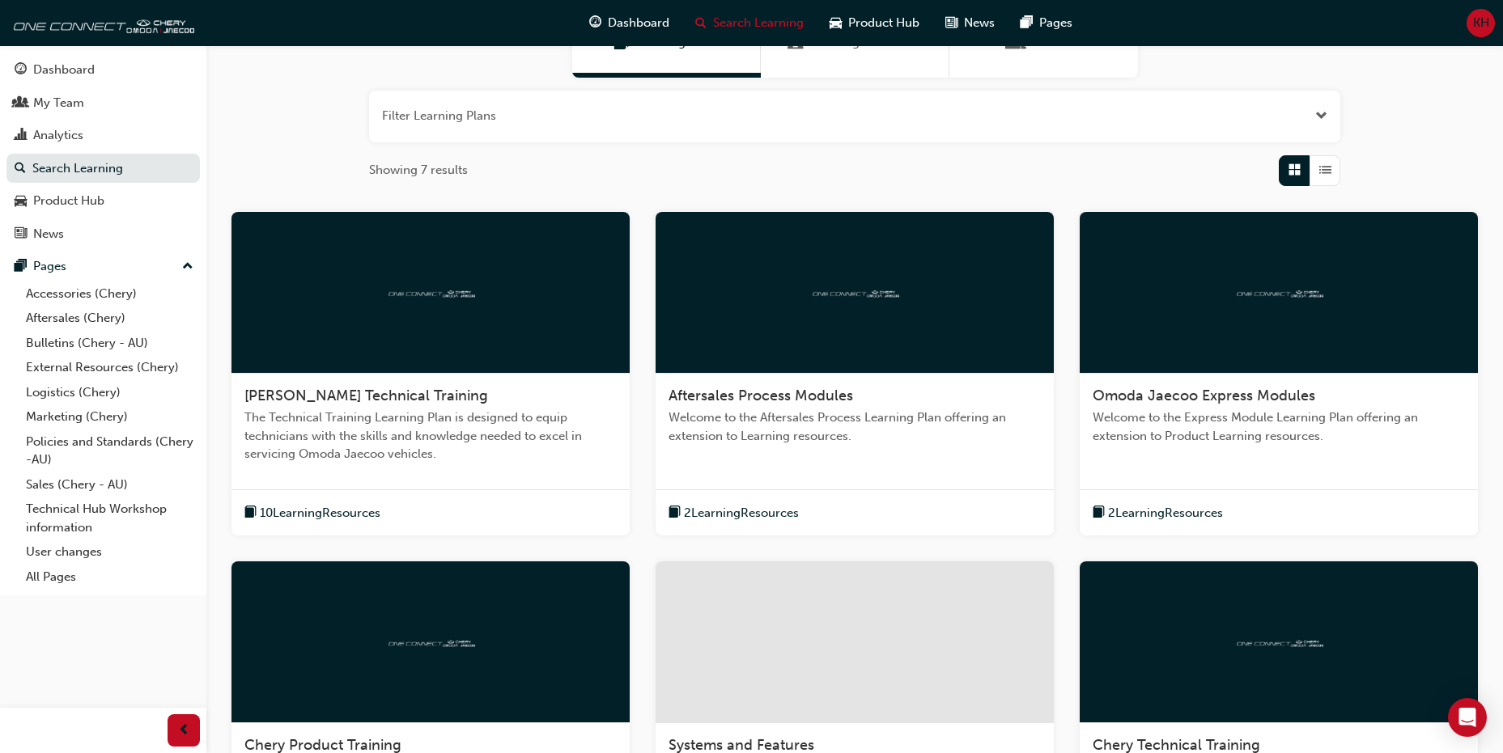
scroll to position [162, 0]
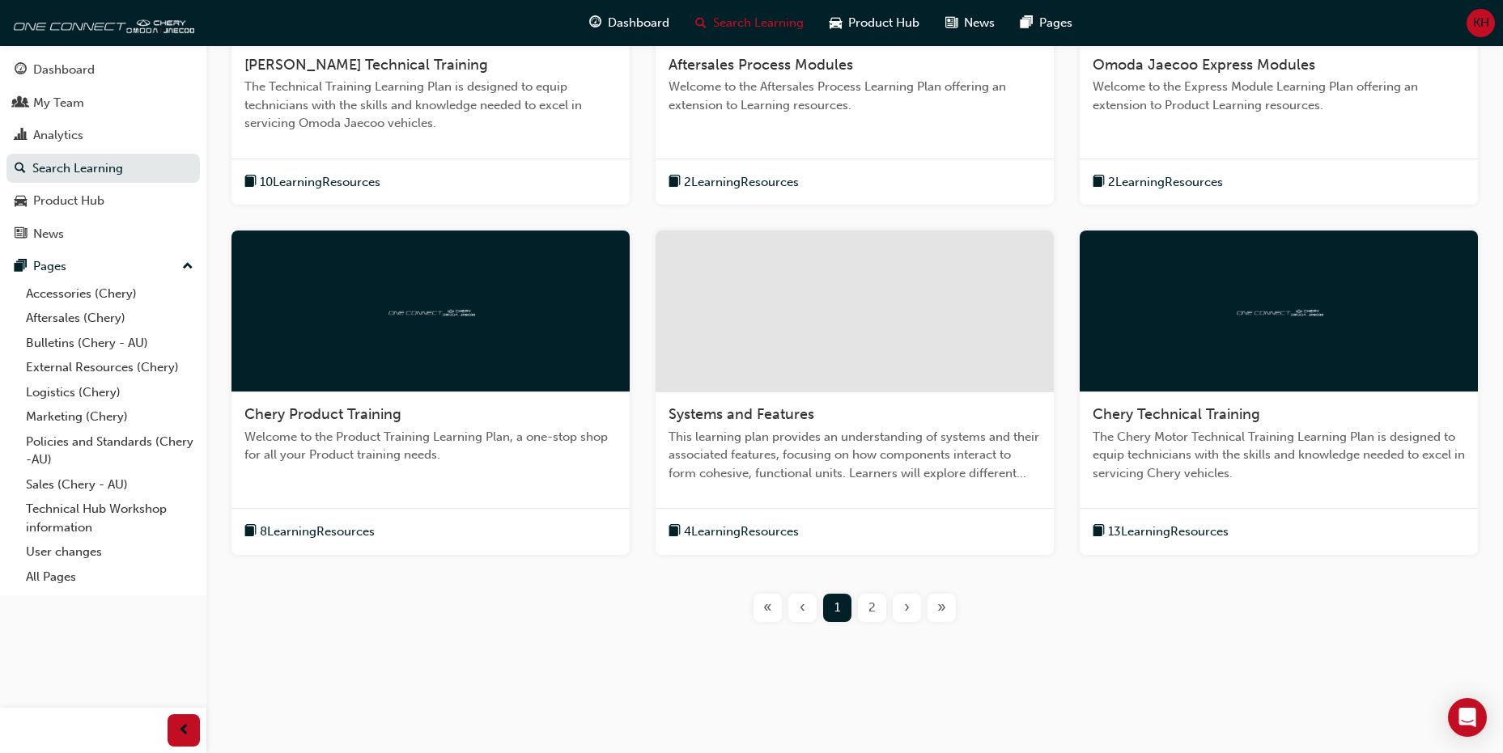
click at [864, 607] on div "2" at bounding box center [872, 608] width 28 height 28
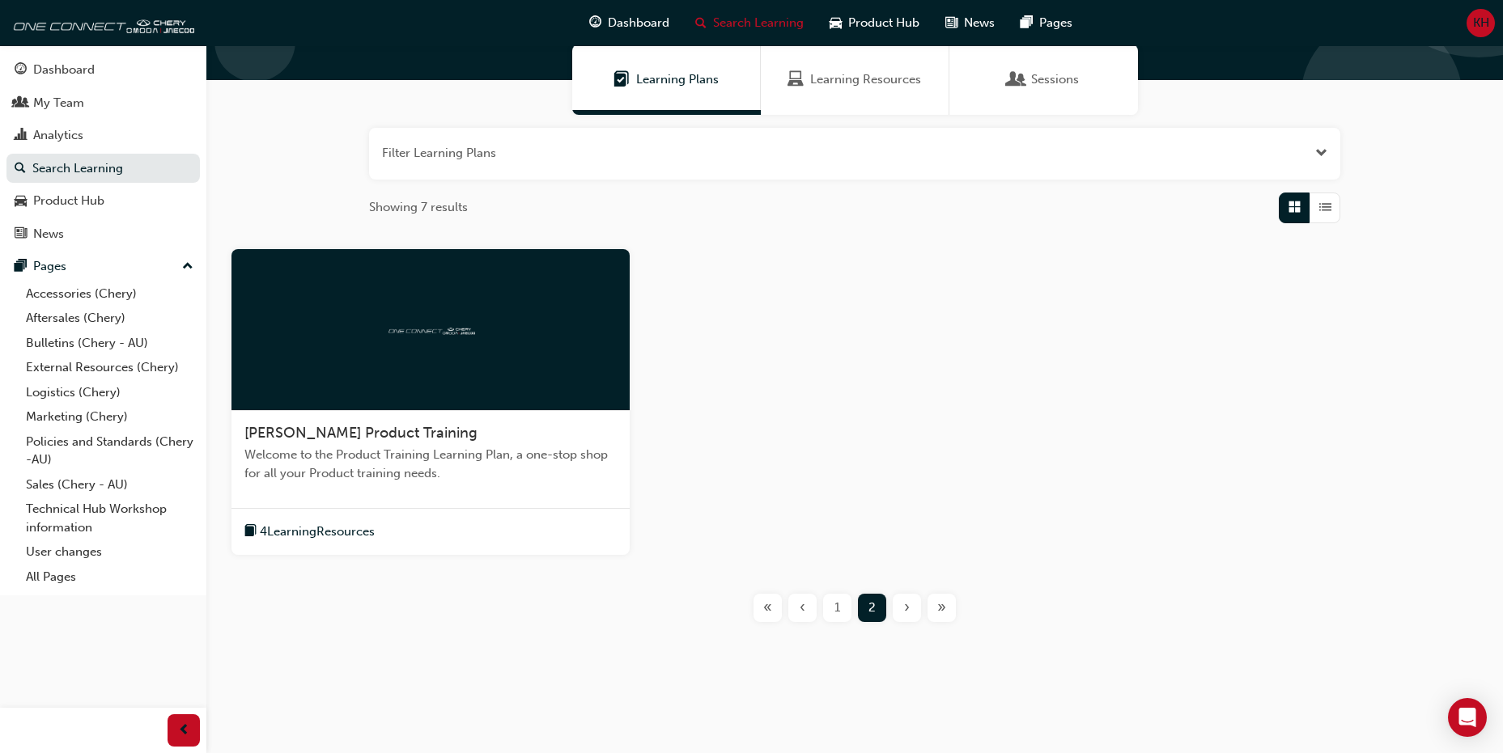
click at [486, 350] on div at bounding box center [430, 330] width 398 height 162
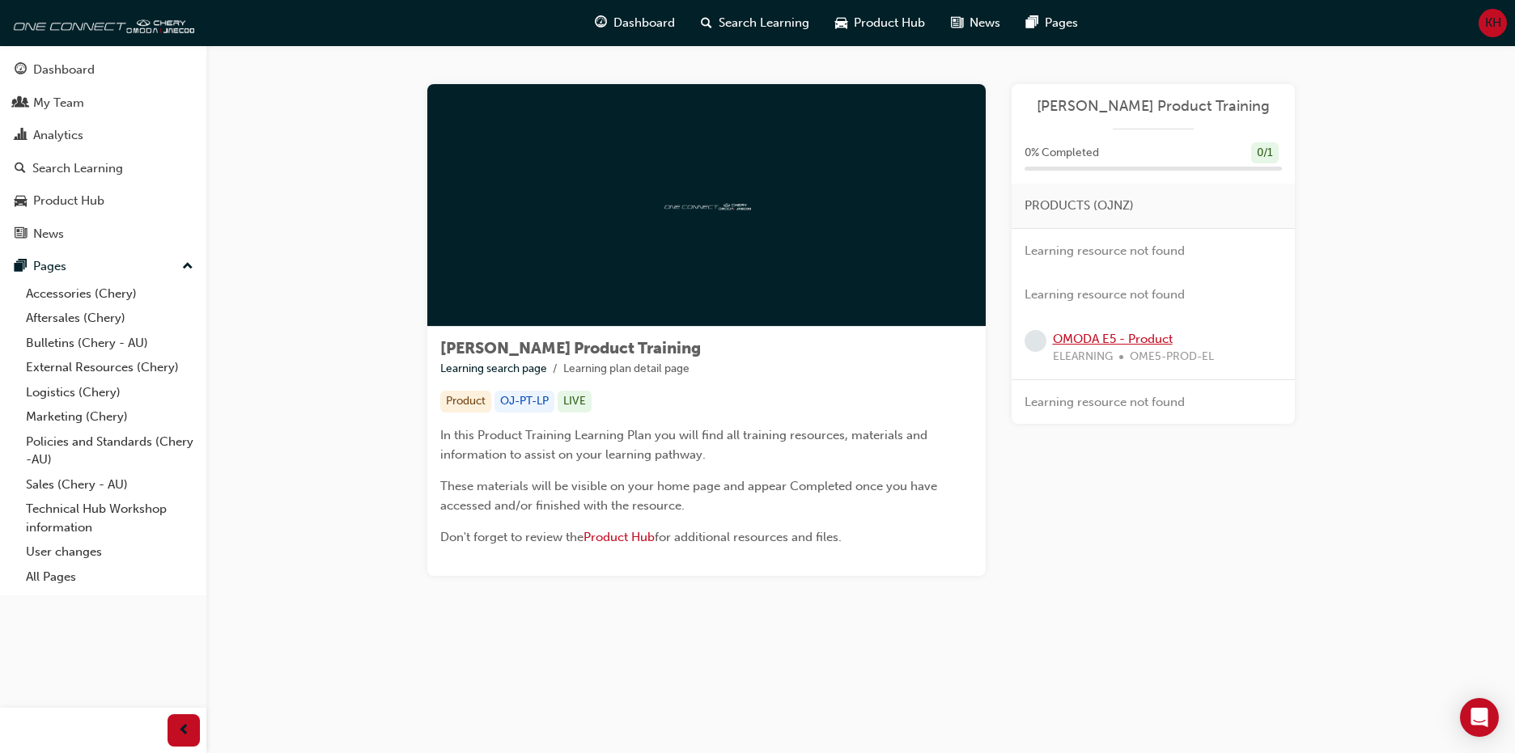
click at [1152, 342] on link "OMODA E5 - Product" at bounding box center [1113, 339] width 120 height 15
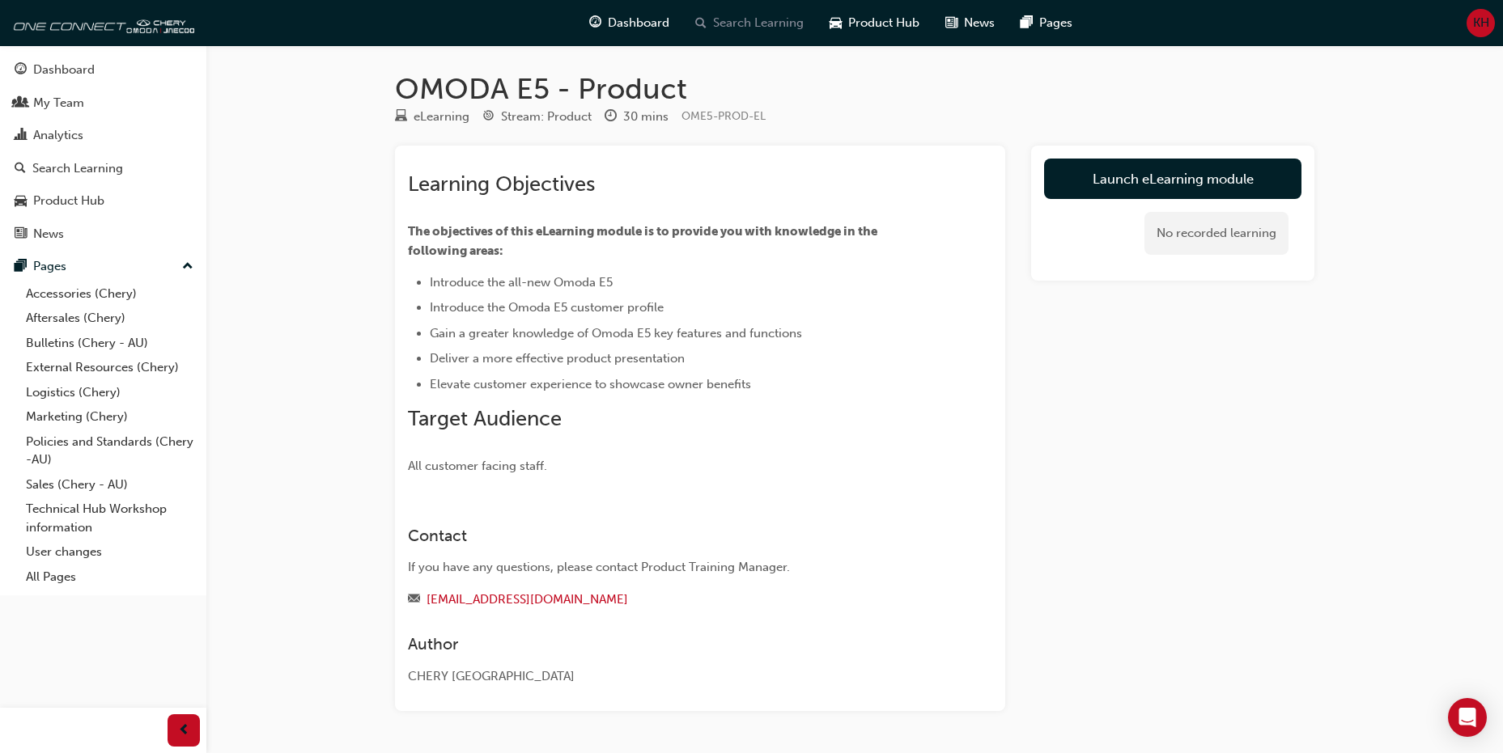
click at [724, 22] on span "Search Learning" at bounding box center [758, 23] width 91 height 19
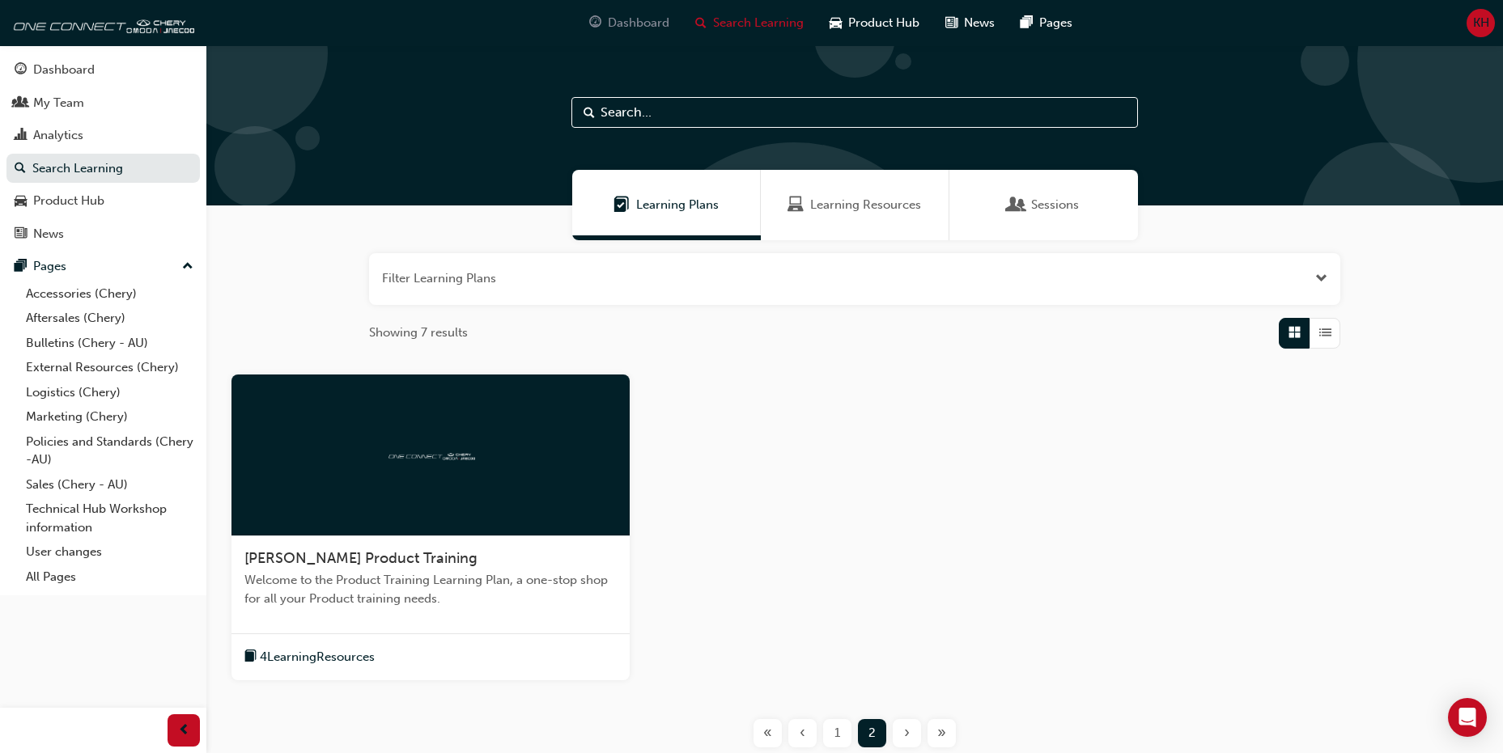
click at [644, 31] on span "Dashboard" at bounding box center [639, 23] width 62 height 19
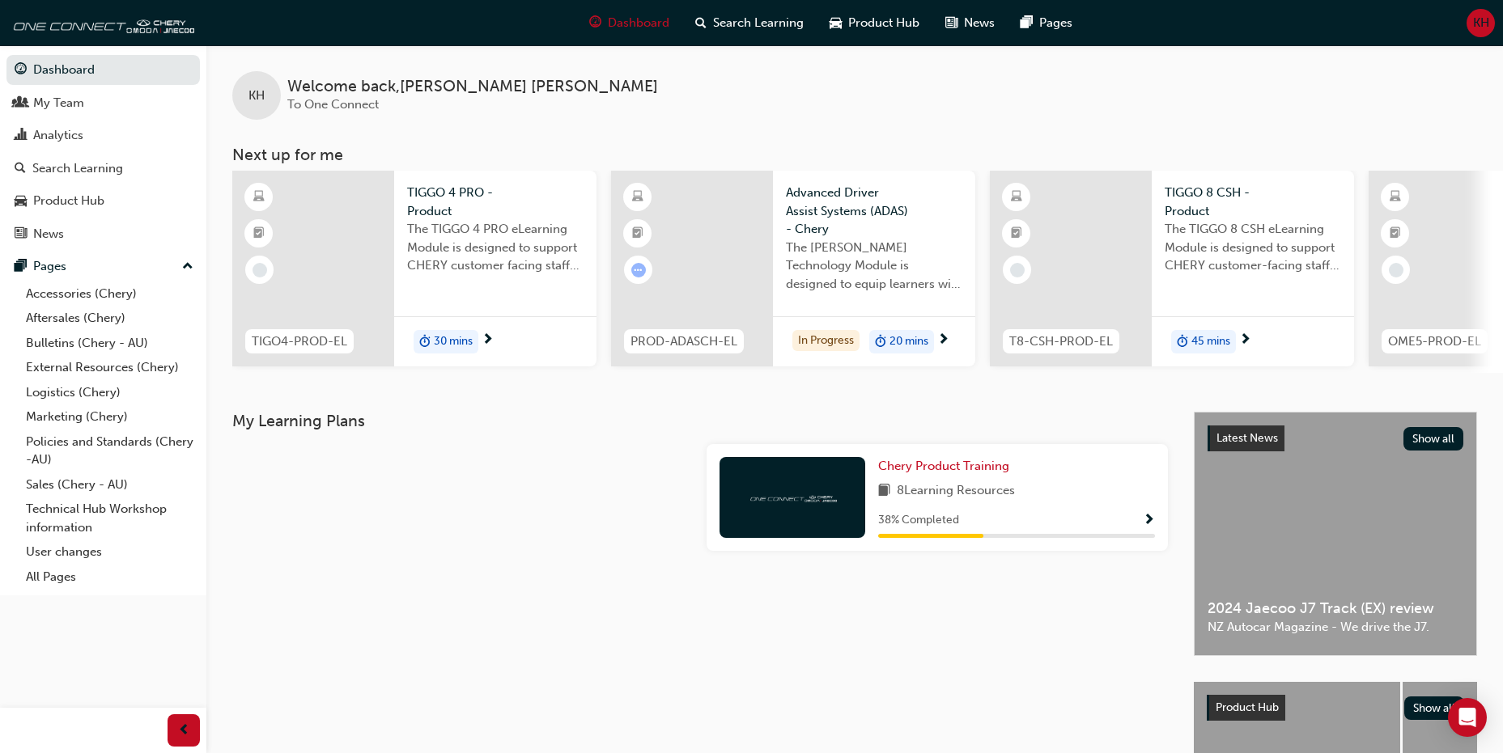
click at [1483, 25] on span "KH" at bounding box center [1481, 23] width 16 height 19
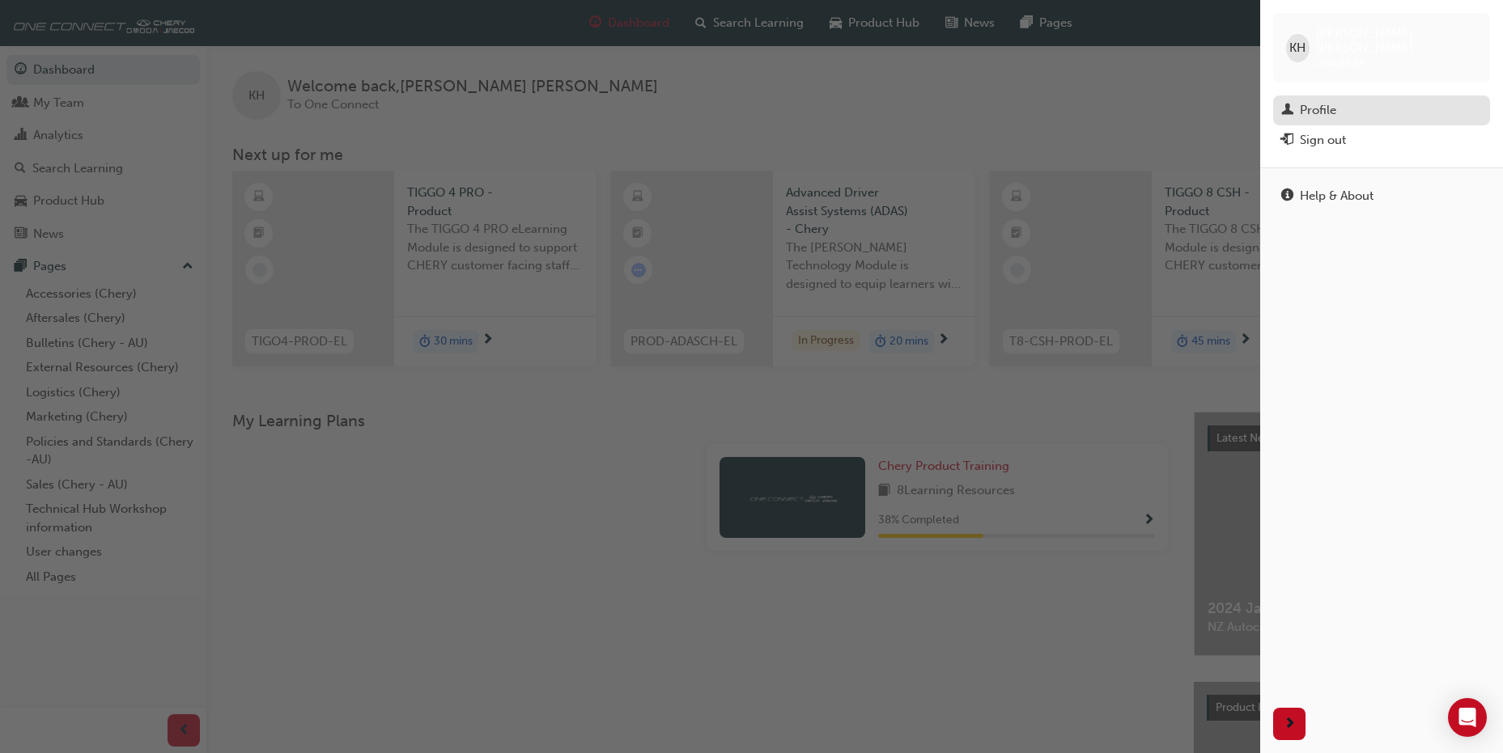
click at [1347, 100] on div "Profile" at bounding box center [1381, 110] width 201 height 20
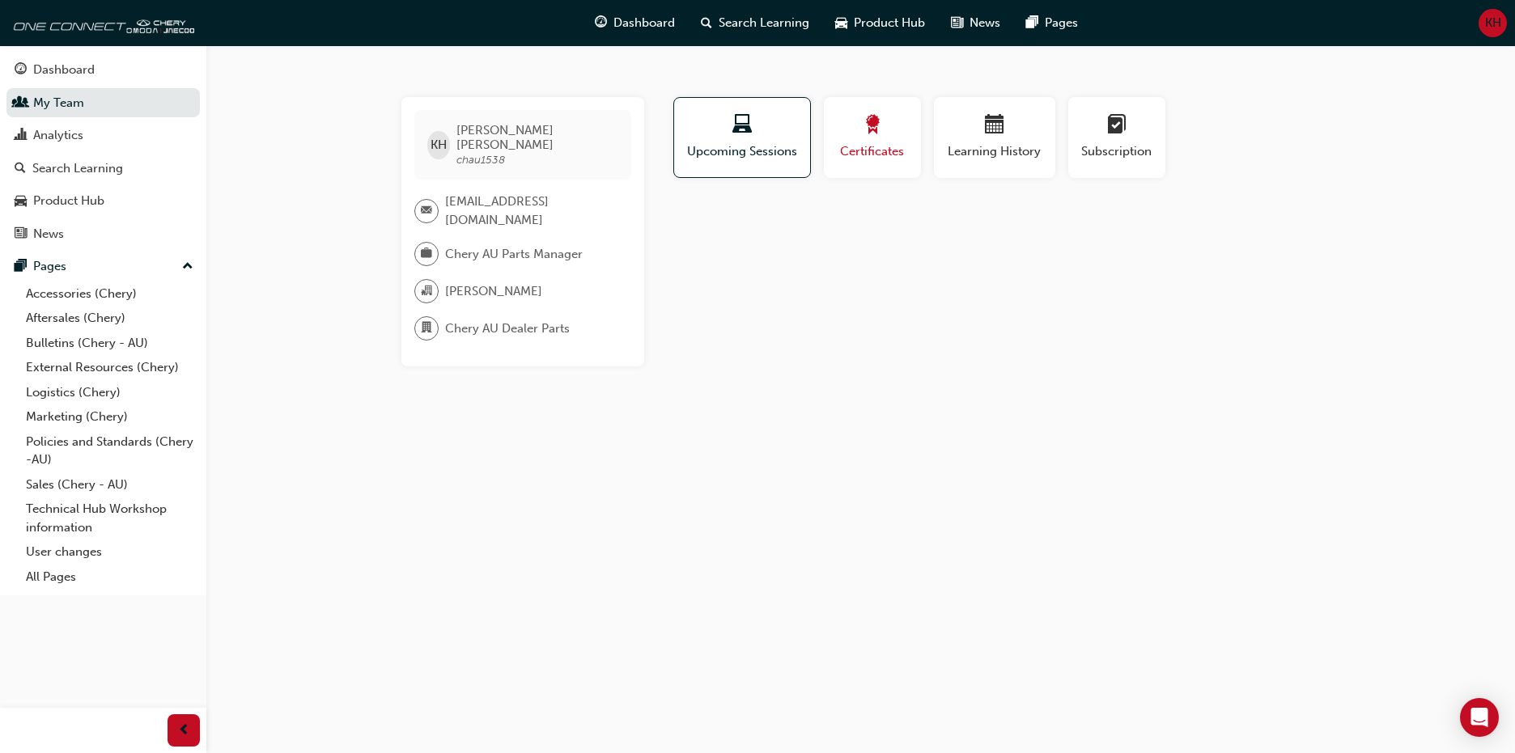
click at [858, 146] on span "Certificates" at bounding box center [872, 151] width 73 height 19
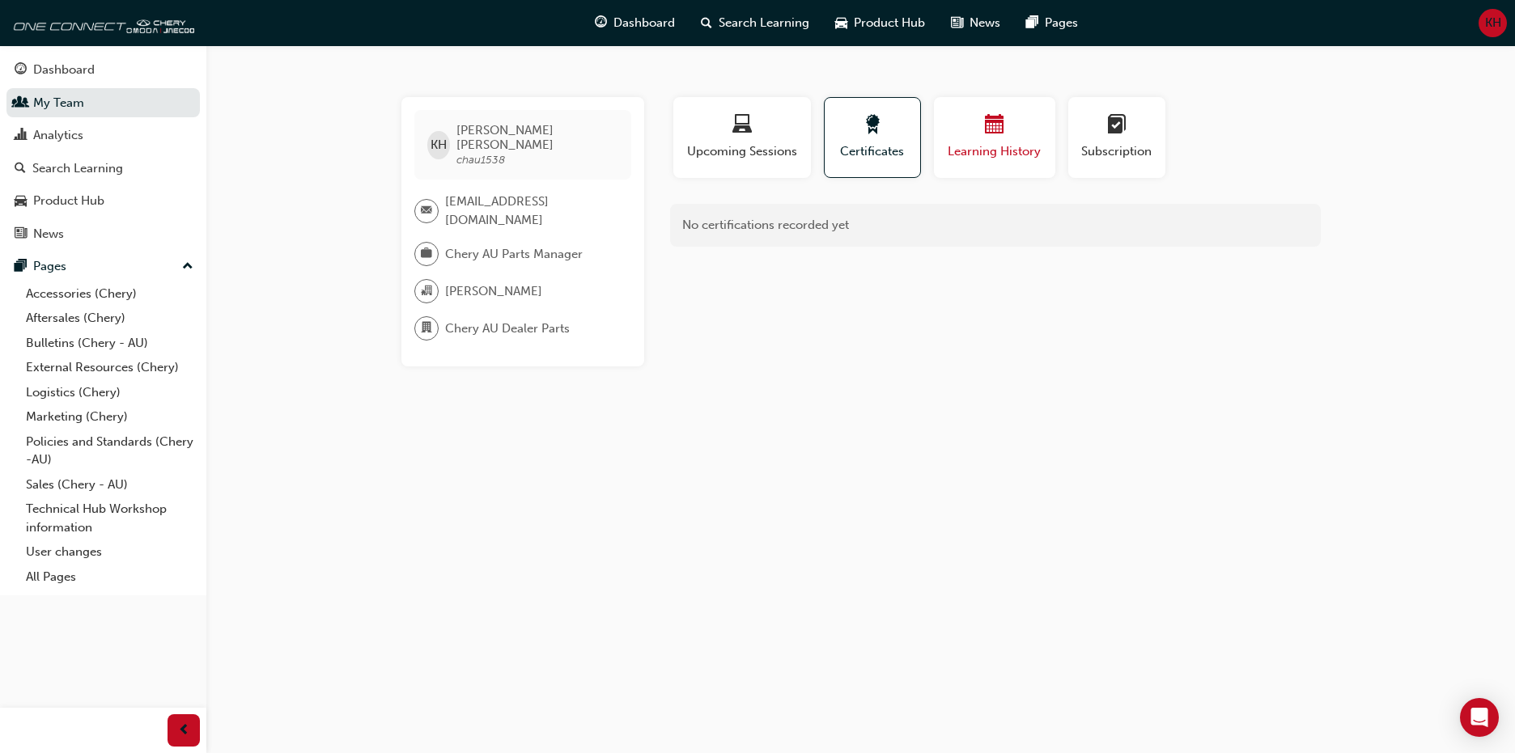
click at [1025, 142] on span "Learning History" at bounding box center [994, 151] width 97 height 19
